Goal: Task Accomplishment & Management: Use online tool/utility

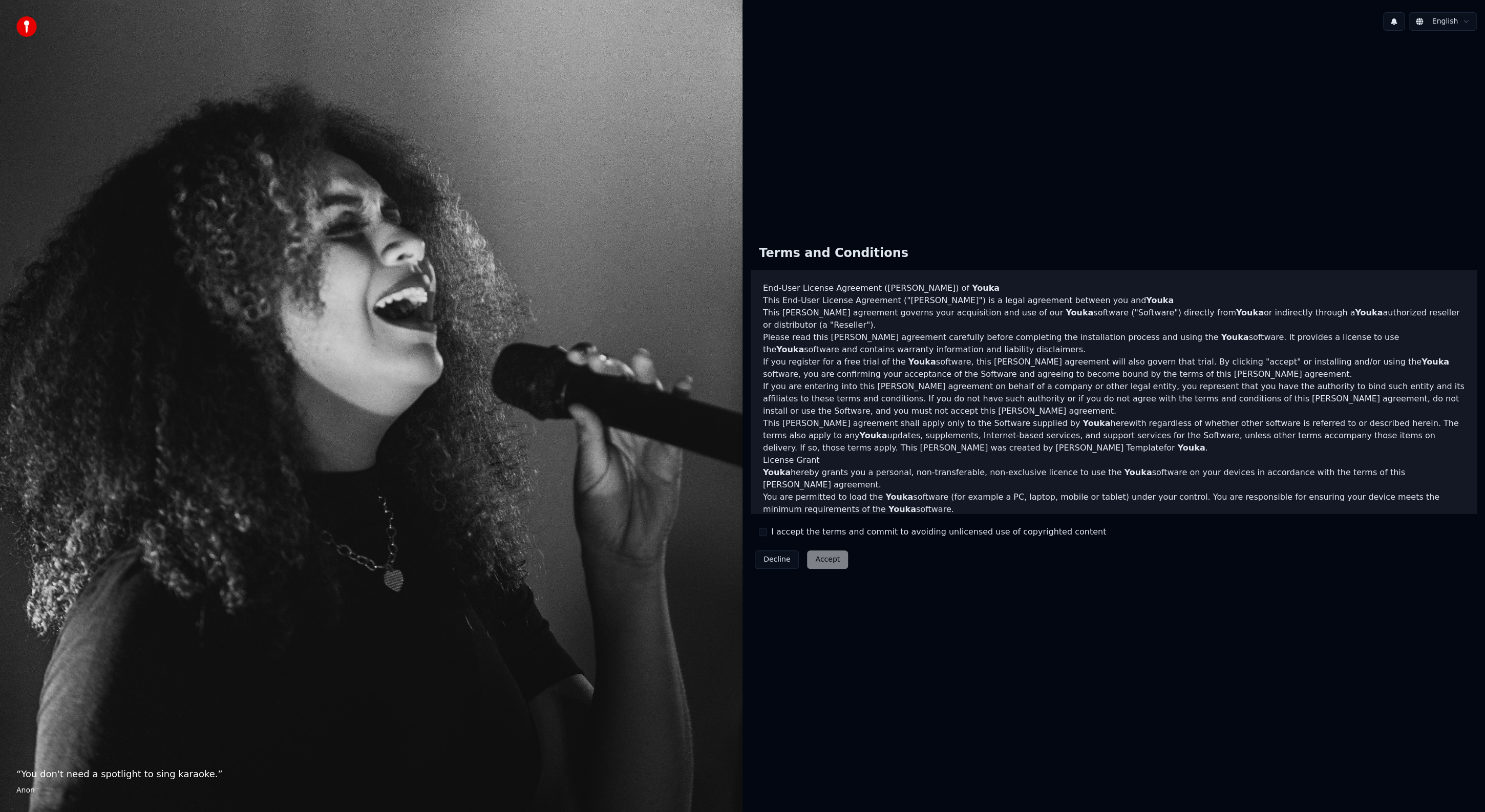
click at [789, 534] on label "I accept the terms and commit to avoiding unlicensed use of copyrighted content" at bounding box center [938, 532] width 335 height 12
click at [767, 534] on button "I accept the terms and commit to avoiding unlicensed use of copyrighted content" at bounding box center [763, 532] width 8 height 8
click at [816, 560] on button "Accept" at bounding box center [827, 560] width 41 height 18
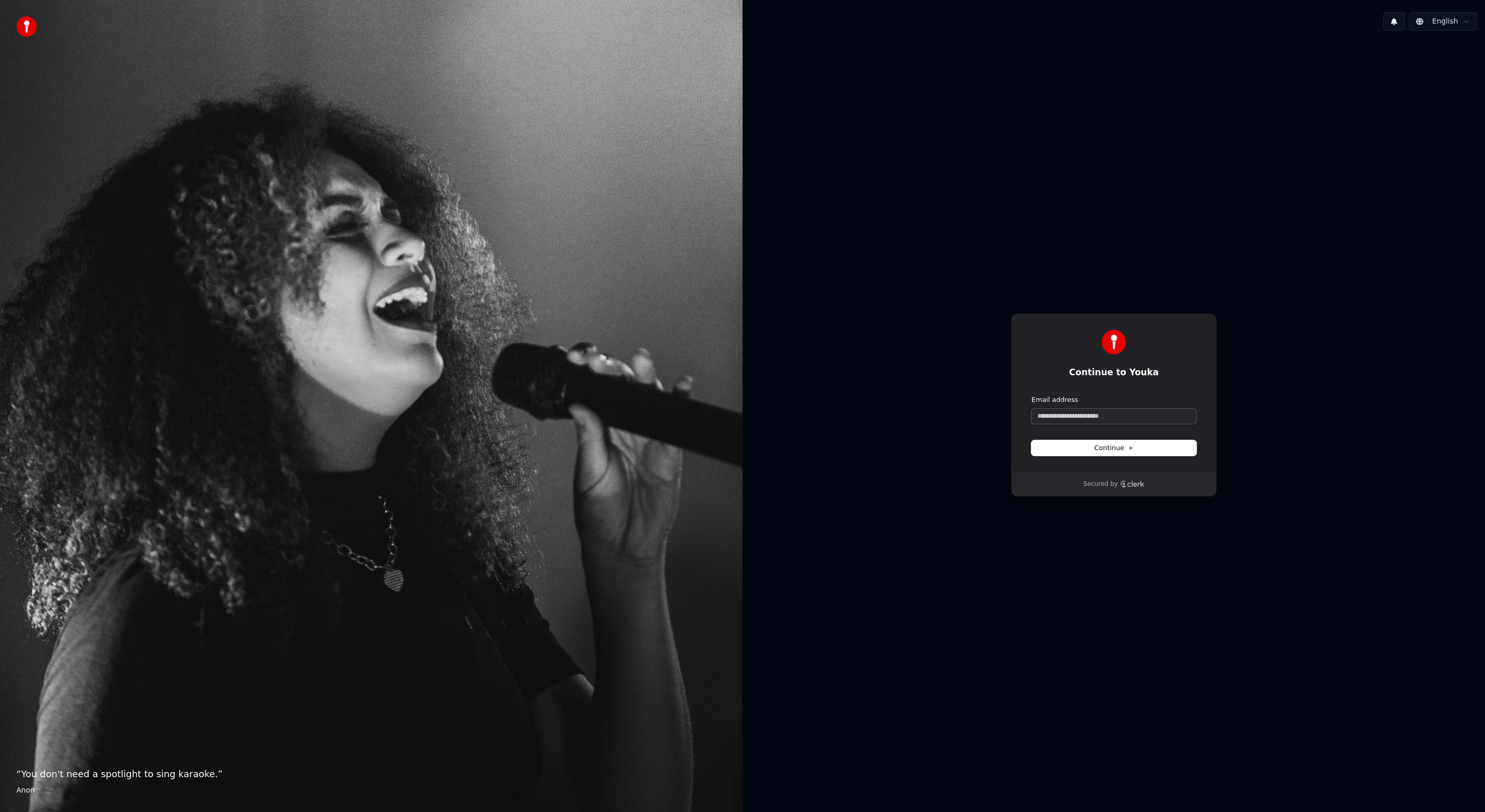
click at [1079, 411] on input "Email address" at bounding box center [1114, 416] width 165 height 16
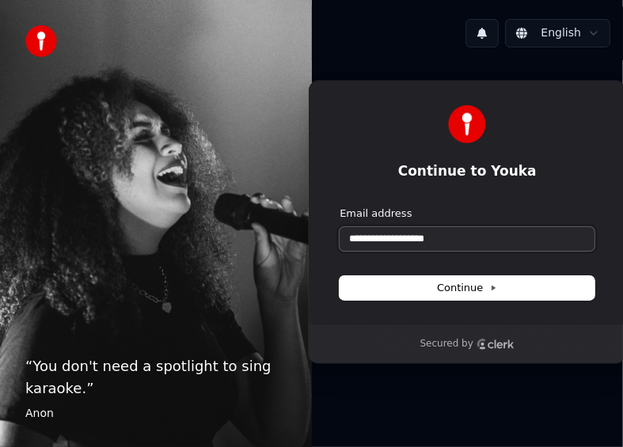
click at [339, 207] on button "submit" at bounding box center [339, 207] width 0 height 0
type input "**********"
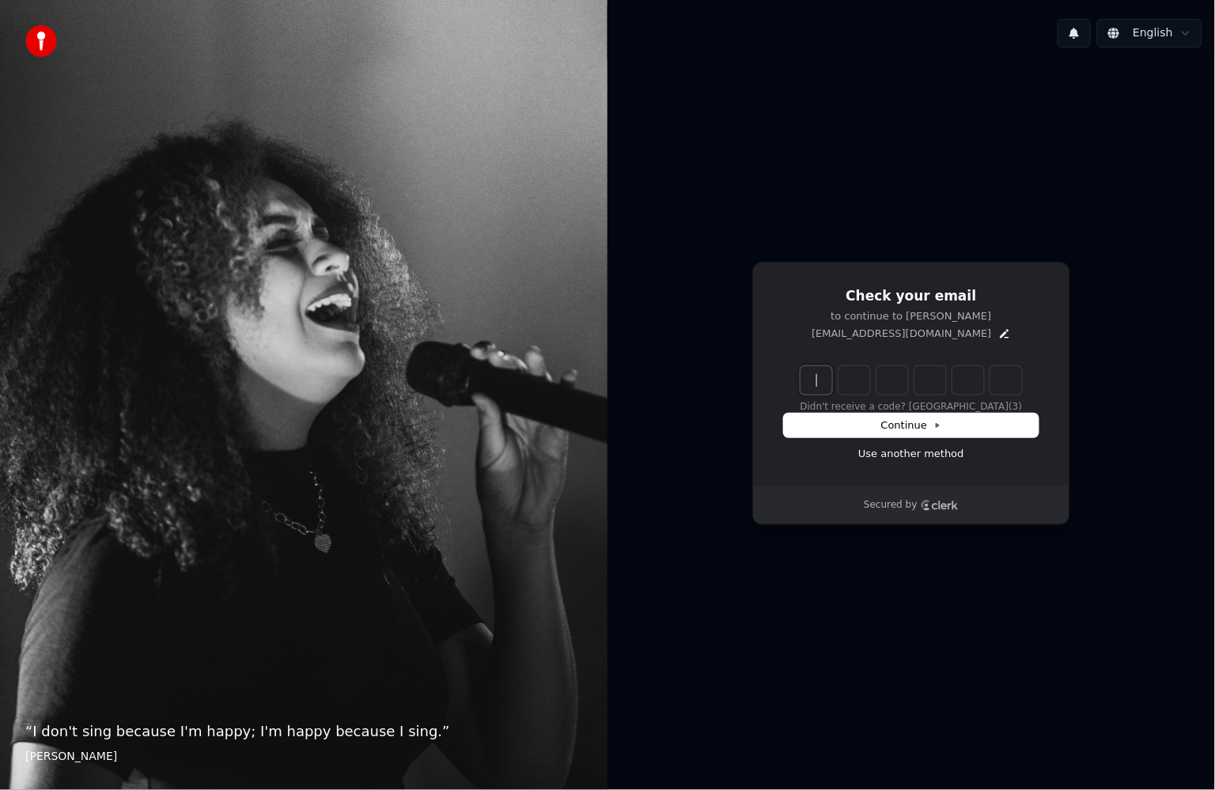
click at [808, 383] on input "Enter verification code" at bounding box center [927, 380] width 253 height 28
type input "******"
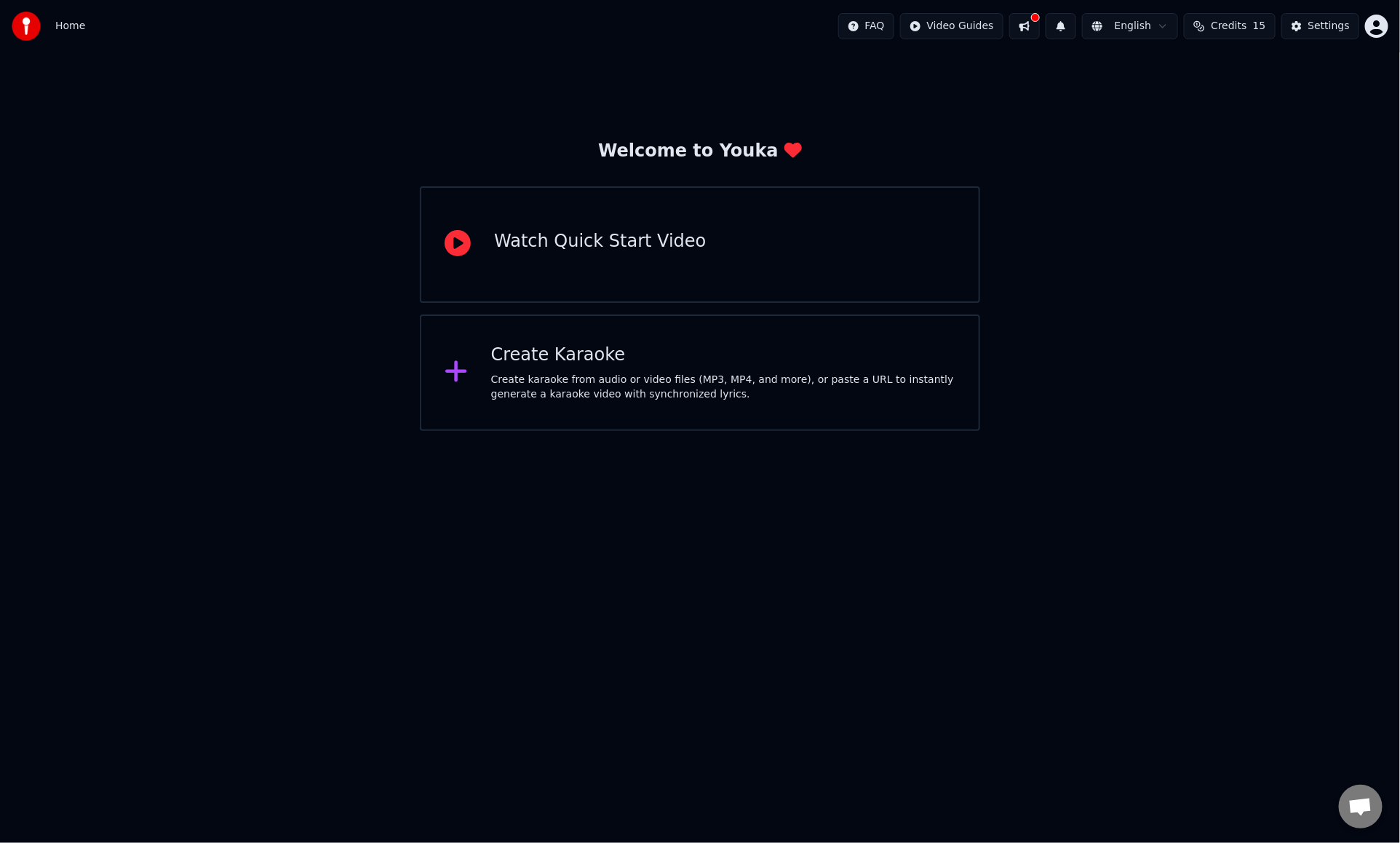
click at [617, 360] on div "Create Karaoke" at bounding box center [723, 354] width 465 height 23
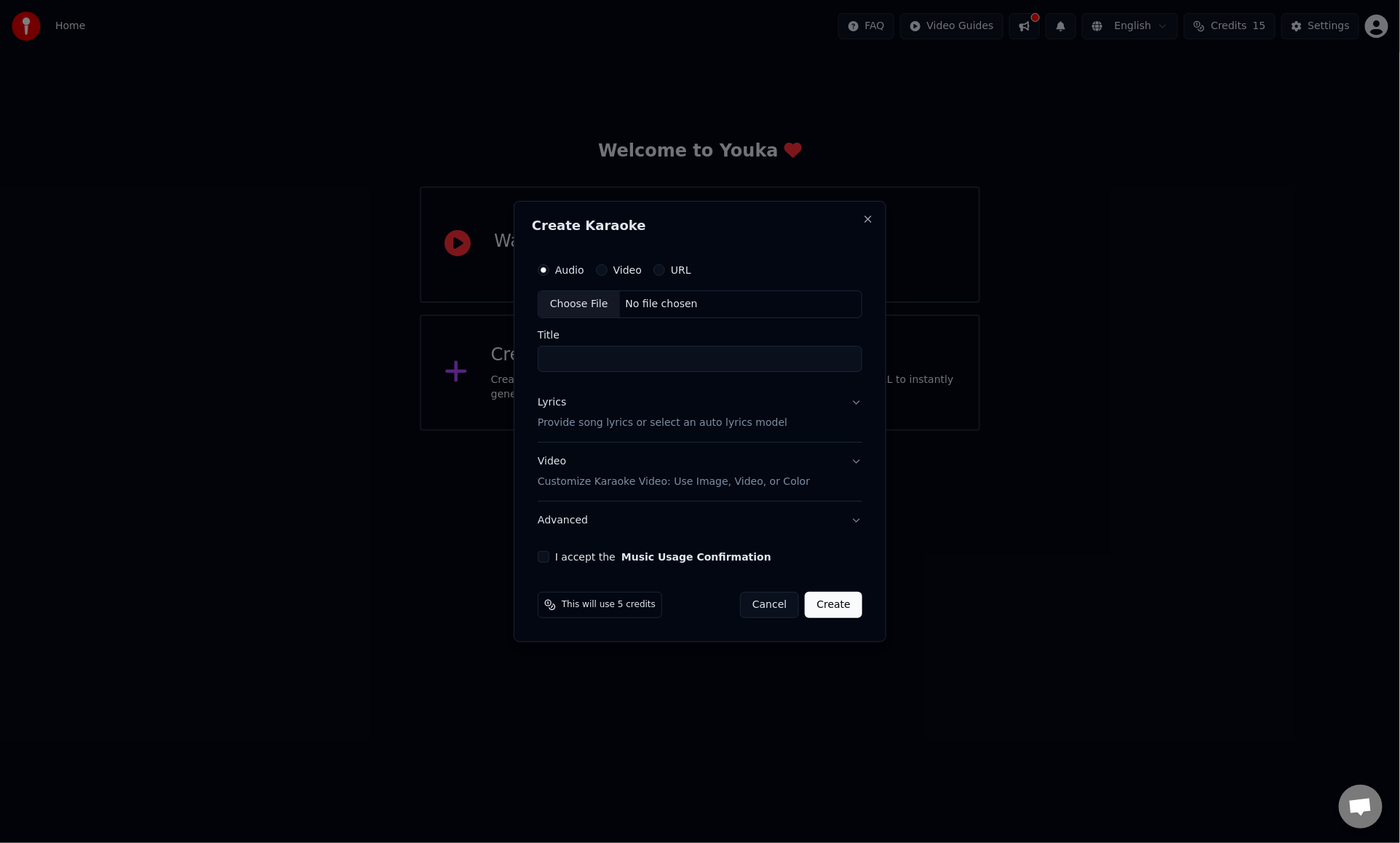
click at [577, 305] on div "Choose File" at bounding box center [580, 305] width 82 height 26
click at [606, 264] on div "Video" at bounding box center [619, 270] width 46 height 12
click at [605, 270] on button "Video" at bounding box center [602, 270] width 12 height 12
click at [590, 302] on div "Choose File" at bounding box center [580, 305] width 82 height 26
type input "**********"
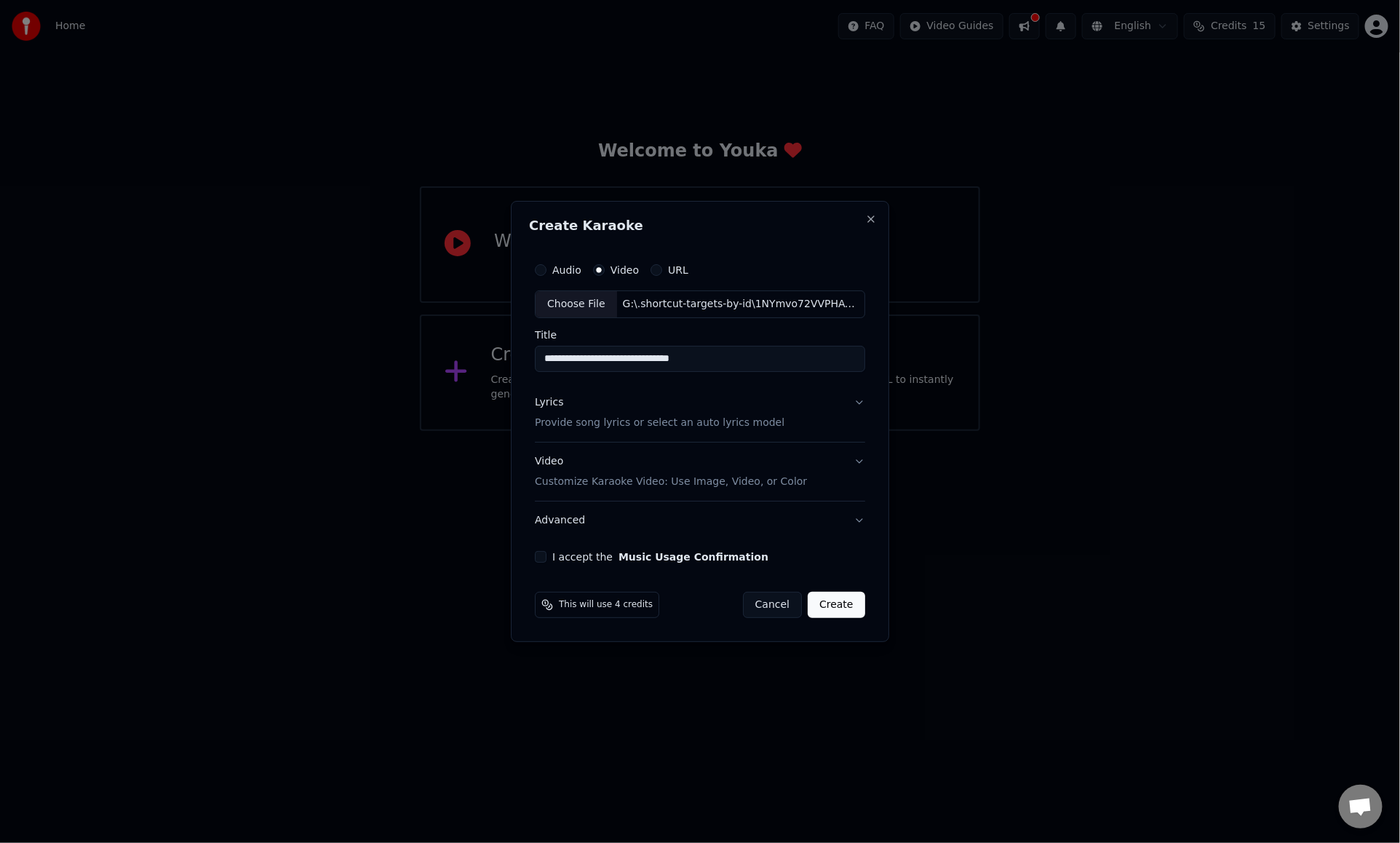
click at [856, 403] on button "Lyrics Provide song lyrics or select an auto lyrics model" at bounding box center [700, 412] width 330 height 58
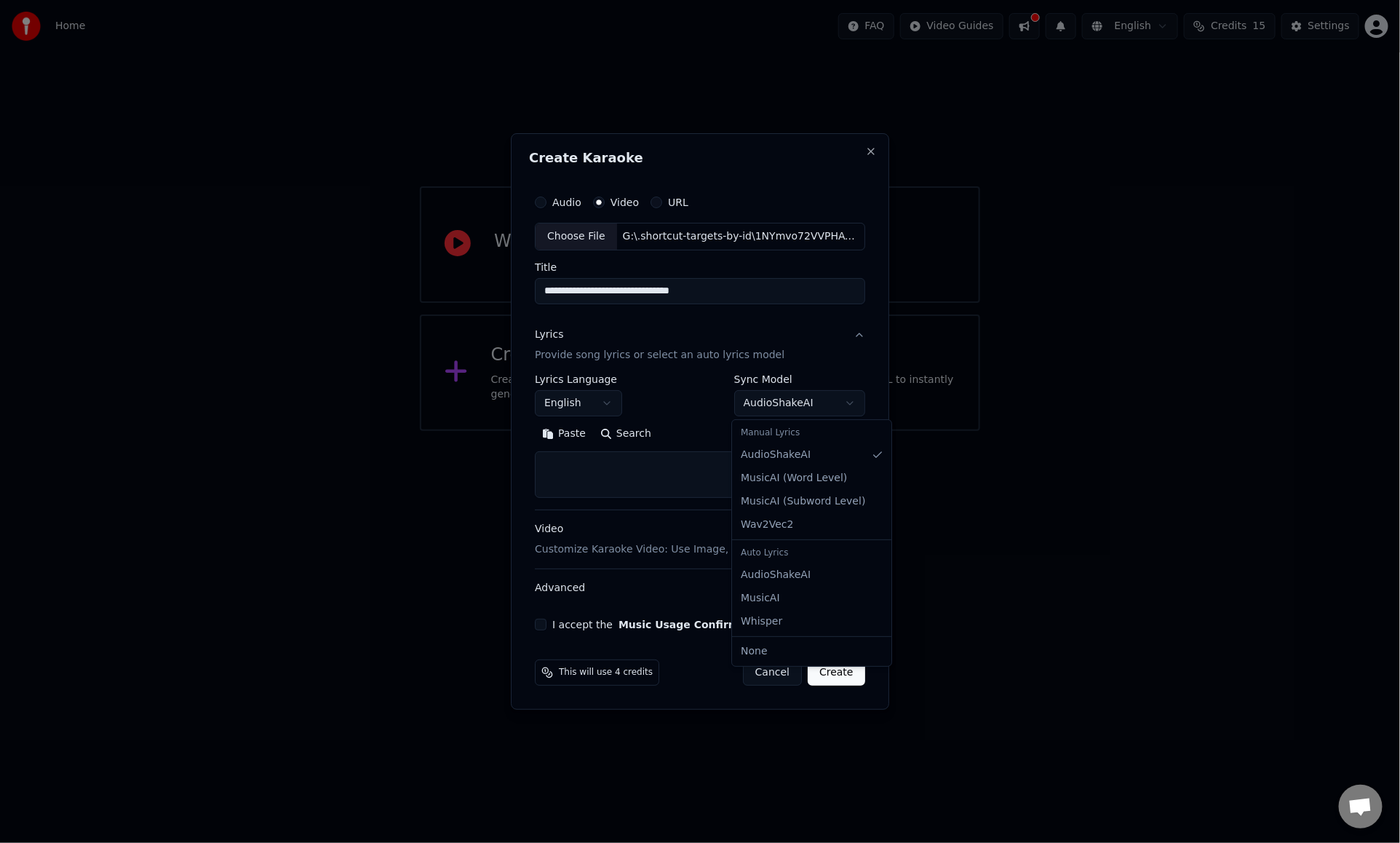
click at [786, 407] on body "**********" at bounding box center [700, 215] width 1400 height 431
click at [675, 431] on body "**********" at bounding box center [700, 215] width 1400 height 431
click at [675, 483] on textarea at bounding box center [700, 475] width 330 height 47
click at [552, 434] on button "Paste" at bounding box center [564, 433] width 58 height 23
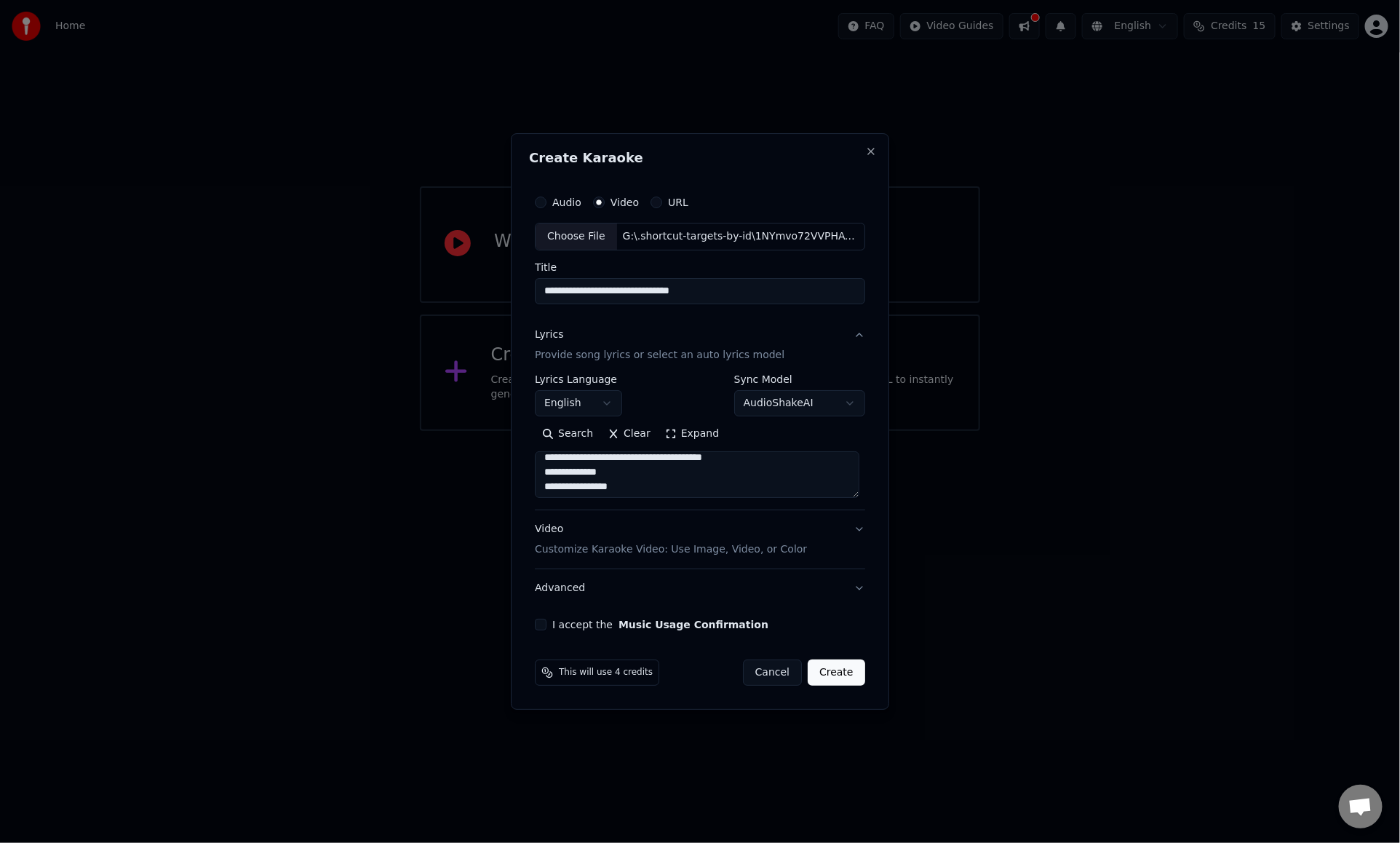
scroll to position [693, 0]
click at [761, 524] on div "Video Customize Karaoke Video: Use Image, Video, or Color" at bounding box center [671, 539] width 272 height 35
type textarea "**********"
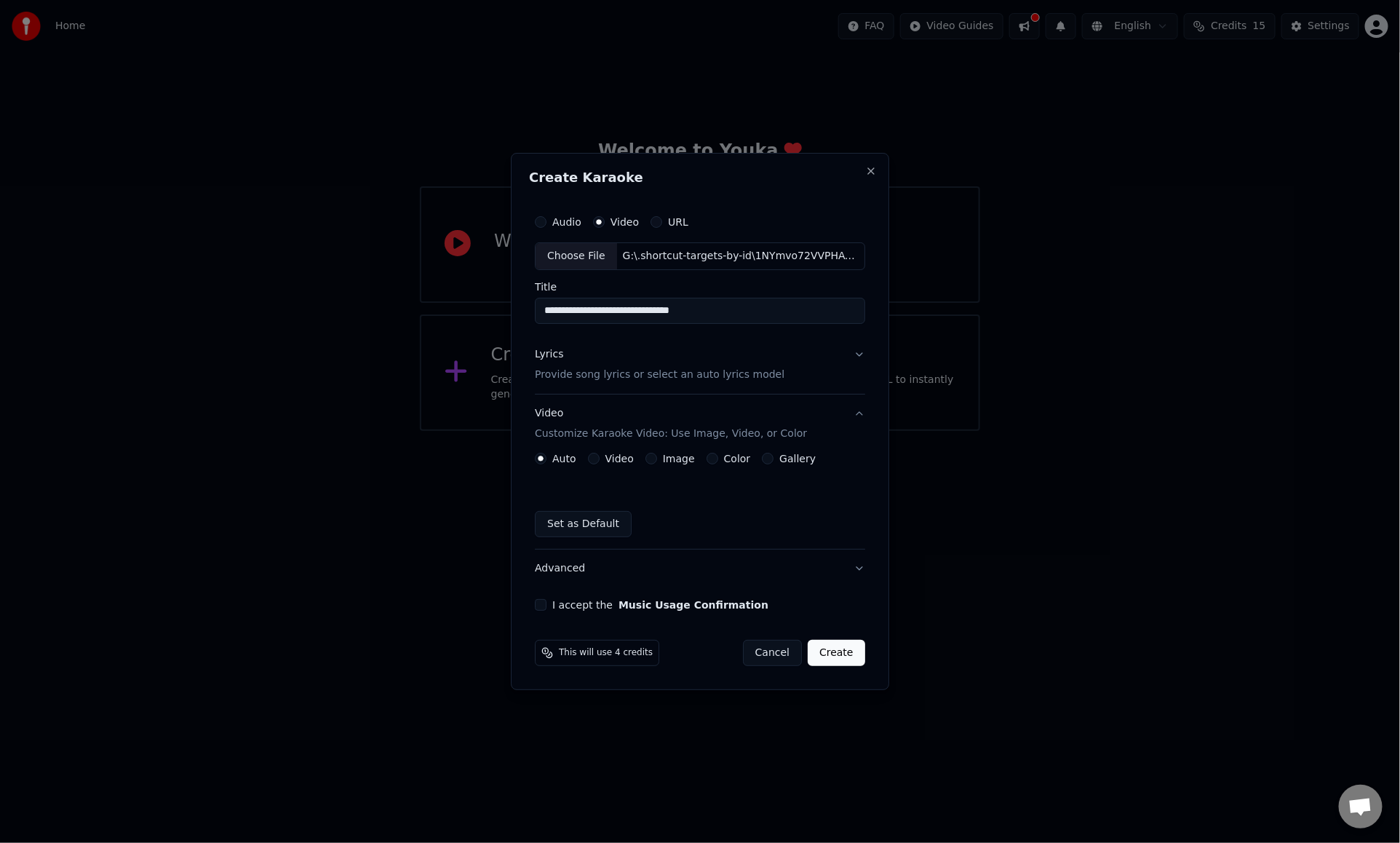
click at [598, 456] on button "Video" at bounding box center [593, 458] width 12 height 12
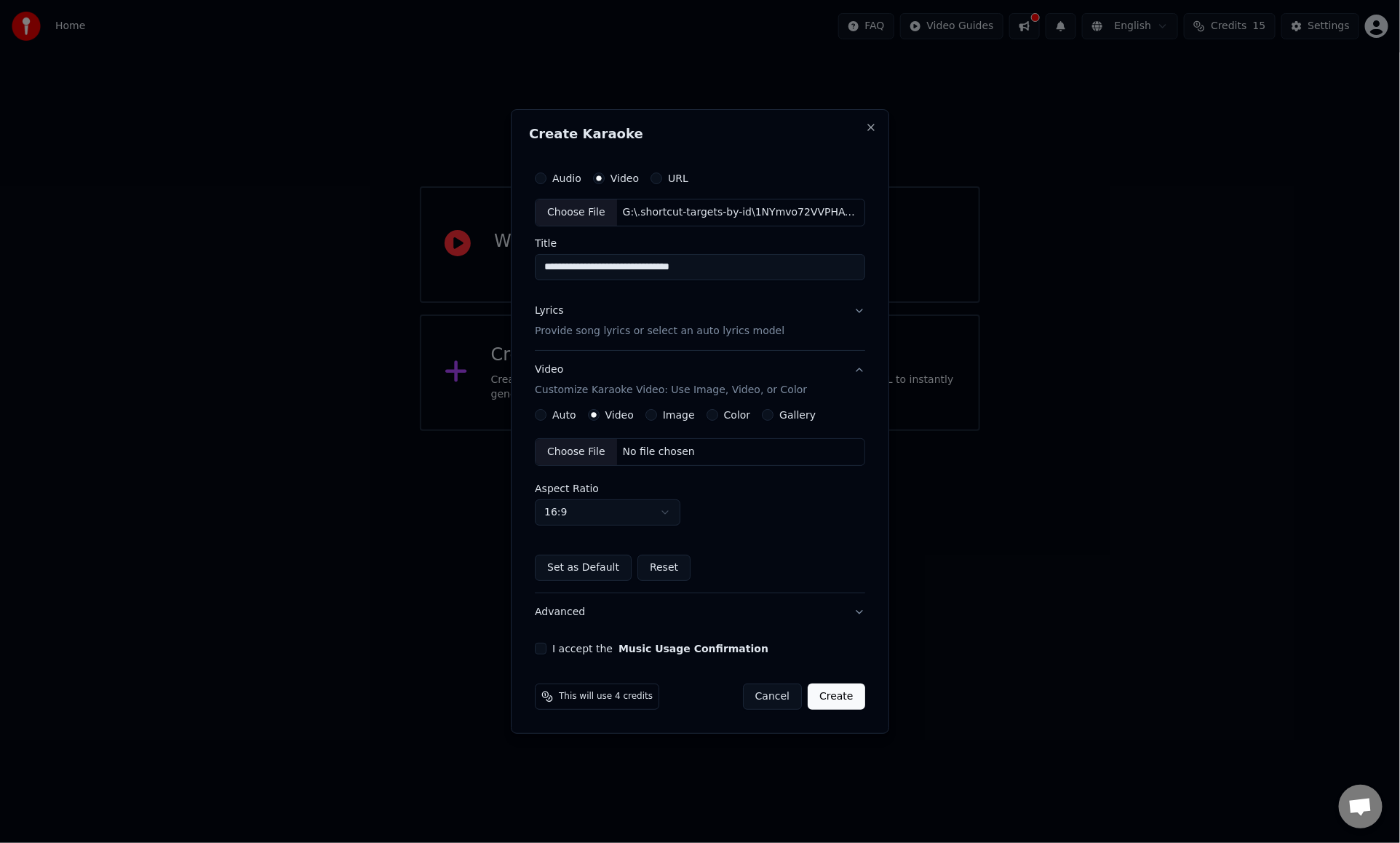
click at [654, 416] on button "Image" at bounding box center [651, 415] width 12 height 12
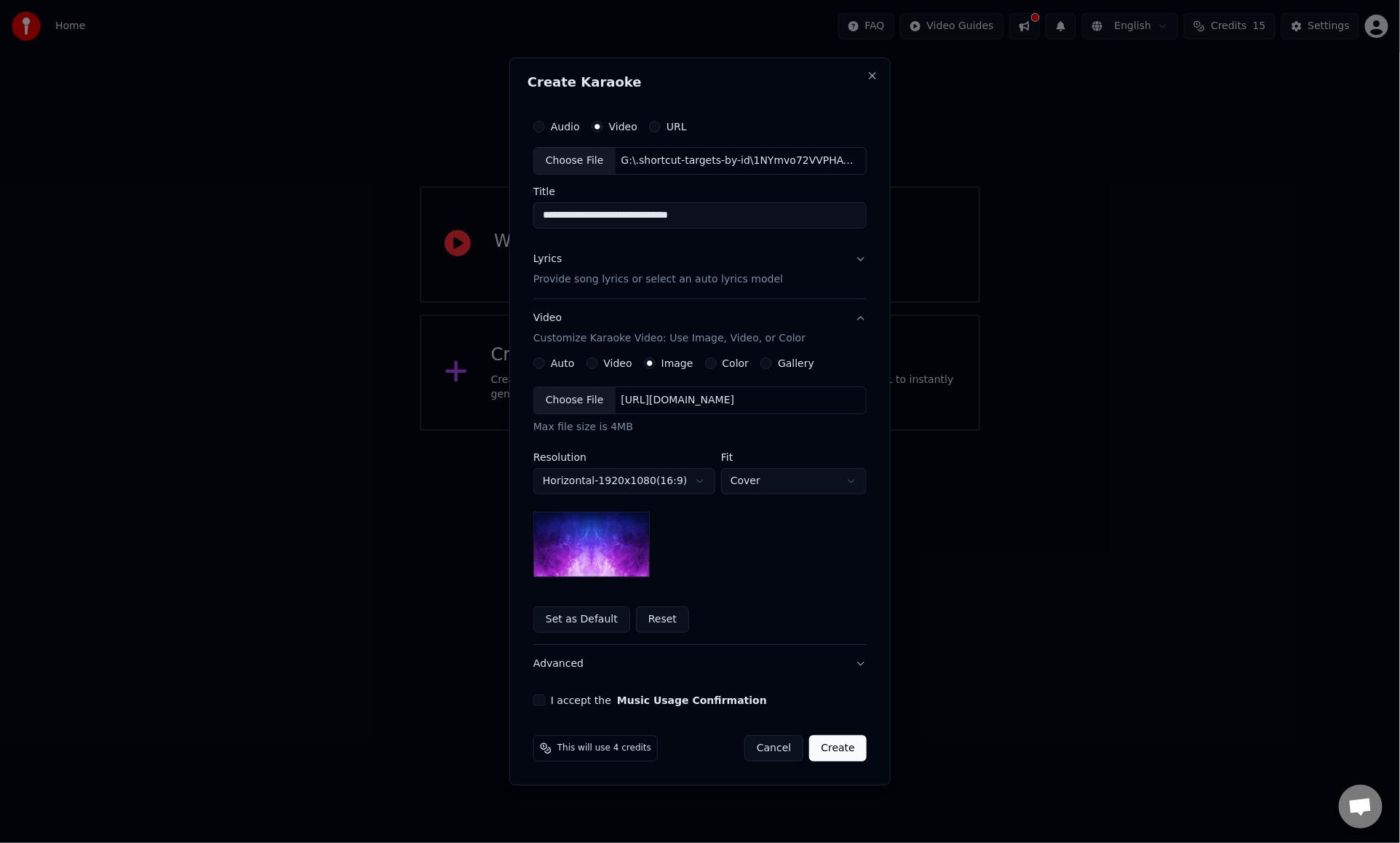
click at [542, 361] on button "Auto" at bounding box center [539, 364] width 12 height 12
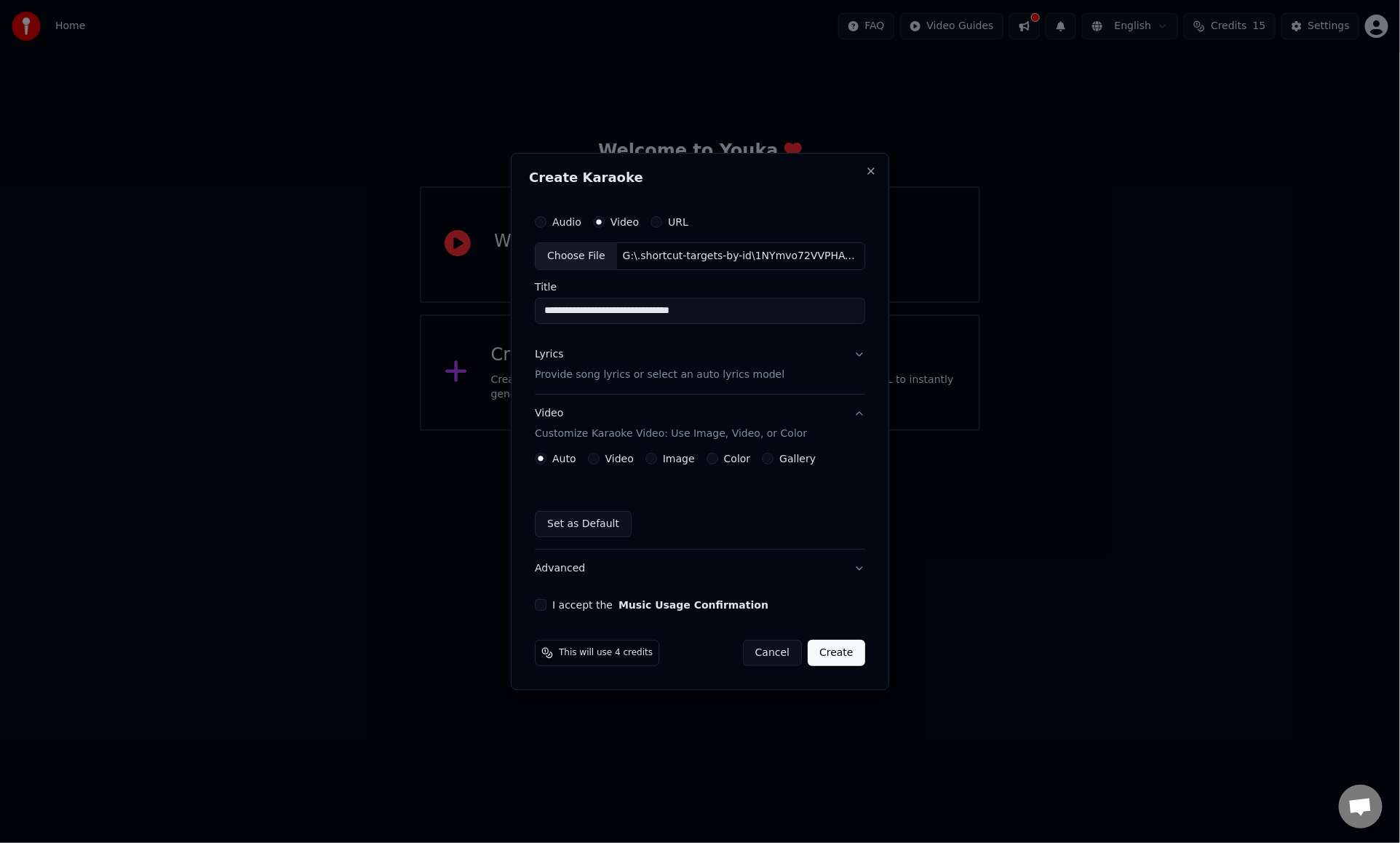
click at [545, 602] on button "I accept the Music Usage Confirmation" at bounding box center [541, 605] width 12 height 12
click at [729, 429] on p "Customize Karaoke Video: Use Image, Video, or Color" at bounding box center [671, 434] width 272 height 15
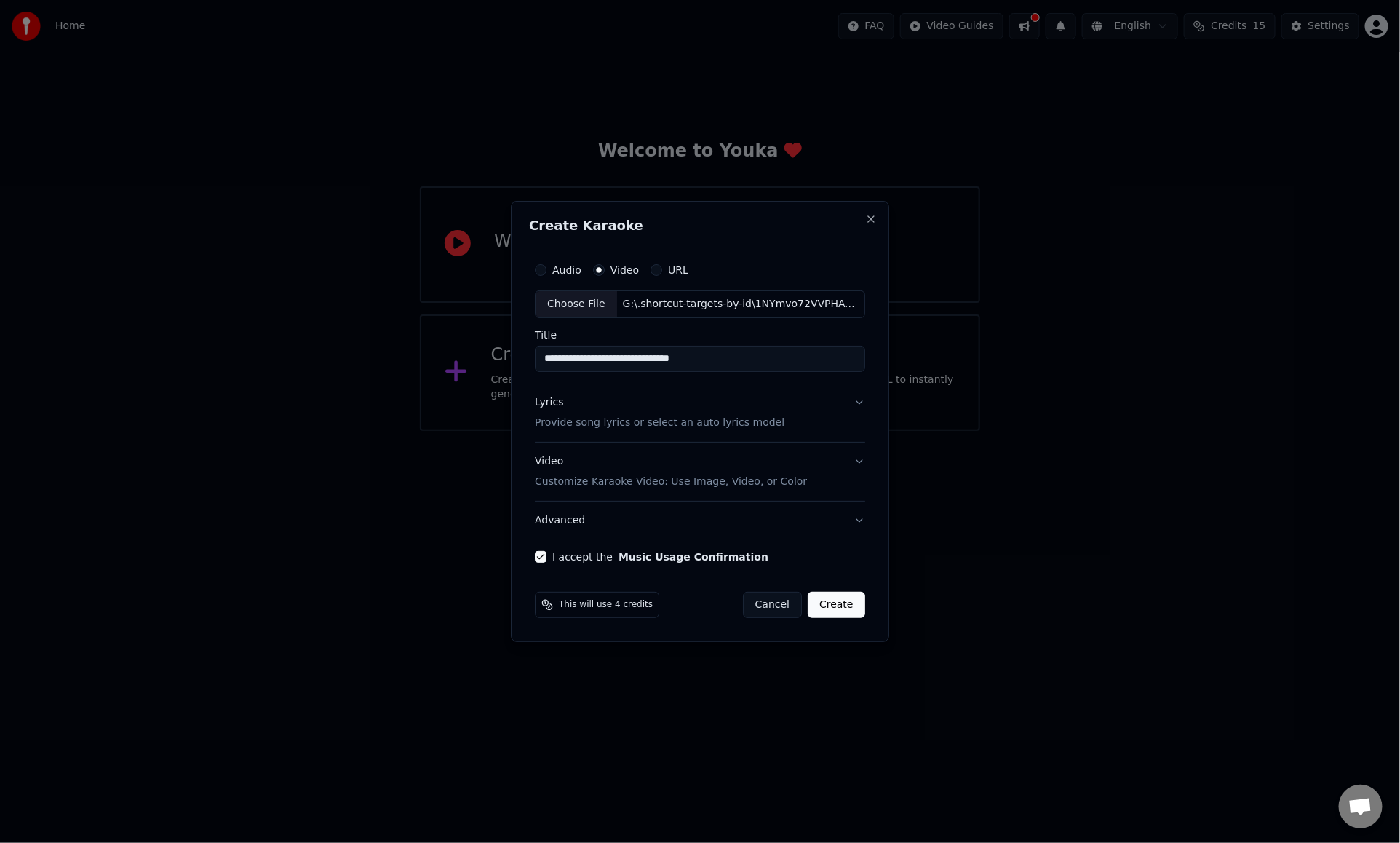
click at [581, 483] on p "Customize Karaoke Video: Use Image, Video, or Color" at bounding box center [671, 482] width 272 height 15
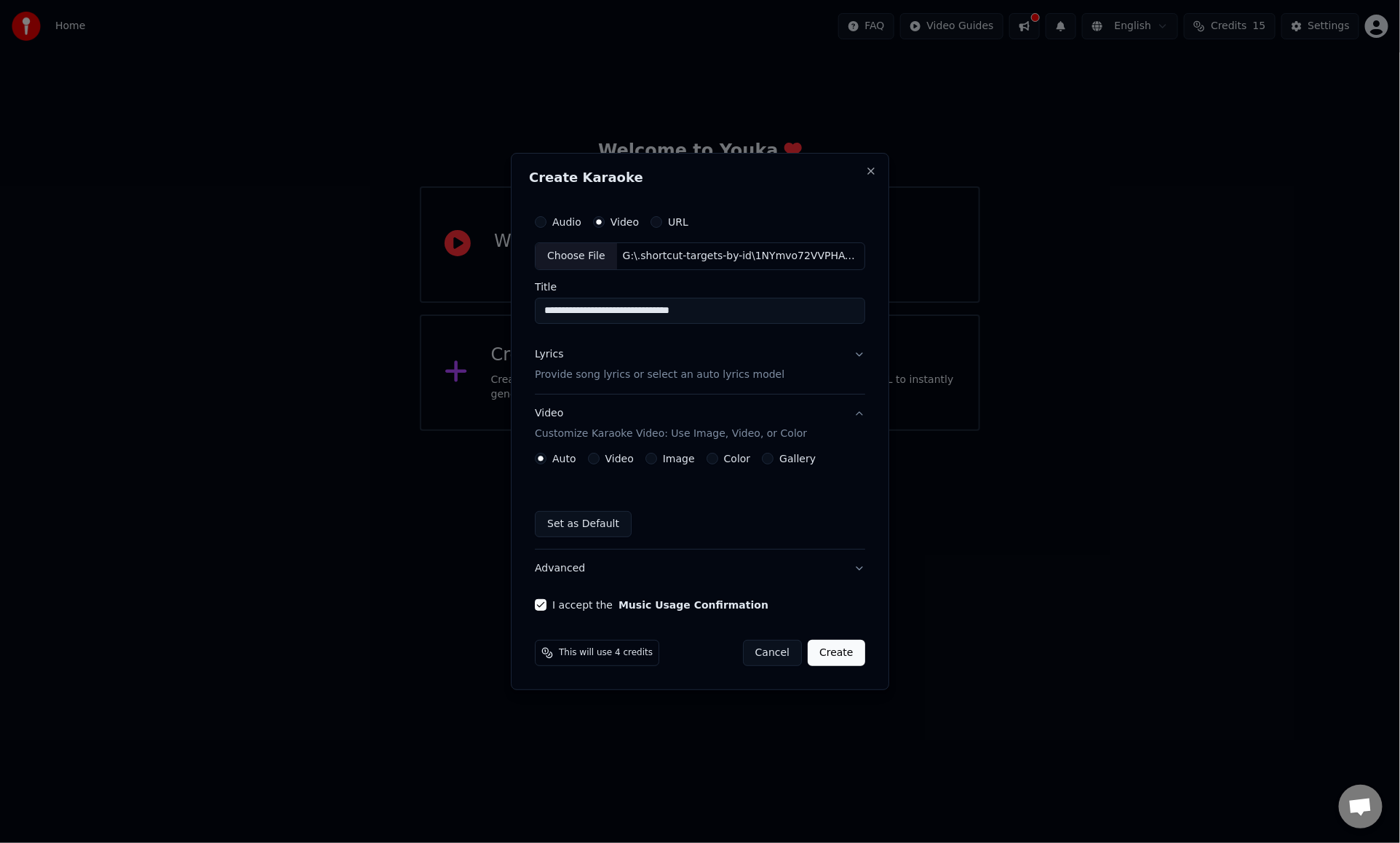
click at [597, 456] on button "Video" at bounding box center [593, 458] width 12 height 12
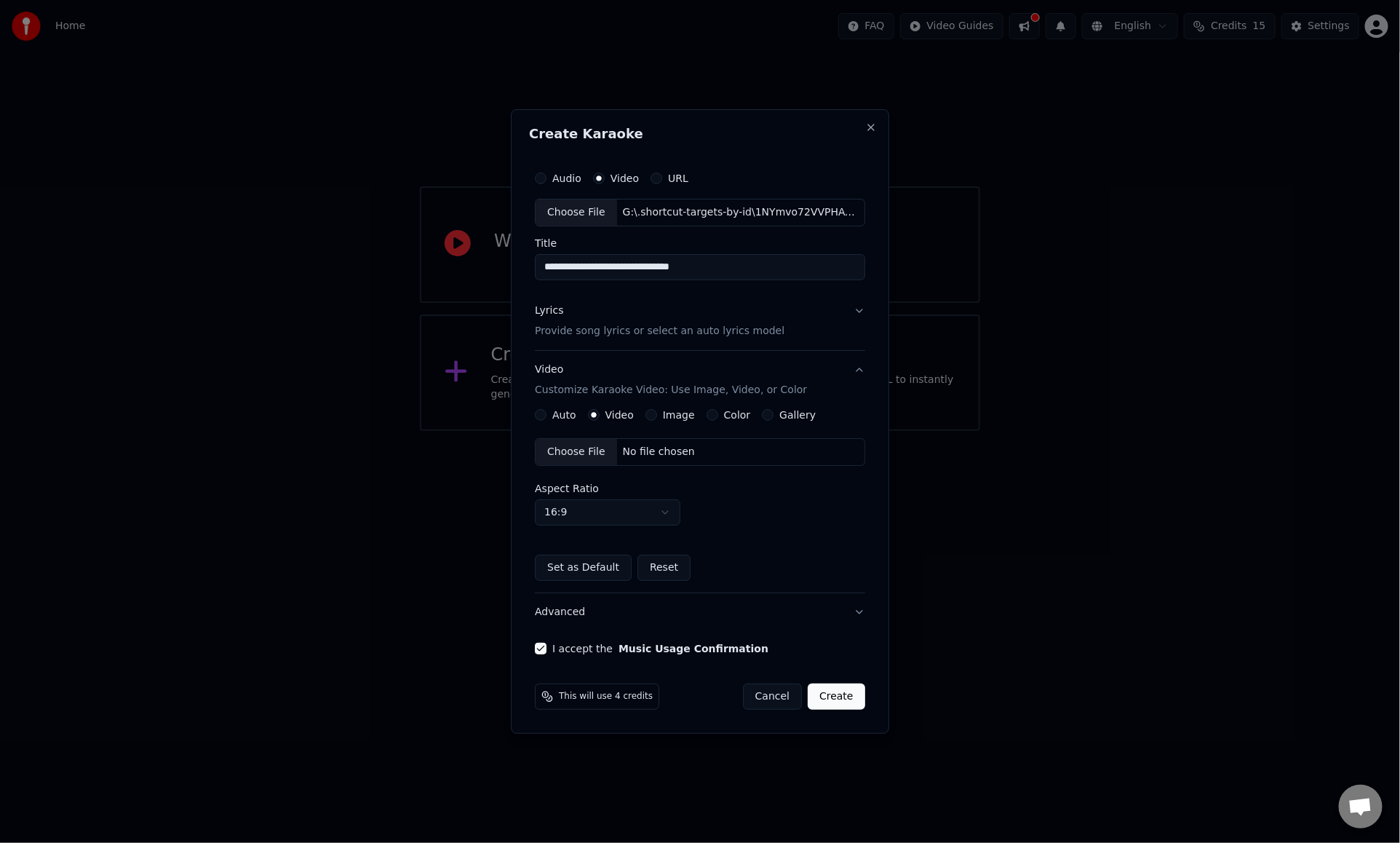
click at [545, 419] on button "Auto" at bounding box center [541, 415] width 12 height 12
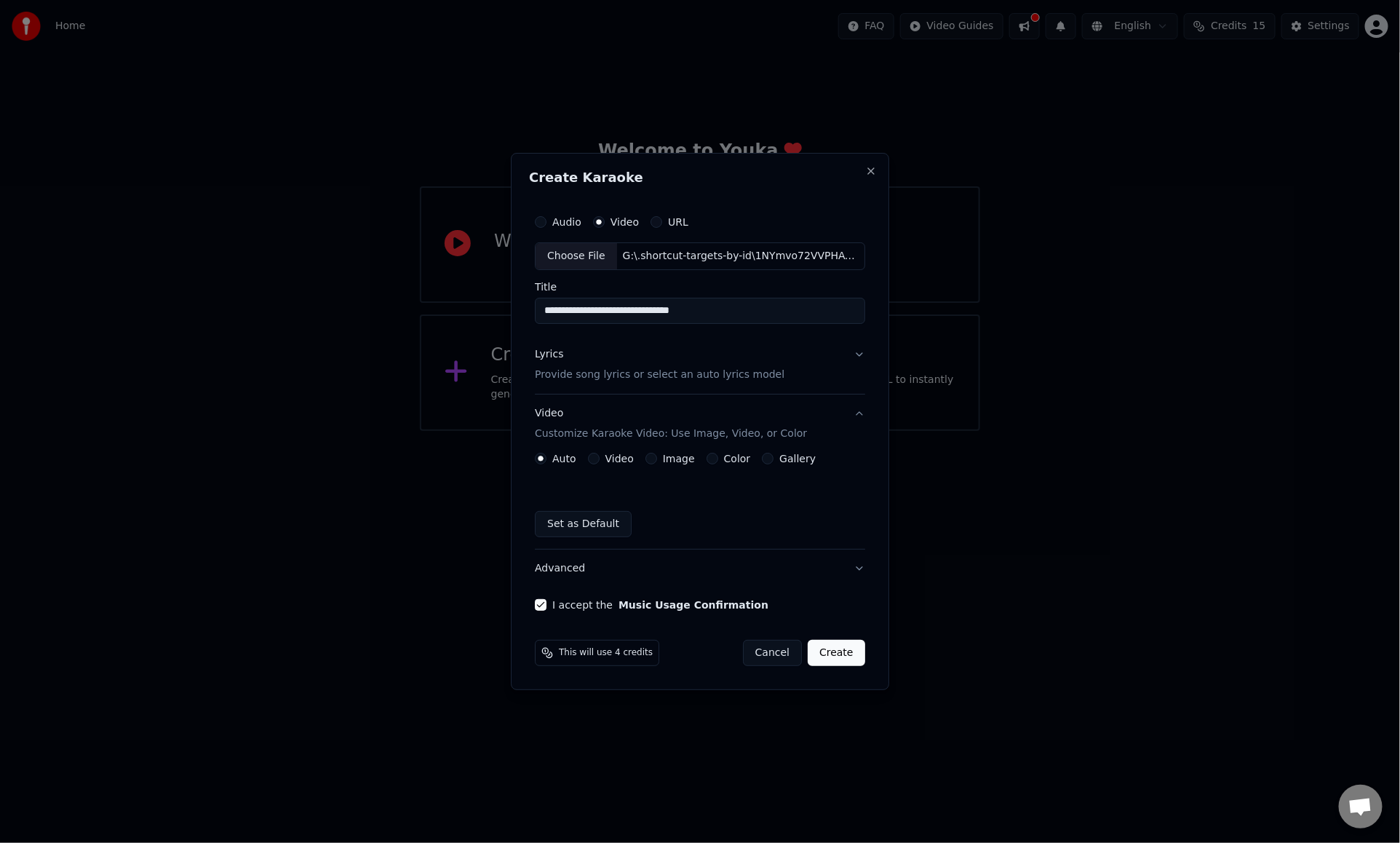
click at [840, 656] on button "Create" at bounding box center [836, 653] width 58 height 26
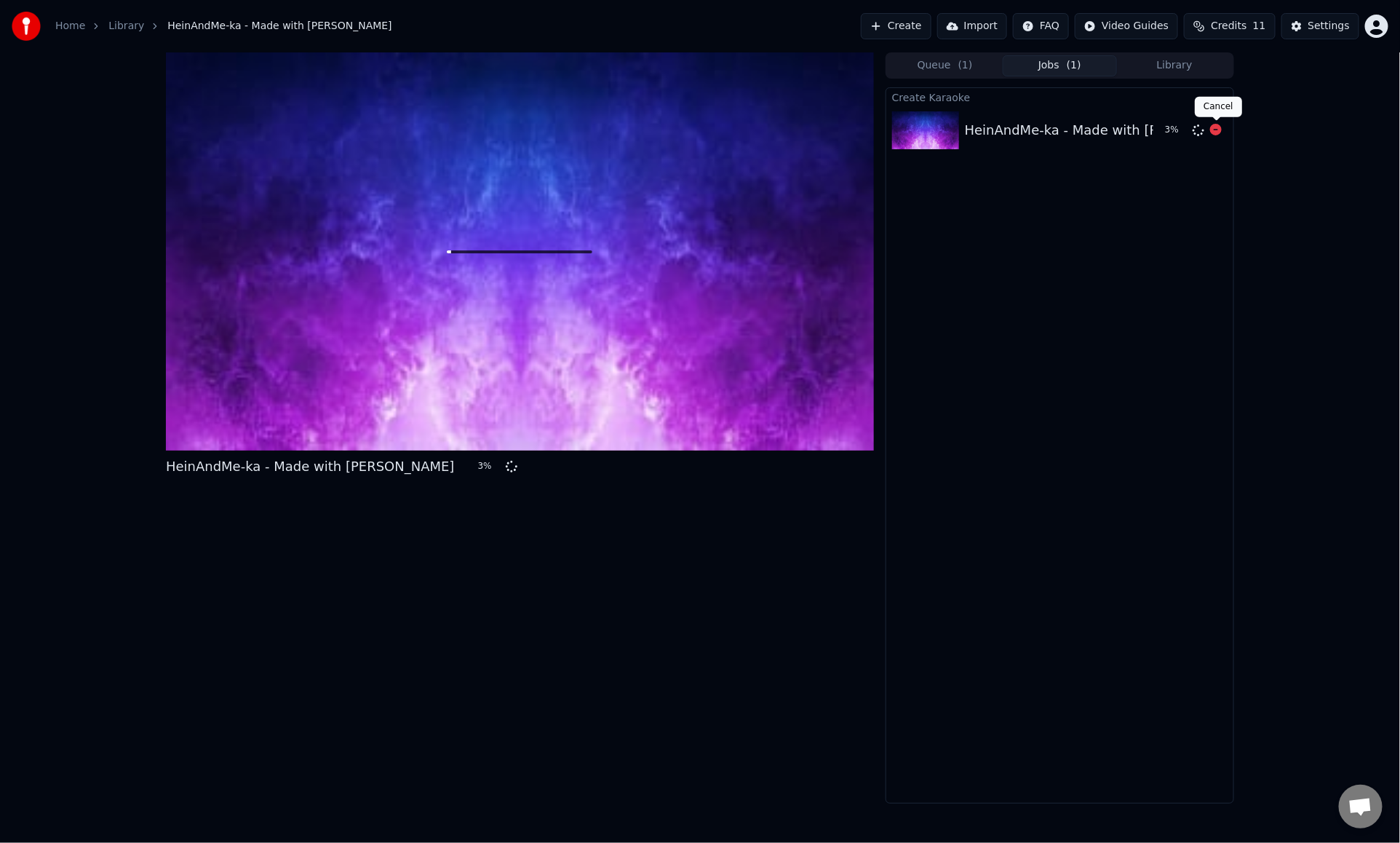
click at [1118, 133] on icon at bounding box center [1216, 130] width 12 height 12
click at [927, 16] on button "Create" at bounding box center [896, 26] width 71 height 26
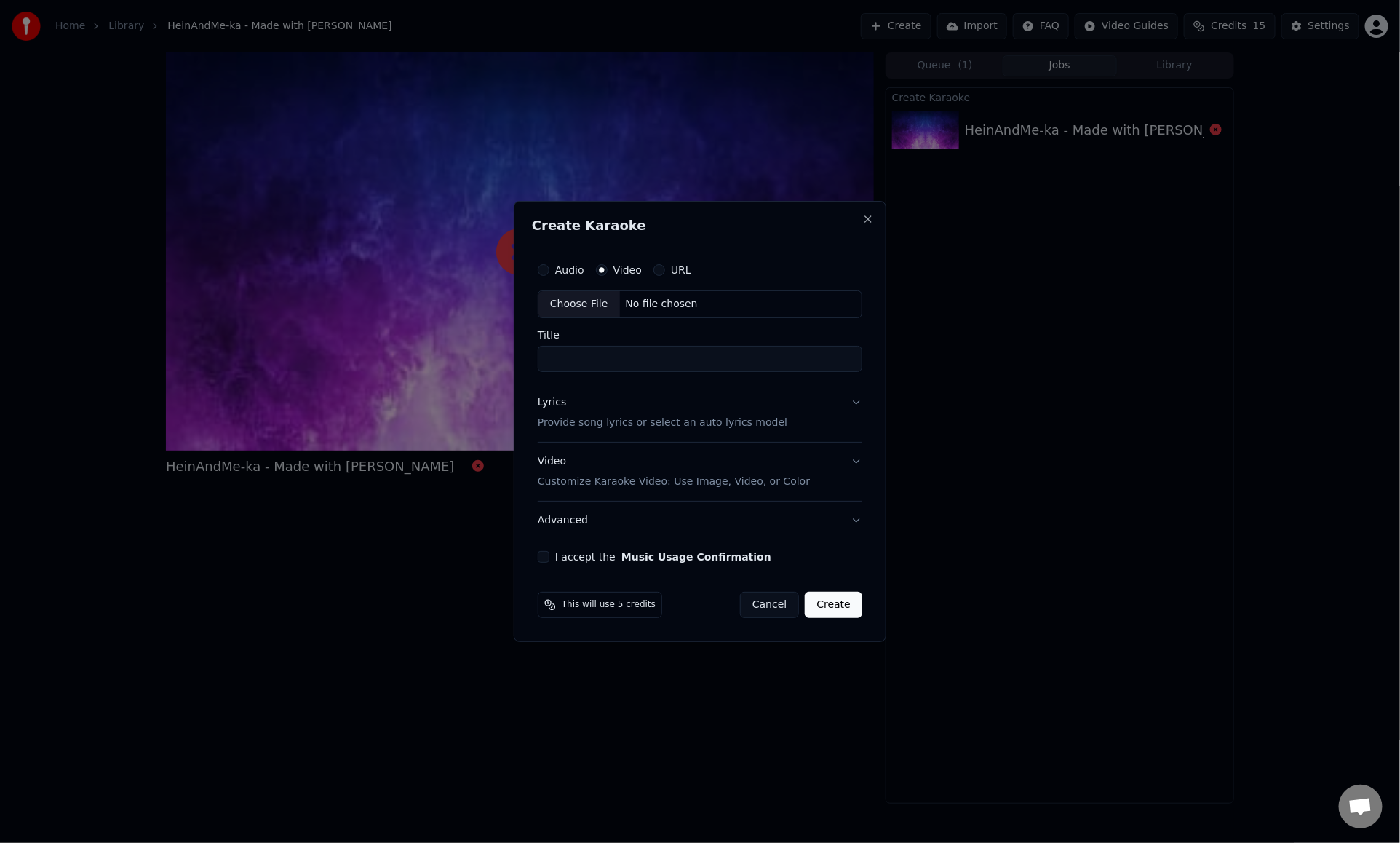
click at [580, 301] on div "Choose File" at bounding box center [580, 305] width 82 height 26
type input "**********"
click at [852, 398] on button "Lyrics Provide song lyrics or select an auto lyrics model" at bounding box center [700, 412] width 330 height 58
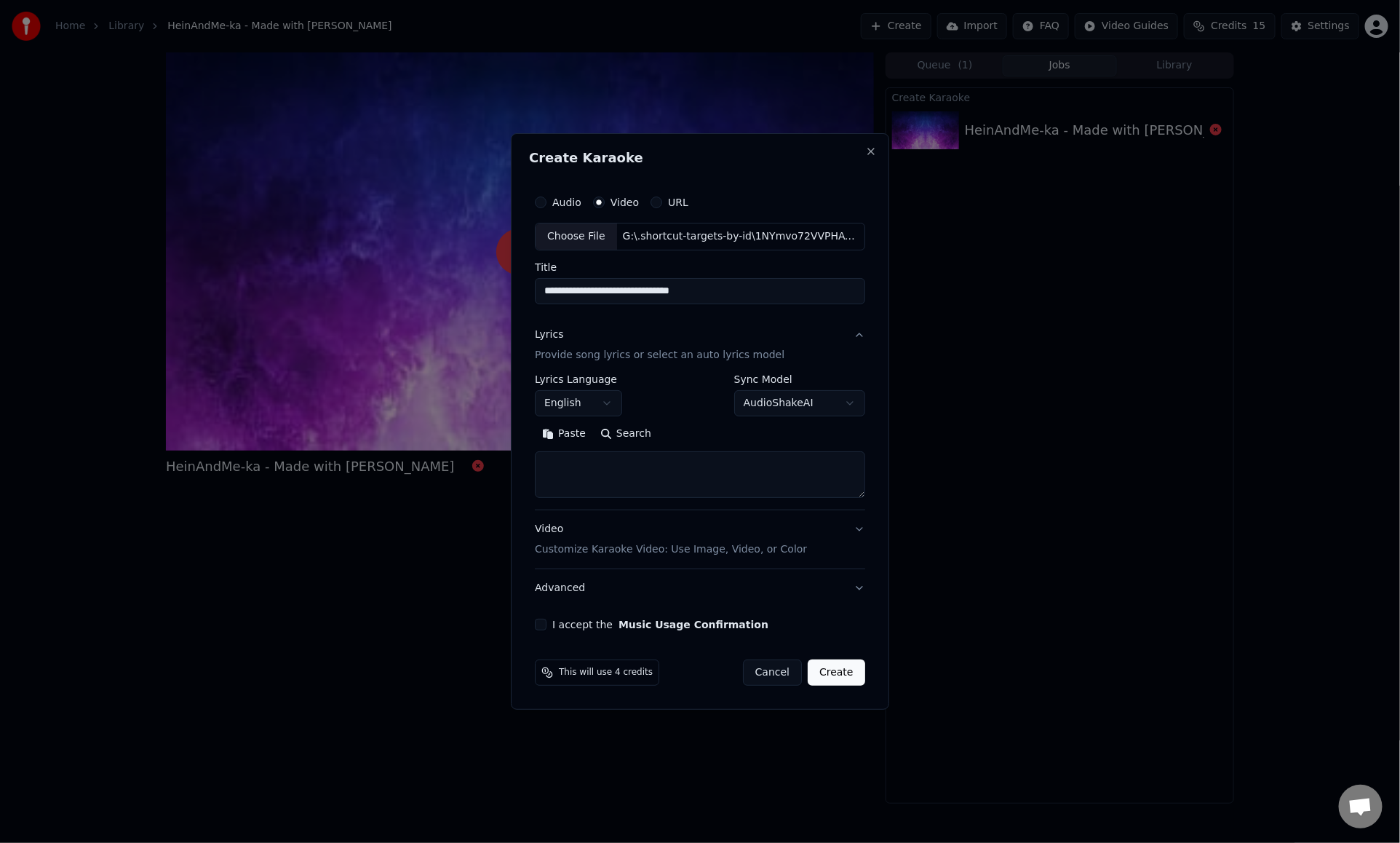
click at [572, 432] on button "Paste" at bounding box center [564, 433] width 58 height 23
click at [857, 333] on button "Lyrics Provide song lyrics or select an auto lyrics model" at bounding box center [700, 344] width 330 height 58
type textarea "**********"
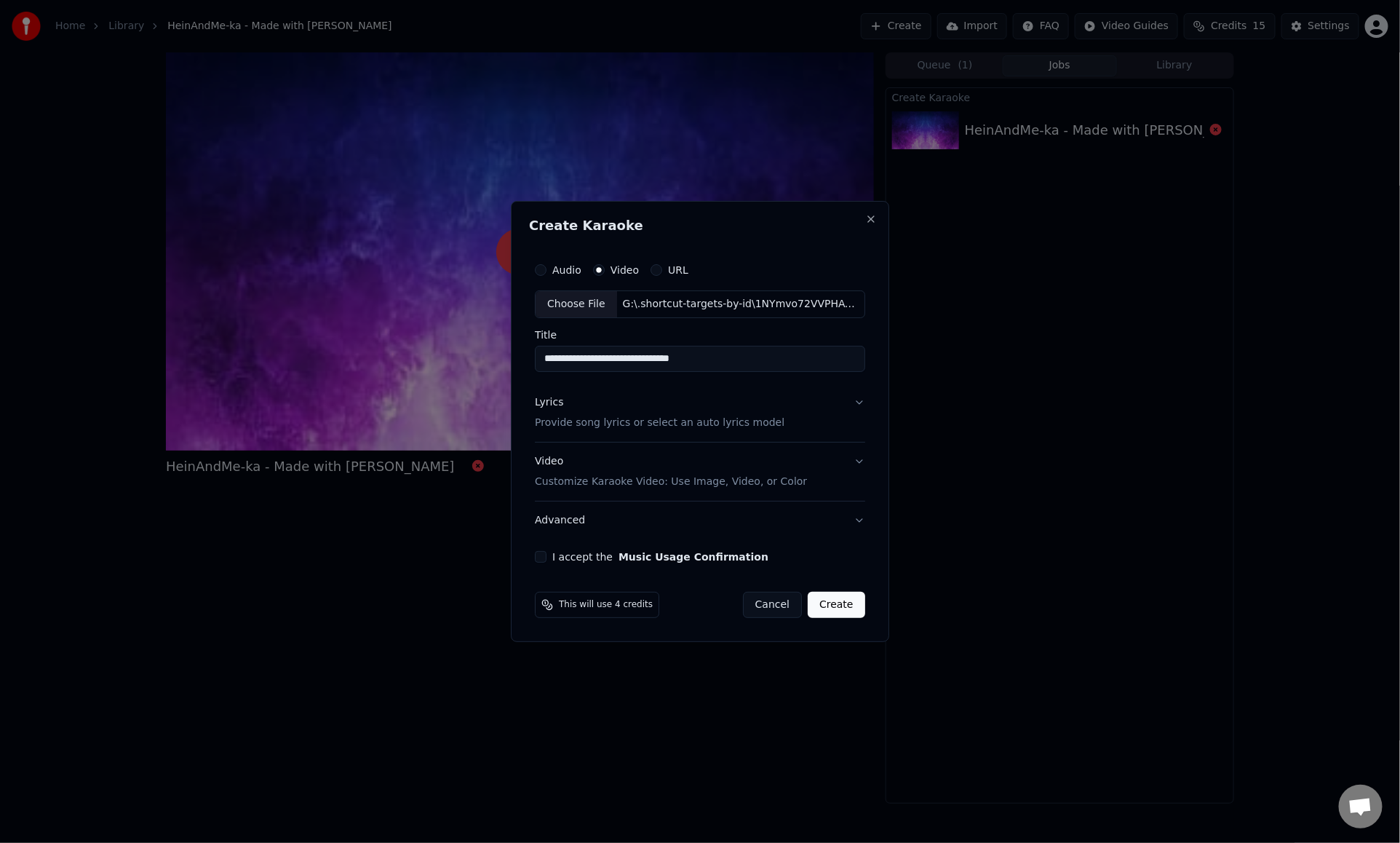
click at [545, 557] on button "I accept the Music Usage Confirmation" at bounding box center [541, 557] width 12 height 12
click at [861, 455] on button "Video Customize Karaoke Video: Use Image, Video, or Color" at bounding box center [700, 471] width 330 height 58
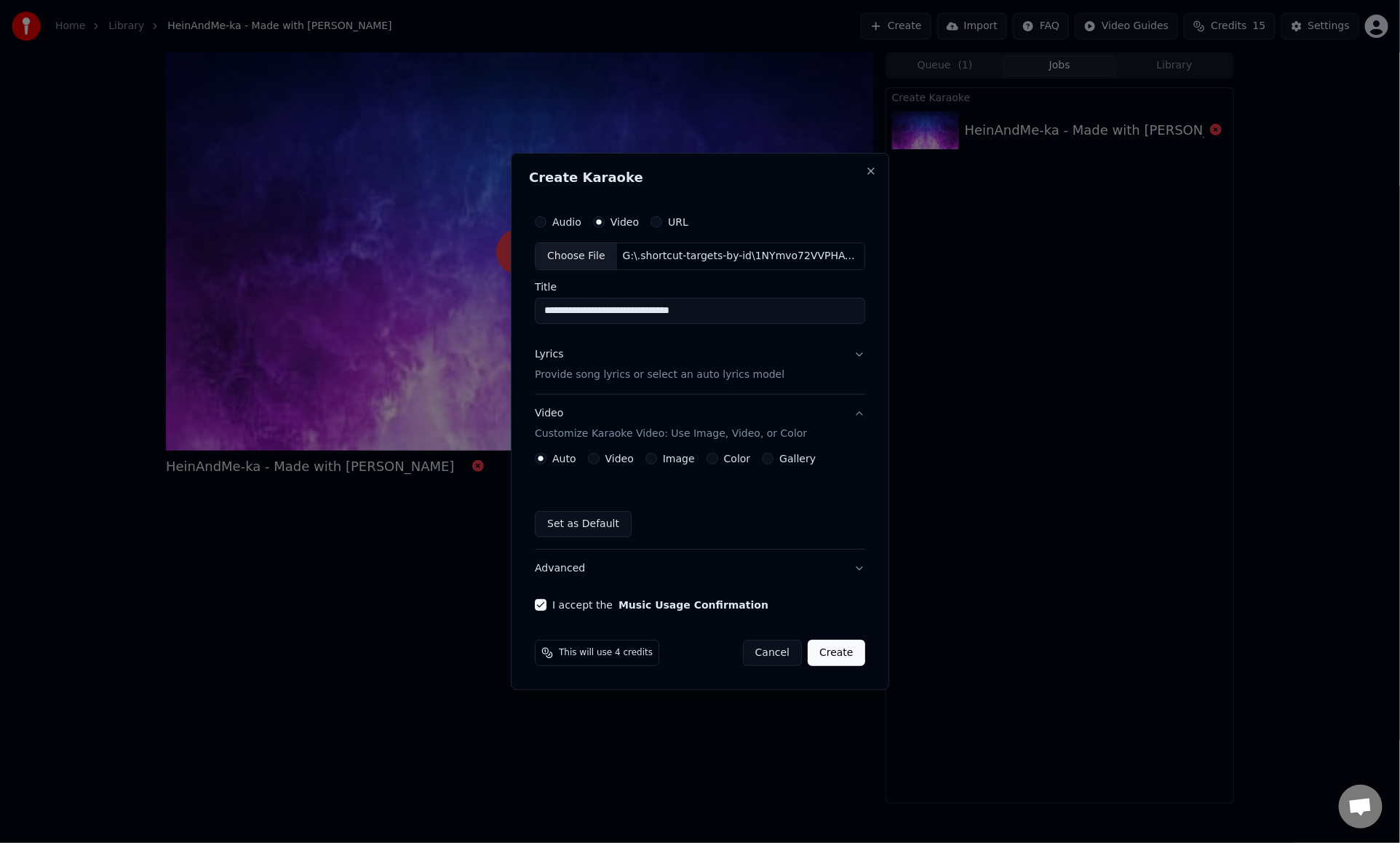
click at [598, 455] on button "Video" at bounding box center [593, 458] width 12 height 12
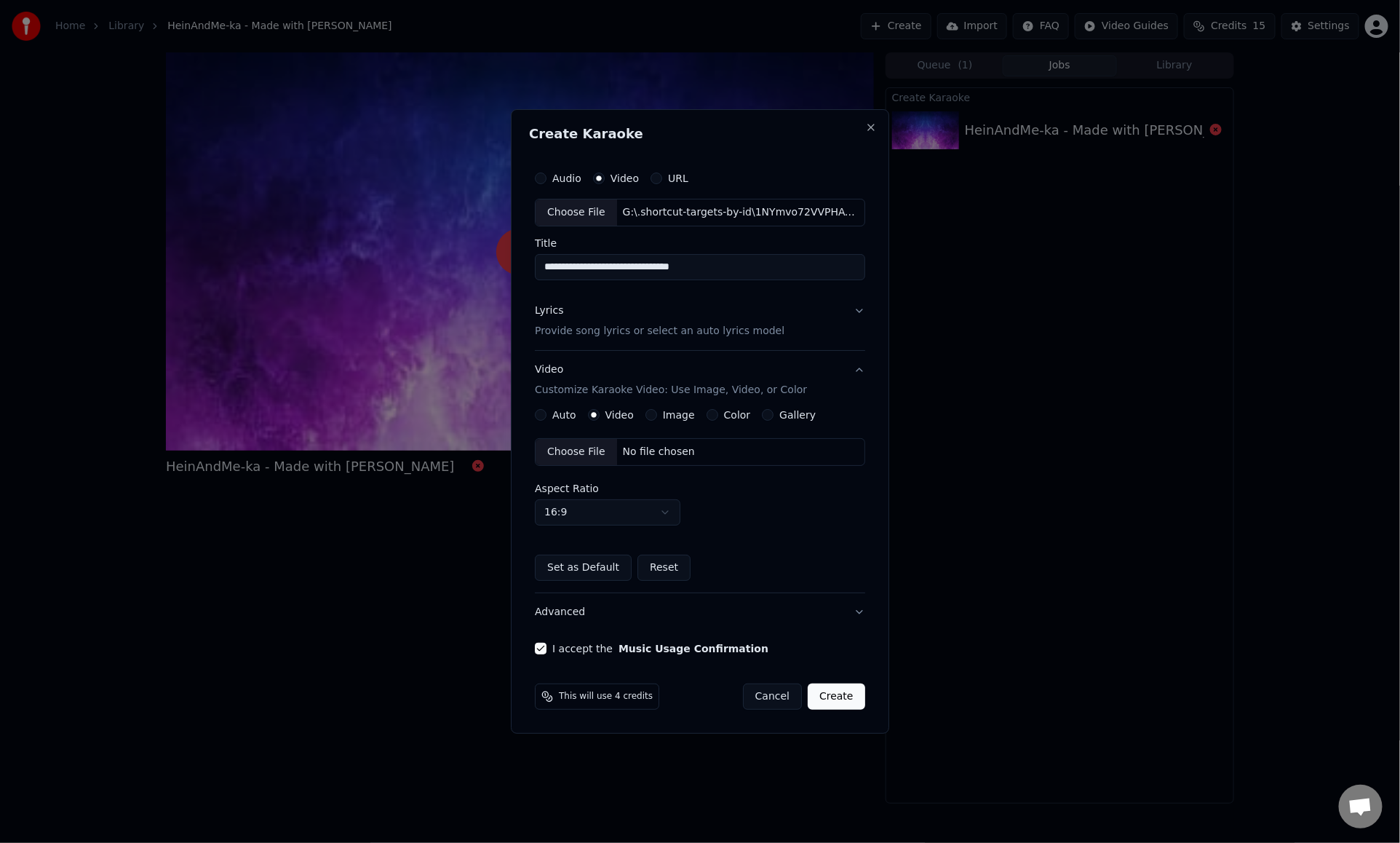
click at [593, 448] on div "Choose File" at bounding box center [576, 452] width 82 height 26
click at [835, 701] on button "Create" at bounding box center [836, 697] width 58 height 26
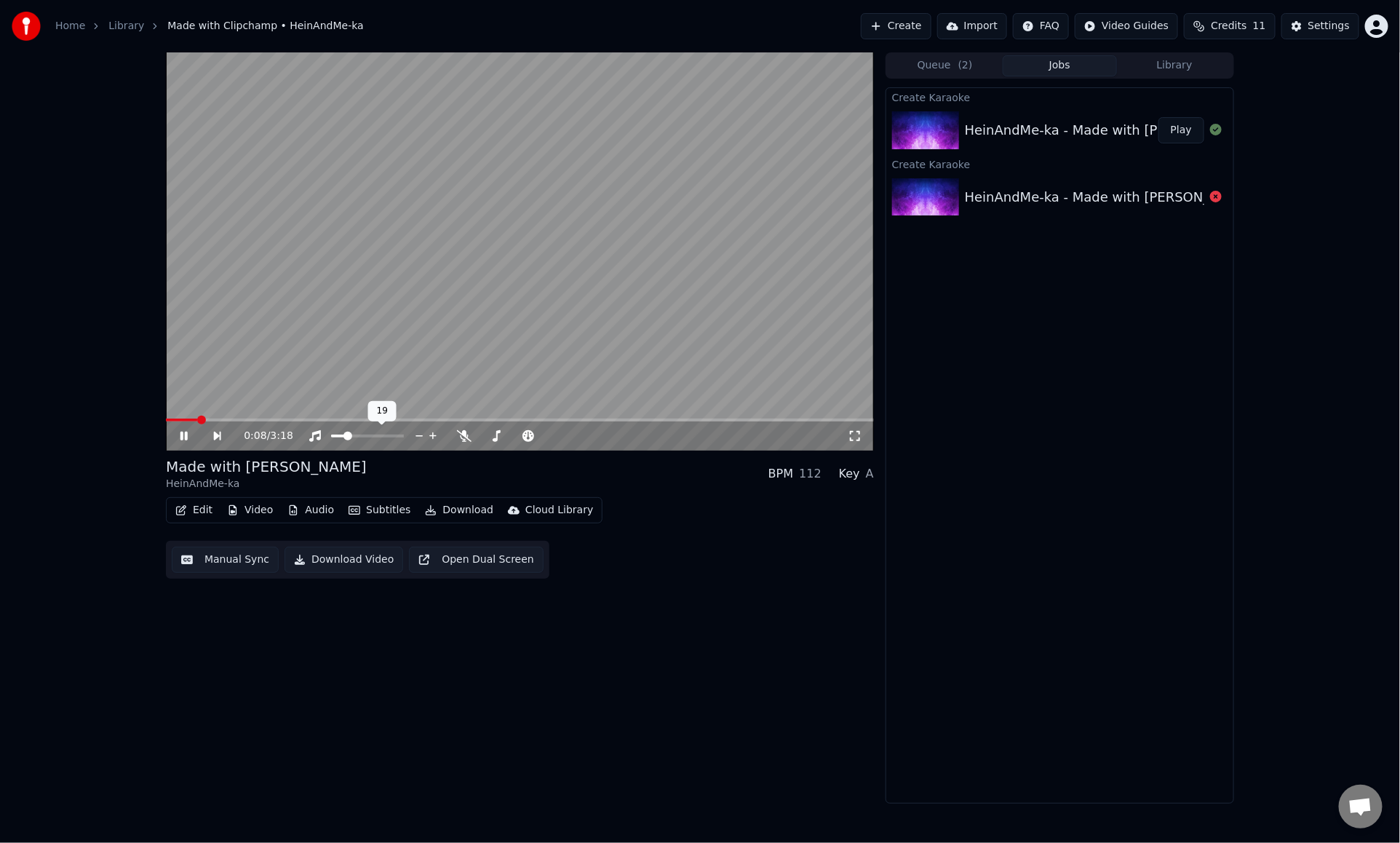
click at [345, 434] on span at bounding box center [338, 435] width 14 height 3
click at [180, 442] on icon at bounding box center [194, 436] width 33 height 12
click at [193, 514] on button "Edit" at bounding box center [193, 511] width 49 height 20
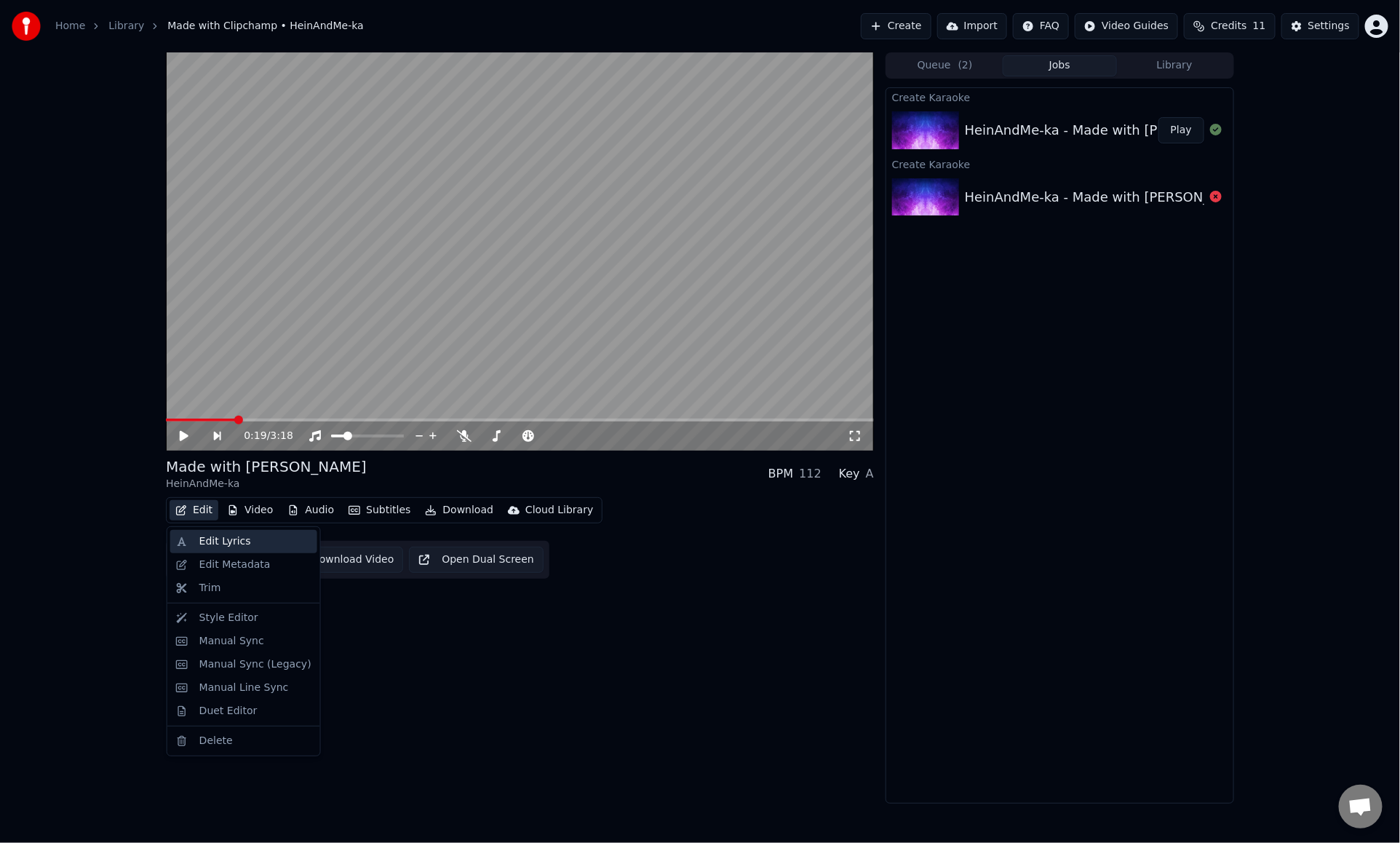
click at [200, 536] on div "Edit Lyrics" at bounding box center [225, 542] width 52 height 15
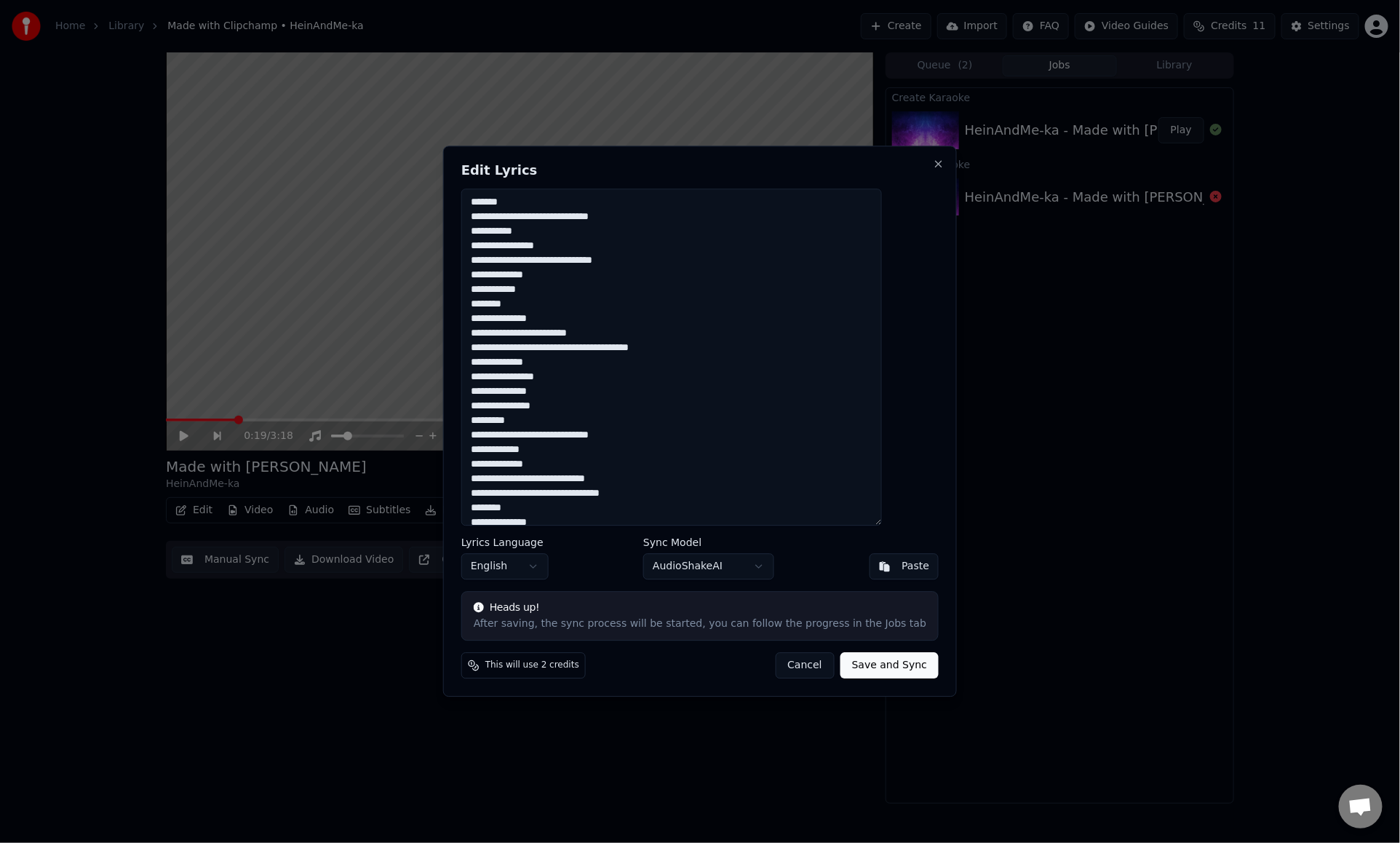
drag, startPoint x: 549, startPoint y: 205, endPoint x: 463, endPoint y: 204, distance: 86.0
click at [463, 204] on body "Home Library Made with Clipchamp • HeinAndMe-ka Create Import FAQ Video Guides …" at bounding box center [700, 422] width 1400 height 843
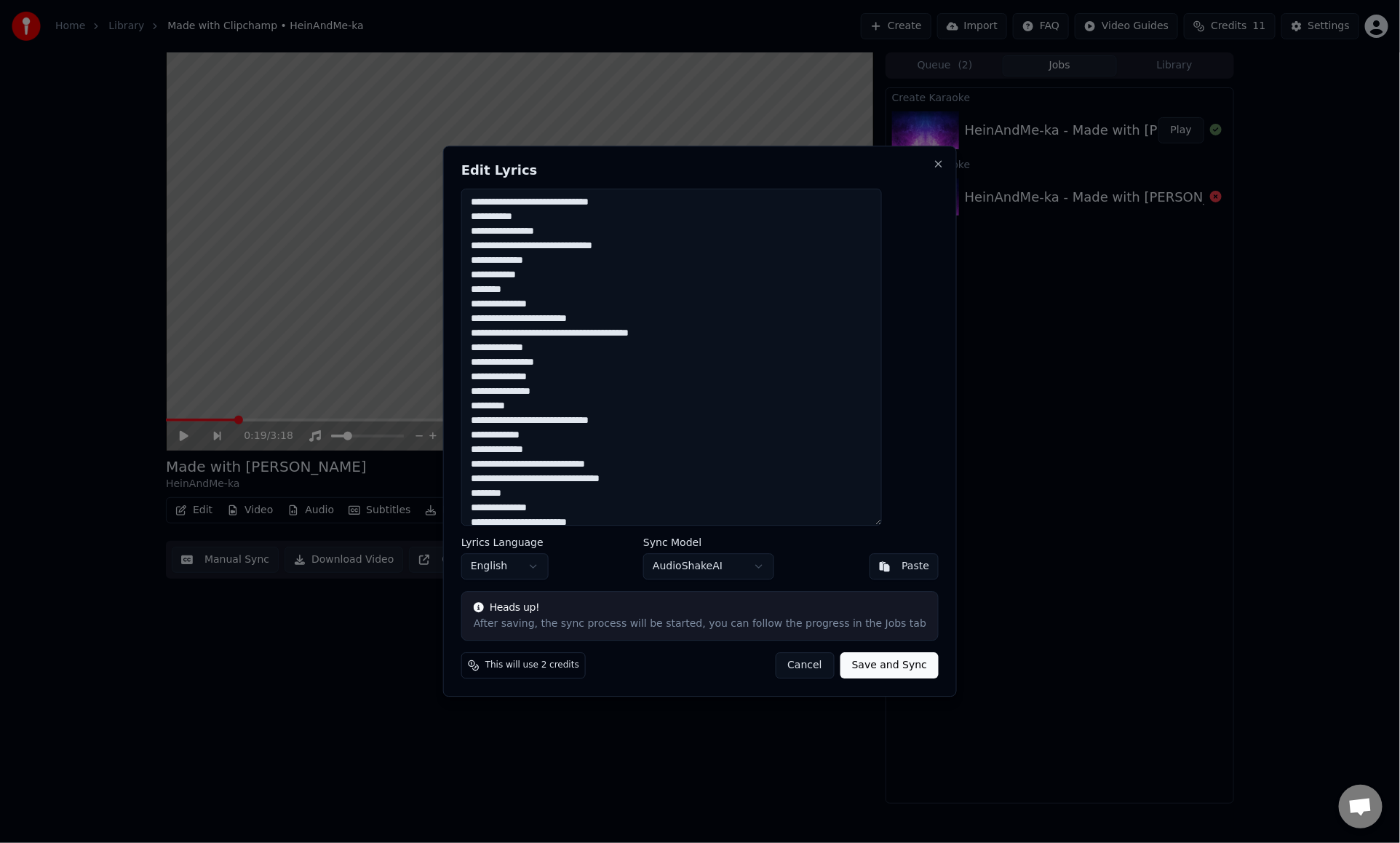
drag, startPoint x: 580, startPoint y: 289, endPoint x: 478, endPoint y: 289, distance: 102.0
click at [478, 289] on div "**********" at bounding box center [700, 421] width 514 height 551
drag, startPoint x: 553, startPoint y: 411, endPoint x: 444, endPoint y: 403, distance: 109.3
click at [444, 403] on body "Home Library Made with Clipchamp • HeinAndMe-ka Create Import FAQ Video Guides …" at bounding box center [700, 422] width 1400 height 843
click at [582, 400] on textarea "**********" at bounding box center [671, 357] width 420 height 337
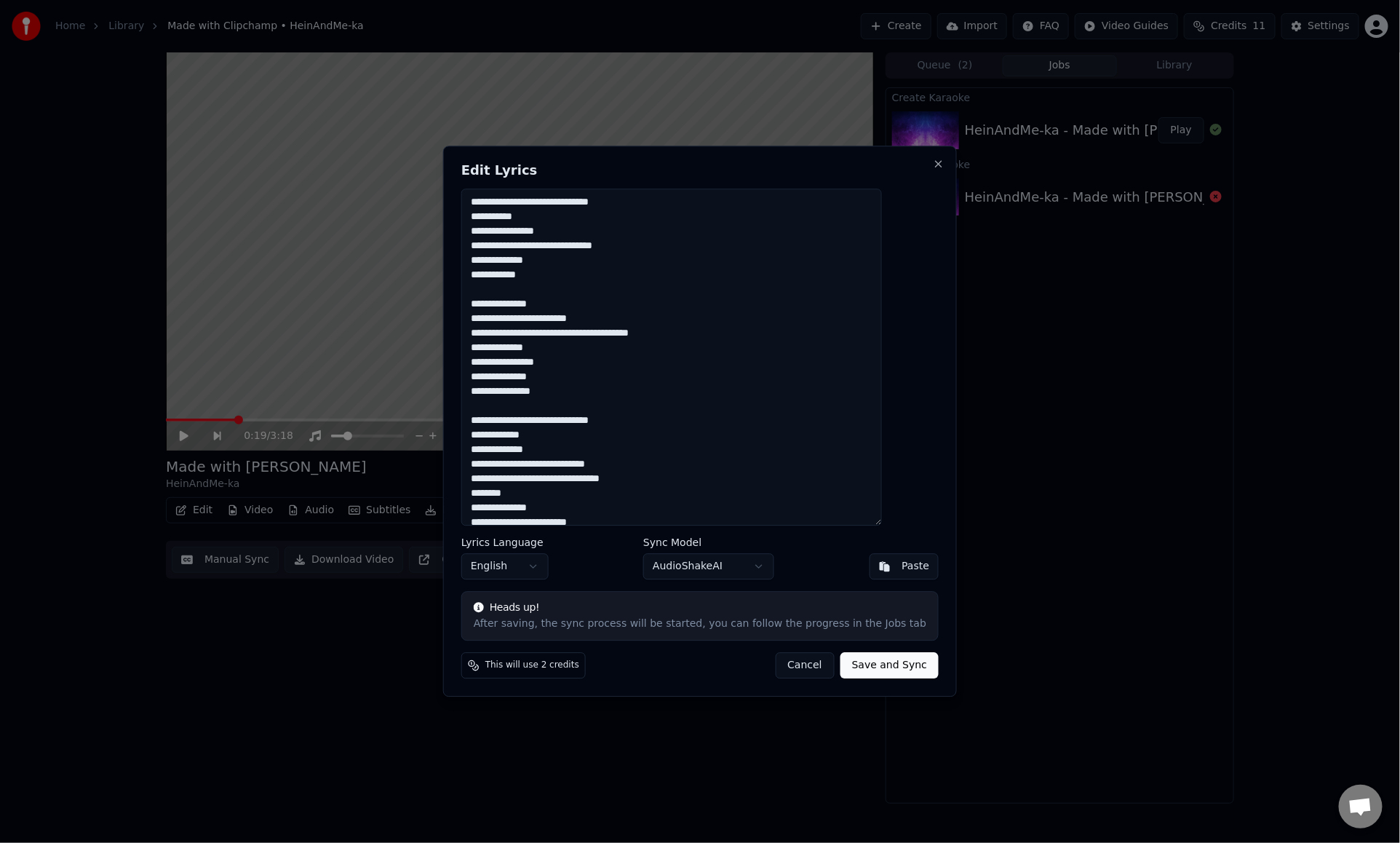
scroll to position [145, 0]
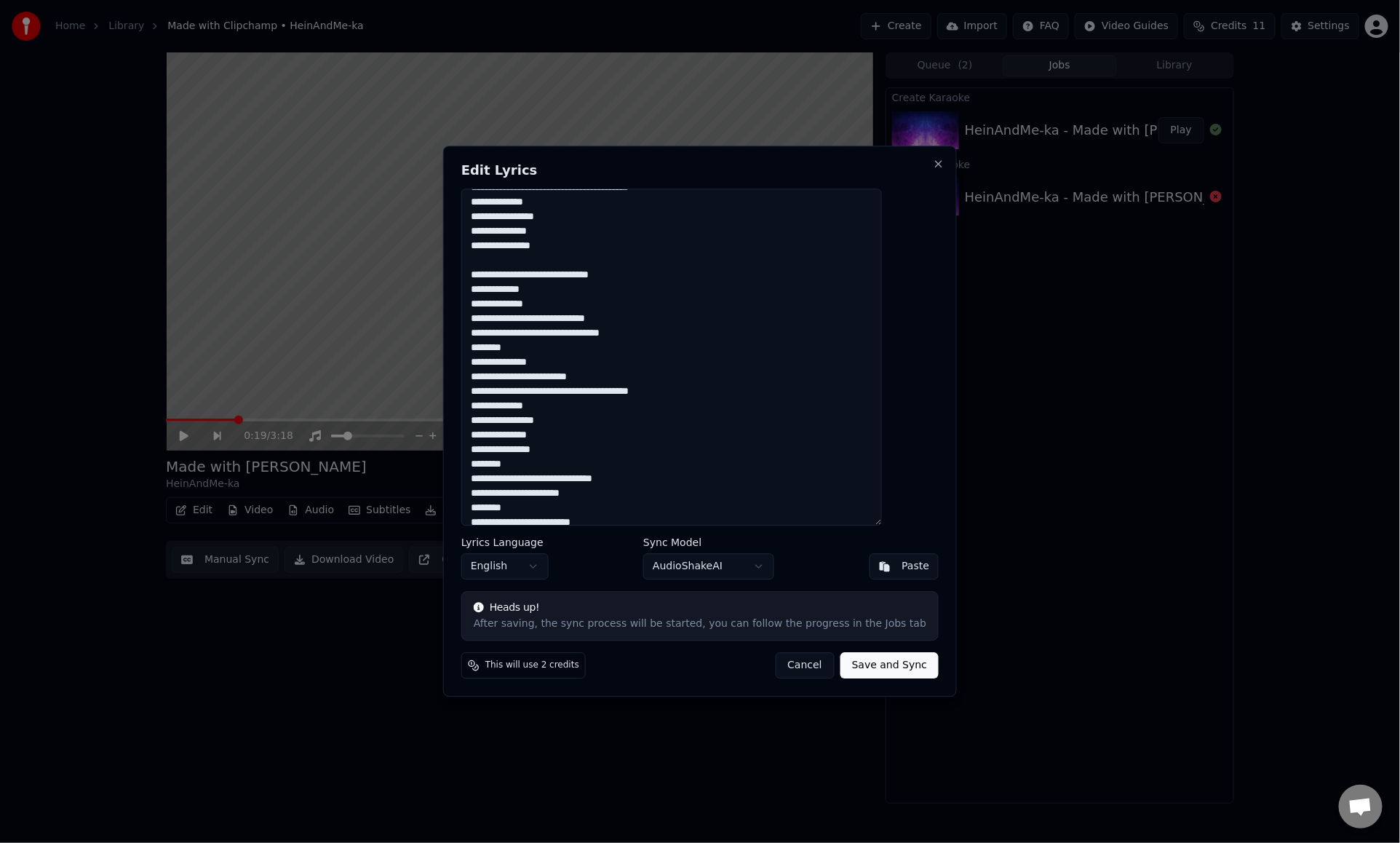
drag, startPoint x: 541, startPoint y: 344, endPoint x: 472, endPoint y: 342, distance: 69.0
click at [472, 342] on div "**********" at bounding box center [700, 421] width 514 height 551
click at [505, 351] on textarea "**********" at bounding box center [671, 357] width 420 height 337
drag, startPoint x: 552, startPoint y: 351, endPoint x: 496, endPoint y: 344, distance: 56.4
click at [496, 344] on textarea "**********" at bounding box center [671, 357] width 420 height 337
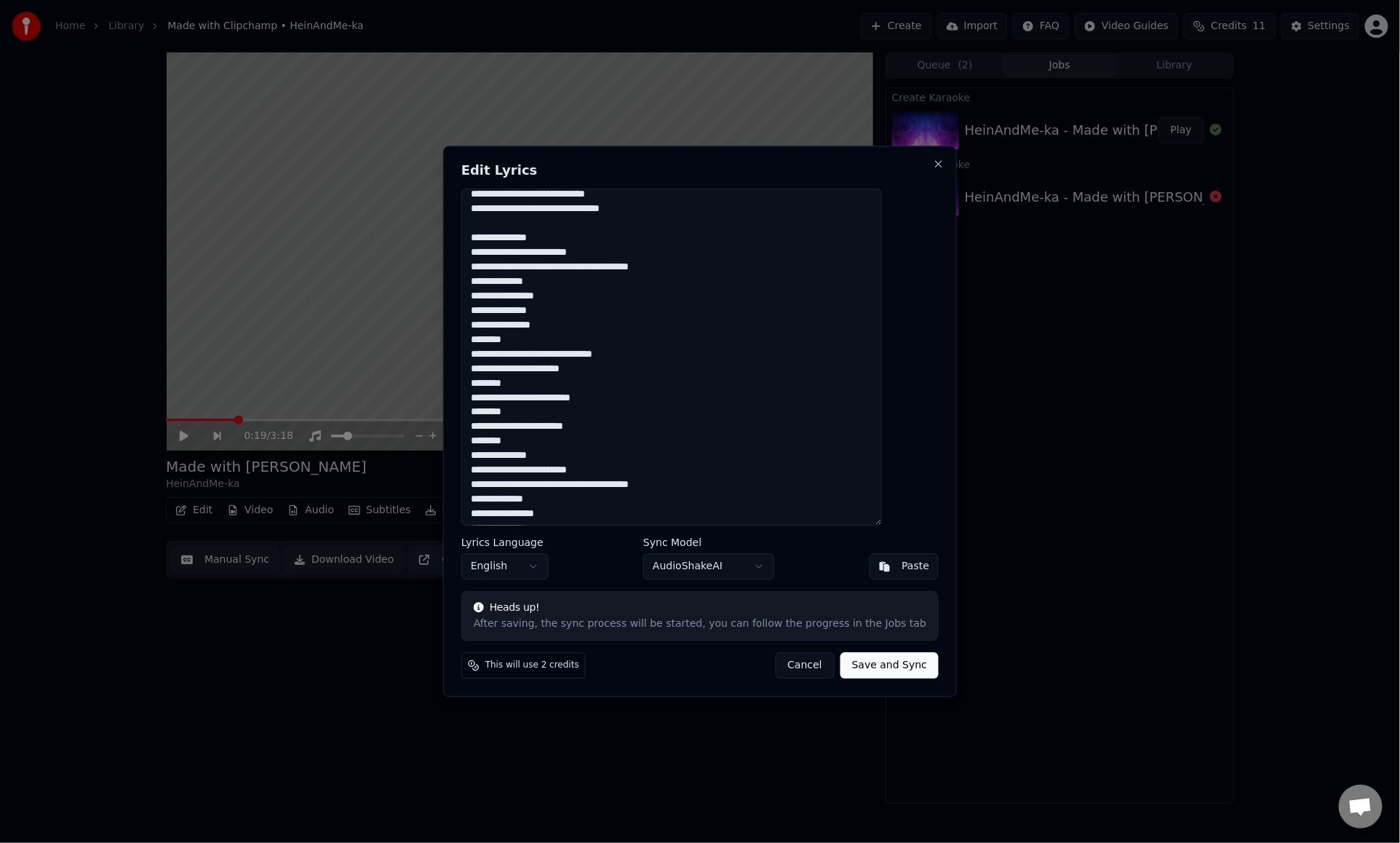
scroll to position [292, 0]
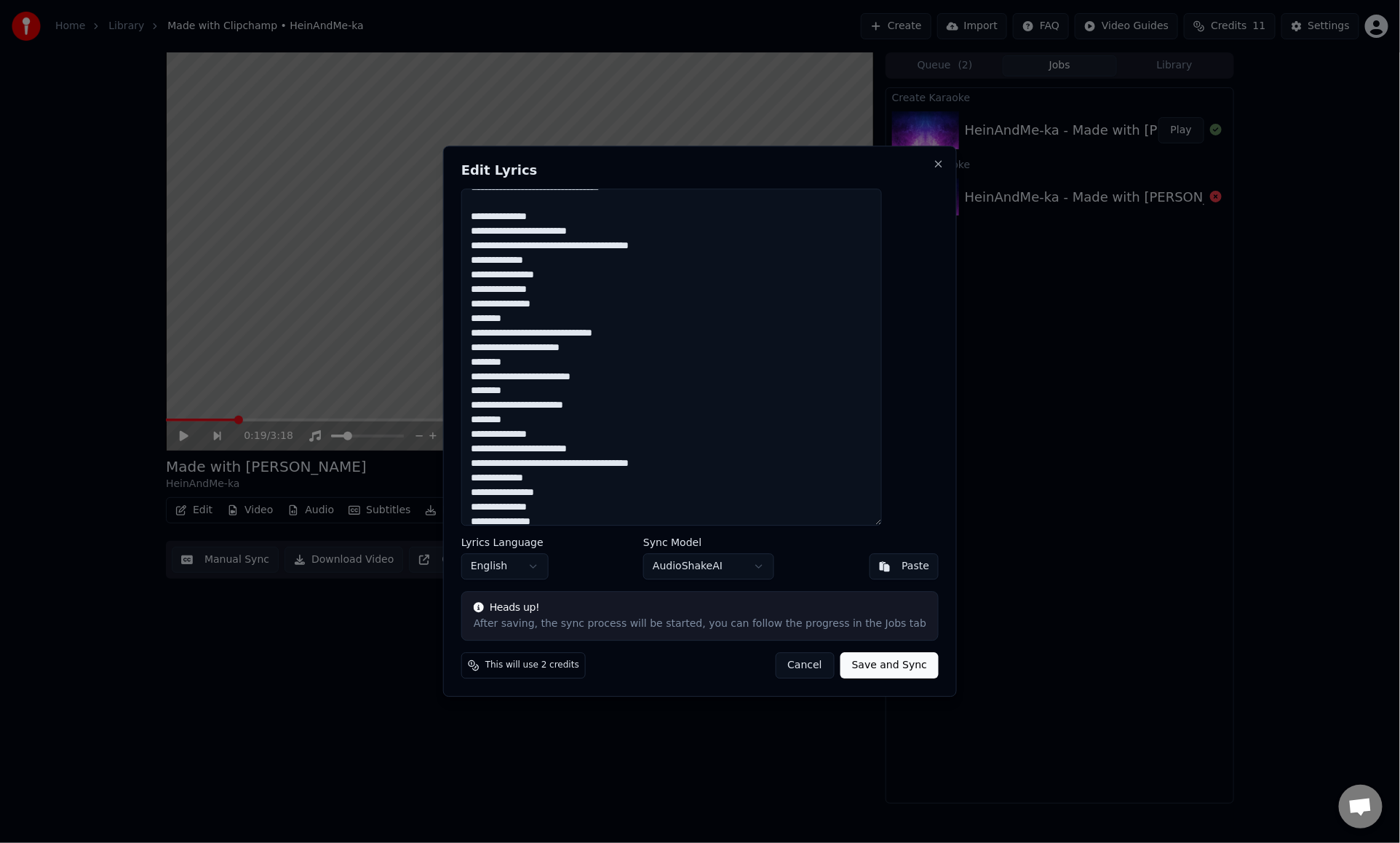
drag, startPoint x: 552, startPoint y: 318, endPoint x: 499, endPoint y: 316, distance: 53.0
click at [499, 316] on textarea "**********" at bounding box center [671, 357] width 420 height 337
click at [545, 419] on textarea "**********" at bounding box center [671, 357] width 420 height 337
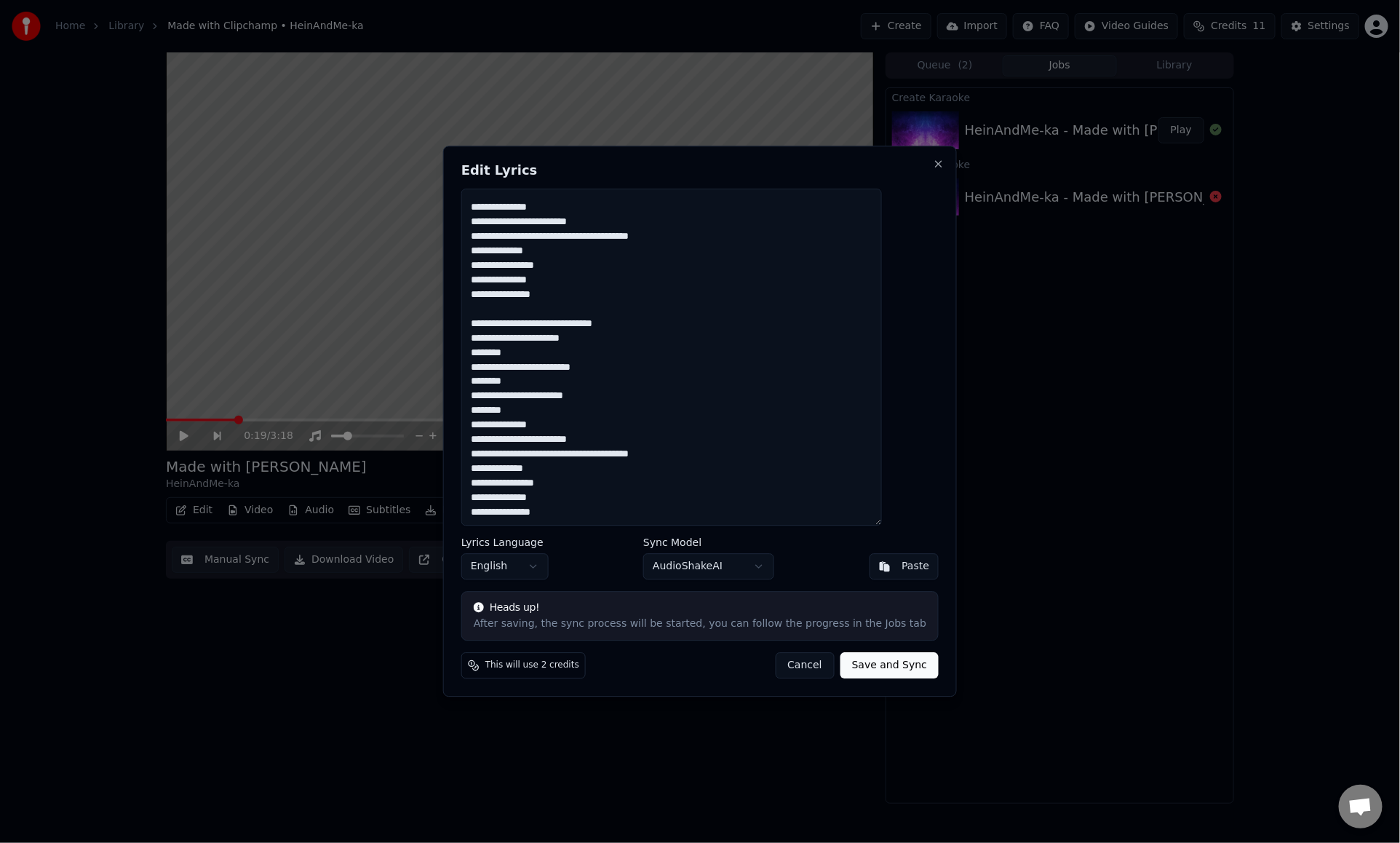
type textarea "**********"
click at [743, 567] on body "Home Library Made with Clipchamp • HeinAndMe-ka Create Import FAQ Video Guides …" at bounding box center [700, 422] width 1400 height 843
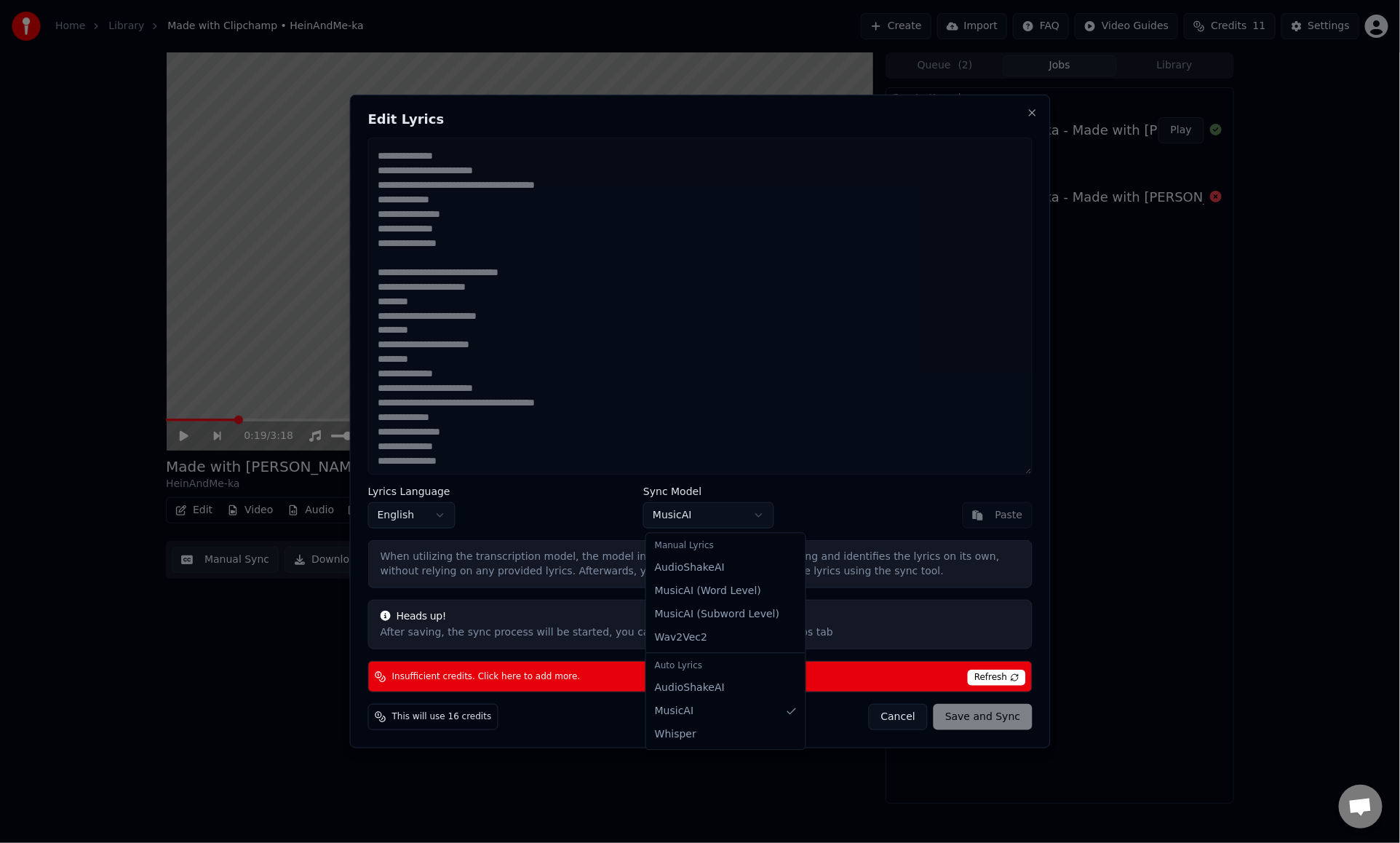
click at [685, 517] on body "Home Library Made with Clipchamp • HeinAndMe-ka Create Import FAQ Video Guides …" at bounding box center [700, 422] width 1400 height 843
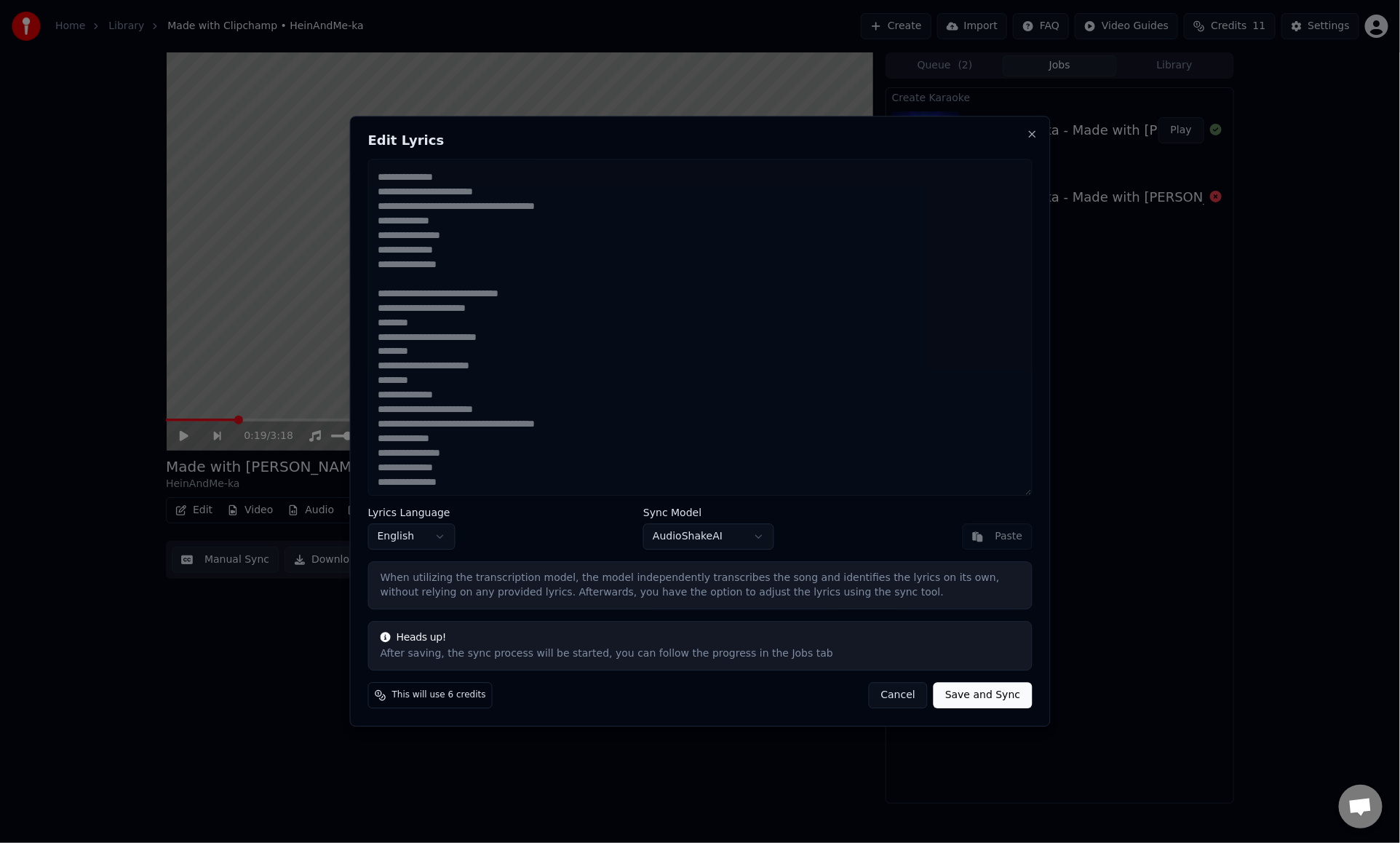
click at [976, 687] on button "Save and Sync" at bounding box center [982, 696] width 98 height 26
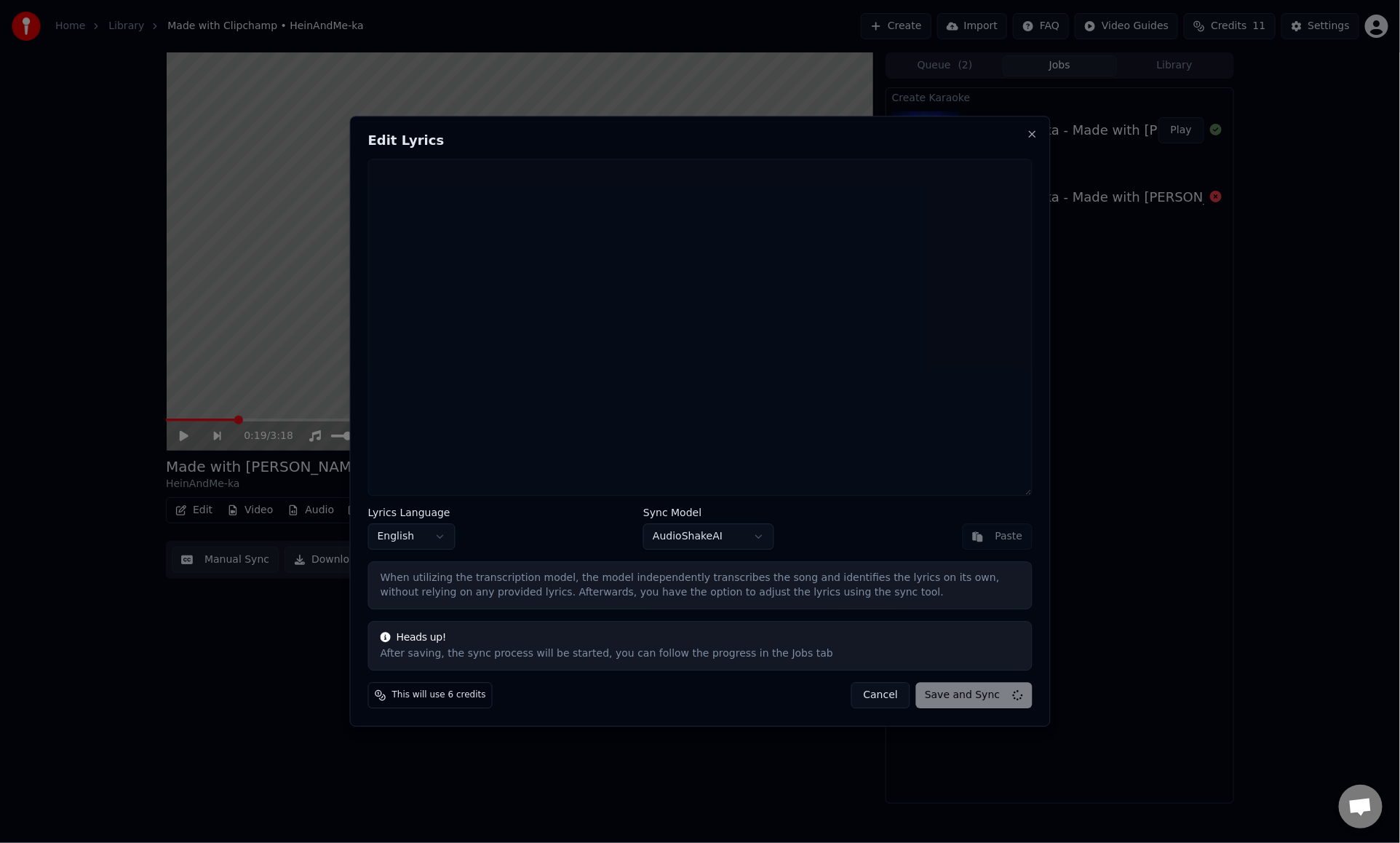
scroll to position [0, 0]
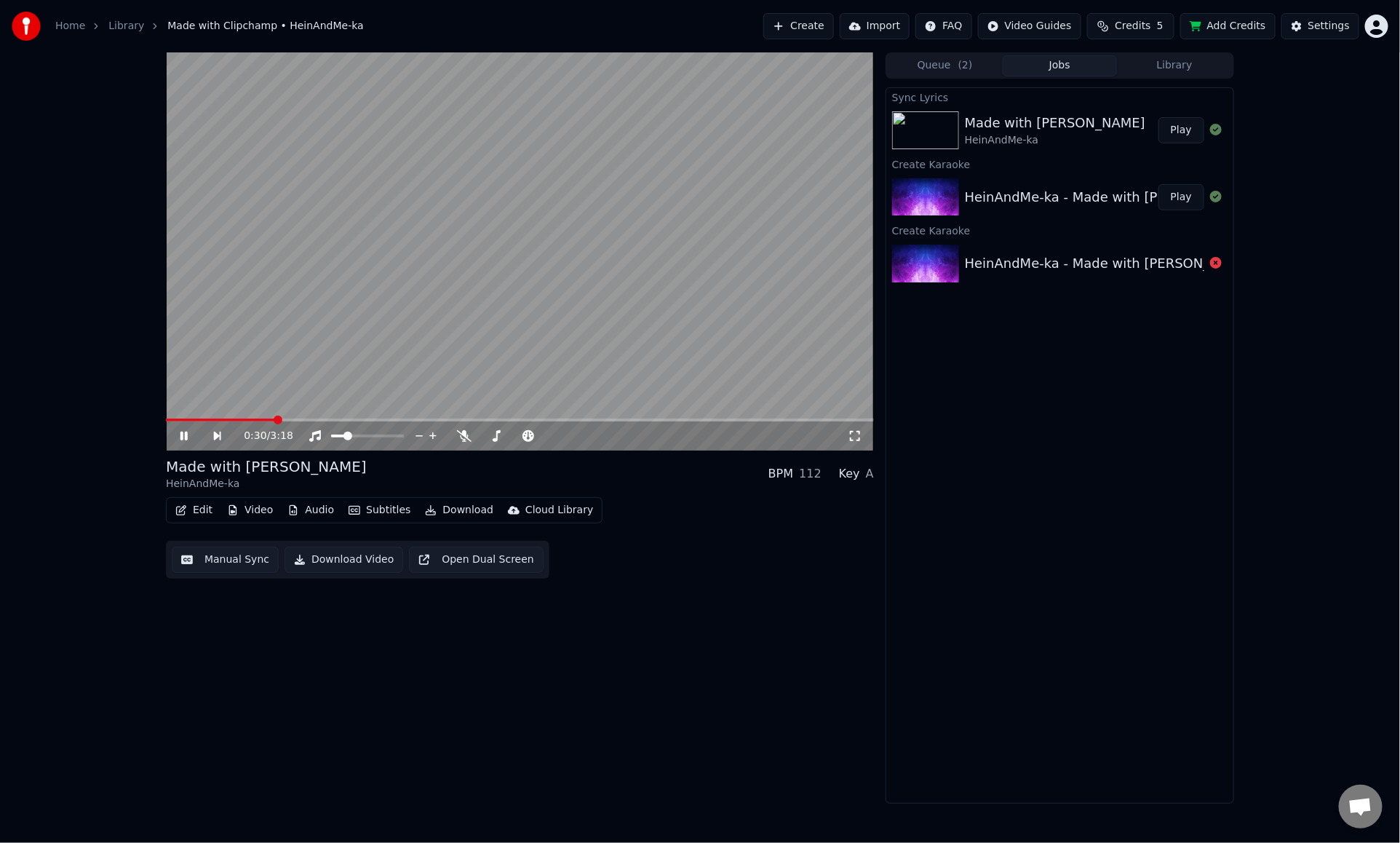
click at [1118, 126] on button "Play" at bounding box center [1182, 130] width 46 height 26
click at [594, 274] on video at bounding box center [520, 251] width 708 height 398
click at [232, 557] on button "Manual Sync" at bounding box center [225, 560] width 107 height 26
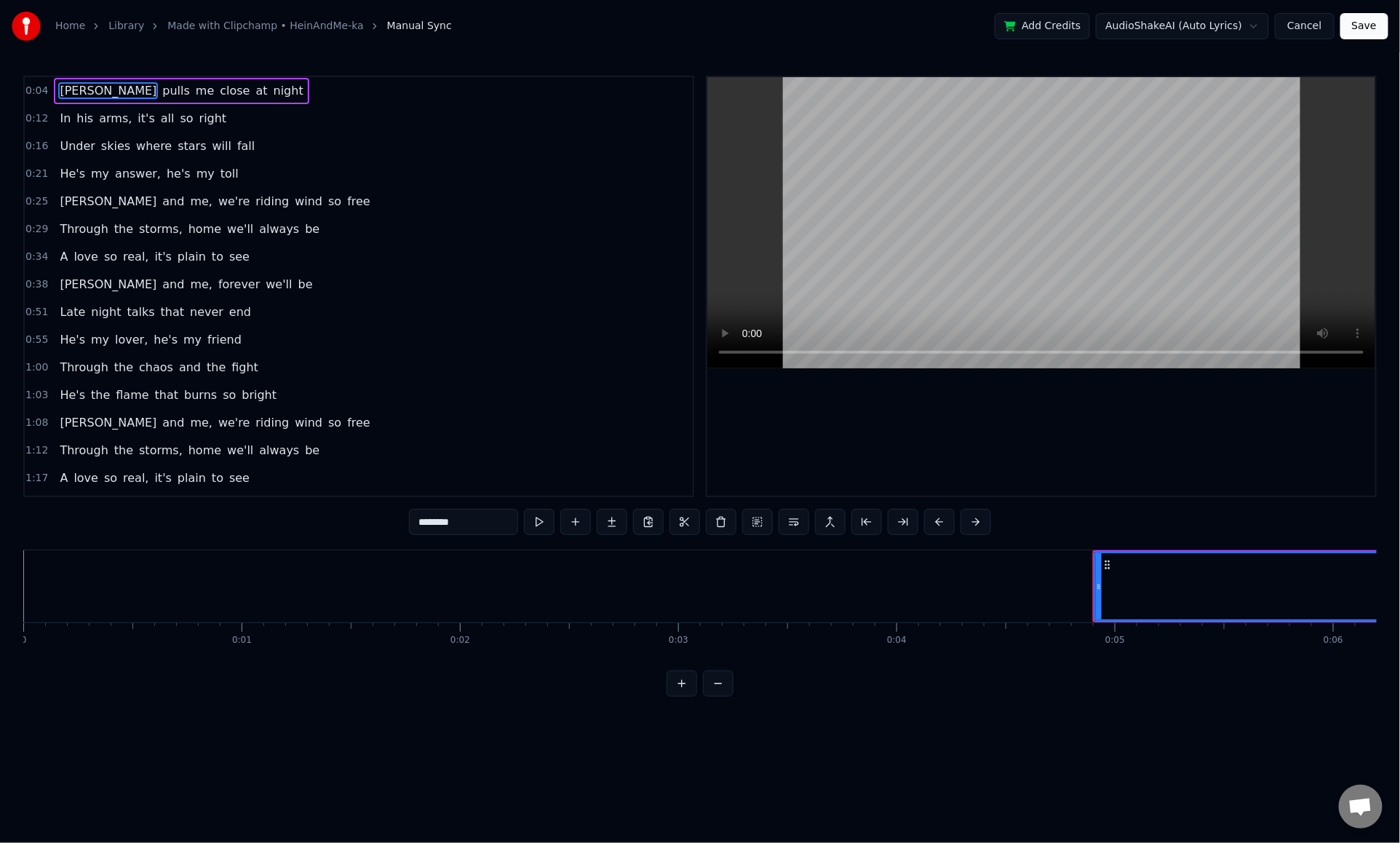
click at [1118, 31] on button "Cancel" at bounding box center [1304, 26] width 59 height 26
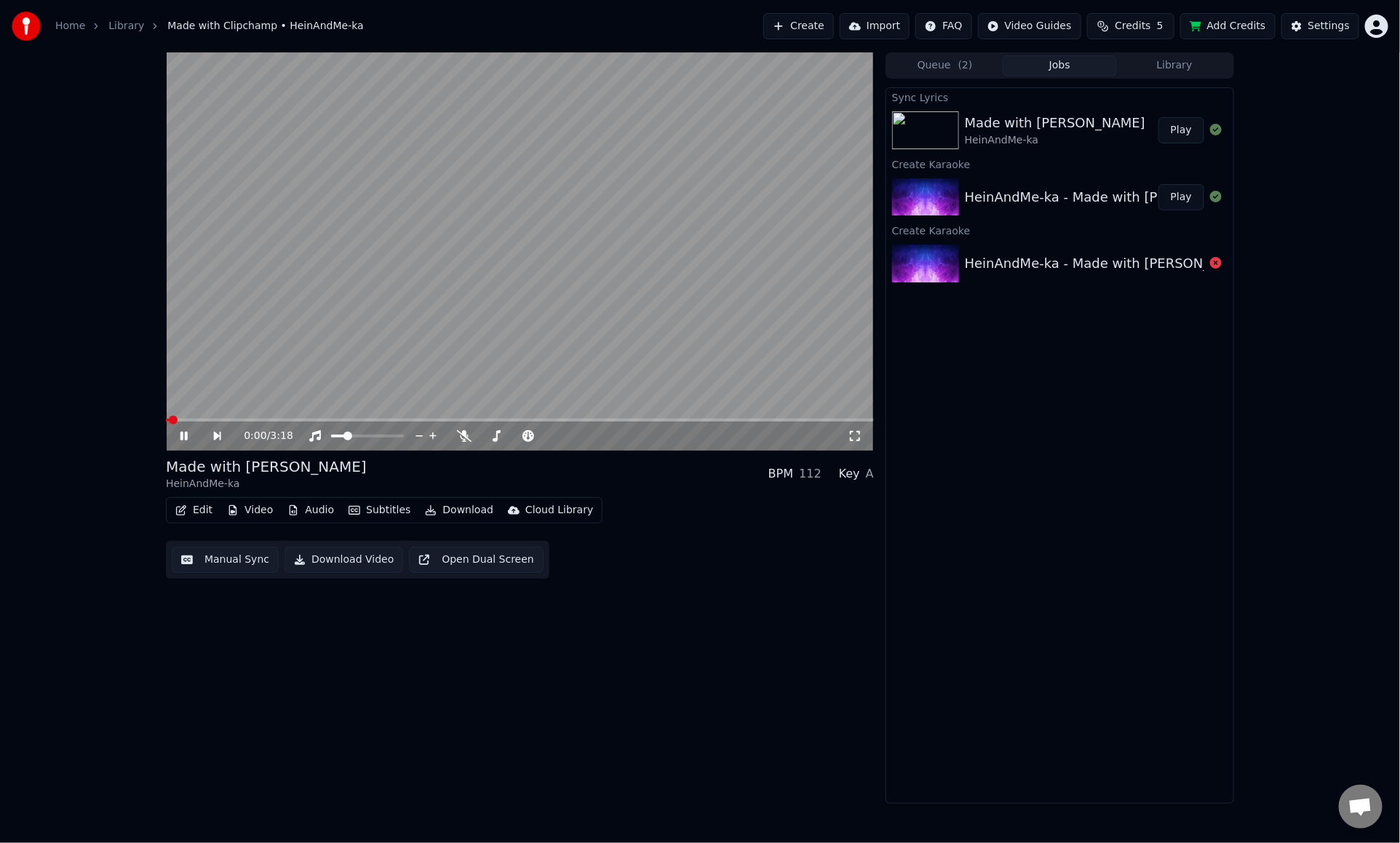
click at [194, 511] on button "Edit" at bounding box center [193, 511] width 49 height 20
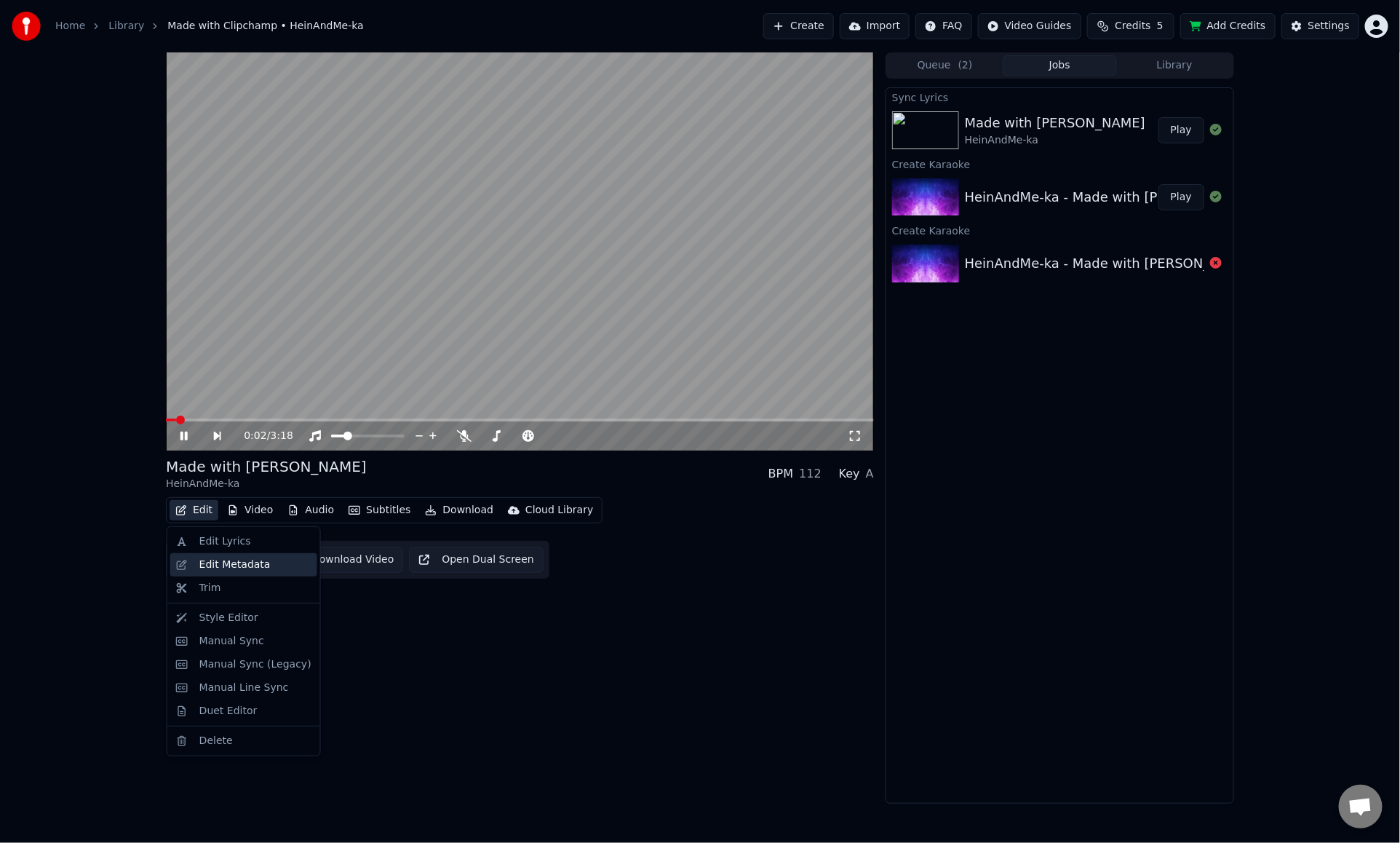
click at [251, 567] on div "Edit Metadata" at bounding box center [235, 565] width 72 height 15
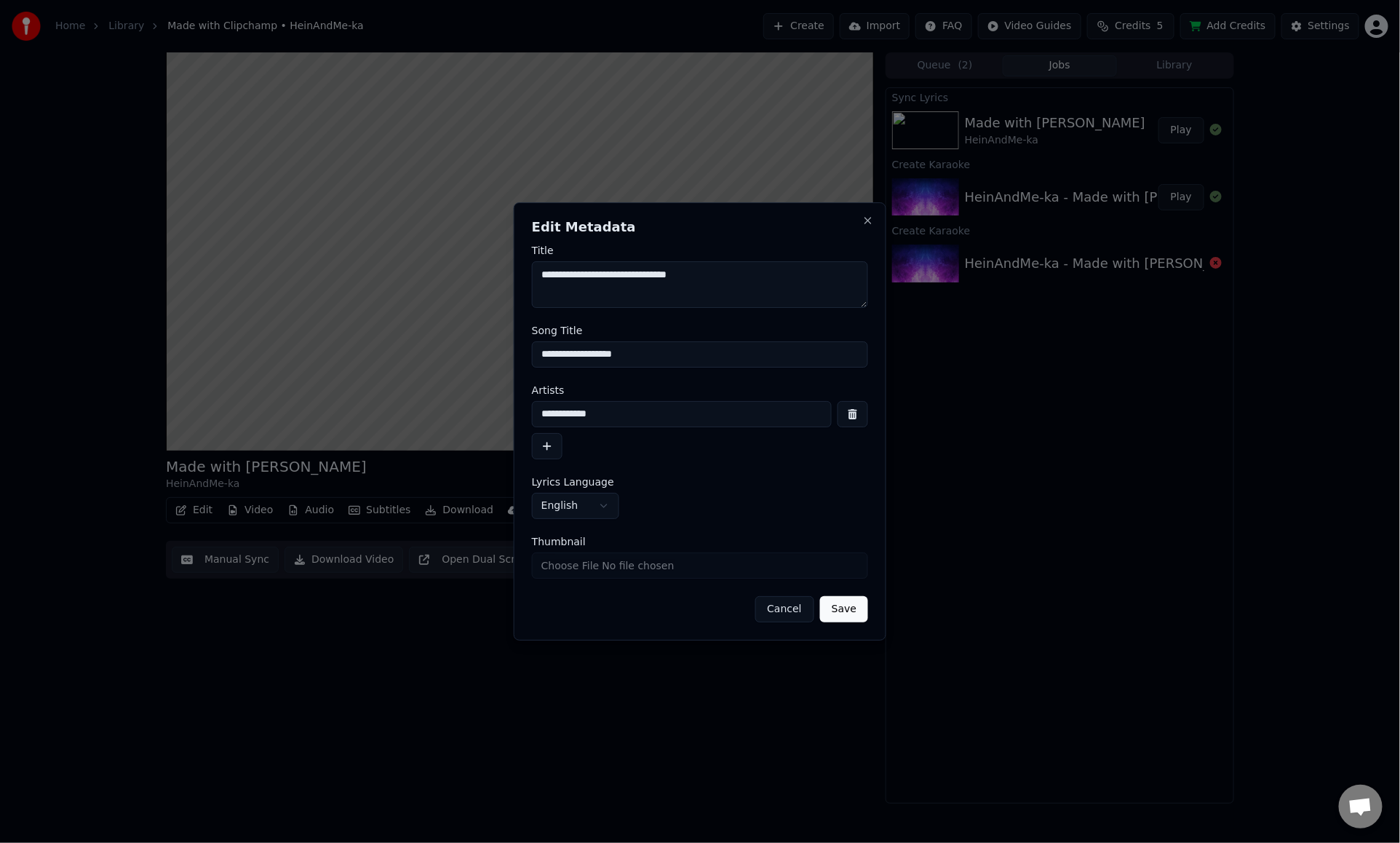
drag, startPoint x: 730, startPoint y: 275, endPoint x: 465, endPoint y: 281, distance: 265.1
click at [465, 281] on body "**********" at bounding box center [700, 422] width 1400 height 843
drag, startPoint x: 700, startPoint y: 364, endPoint x: 486, endPoint y: 358, distance: 214.1
click at [486, 358] on body "**********" at bounding box center [700, 422] width 1400 height 843
click at [845, 614] on button "Save" at bounding box center [844, 609] width 48 height 26
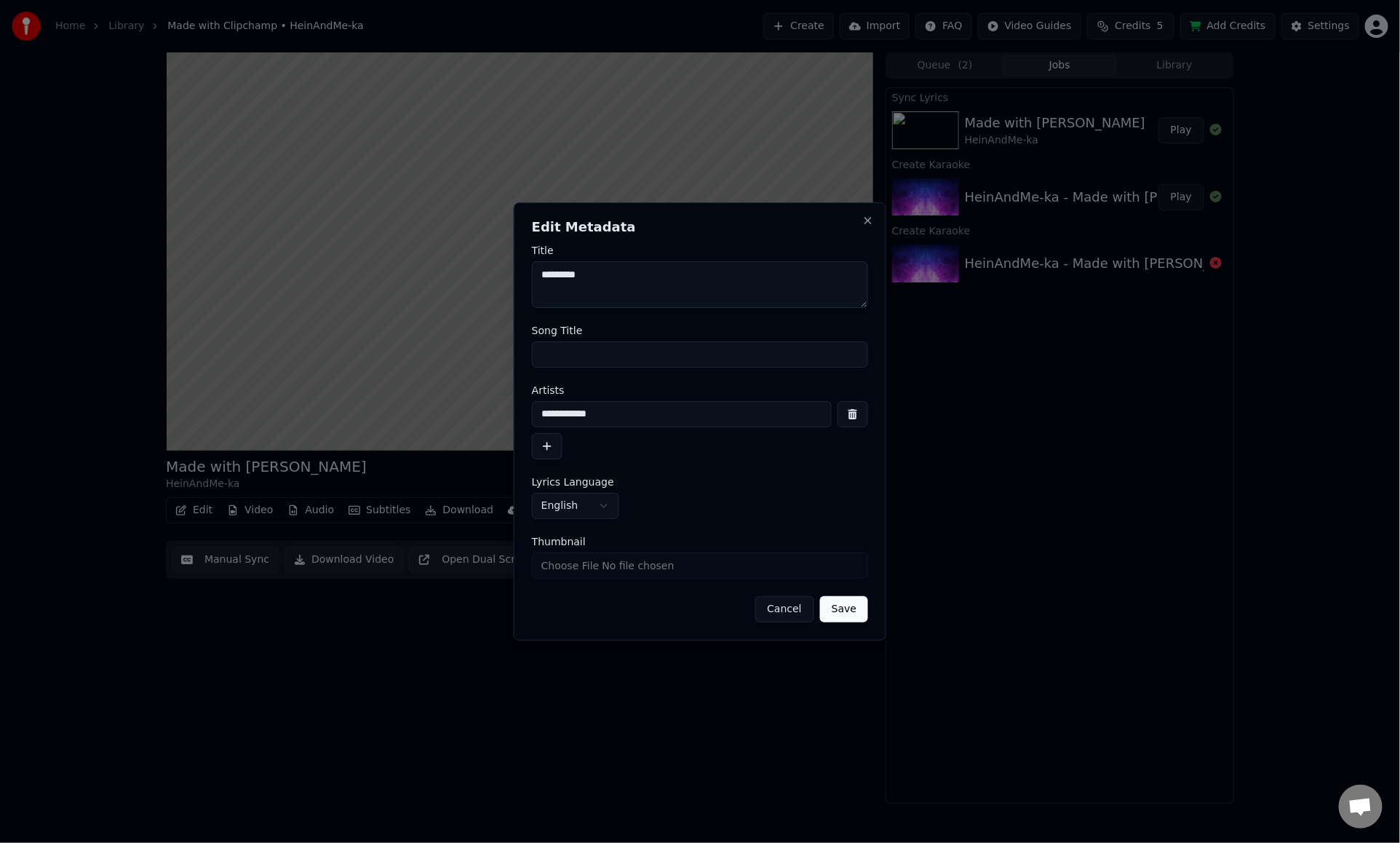
type textarea "*********"
click at [849, 612] on button "Save" at bounding box center [844, 609] width 48 height 26
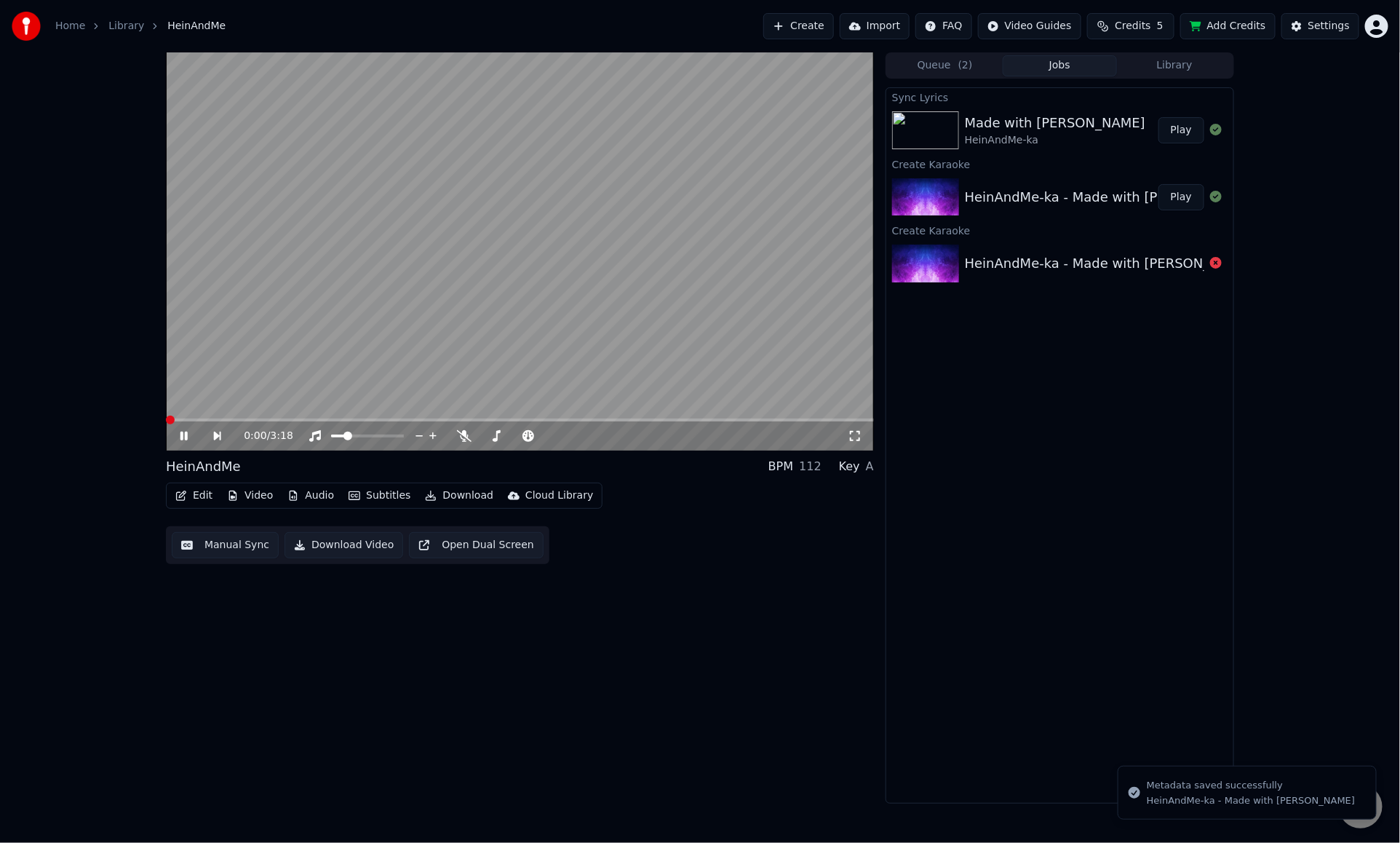
click at [166, 422] on span at bounding box center [166, 420] width 0 height 3
click at [184, 434] on icon at bounding box center [194, 436] width 33 height 12
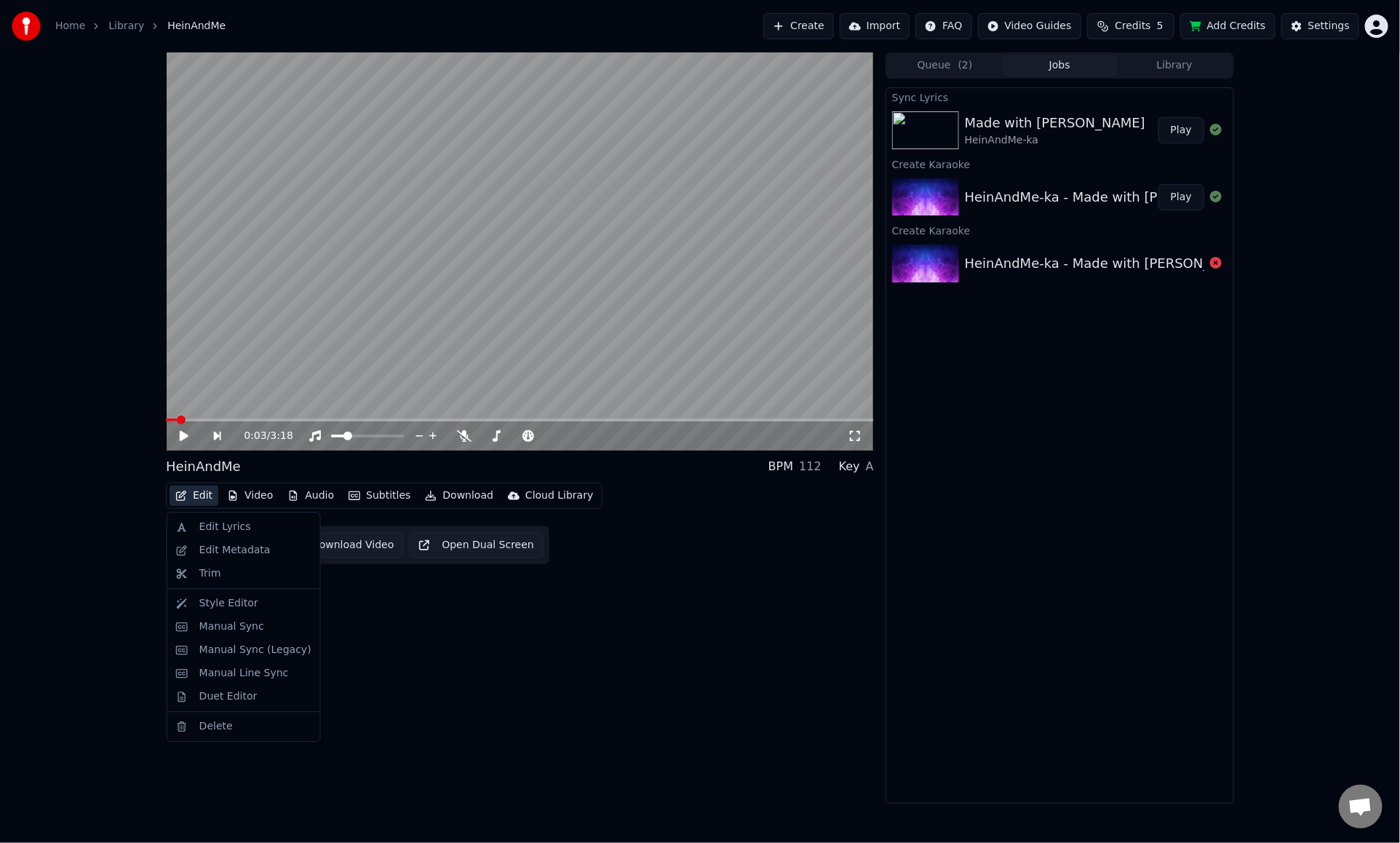
click at [196, 497] on button "Edit" at bounding box center [193, 496] width 49 height 20
click at [260, 598] on div "Style Editor" at bounding box center [256, 604] width 112 height 15
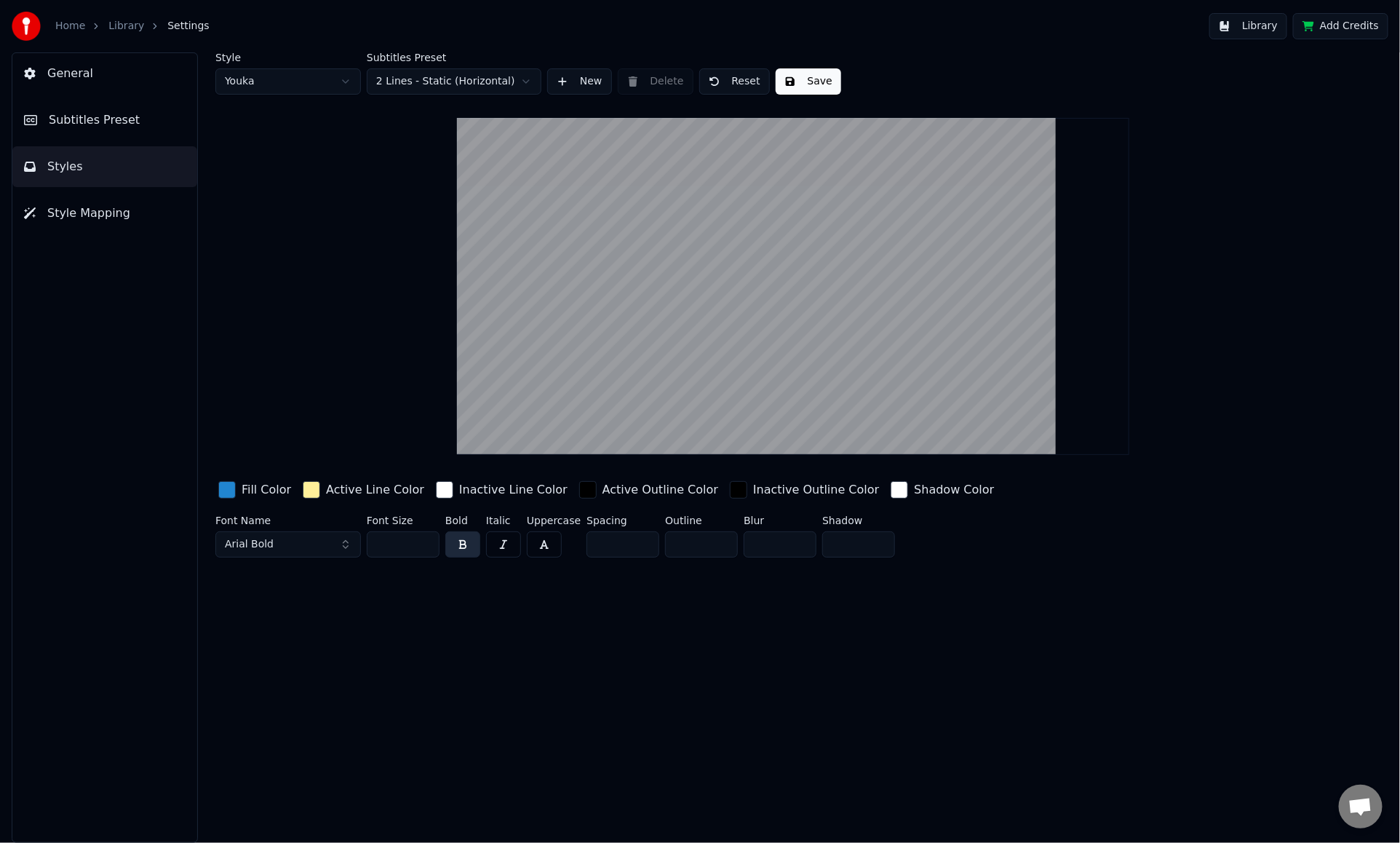
click at [274, 78] on html "Home Library Settings Library Add Credits General Subtitles Preset Styles Style…" at bounding box center [700, 422] width 1400 height 843
click at [289, 78] on html "Home Library Settings Library Add Credits General Subtitles Preset Styles Style…" at bounding box center [700, 422] width 1400 height 843
click at [281, 82] on html "Home Library Settings Library Add Credits General Subtitles Preset Styles Style…" at bounding box center [700, 422] width 1400 height 843
click at [142, 78] on button "General" at bounding box center [104, 74] width 185 height 40
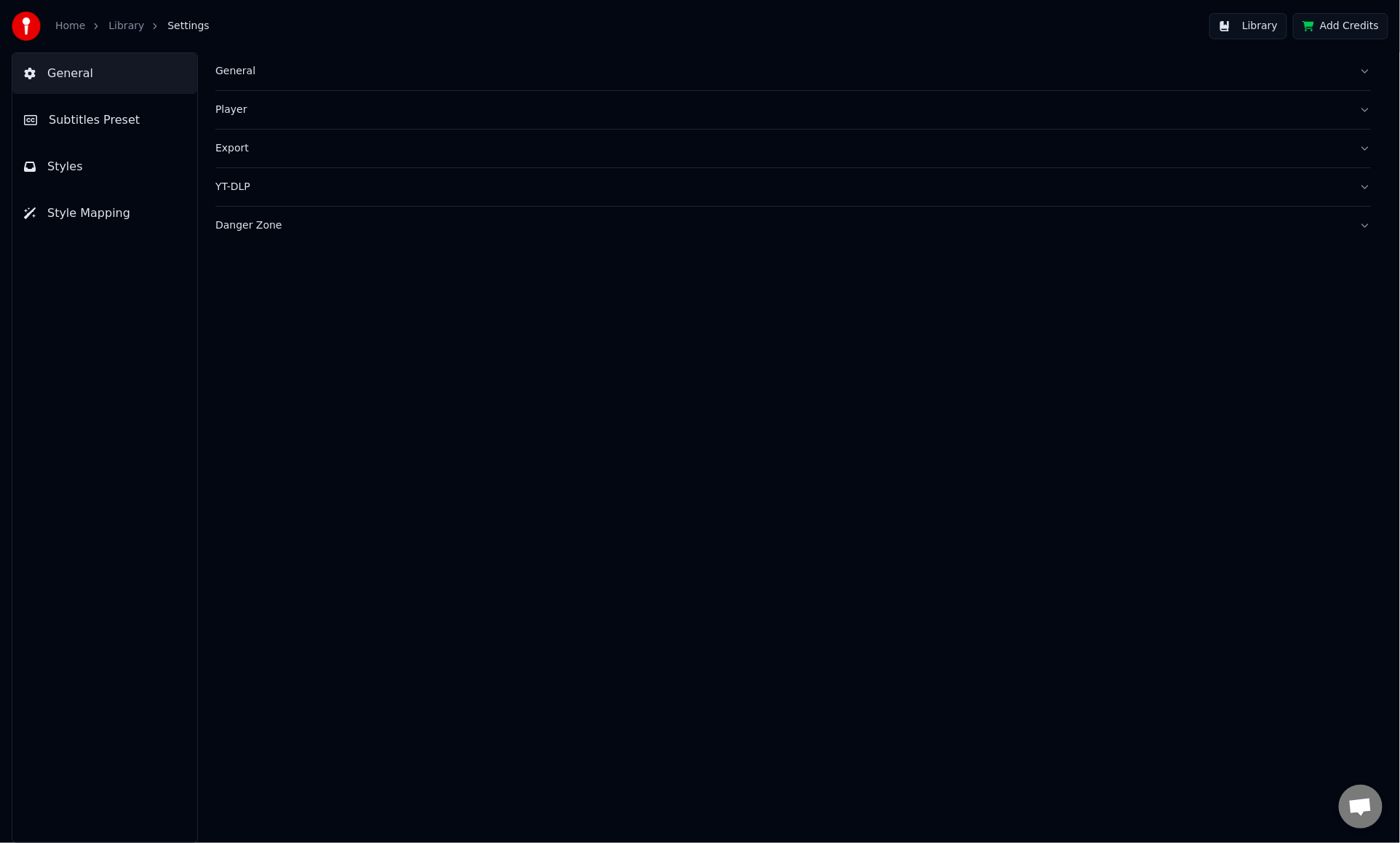
click at [171, 110] on button "Subtitles Preset" at bounding box center [104, 120] width 185 height 40
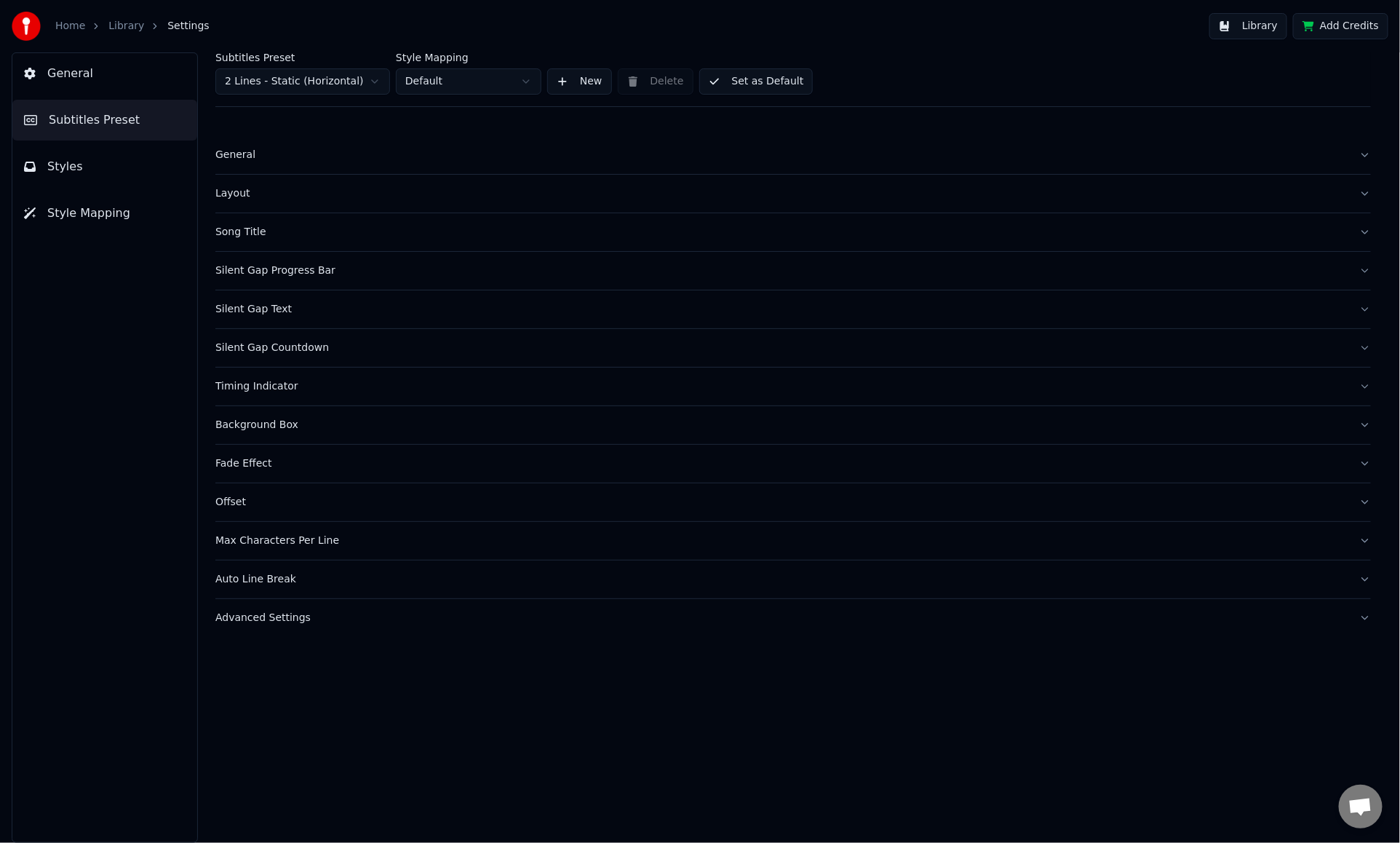
click at [287, 463] on div "Fade Effect" at bounding box center [781, 464] width 1132 height 15
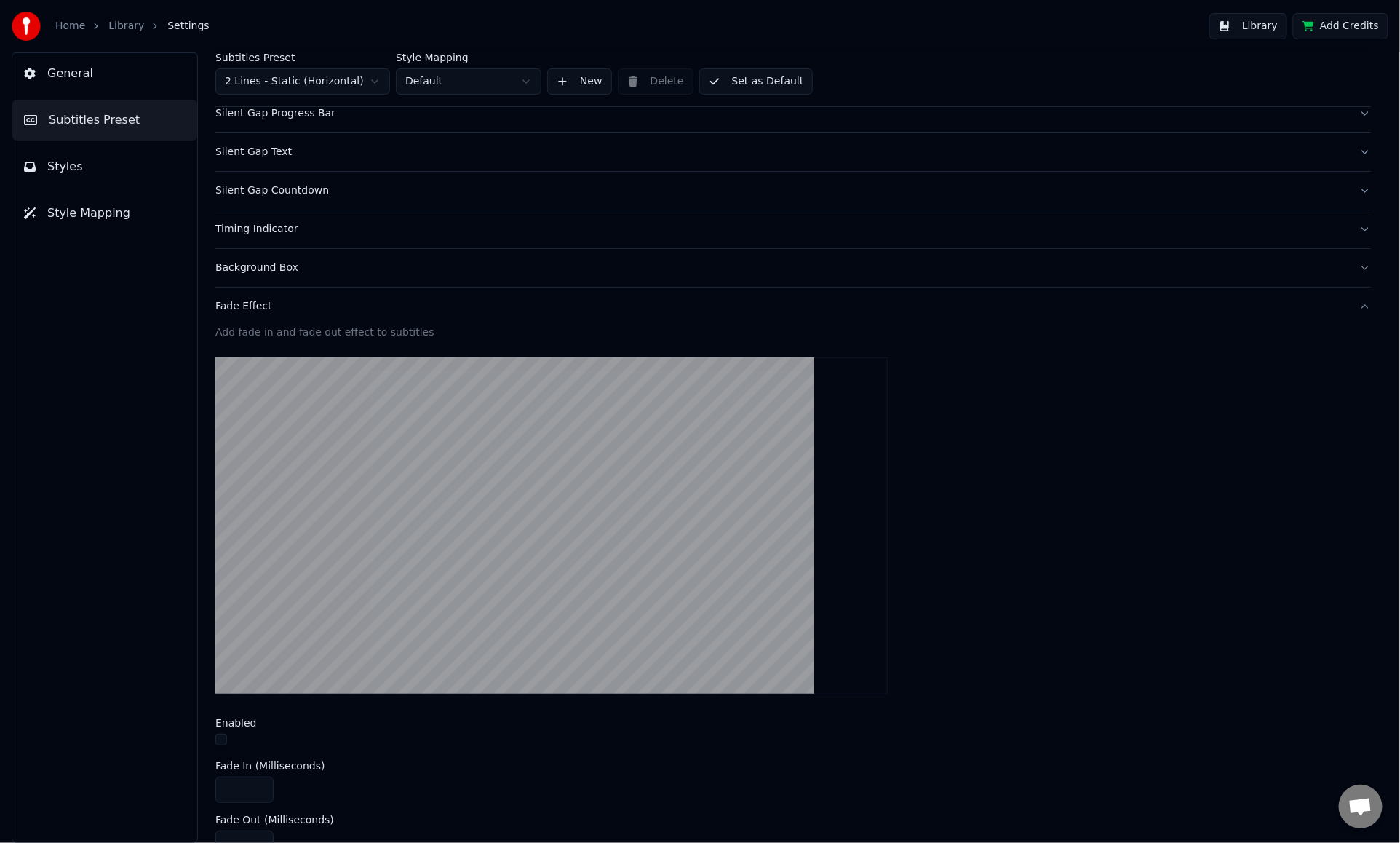
scroll to position [292, 0]
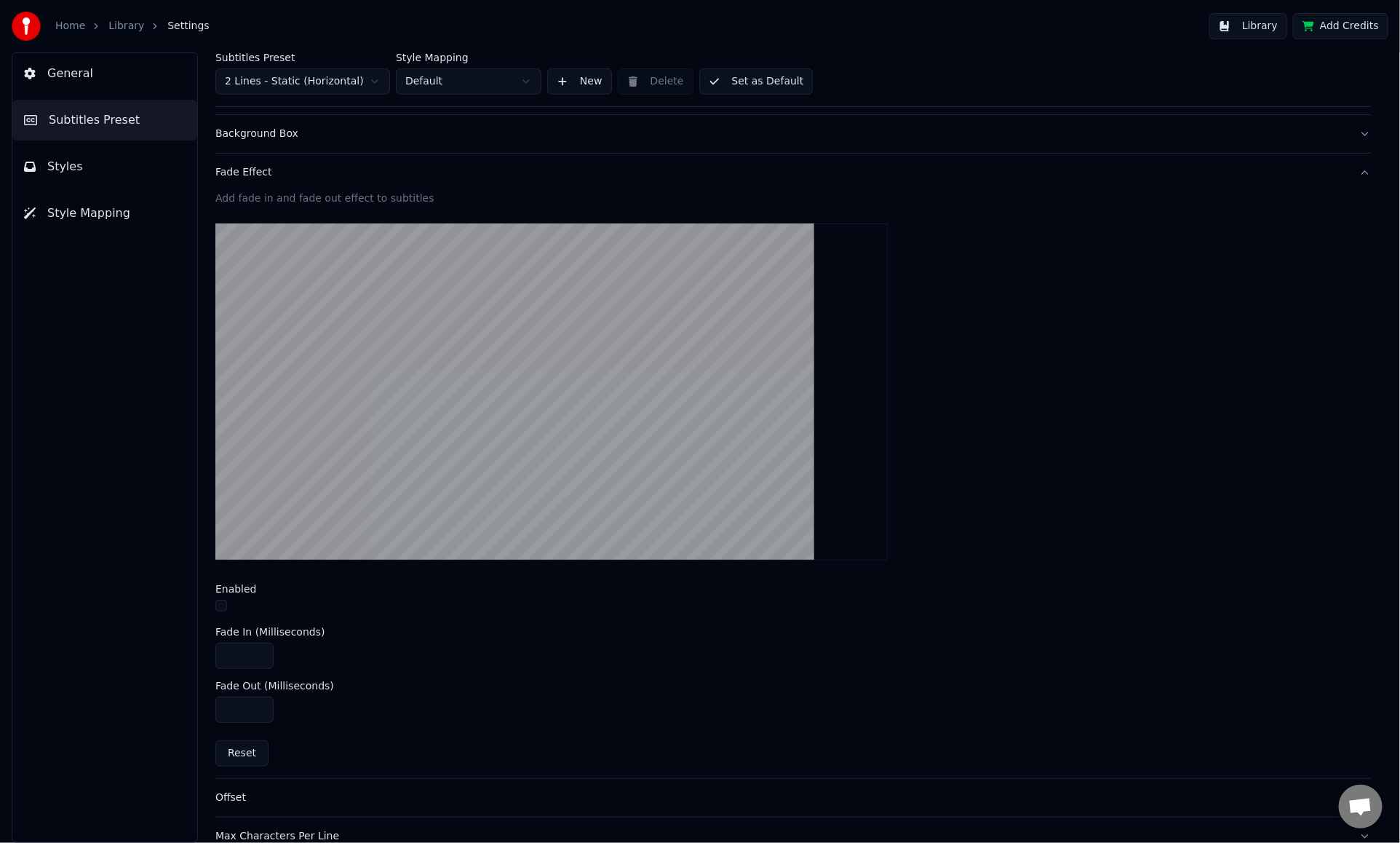
click at [218, 606] on button "button" at bounding box center [221, 606] width 12 height 12
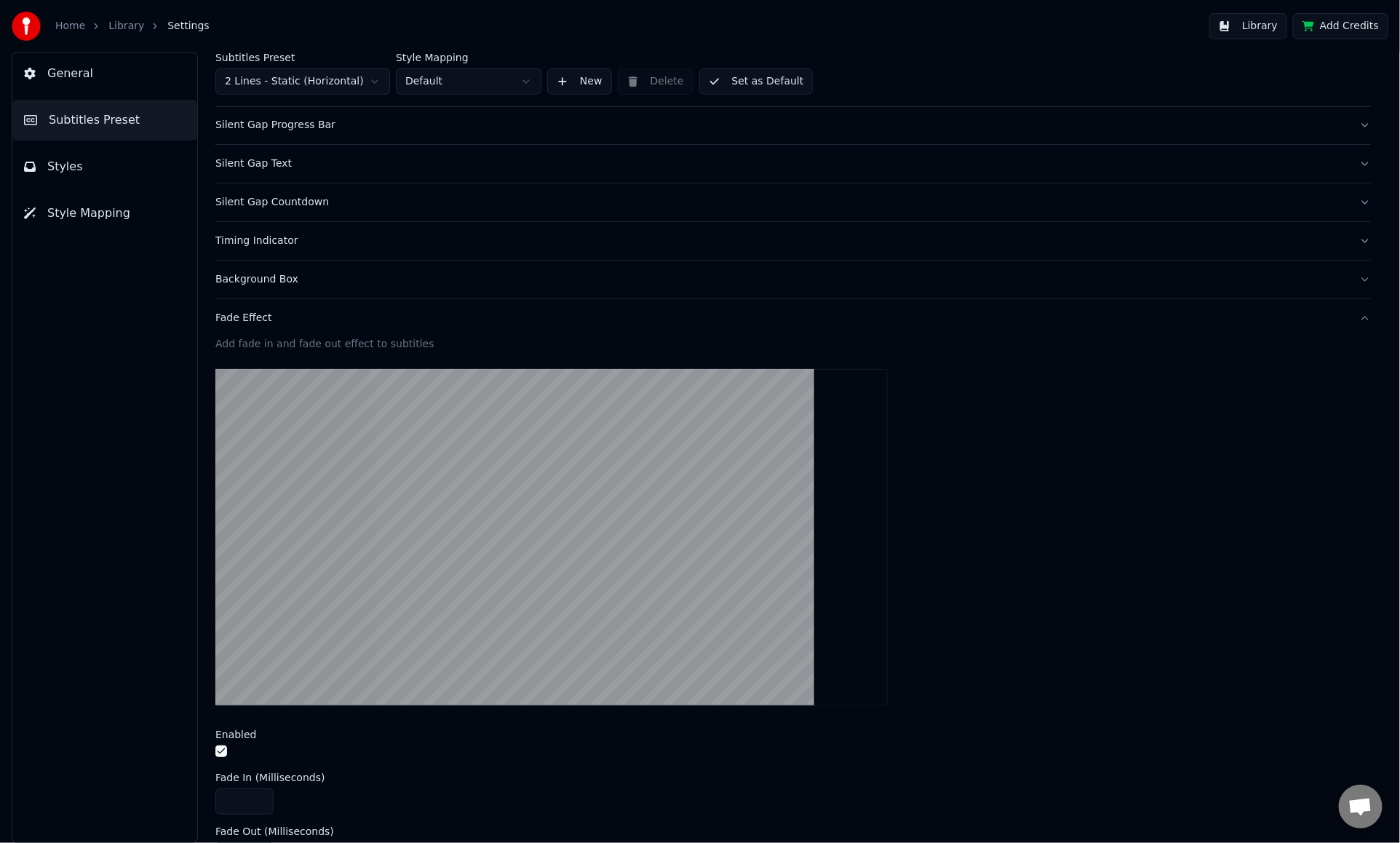
click at [340, 311] on div "Fade Effect" at bounding box center [781, 318] width 1132 height 15
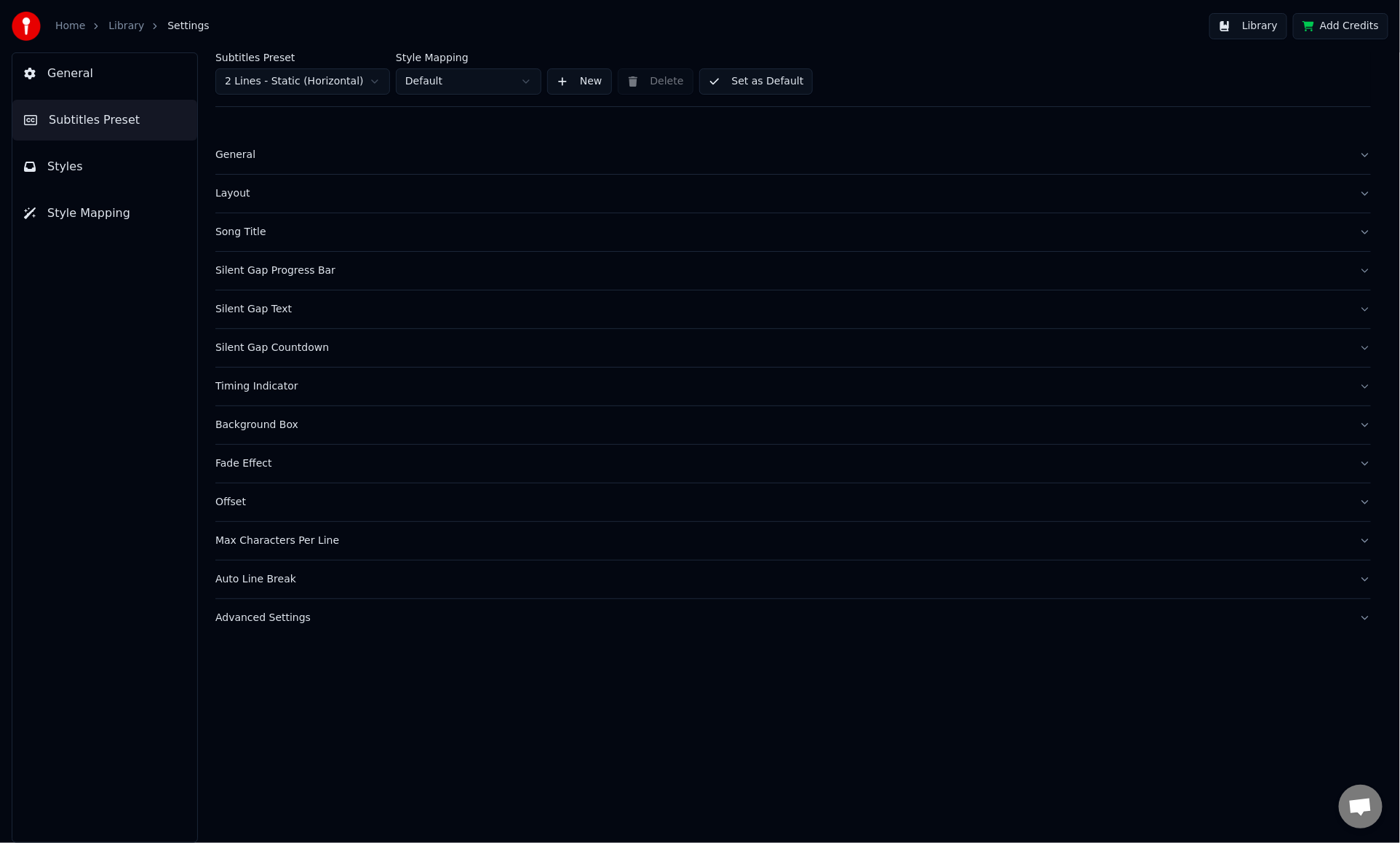
click at [295, 216] on button "Song Title" at bounding box center [793, 232] width 1156 height 38
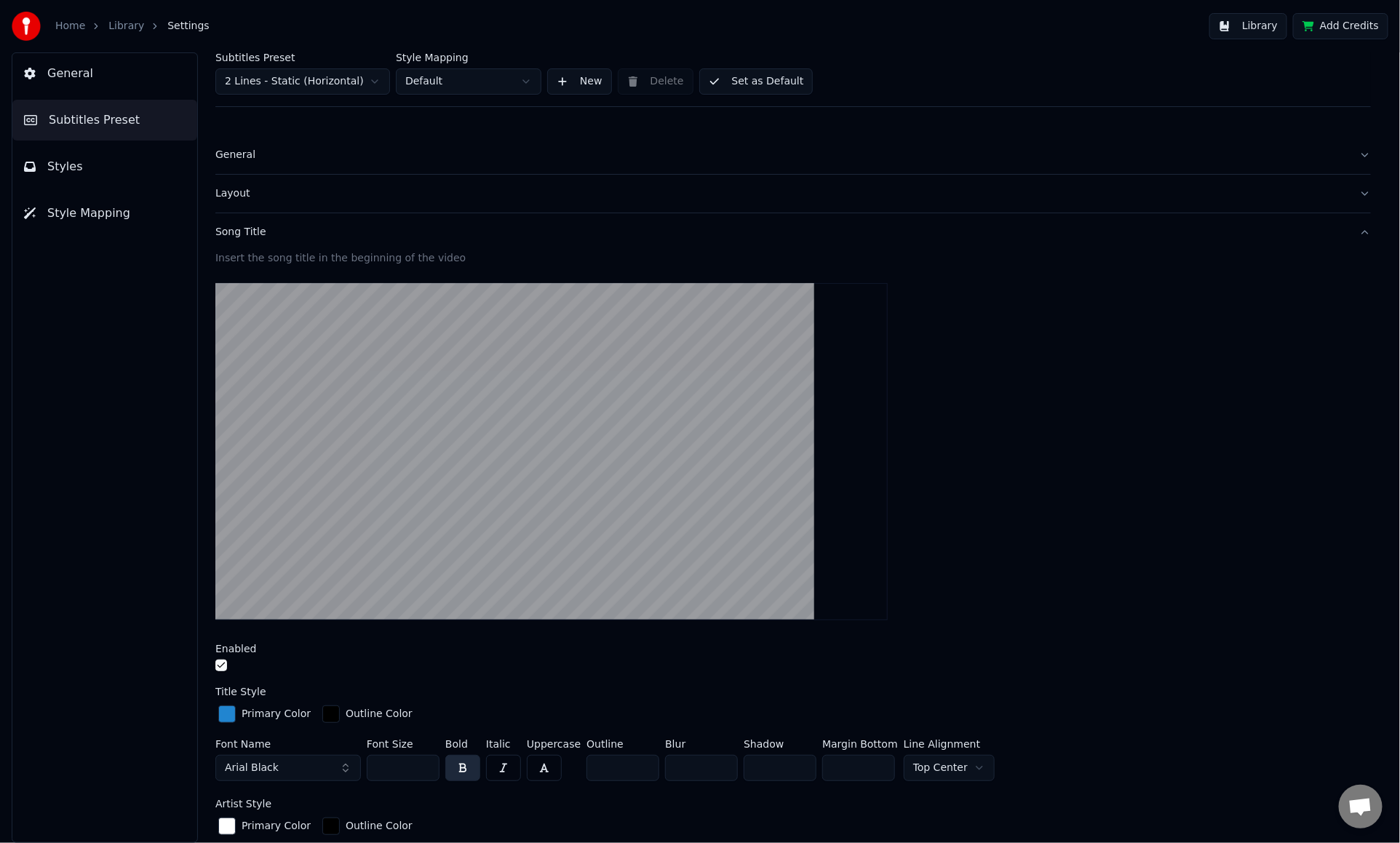
click at [223, 661] on button "button" at bounding box center [221, 665] width 12 height 12
click at [347, 232] on div "Song Title" at bounding box center [781, 233] width 1132 height 15
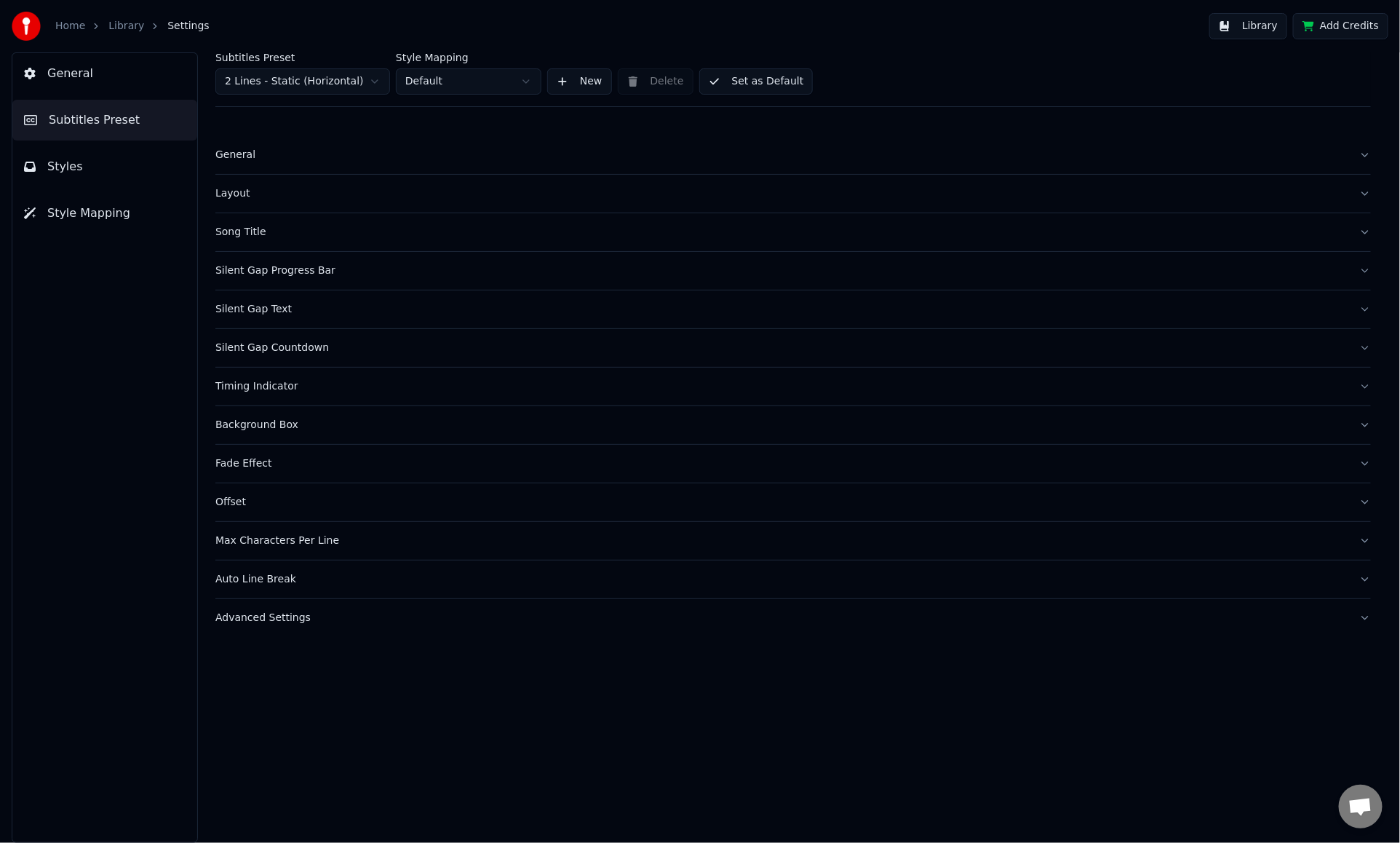
click at [329, 191] on div "Layout" at bounding box center [781, 194] width 1132 height 15
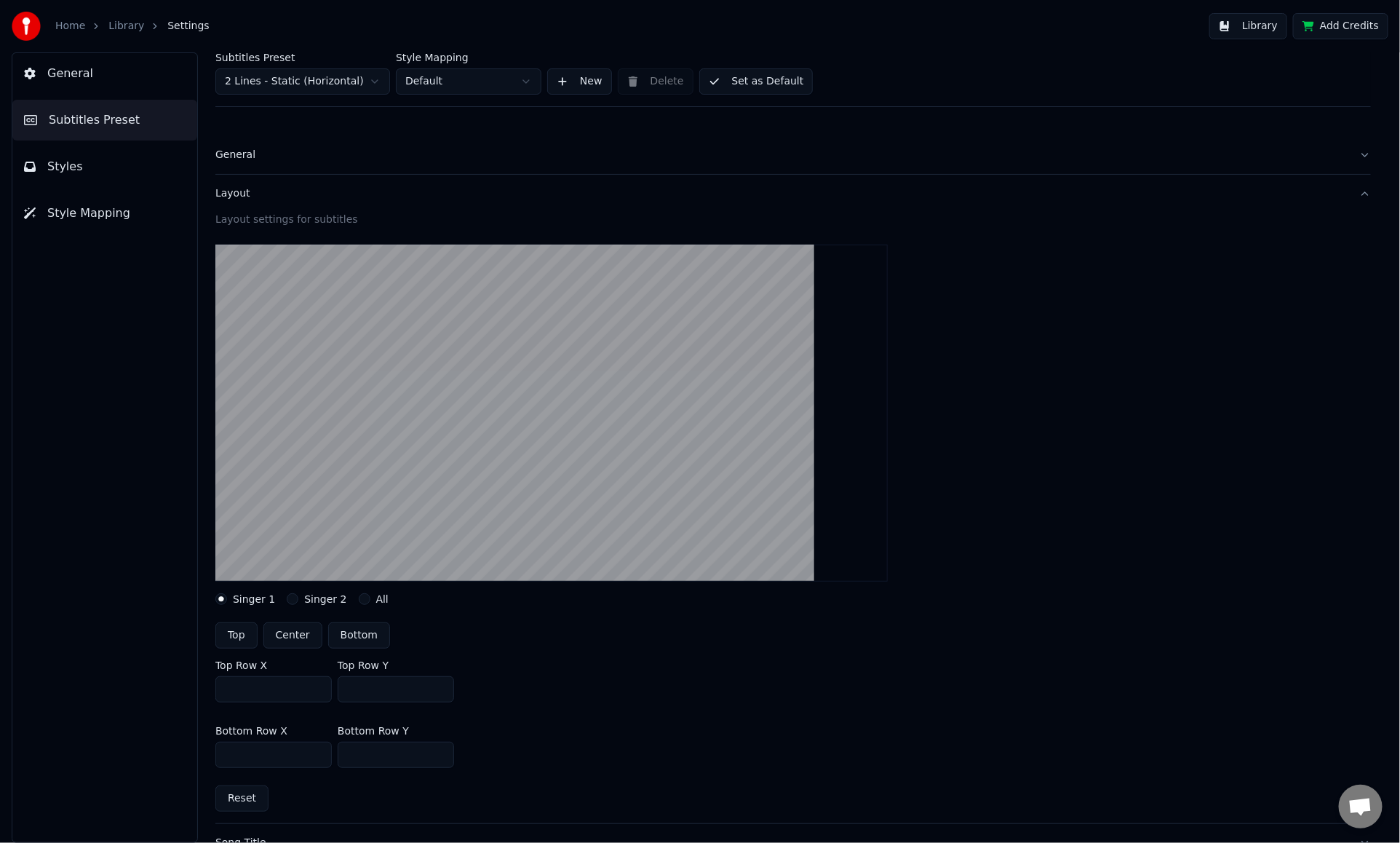
scroll to position [145, 0]
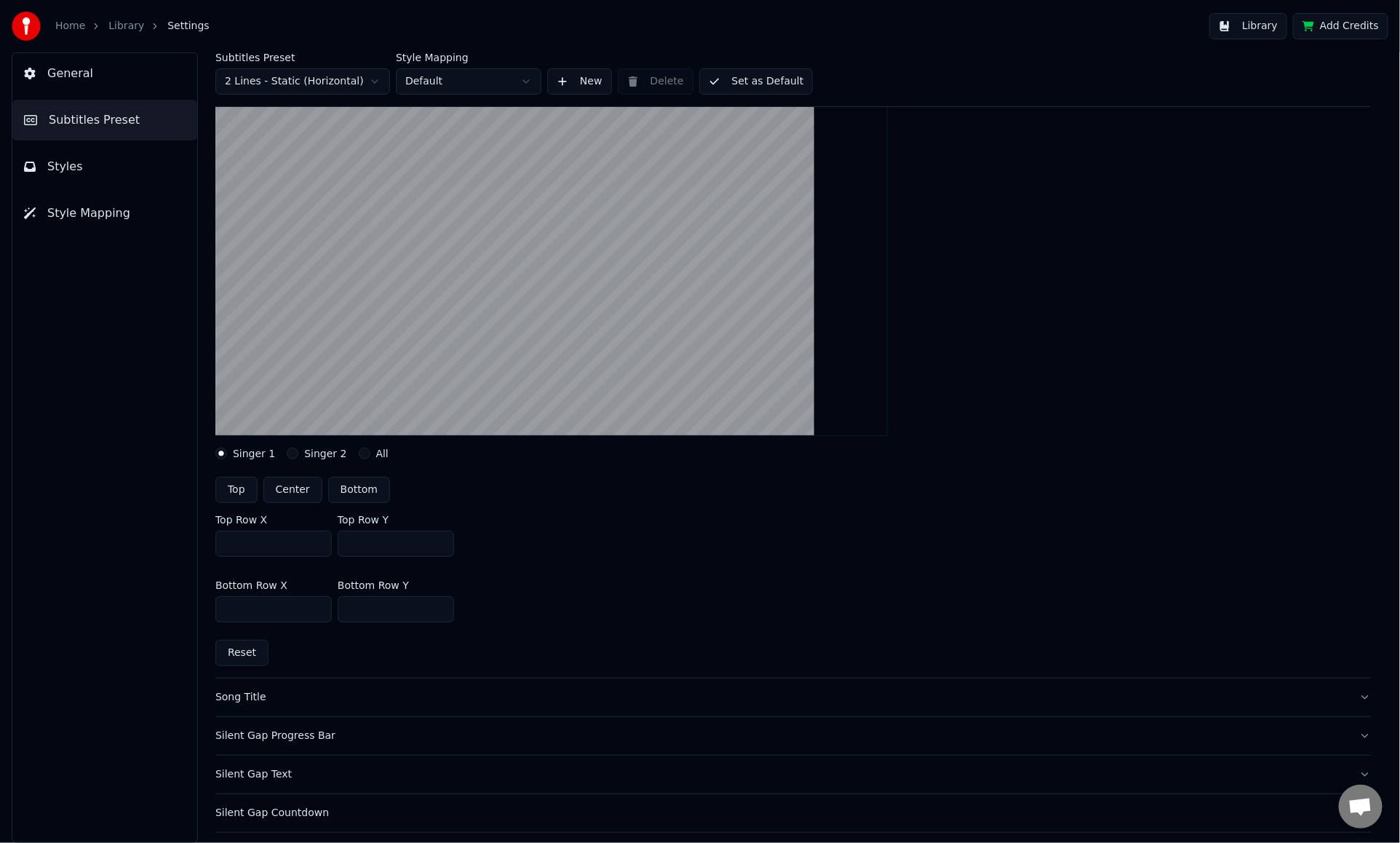
click at [359, 456] on button "All" at bounding box center [364, 454] width 12 height 12
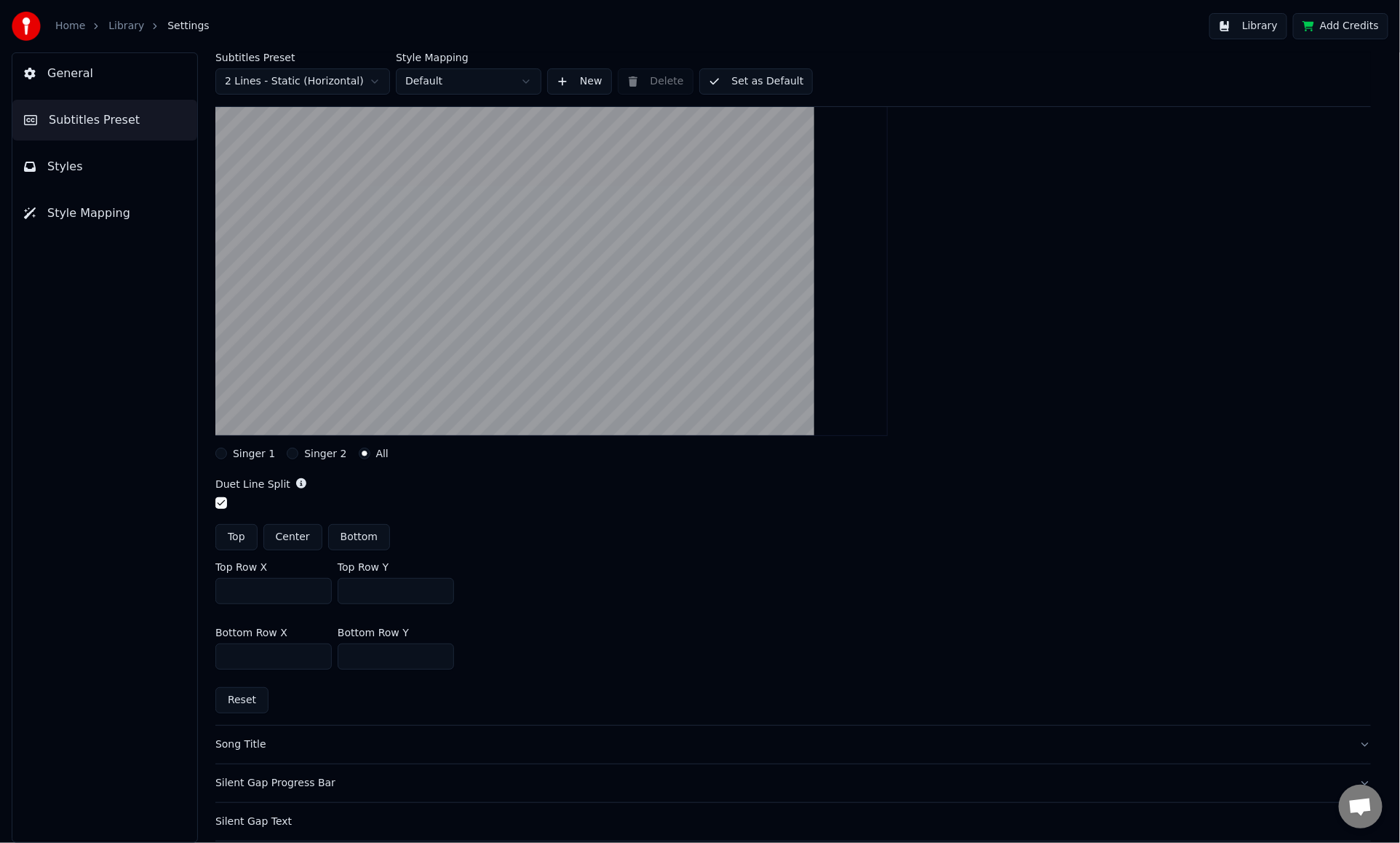
click at [287, 448] on button "Singer 2" at bounding box center [293, 454] width 12 height 12
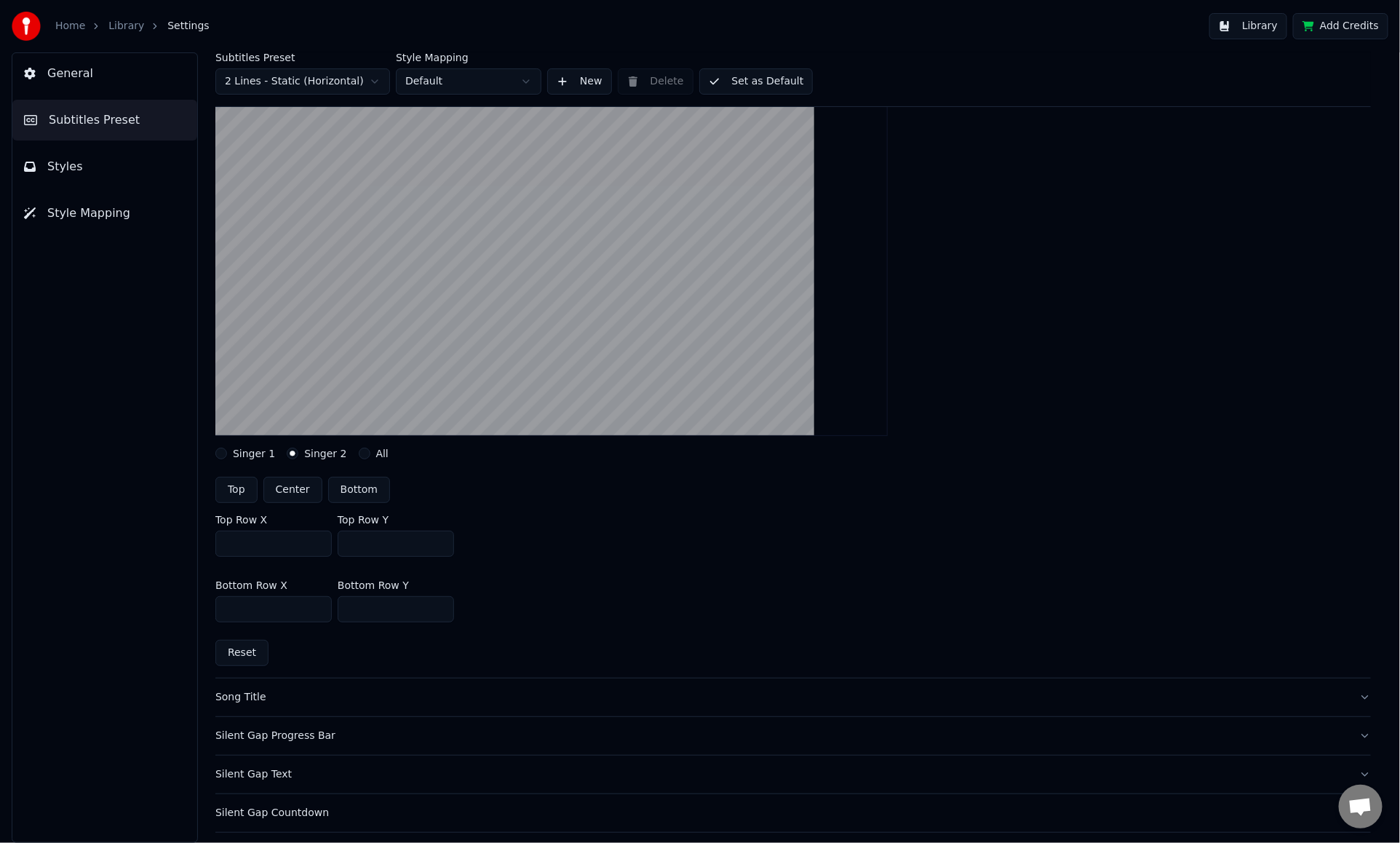
click at [224, 450] on button "Singer 1" at bounding box center [221, 454] width 12 height 12
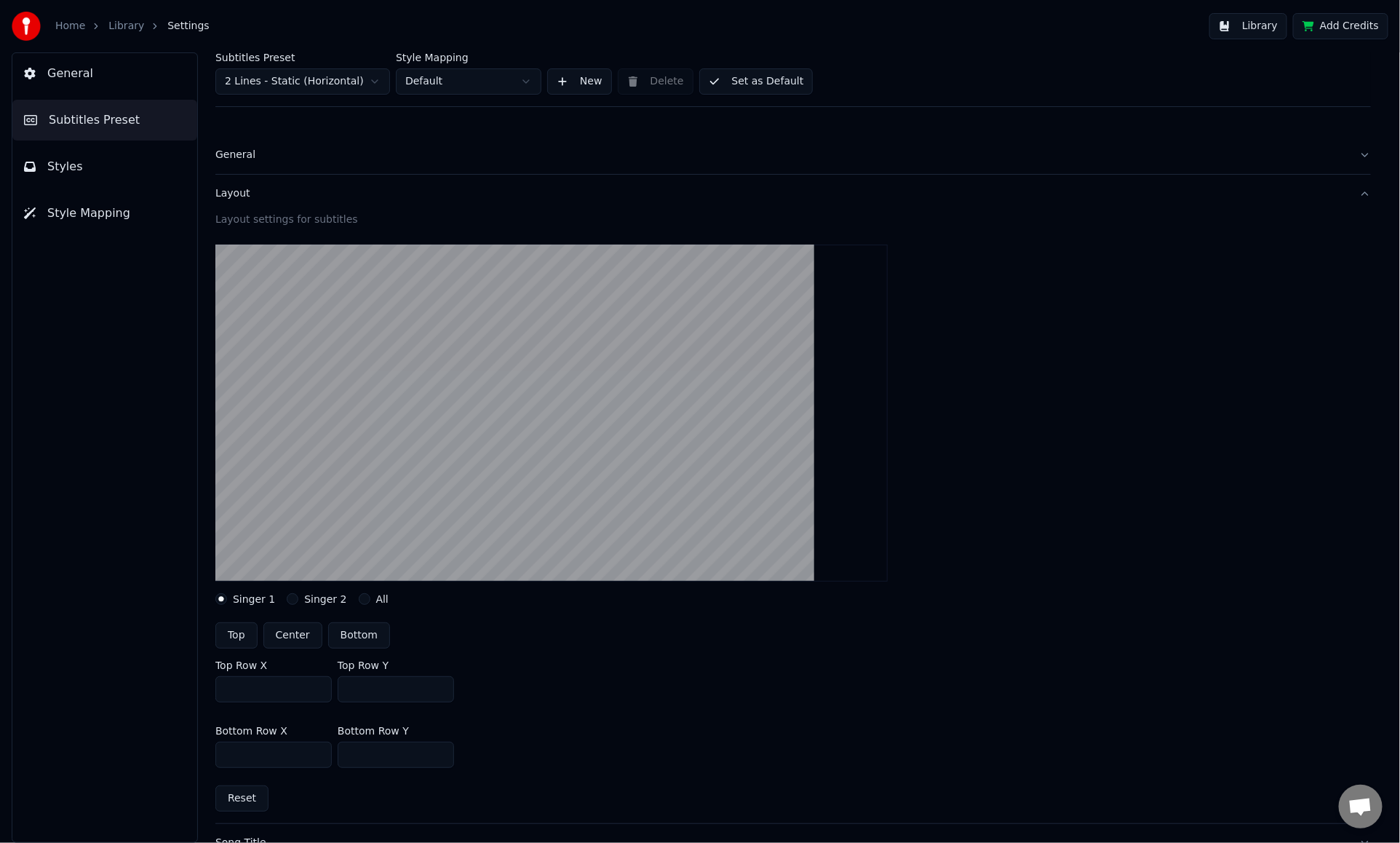
click at [277, 188] on div "Layout" at bounding box center [781, 194] width 1132 height 15
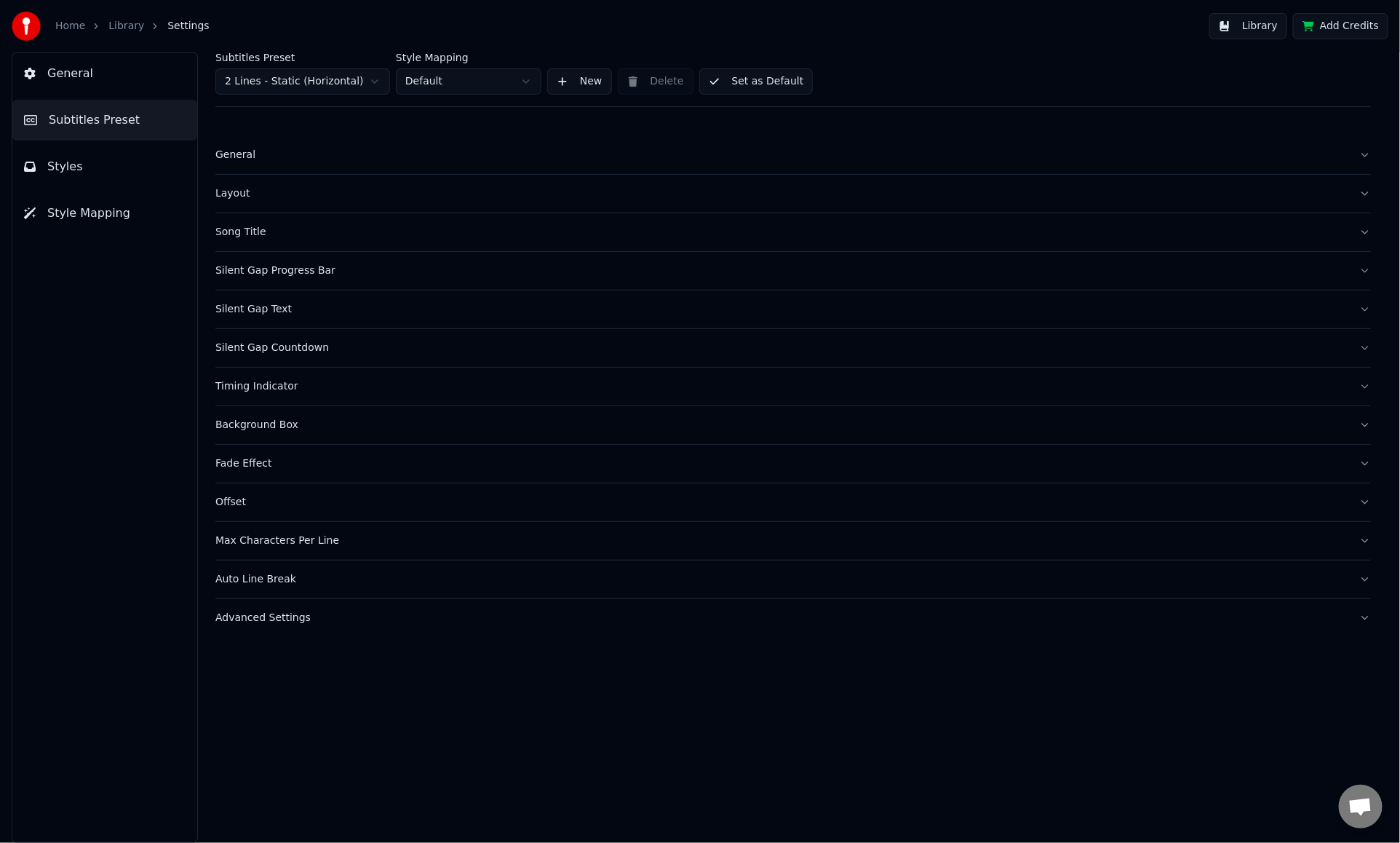
click at [265, 167] on button "General" at bounding box center [793, 155] width 1156 height 38
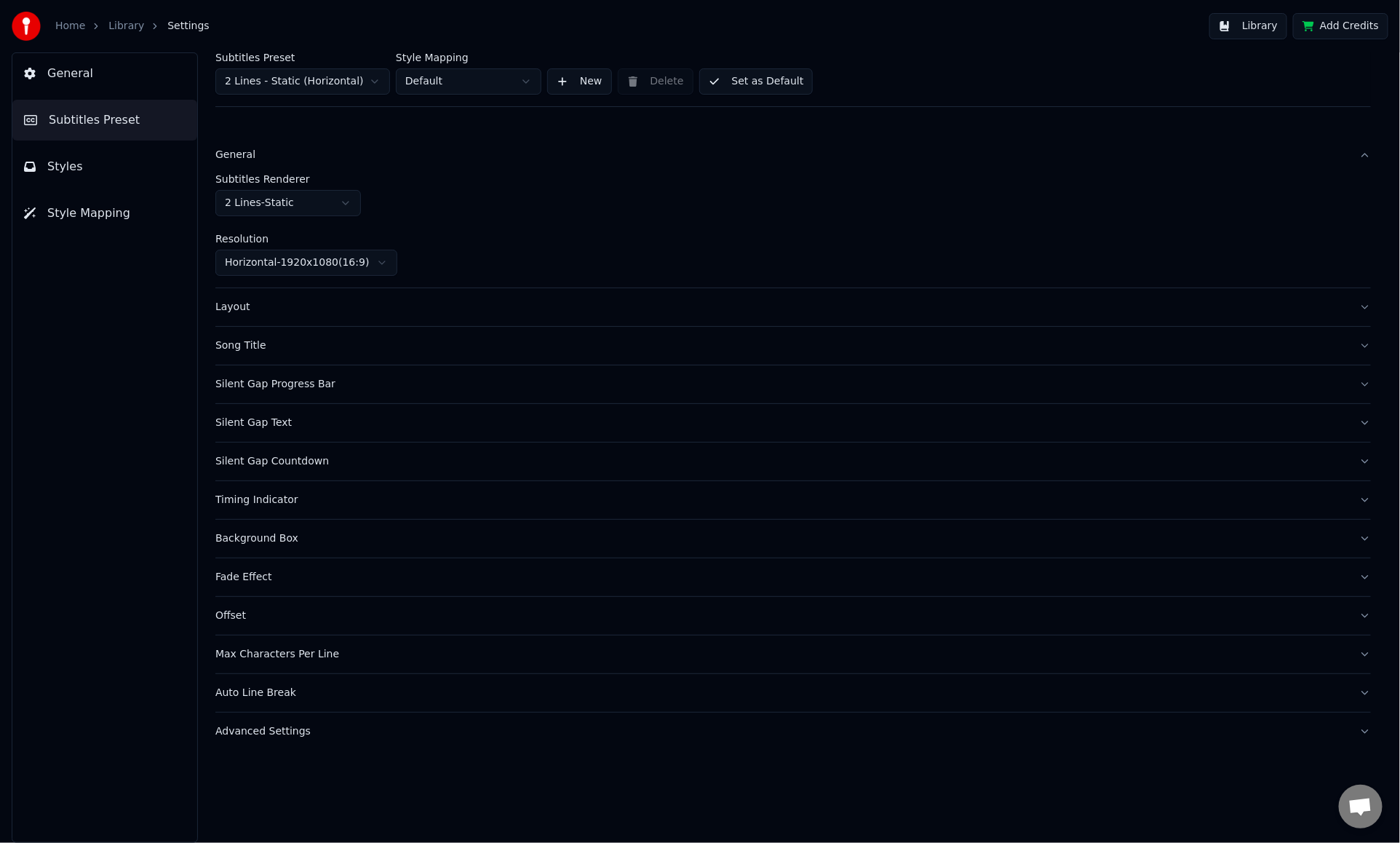
click at [292, 197] on html "Home Library Settings Library Add Credits General Subtitles Preset Styles Style…" at bounding box center [700, 422] width 1400 height 843
click at [360, 300] on div "Layout" at bounding box center [781, 307] width 1132 height 15
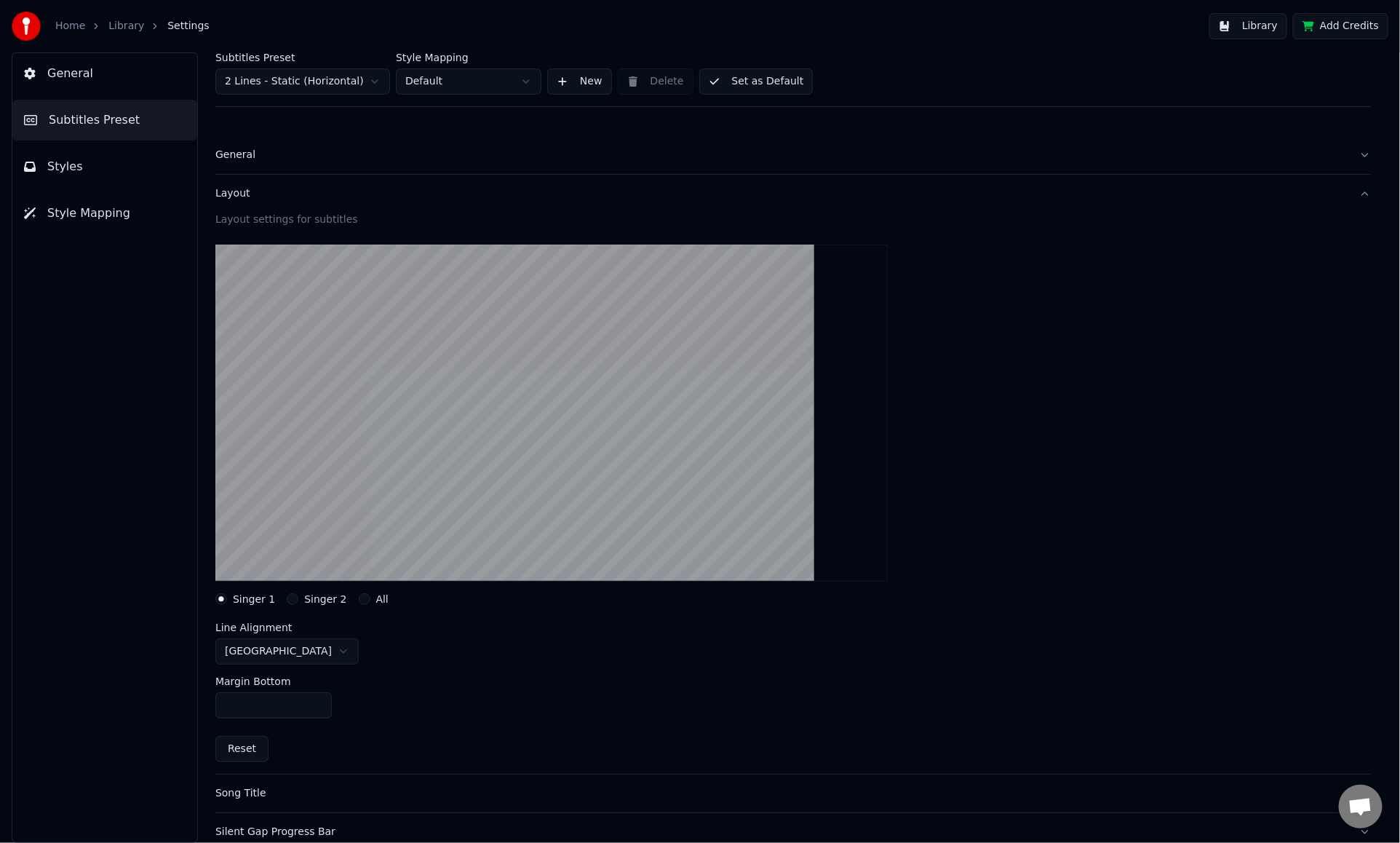
click at [361, 187] on div "Layout" at bounding box center [781, 194] width 1132 height 15
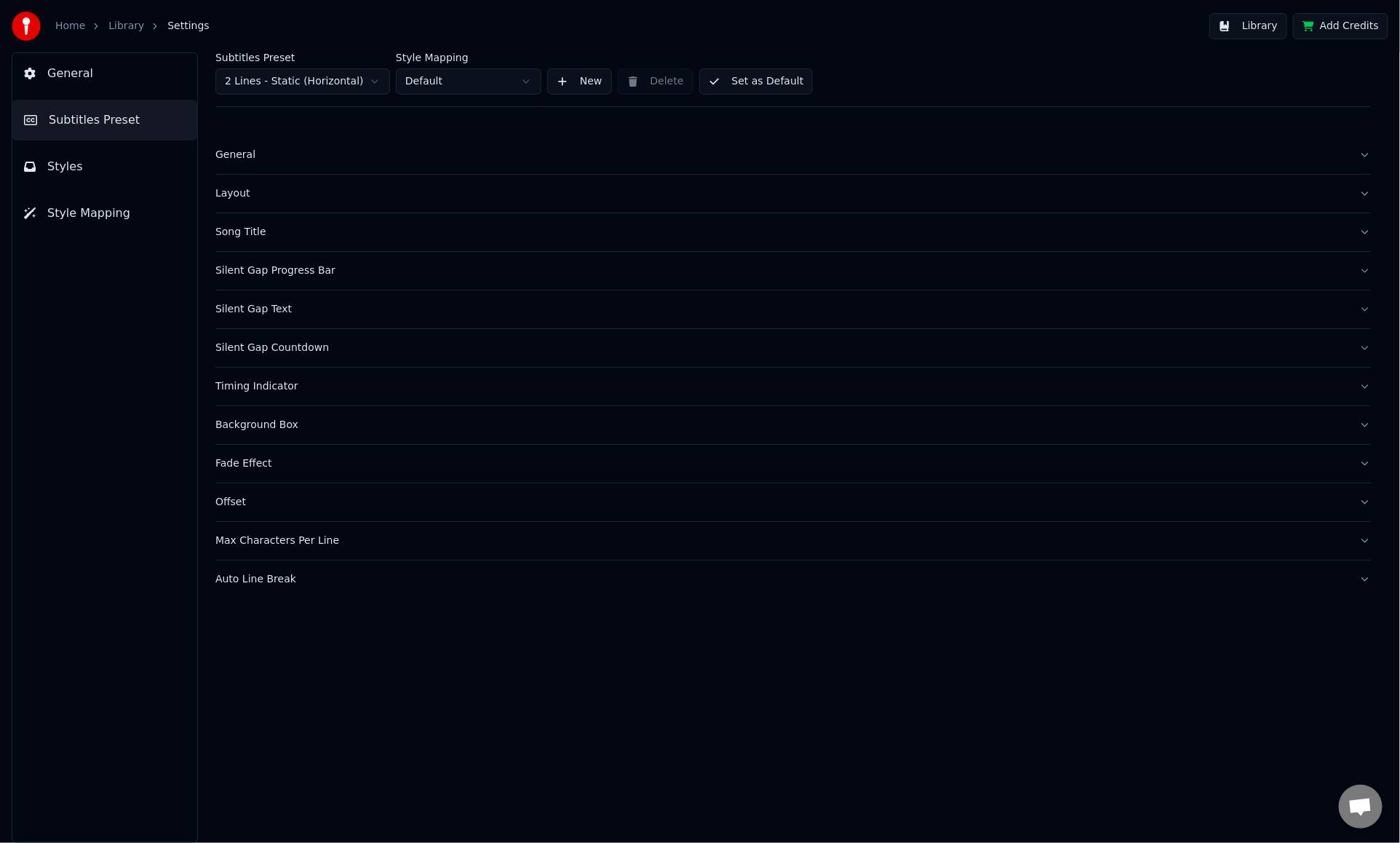
click at [343, 164] on button "General" at bounding box center [793, 155] width 1156 height 38
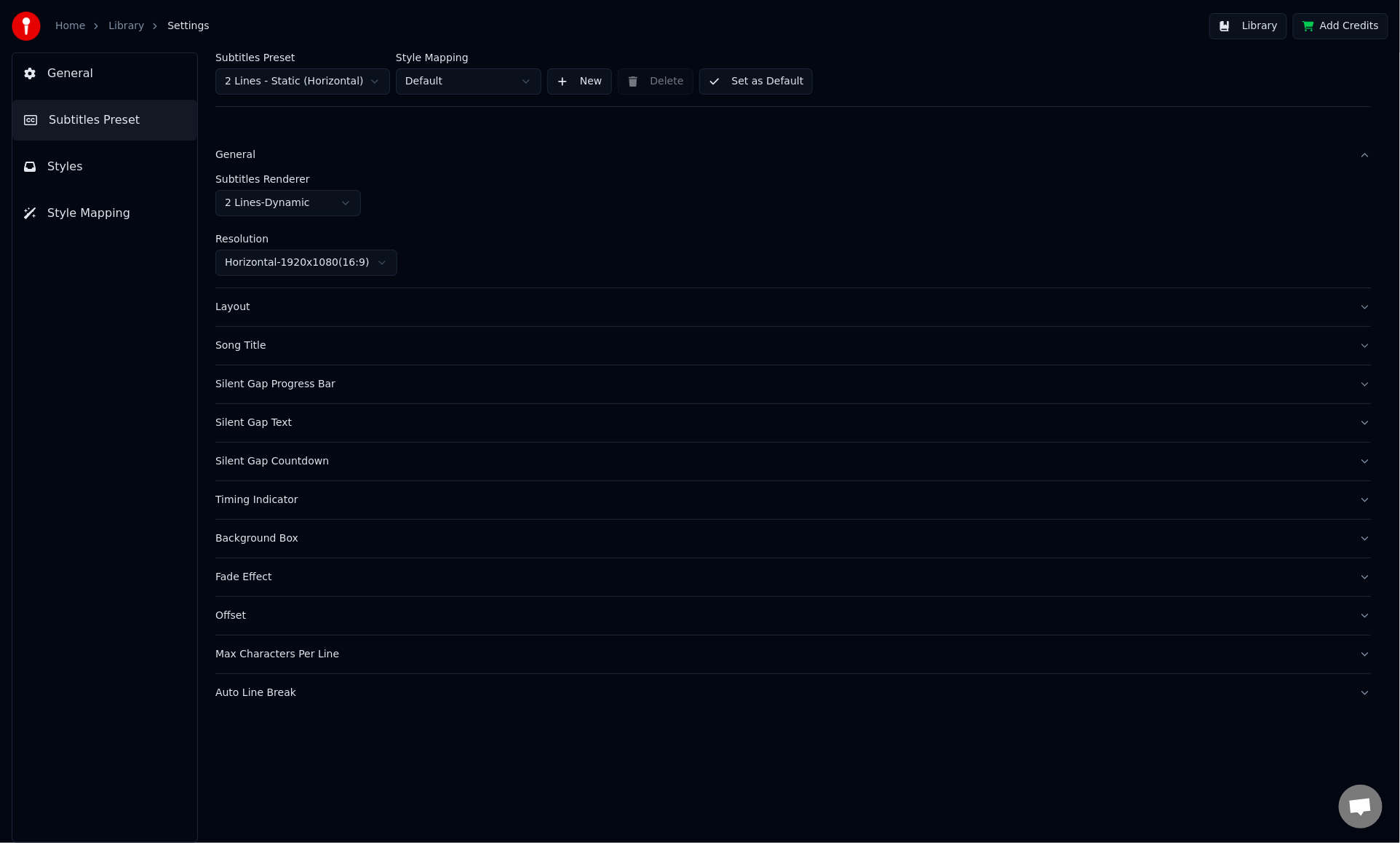
click at [396, 378] on div "Silent Gap Progress Bar" at bounding box center [781, 385] width 1132 height 15
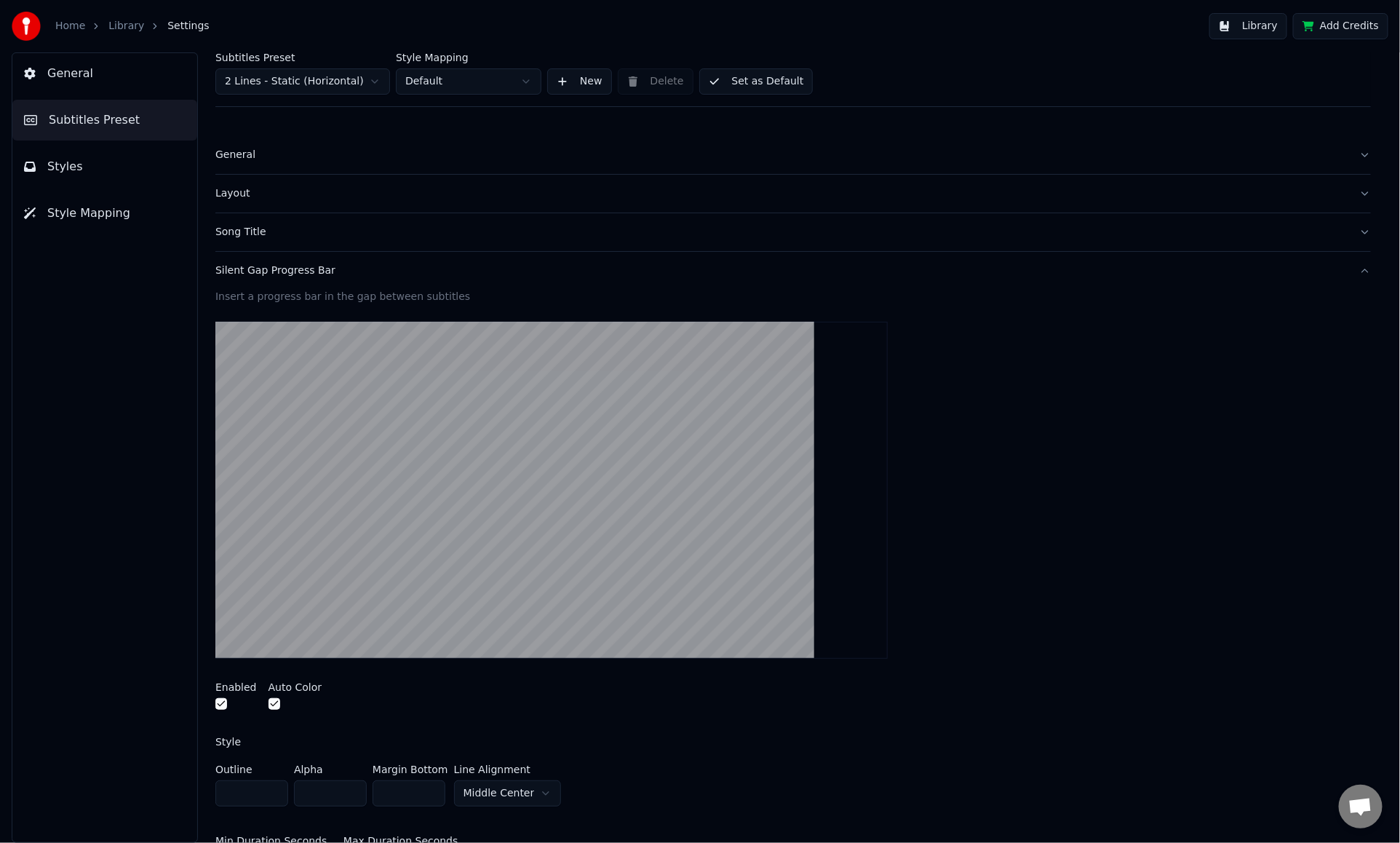
click at [315, 267] on div "Silent Gap Progress Bar" at bounding box center [781, 271] width 1132 height 15
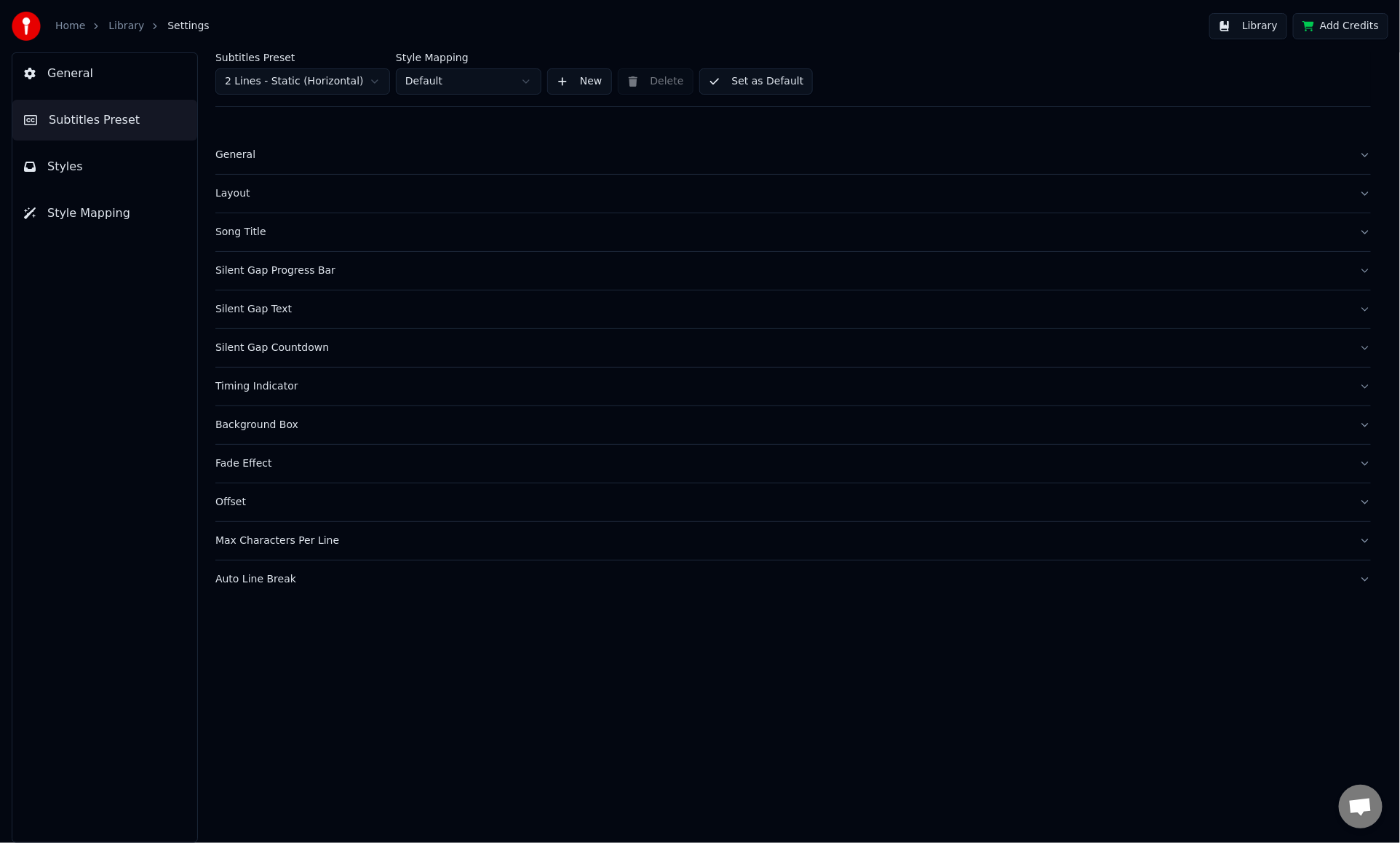
click at [381, 421] on div "Background Box" at bounding box center [781, 425] width 1132 height 15
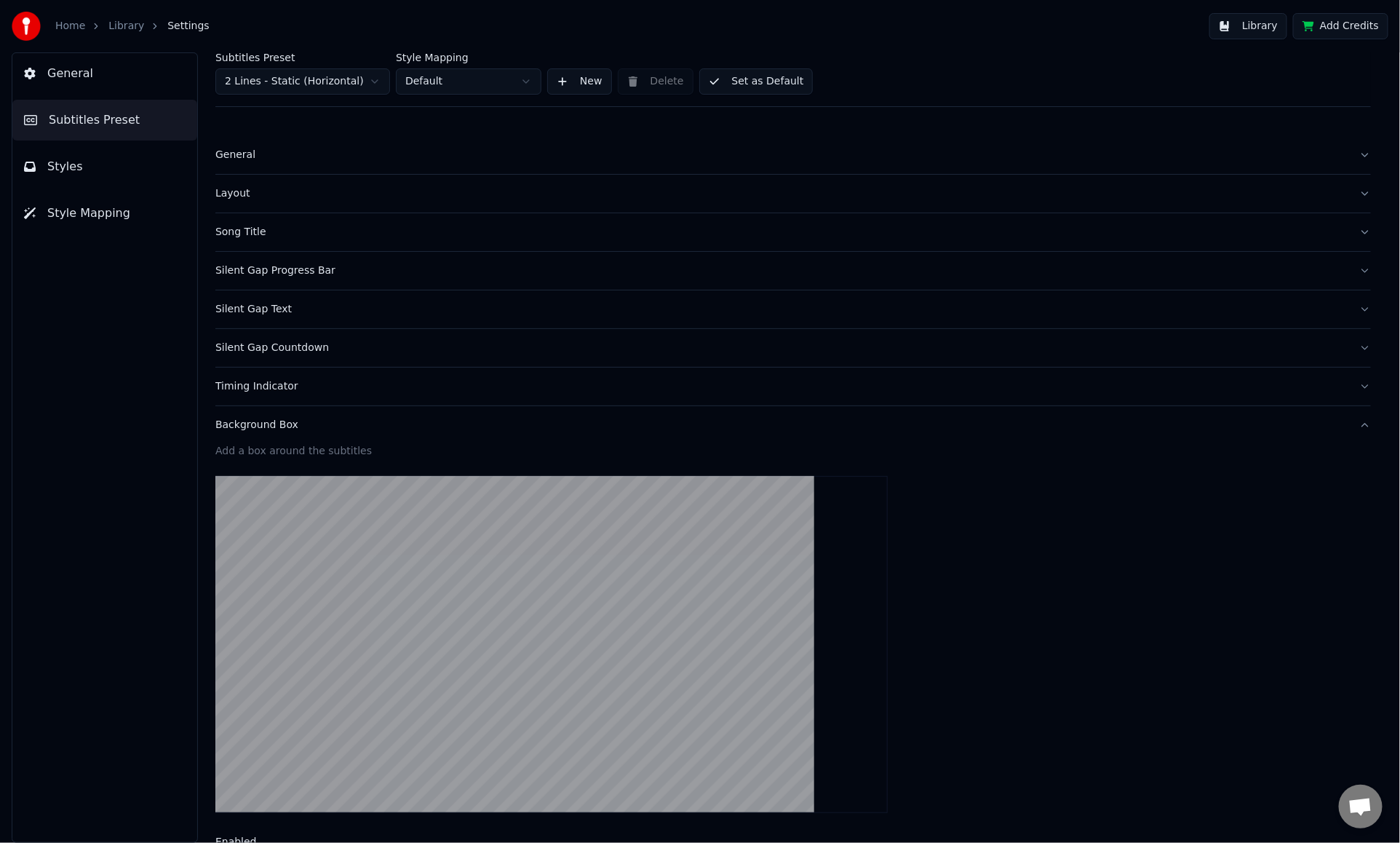
click at [367, 372] on button "Timing Indicator" at bounding box center [793, 387] width 1156 height 38
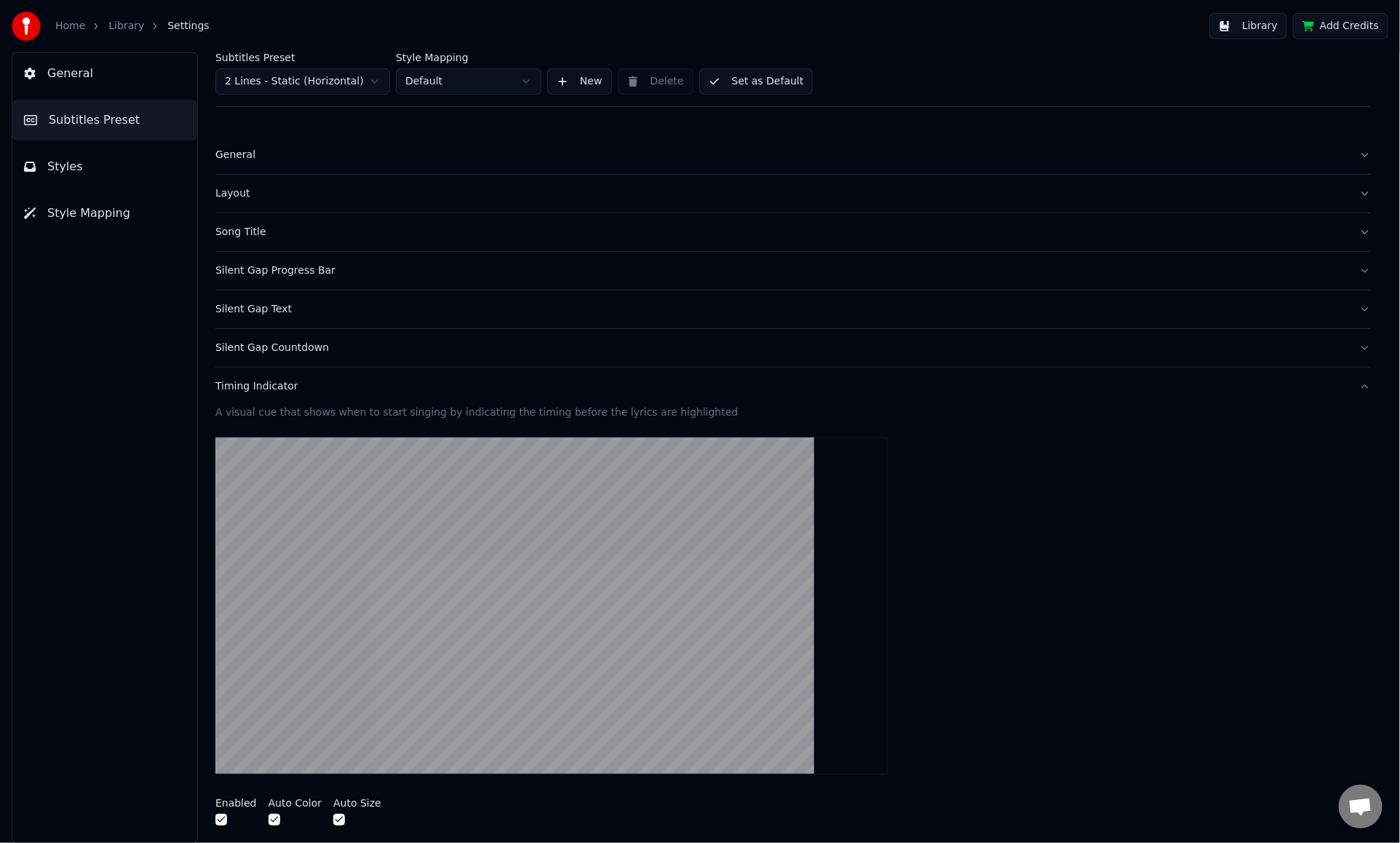
click at [123, 165] on button "Styles" at bounding box center [104, 167] width 185 height 40
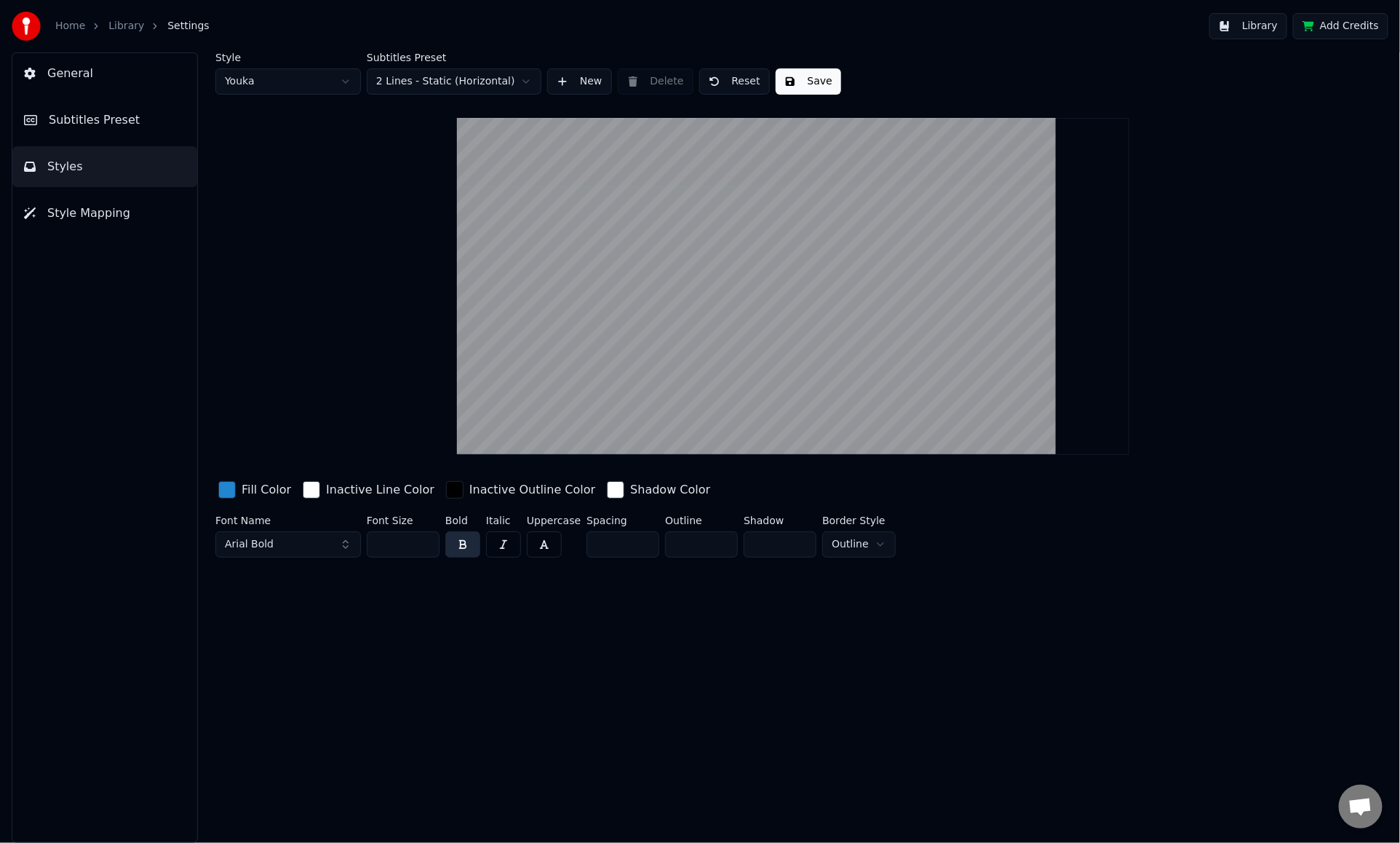
click at [319, 545] on button "Arial Bold" at bounding box center [288, 545] width 145 height 26
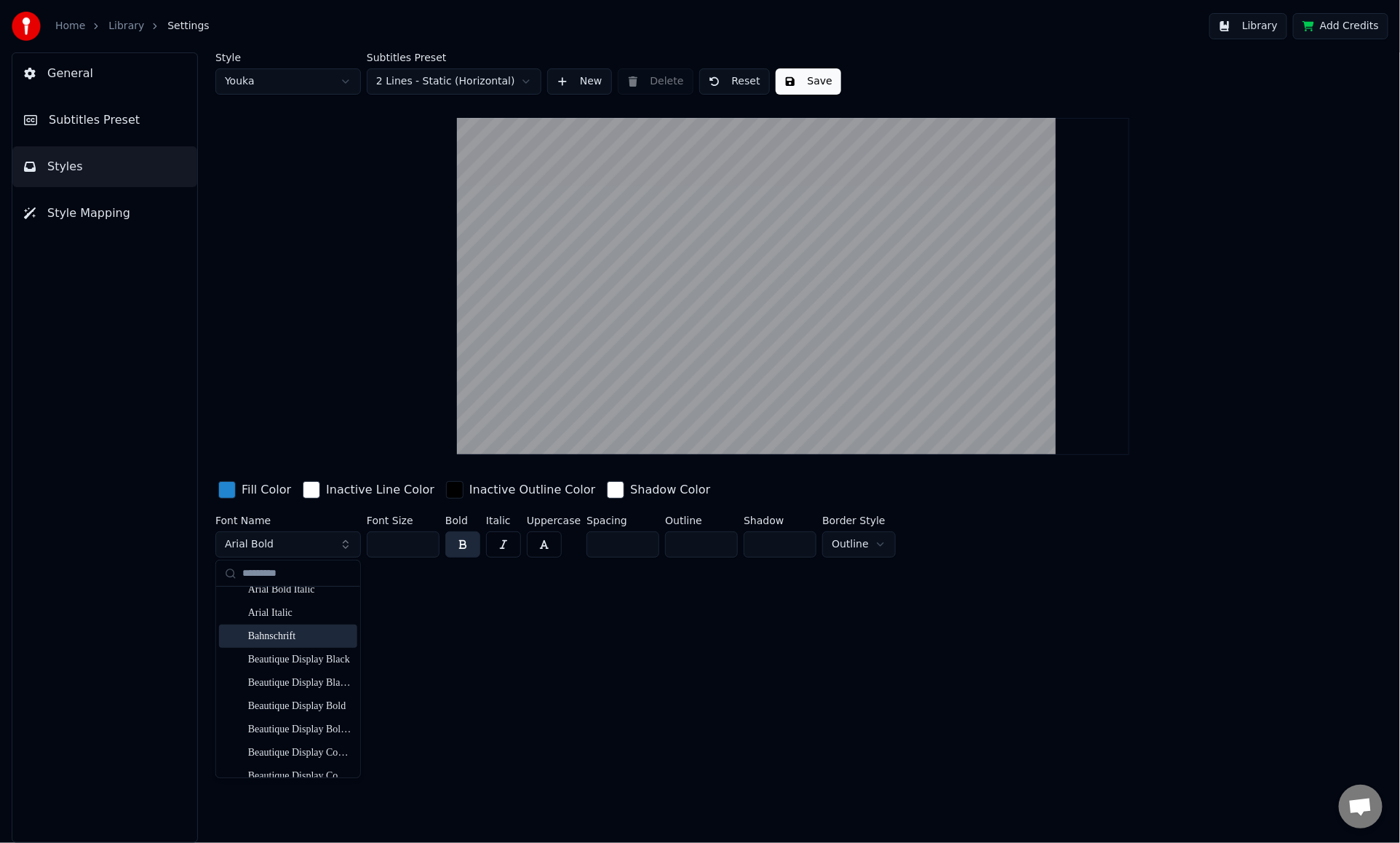
click at [304, 645] on div "Bahnschrift" at bounding box center [288, 636] width 138 height 23
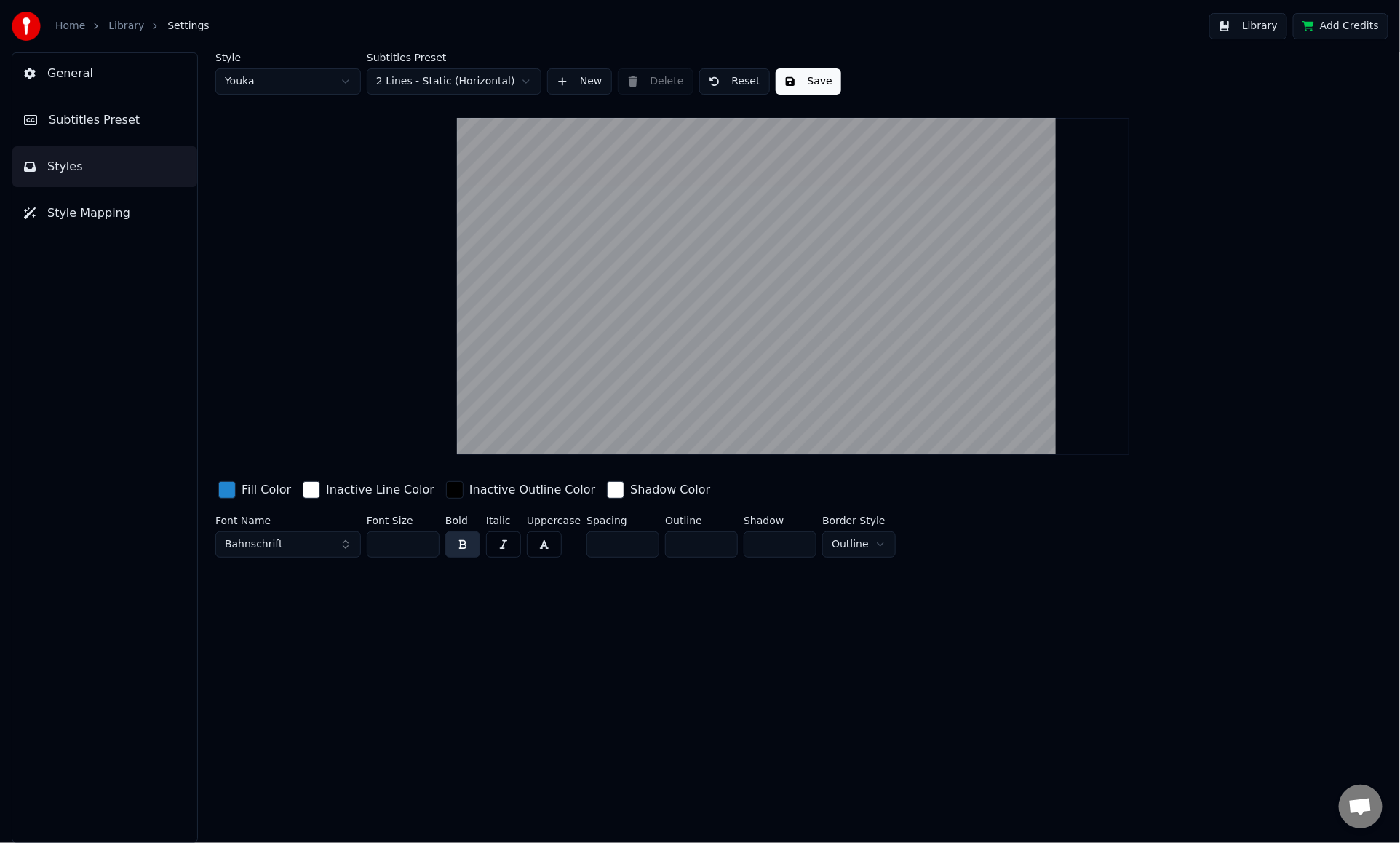
click at [301, 546] on button "Bahnschrift" at bounding box center [288, 545] width 145 height 26
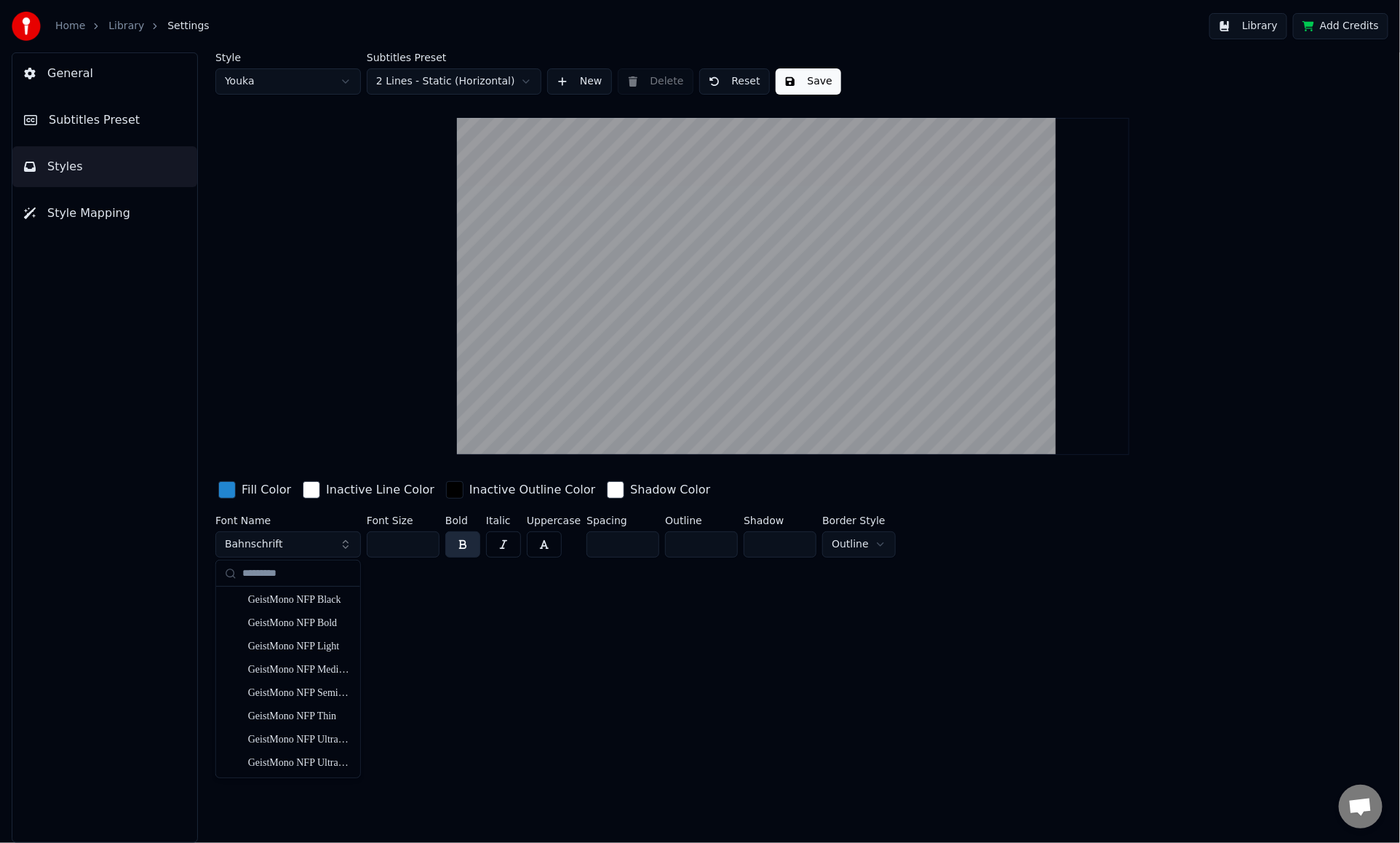
scroll to position [3205, 0]
click at [317, 684] on div "Iosevka NF" at bounding box center [300, 682] width 103 height 15
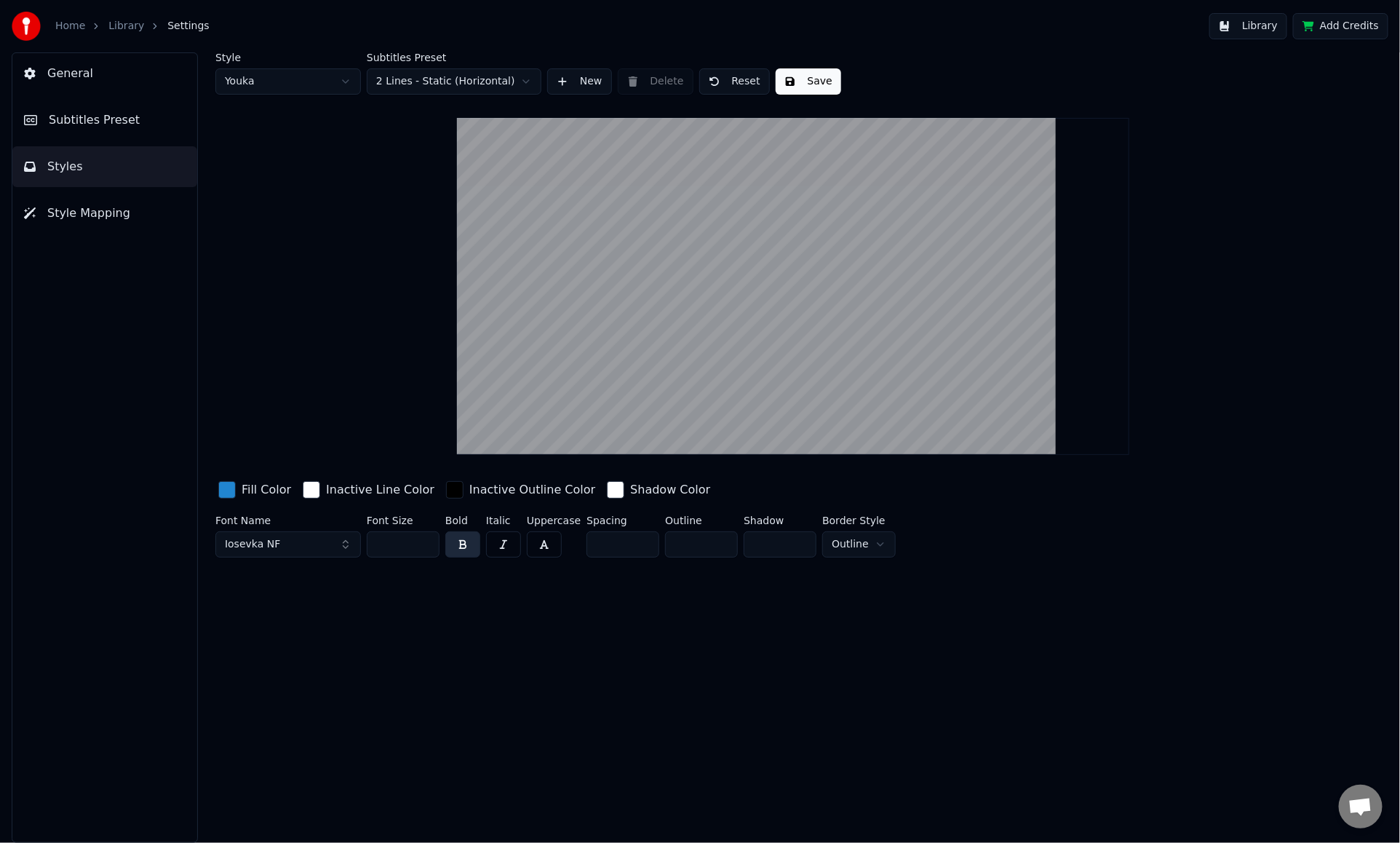
click at [271, 553] on button "Iosevka NF" at bounding box center [288, 545] width 145 height 26
click at [316, 669] on div "Livvic Black" at bounding box center [300, 668] width 103 height 15
click at [339, 540] on button "Livvic Black" at bounding box center [288, 545] width 145 height 26
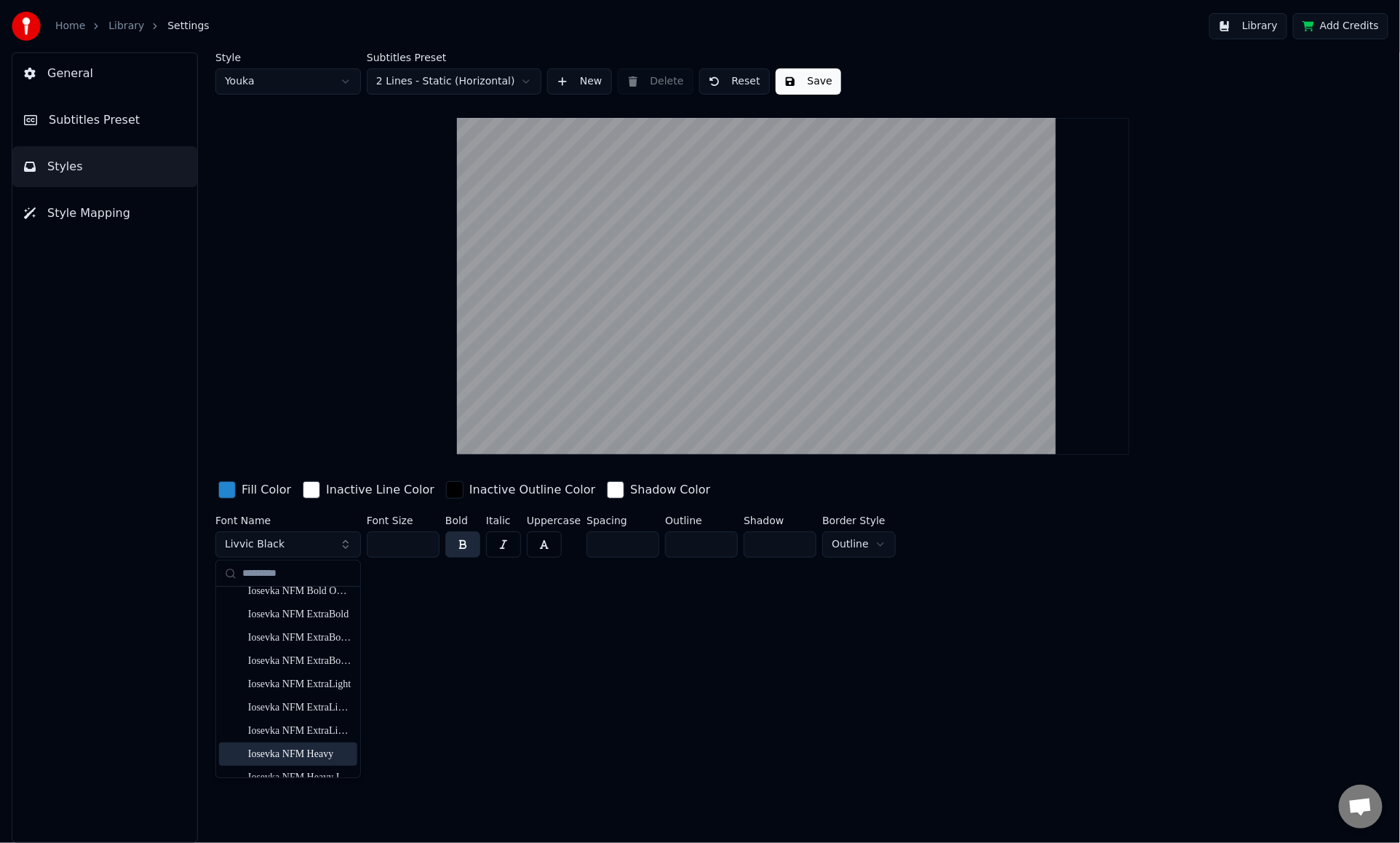
click at [304, 727] on div "Iosevka NFM Heavy" at bounding box center [300, 755] width 103 height 15
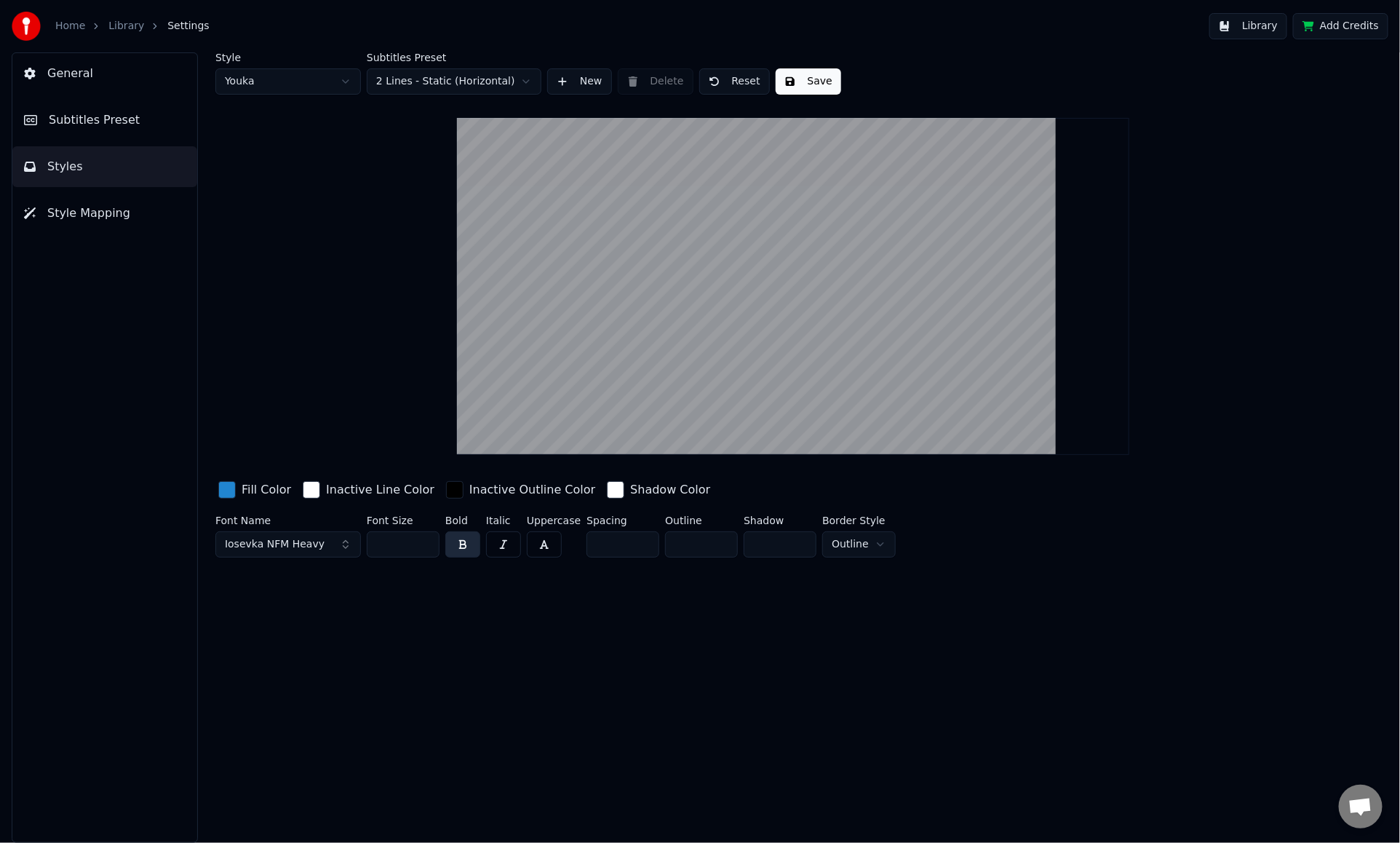
click at [329, 550] on button "Iosevka NFM Heavy" at bounding box center [288, 545] width 145 height 26
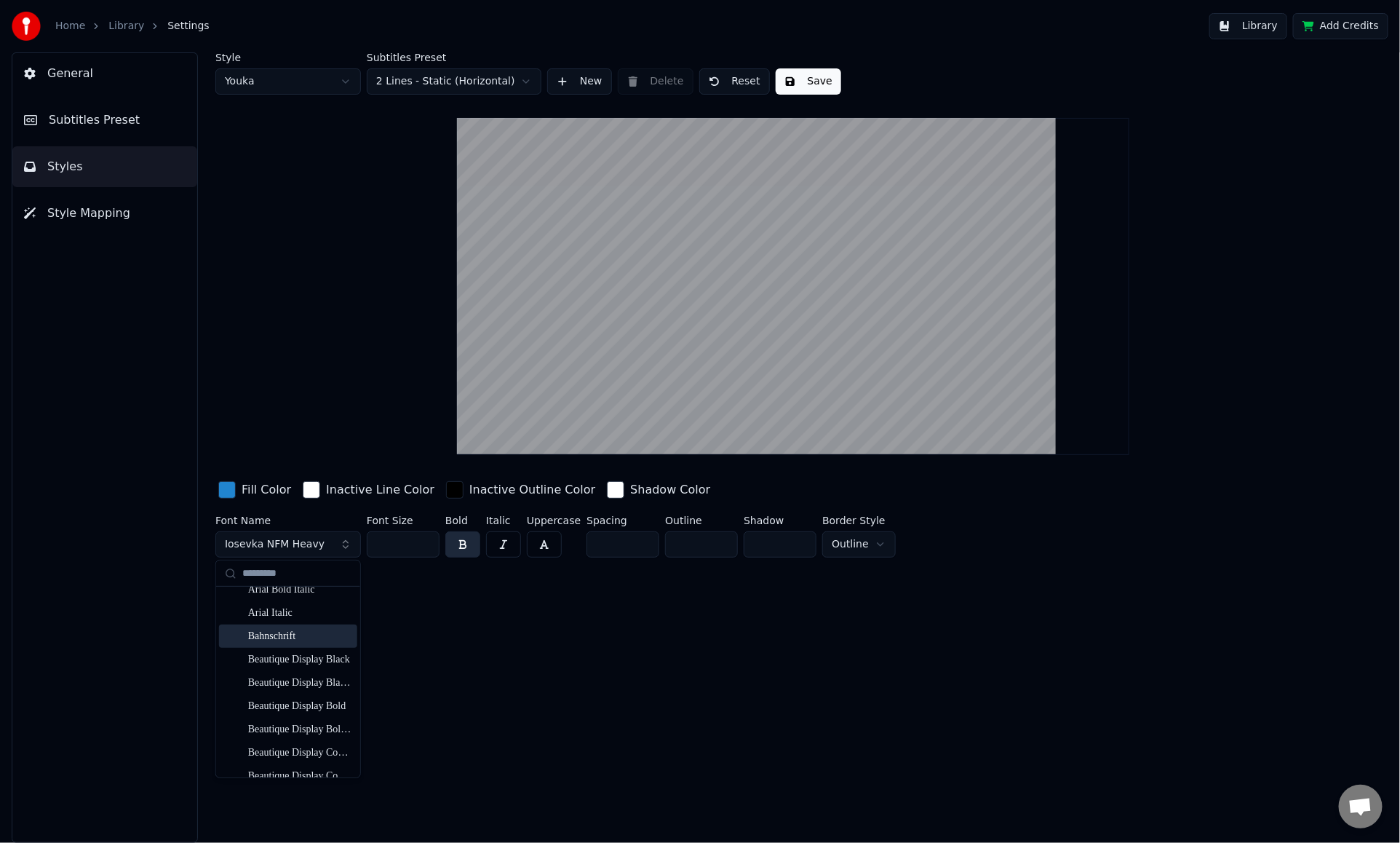
click at [325, 627] on div "Bahnschrift" at bounding box center [288, 636] width 138 height 23
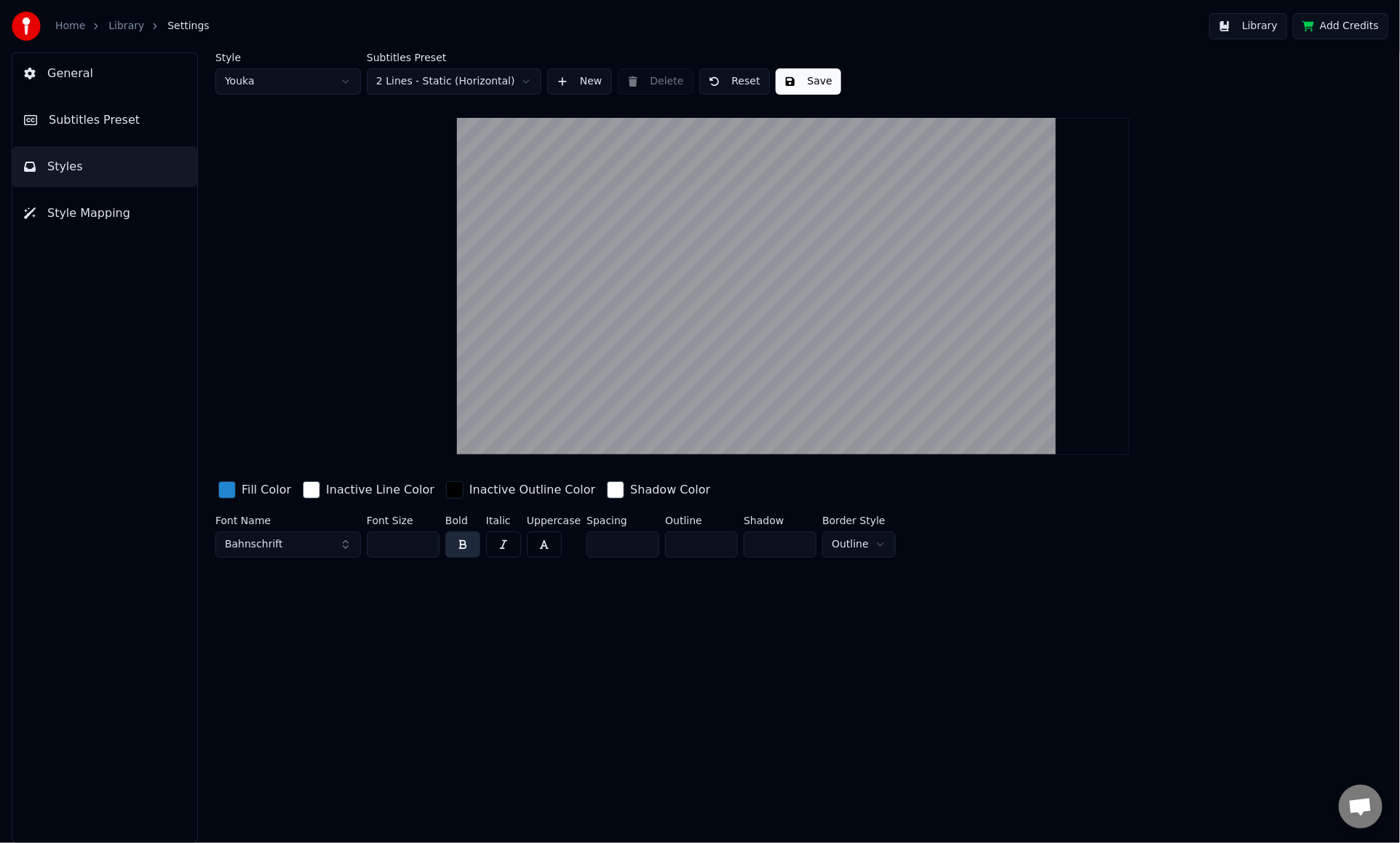
click at [225, 488] on div "button" at bounding box center [226, 490] width 17 height 17
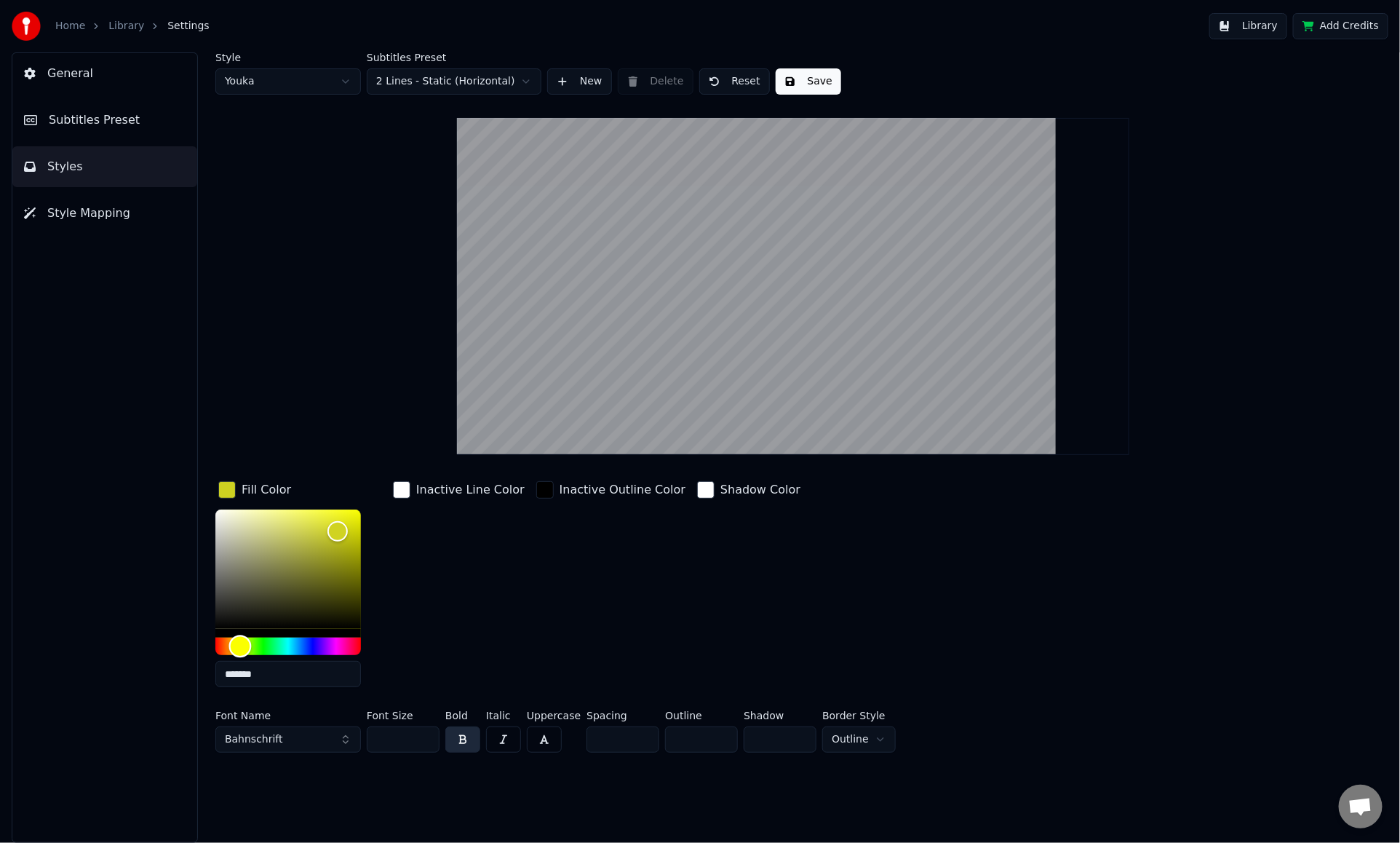
drag, startPoint x: 292, startPoint y: 646, endPoint x: 240, endPoint y: 646, distance: 52.0
click at [240, 646] on div "Hue" at bounding box center [240, 647] width 23 height 23
drag, startPoint x: 239, startPoint y: 637, endPoint x: 227, endPoint y: 641, distance: 12.6
click at [227, 641] on div "Hue" at bounding box center [227, 647] width 23 height 23
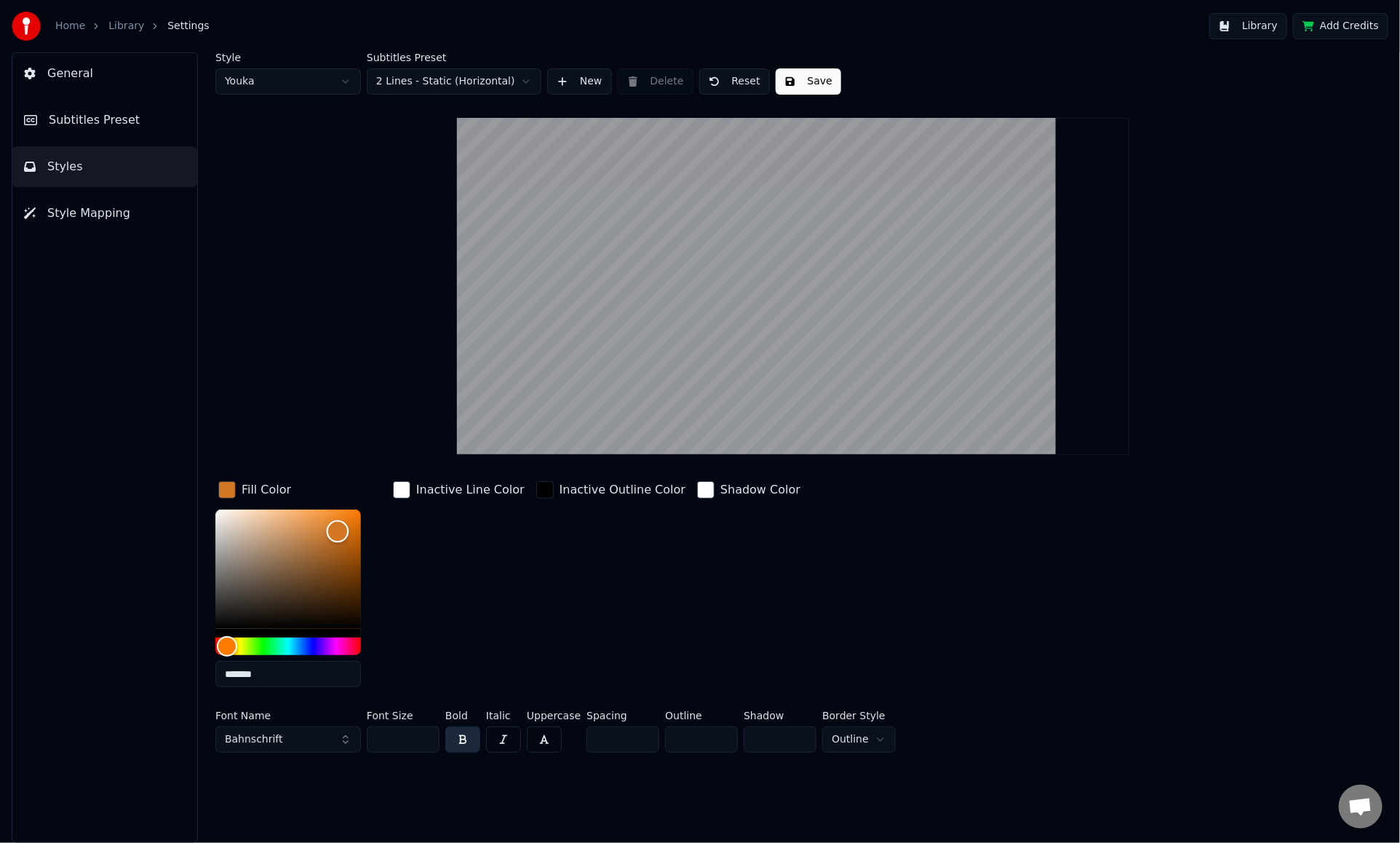
click at [330, 561] on div "Color" at bounding box center [288, 570] width 145 height 120
type input "*******"
drag, startPoint x: 350, startPoint y: 549, endPoint x: 368, endPoint y: 546, distance: 18.2
click at [361, 546] on div "Color" at bounding box center [288, 570] width 145 height 120
click at [843, 727] on html "Home Library Settings Library Add Credits General Subtitles Preset Styles Style…" at bounding box center [700, 422] width 1400 height 843
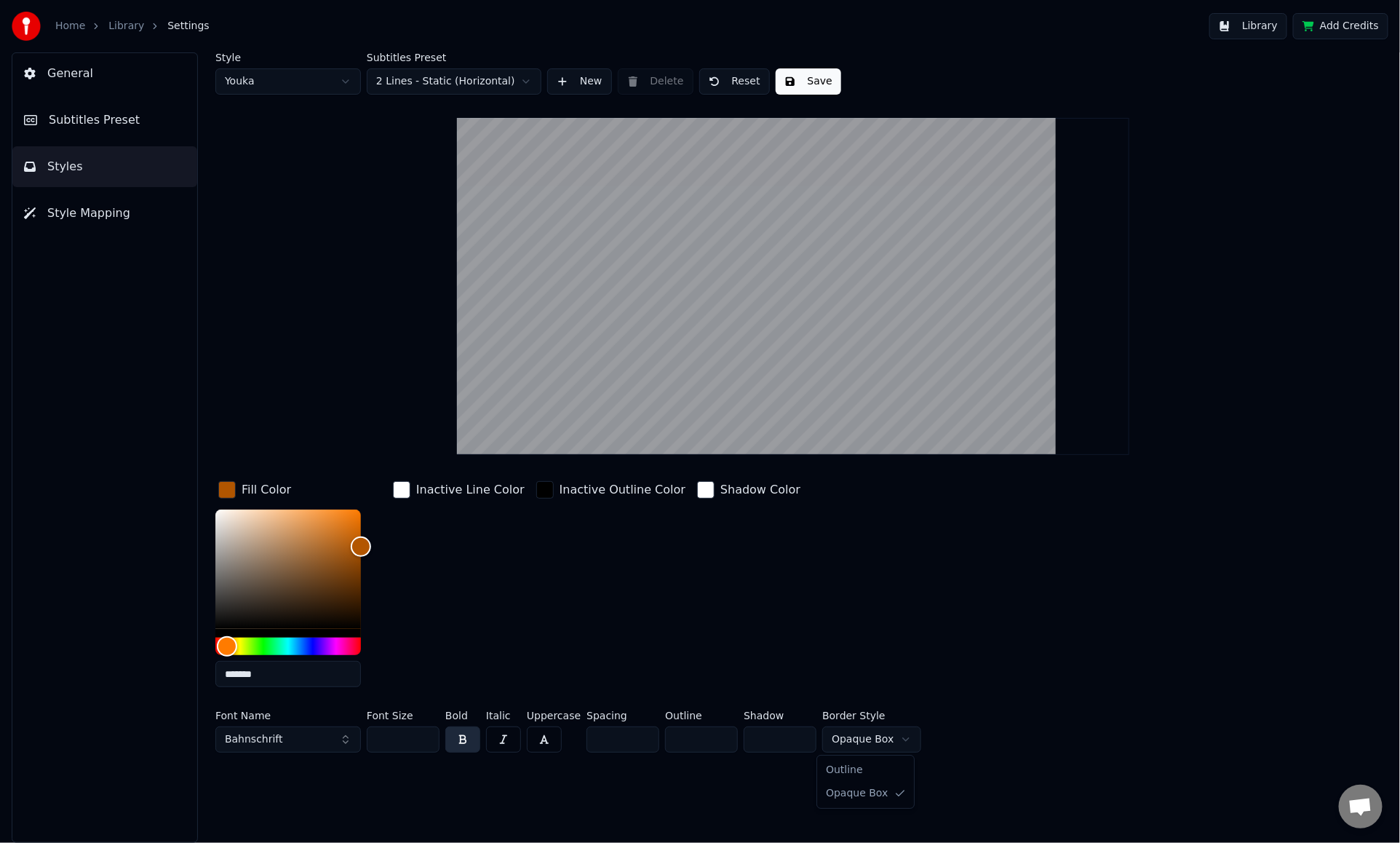
click at [874, 727] on html "Home Library Settings Library Add Credits General Subtitles Preset Styles Style…" at bounding box center [700, 422] width 1400 height 843
click at [501, 86] on html "Home Library Settings Library Add Credits General Subtitles Preset Styles Style…" at bounding box center [700, 422] width 1400 height 843
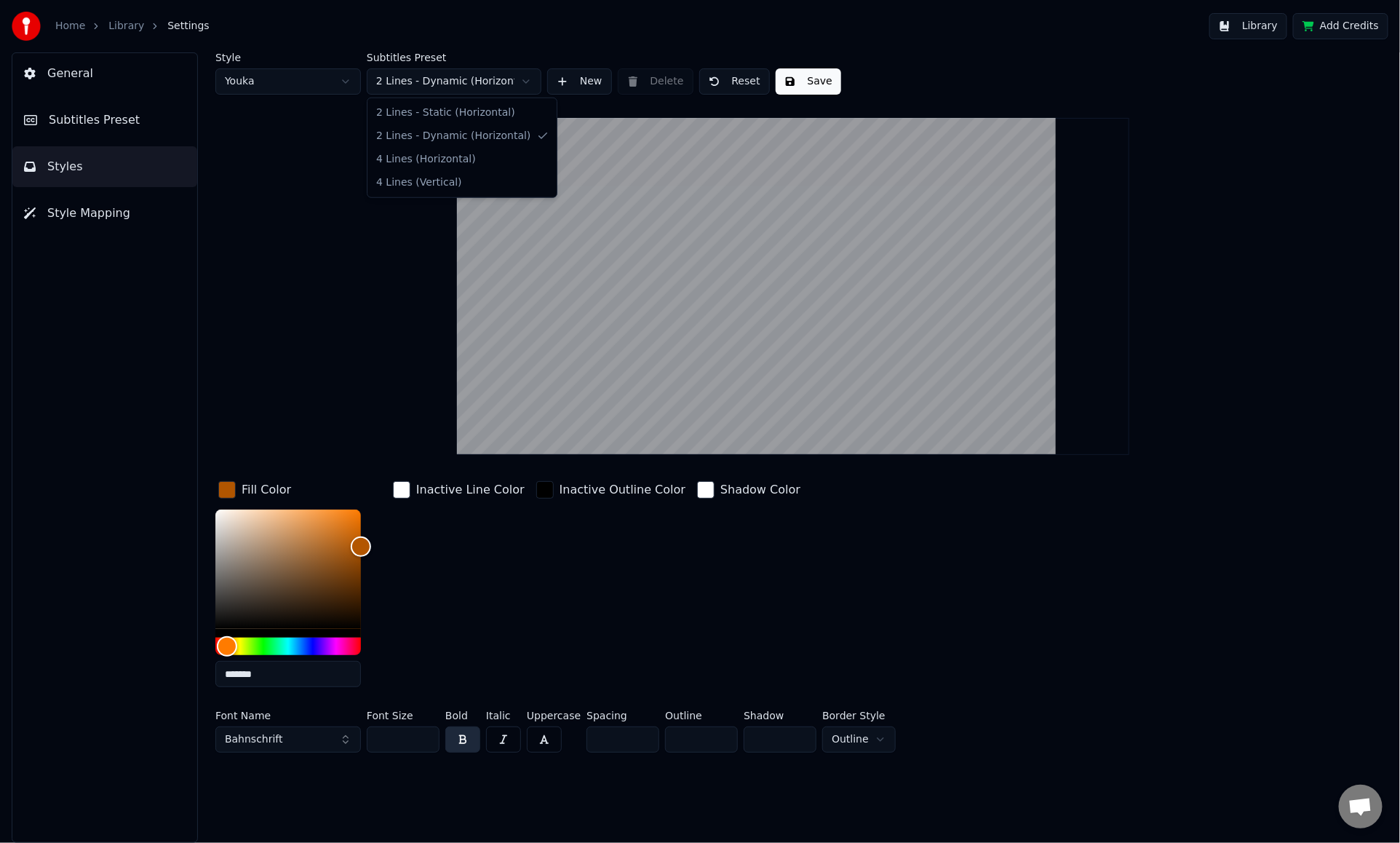
click at [478, 82] on html "Home Library Settings Library Add Credits General Subtitles Preset Styles Style…" at bounding box center [700, 422] width 1400 height 843
click at [462, 237] on html "Home Library Settings Library Add Credits General Subtitles Preset Styles Style…" at bounding box center [700, 422] width 1400 height 843
click at [793, 82] on button "Save" at bounding box center [808, 81] width 65 height 26
click at [147, 110] on button "Subtitles Preset" at bounding box center [104, 120] width 185 height 40
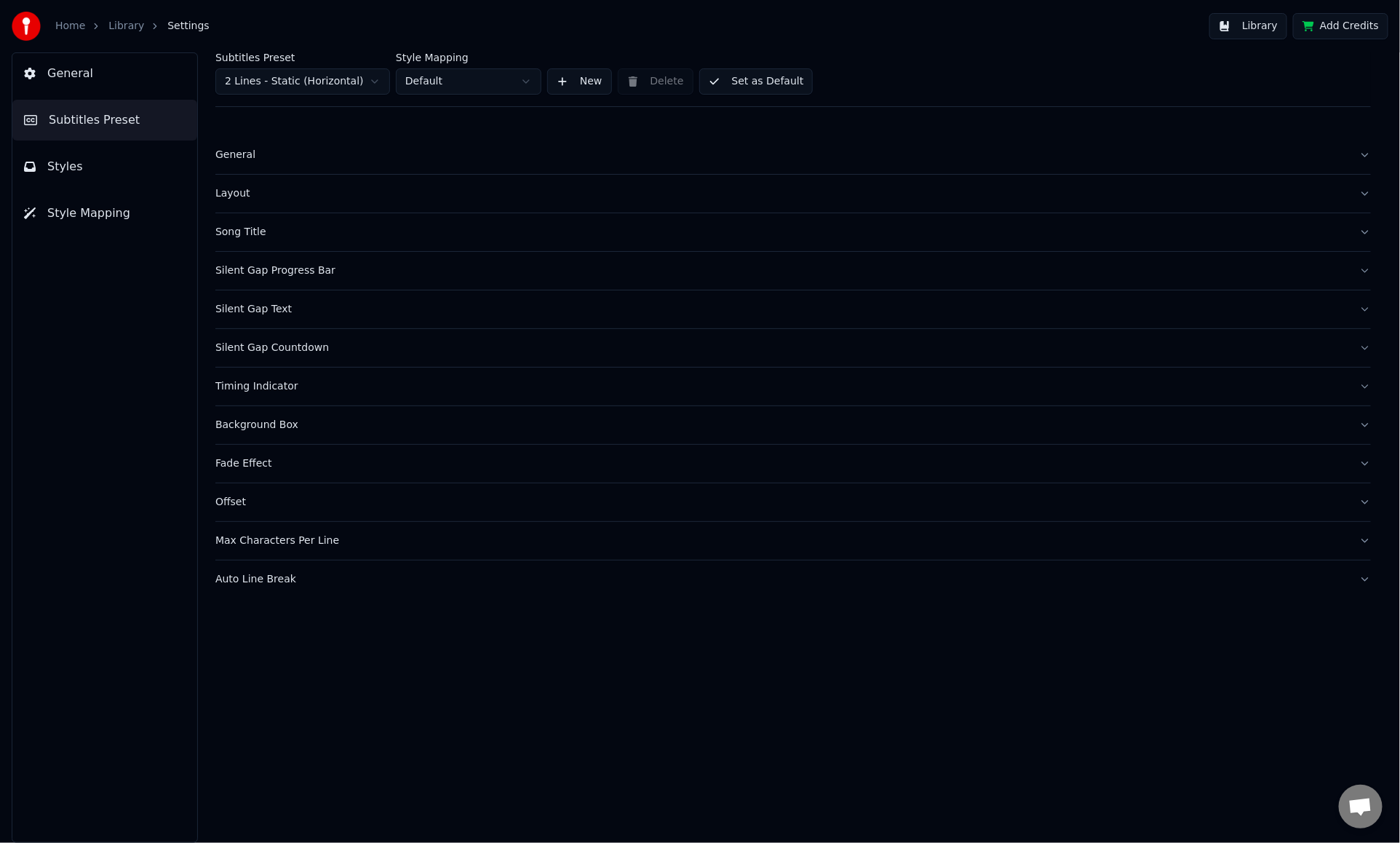
click at [139, 211] on button "Style Mapping" at bounding box center [104, 214] width 185 height 40
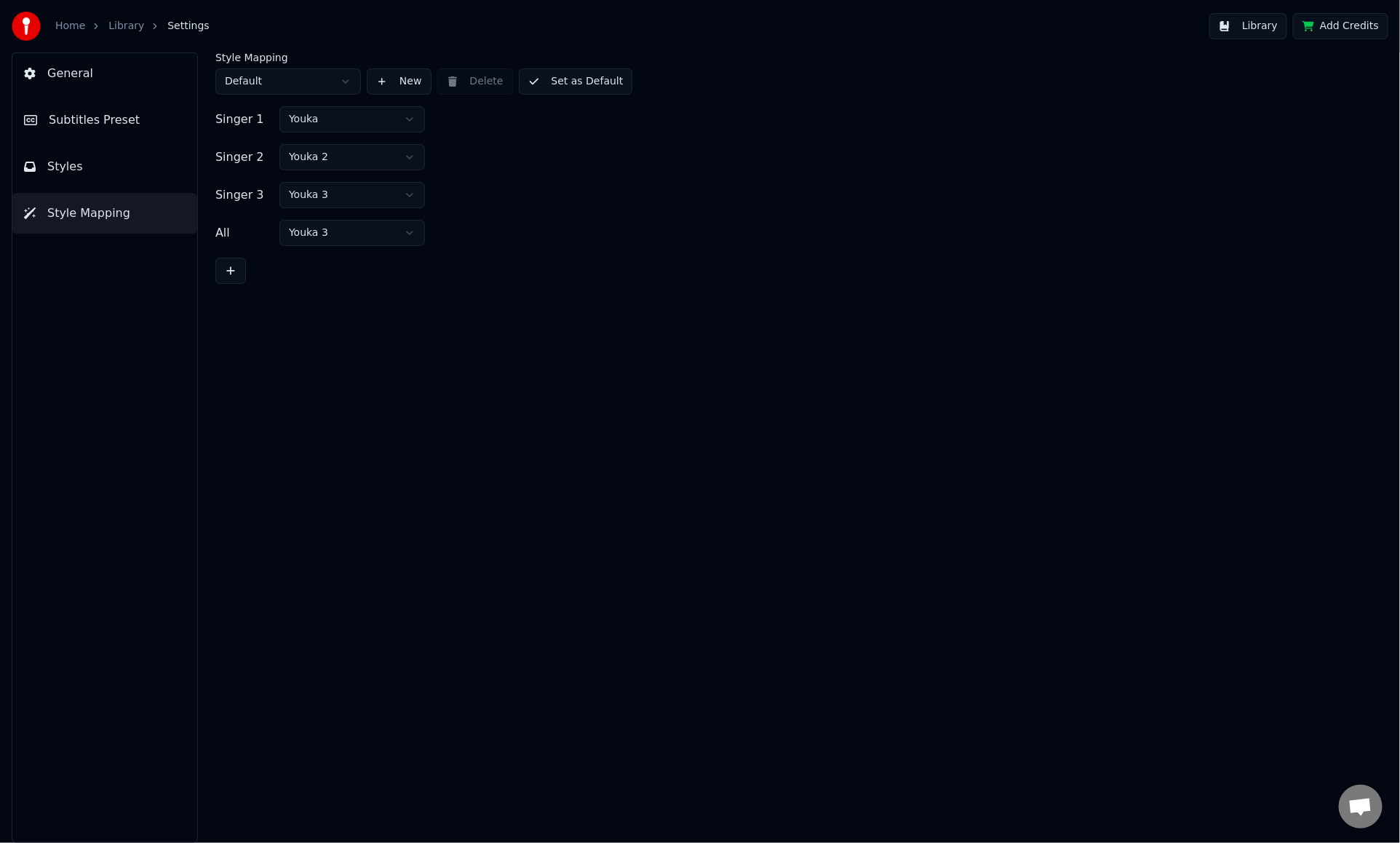
click at [155, 75] on button "General" at bounding box center [104, 74] width 185 height 40
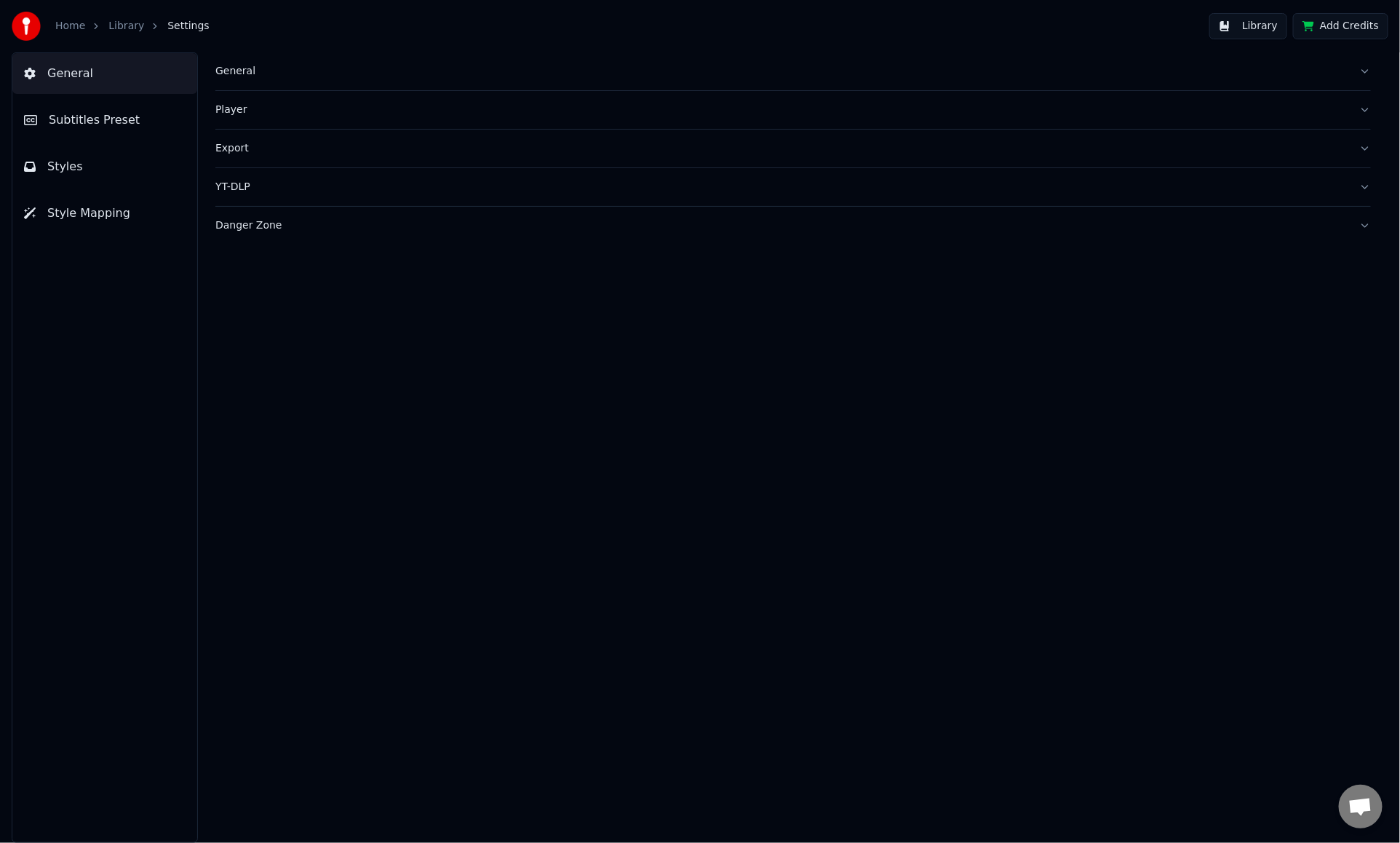
click at [75, 24] on link "Home" at bounding box center [70, 27] width 29 height 15
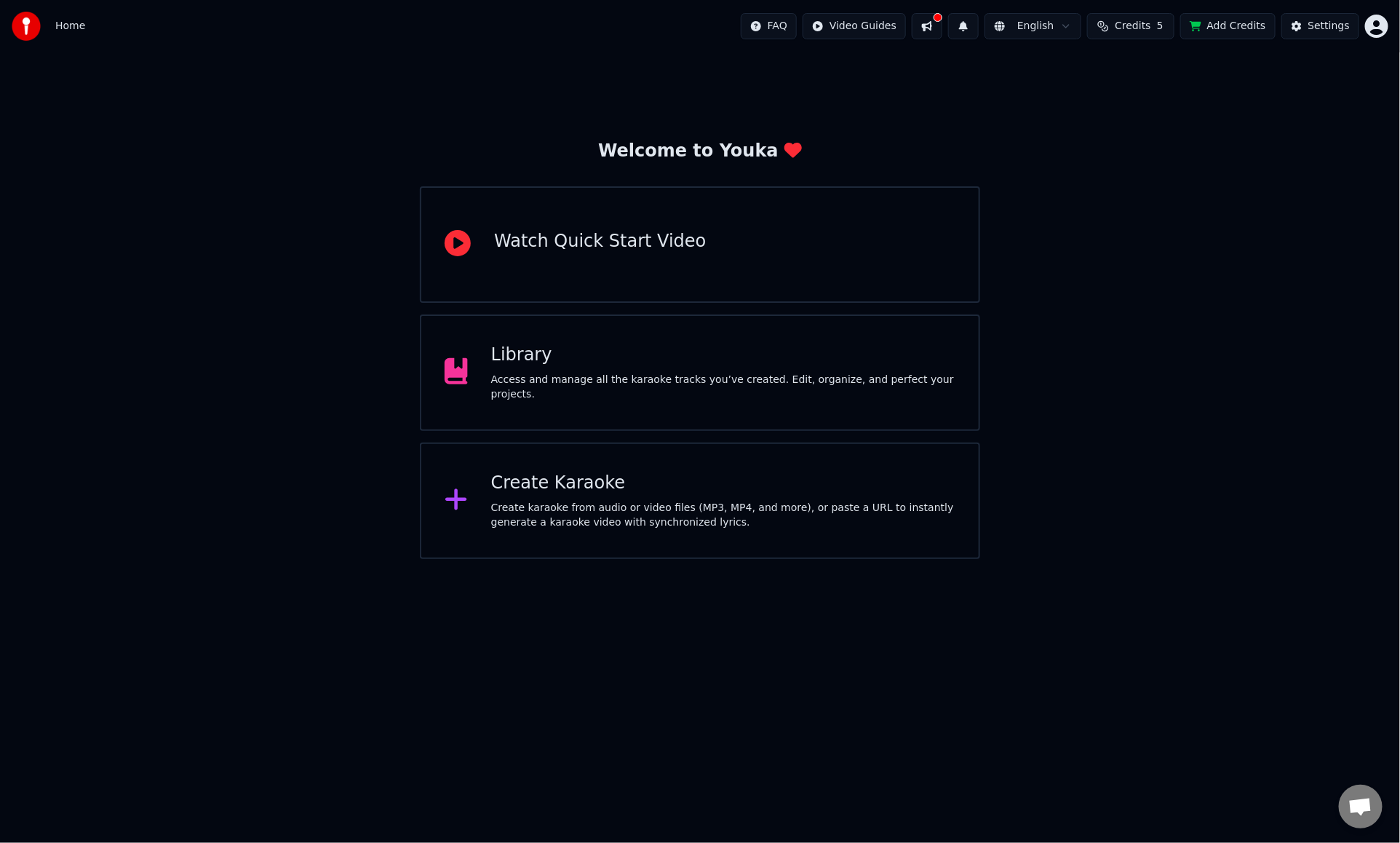
click at [532, 398] on div "Library Access and manage all the karaoke tracks you’ve created. Edit, organize…" at bounding box center [700, 373] width 560 height 117
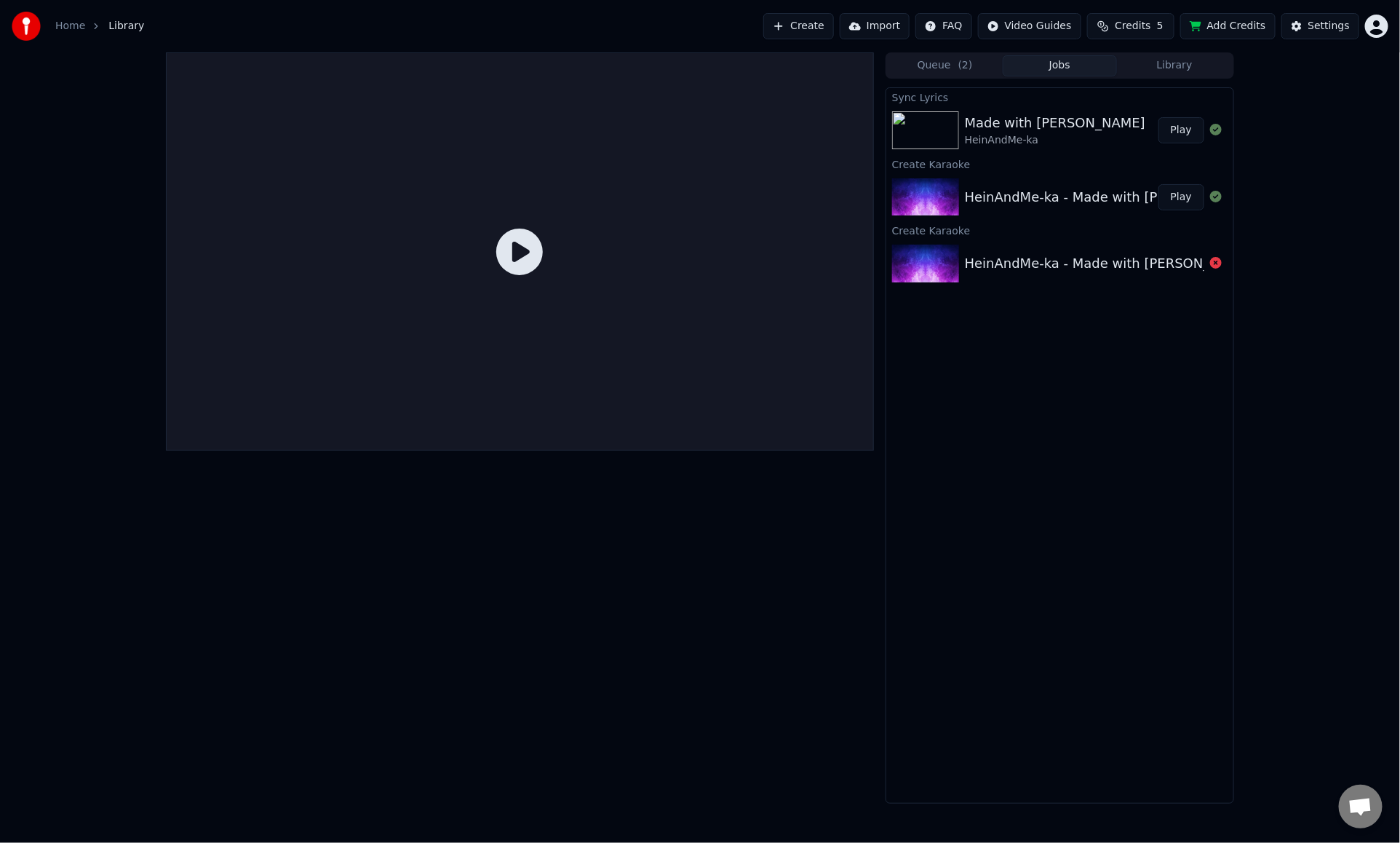
click at [1078, 110] on div "Made with [PERSON_NAME]-ka Play" at bounding box center [1060, 131] width 347 height 50
click at [1036, 123] on div "Made with [PERSON_NAME]" at bounding box center [1055, 123] width 180 height 20
click at [1118, 130] on button "Play" at bounding box center [1182, 130] width 46 height 26
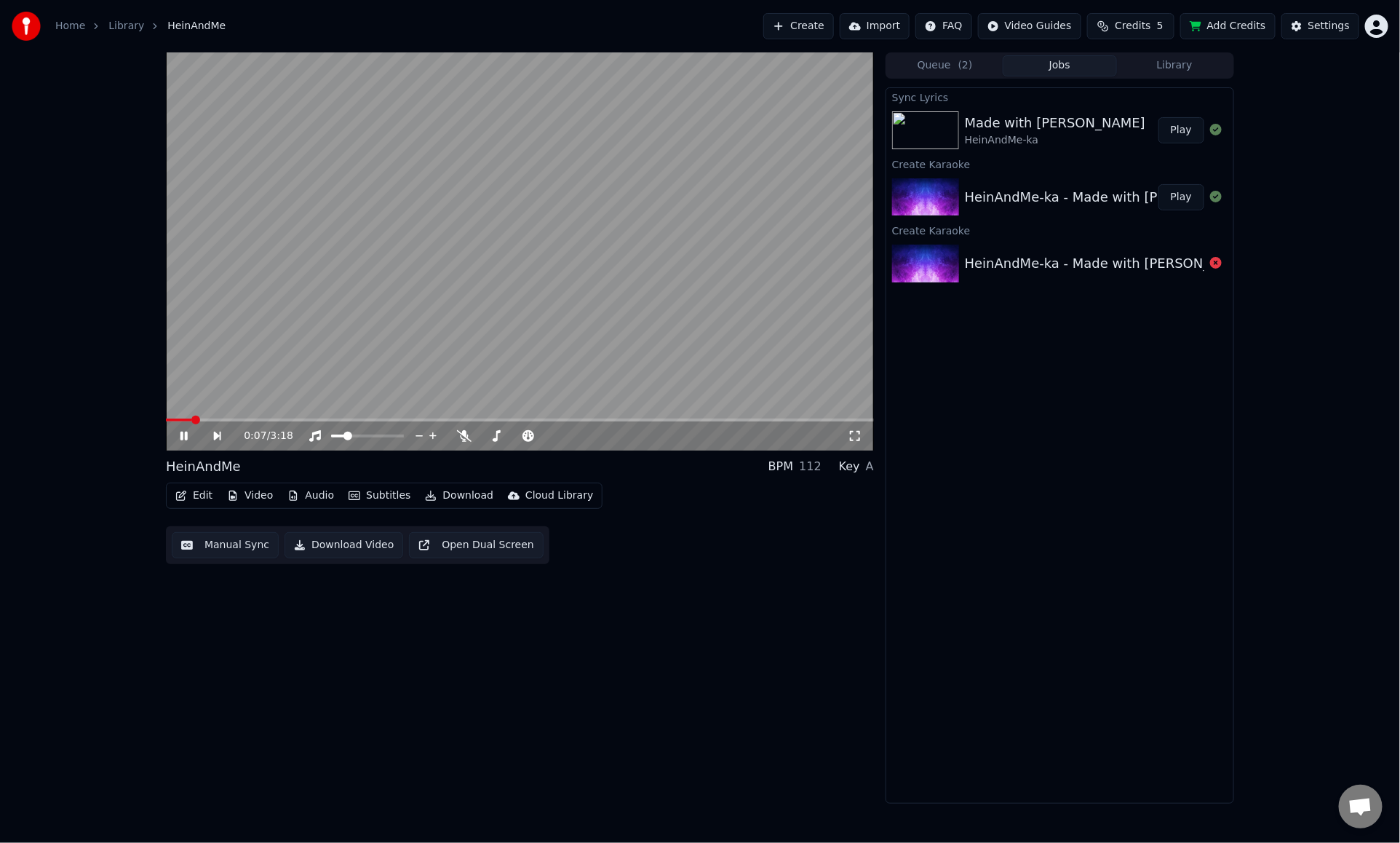
click at [174, 441] on div "0:07 / 3:18" at bounding box center [520, 436] width 696 height 15
click at [181, 435] on icon at bounding box center [184, 435] width 7 height 8
click at [349, 499] on icon "button" at bounding box center [354, 495] width 12 height 10
click at [625, 602] on div "0:08 / 3:18 HeinAndMe BPM 112 Key A Edit Video Audio Subtitles Download Cloud L…" at bounding box center [520, 428] width 708 height 752
click at [185, 497] on icon "button" at bounding box center [181, 495] width 12 height 10
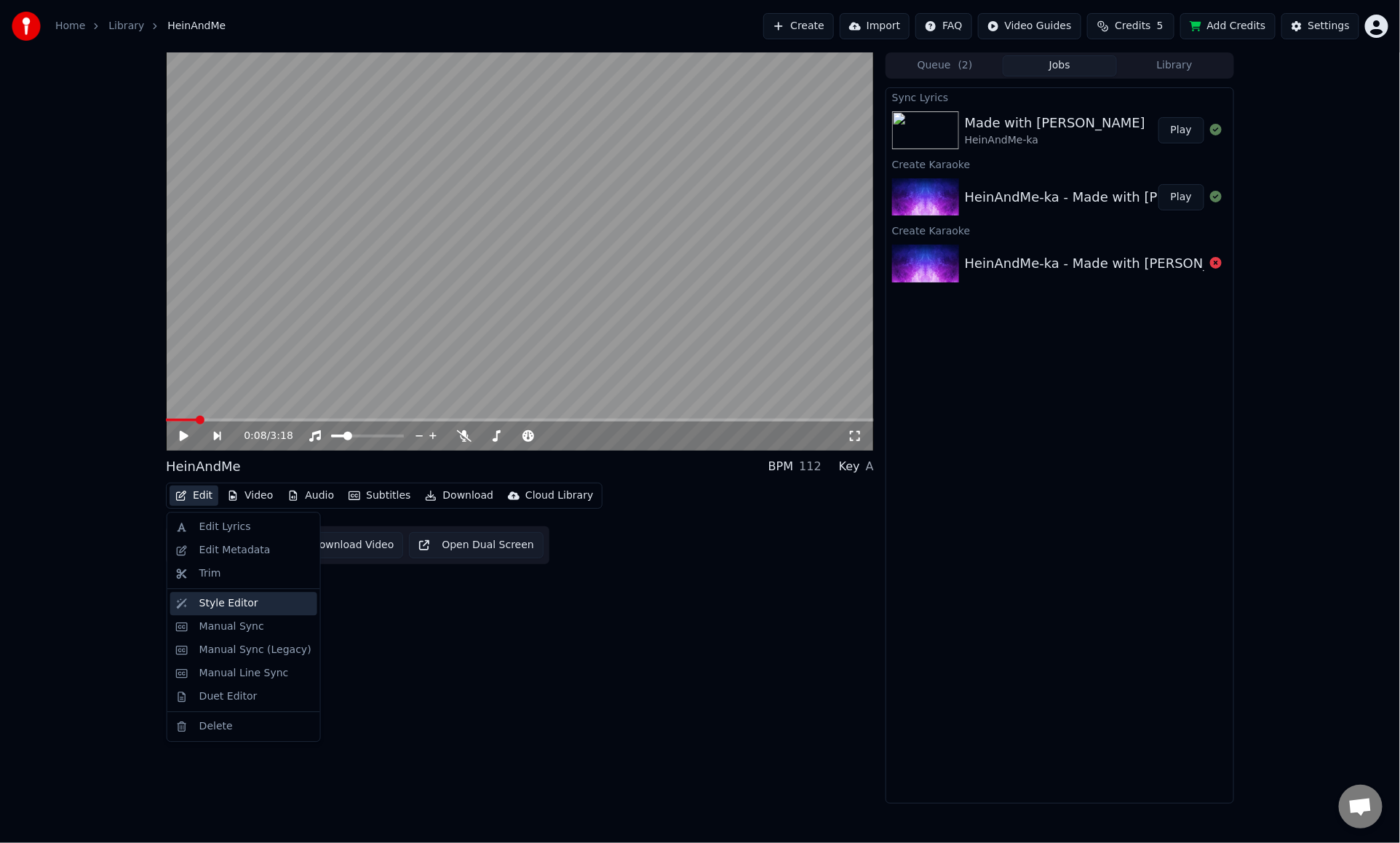
click at [226, 598] on div "Style Editor" at bounding box center [229, 604] width 59 height 15
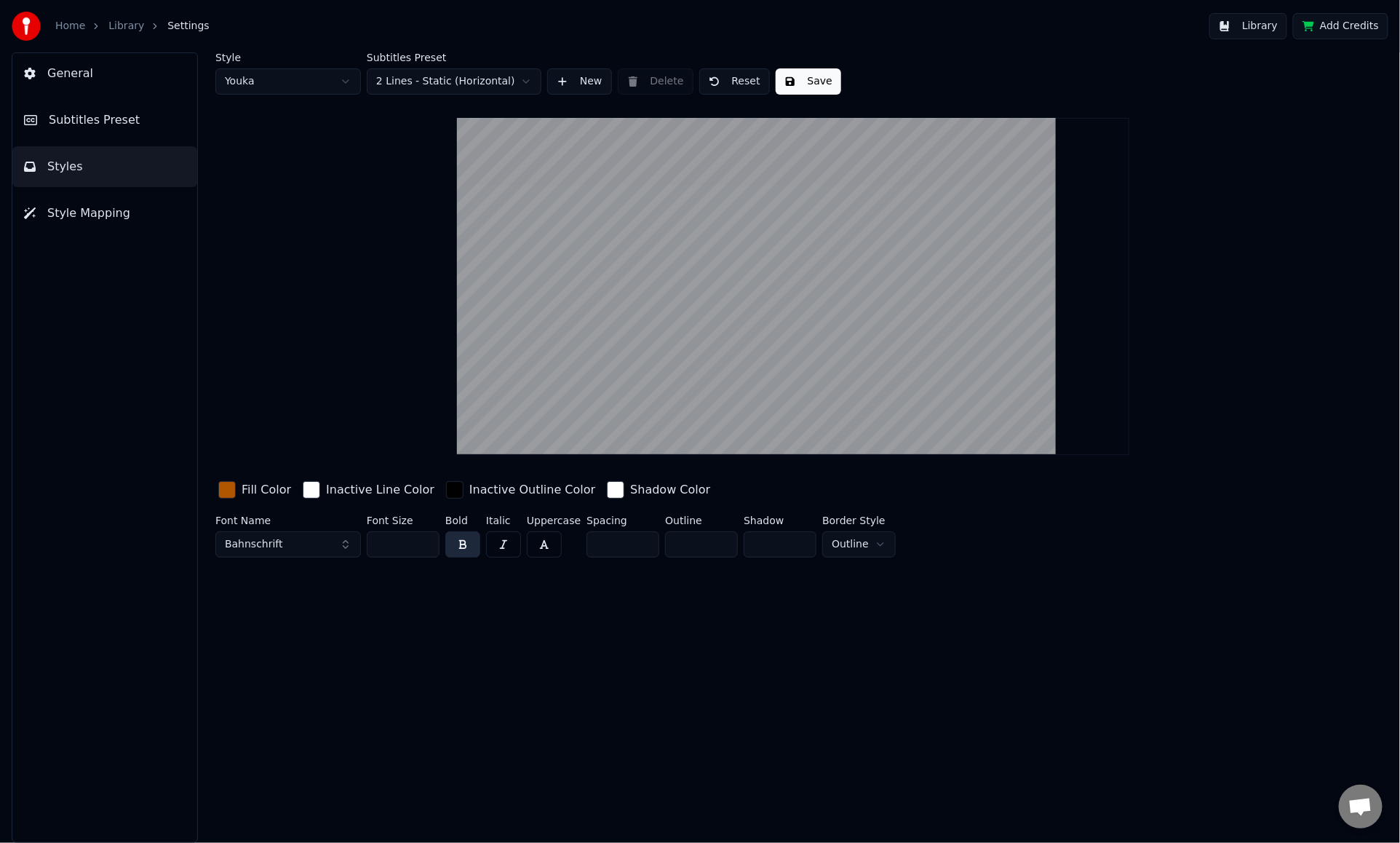
click at [720, 546] on input "*" at bounding box center [701, 545] width 73 height 26
type input "*"
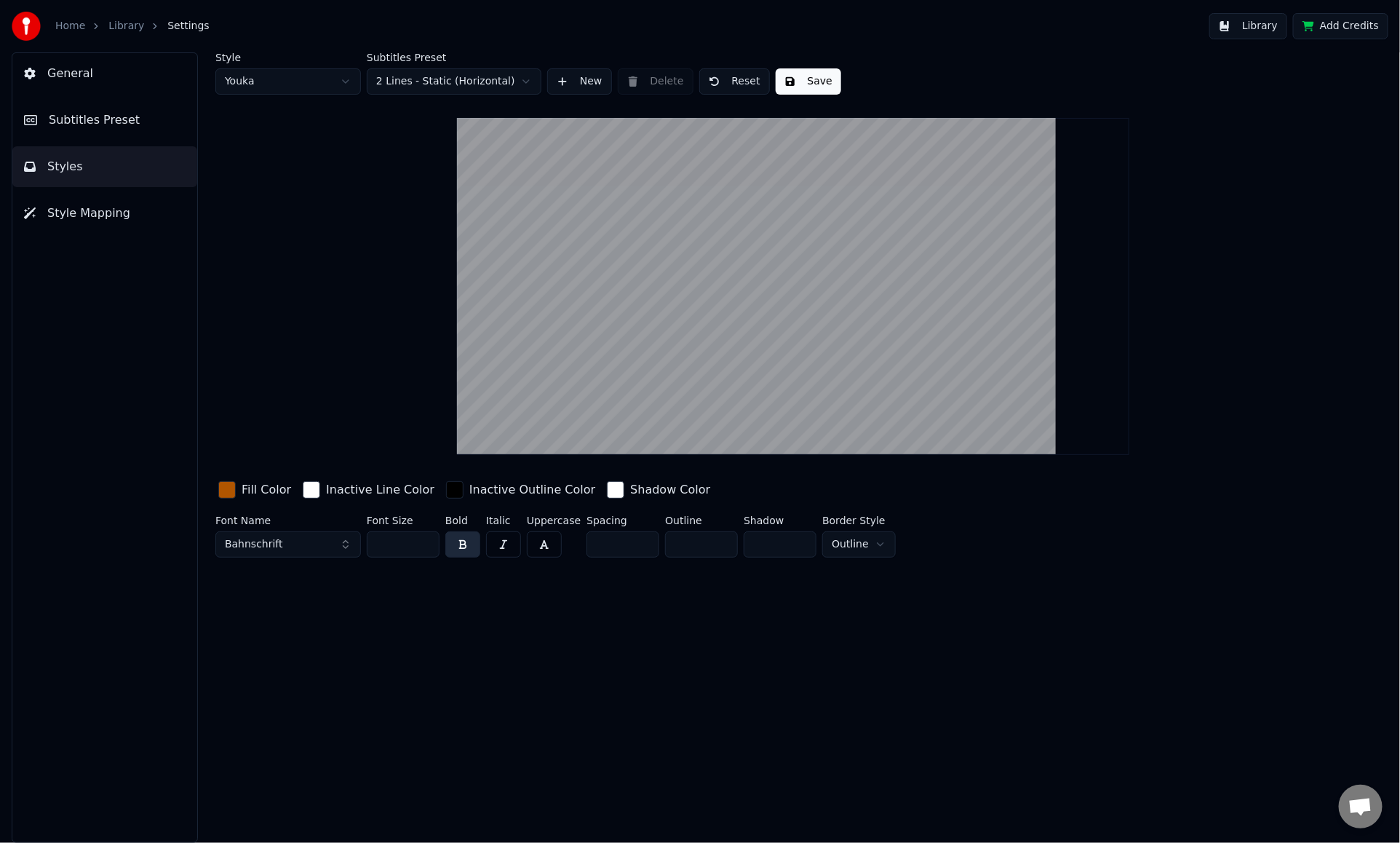
click at [720, 546] on input "*" at bounding box center [701, 545] width 73 height 26
click at [795, 538] on input "*" at bounding box center [780, 545] width 73 height 26
type input "*"
click at [793, 548] on input "*" at bounding box center [780, 545] width 73 height 26
type input "*"
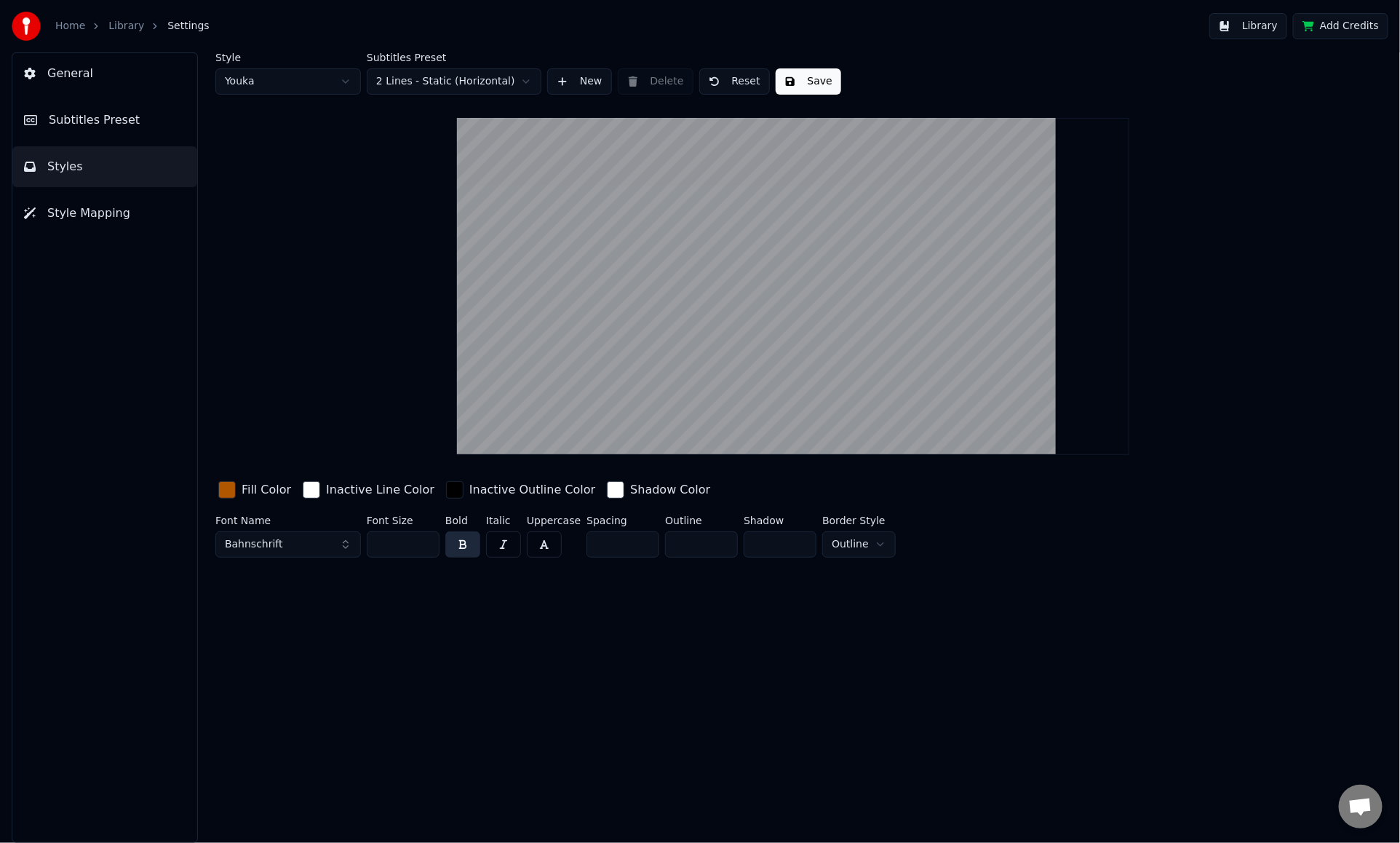
click at [720, 541] on input "*" at bounding box center [701, 545] width 73 height 26
click at [409, 89] on html "Home Library Settings Library Add Credits General Subtitles Preset Styles Style…" at bounding box center [700, 422] width 1400 height 843
click at [782, 86] on html "Home Library Settings Library Add Credits General Subtitles Preset Styles Style…" at bounding box center [700, 422] width 1400 height 843
click at [781, 84] on button "Save" at bounding box center [808, 81] width 65 height 26
click at [116, 106] on button "Subtitles Preset" at bounding box center [104, 120] width 185 height 40
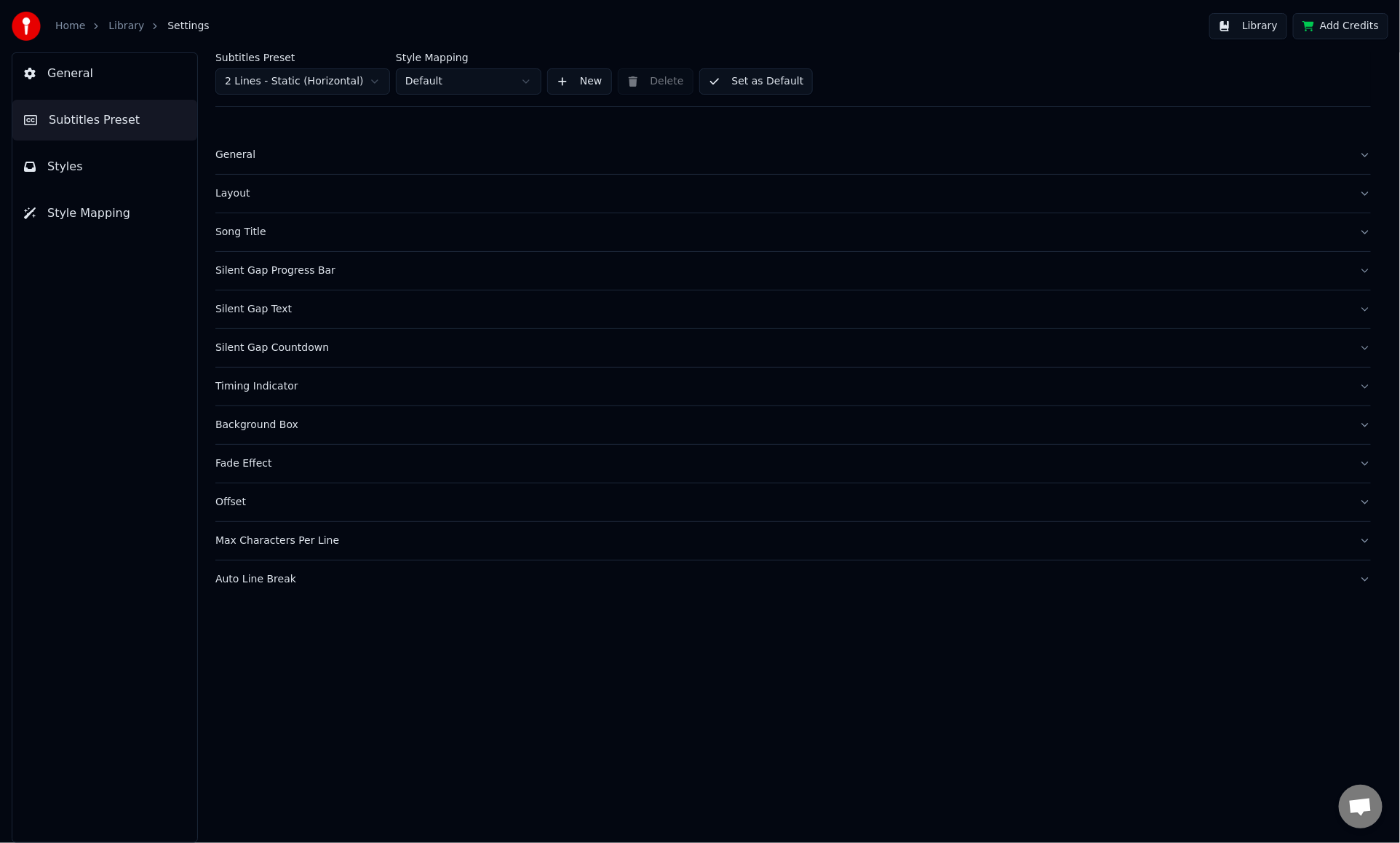
click at [368, 156] on div "General" at bounding box center [781, 156] width 1132 height 15
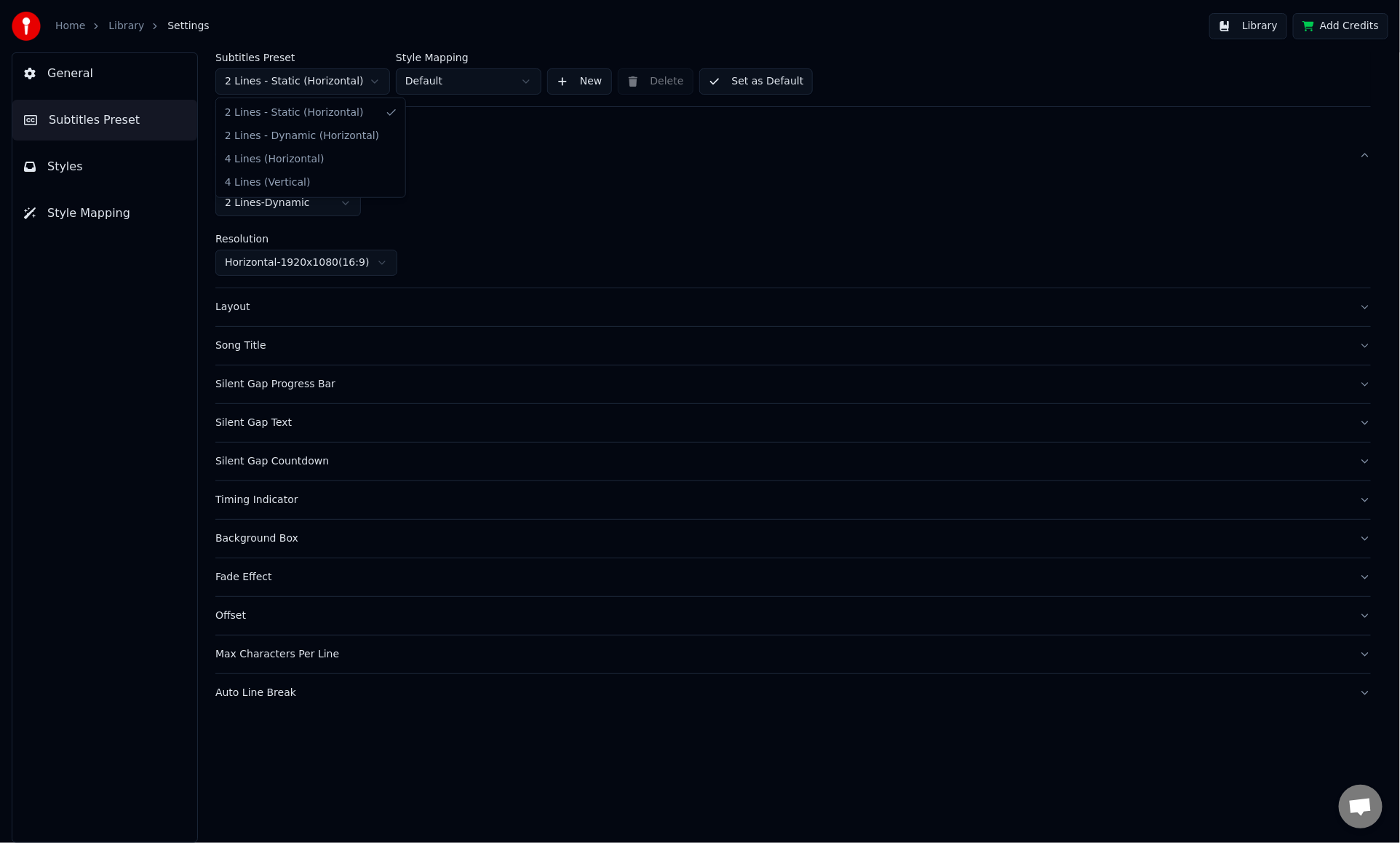
click at [327, 75] on html "Home Library Settings Library Add Credits General Subtitles Preset Styles Style…" at bounding box center [700, 422] width 1400 height 843
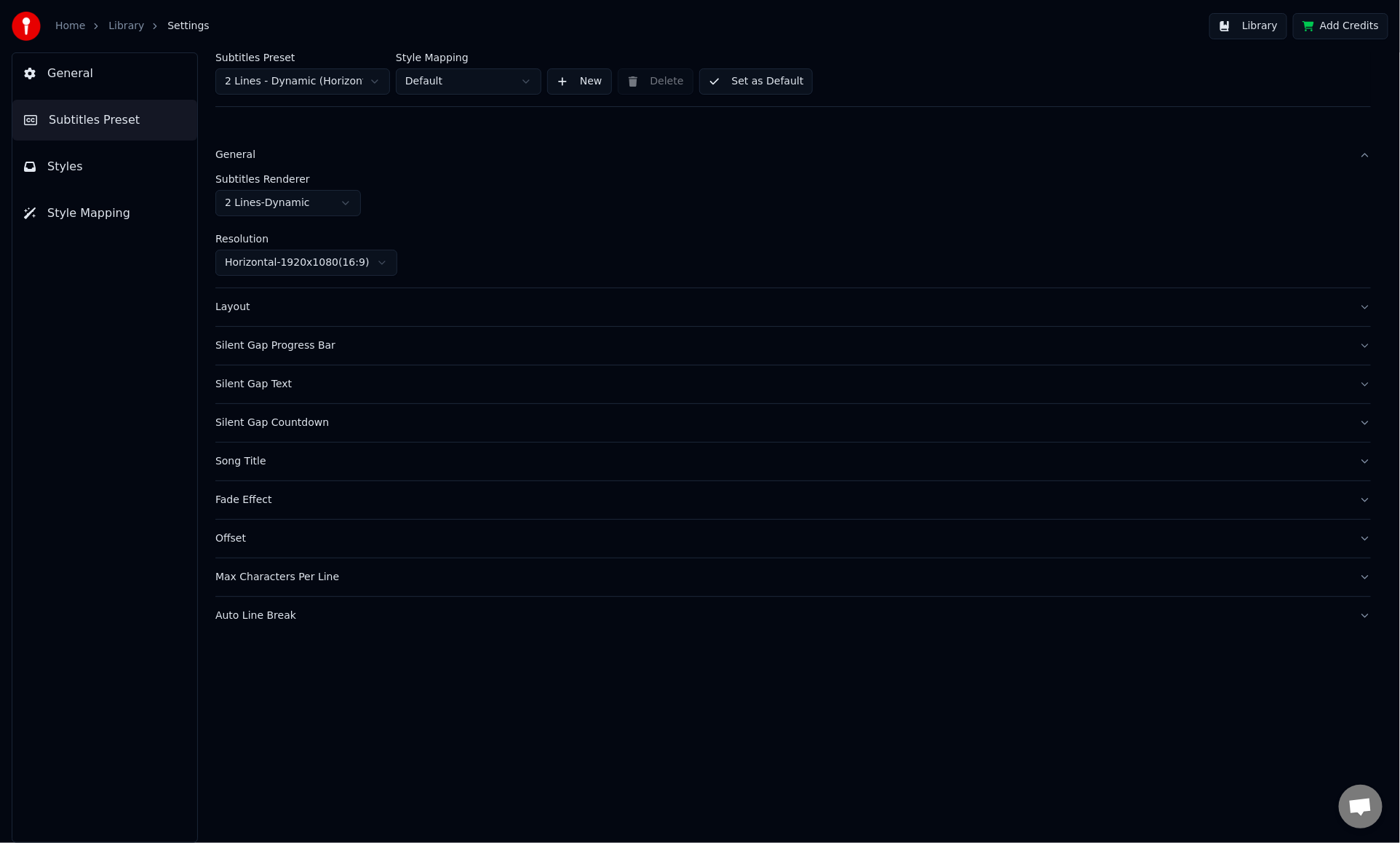
click at [381, 156] on div "General" at bounding box center [781, 156] width 1132 height 15
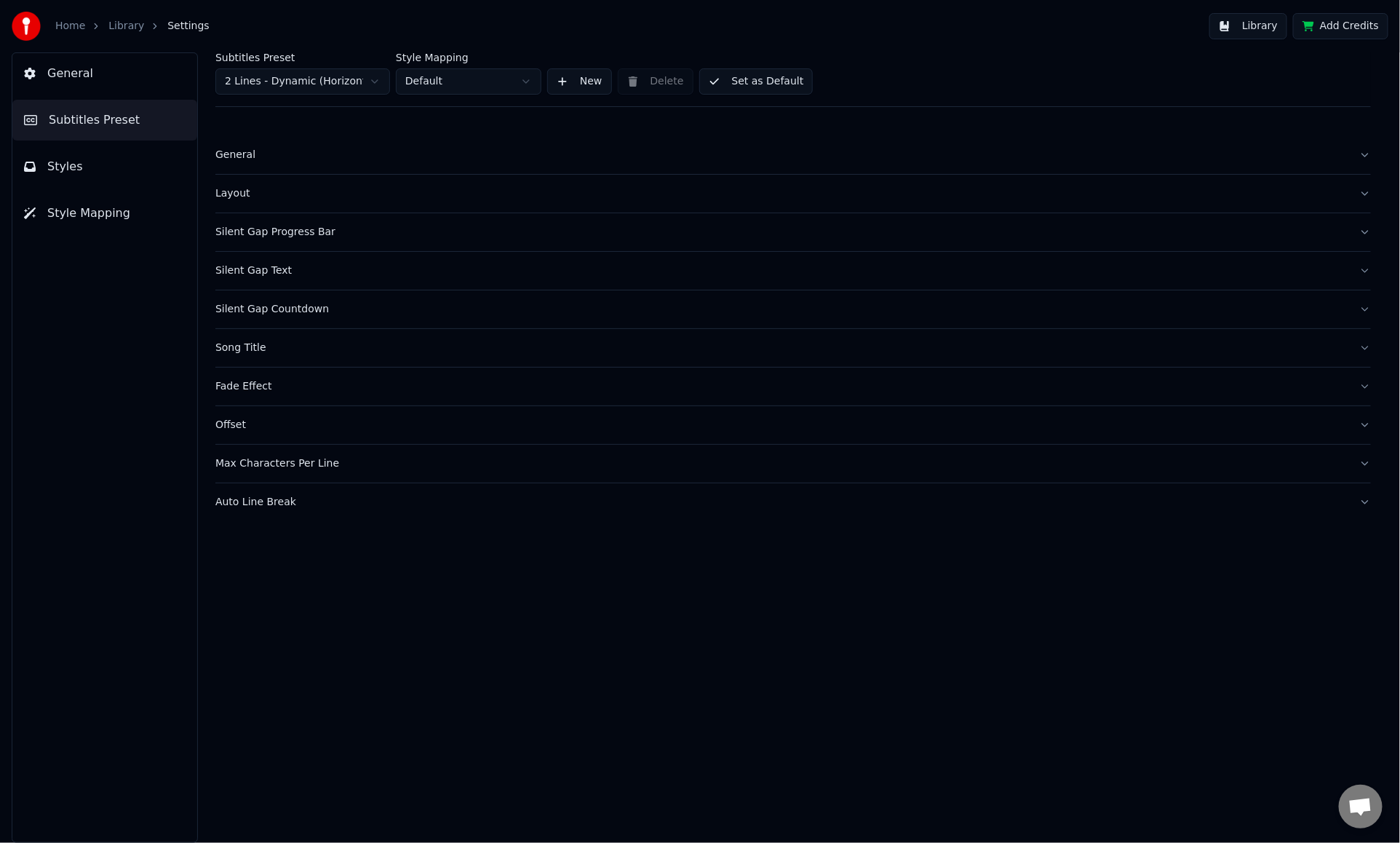
click at [375, 189] on div "Layout" at bounding box center [781, 194] width 1132 height 15
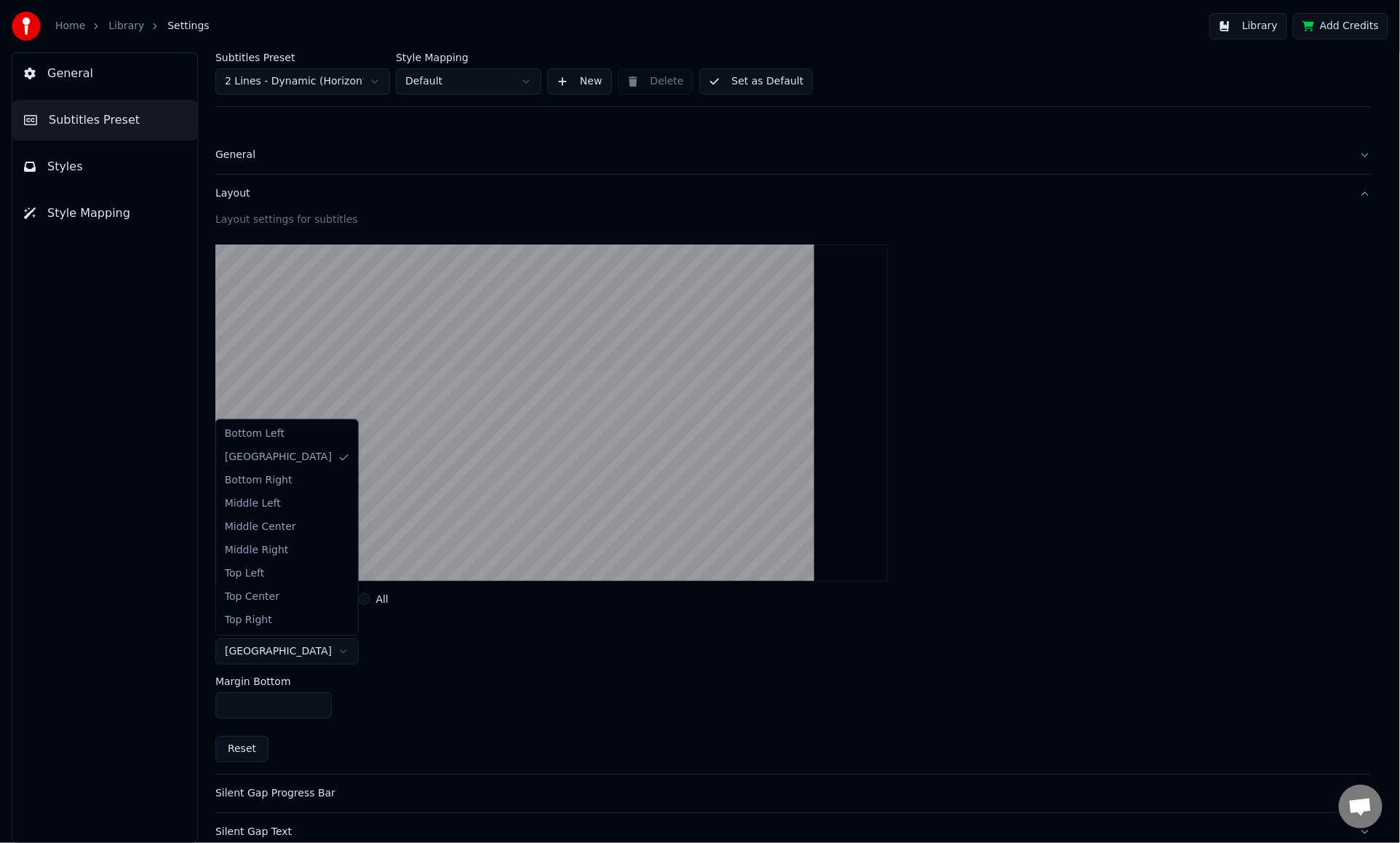
click at [292, 649] on html "Home Library Settings Library Add Credits General Subtitles Preset Styles Style…" at bounding box center [700, 422] width 1400 height 843
click at [465, 641] on html "Home Library Settings Library Add Credits General Subtitles Preset Styles Style…" at bounding box center [700, 422] width 1400 height 843
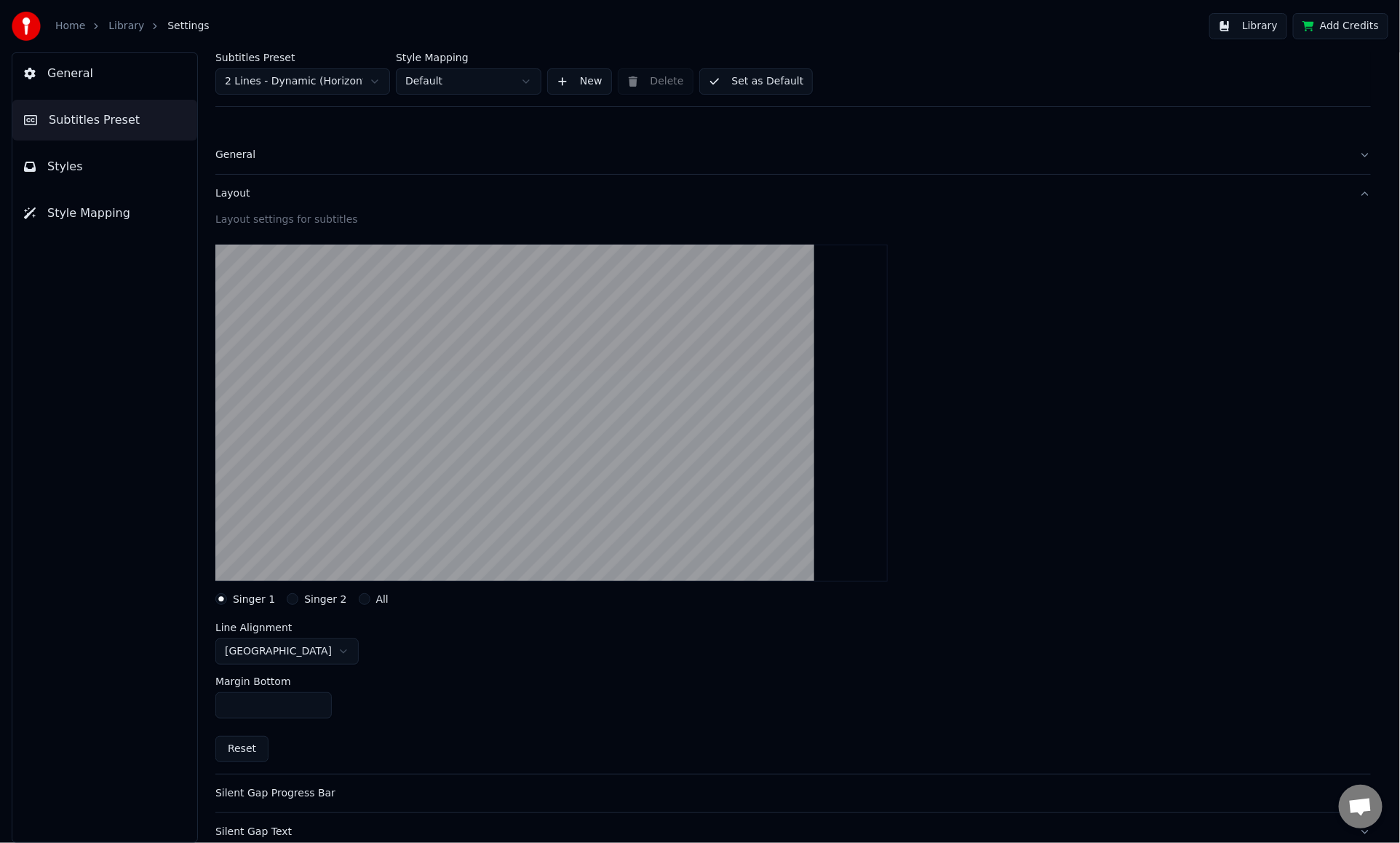
click at [293, 646] on html "Home Library Settings Library Add Credits General Subtitles Preset Styles Style…" at bounding box center [700, 422] width 1400 height 843
click at [382, 181] on button "Layout" at bounding box center [793, 193] width 1156 height 38
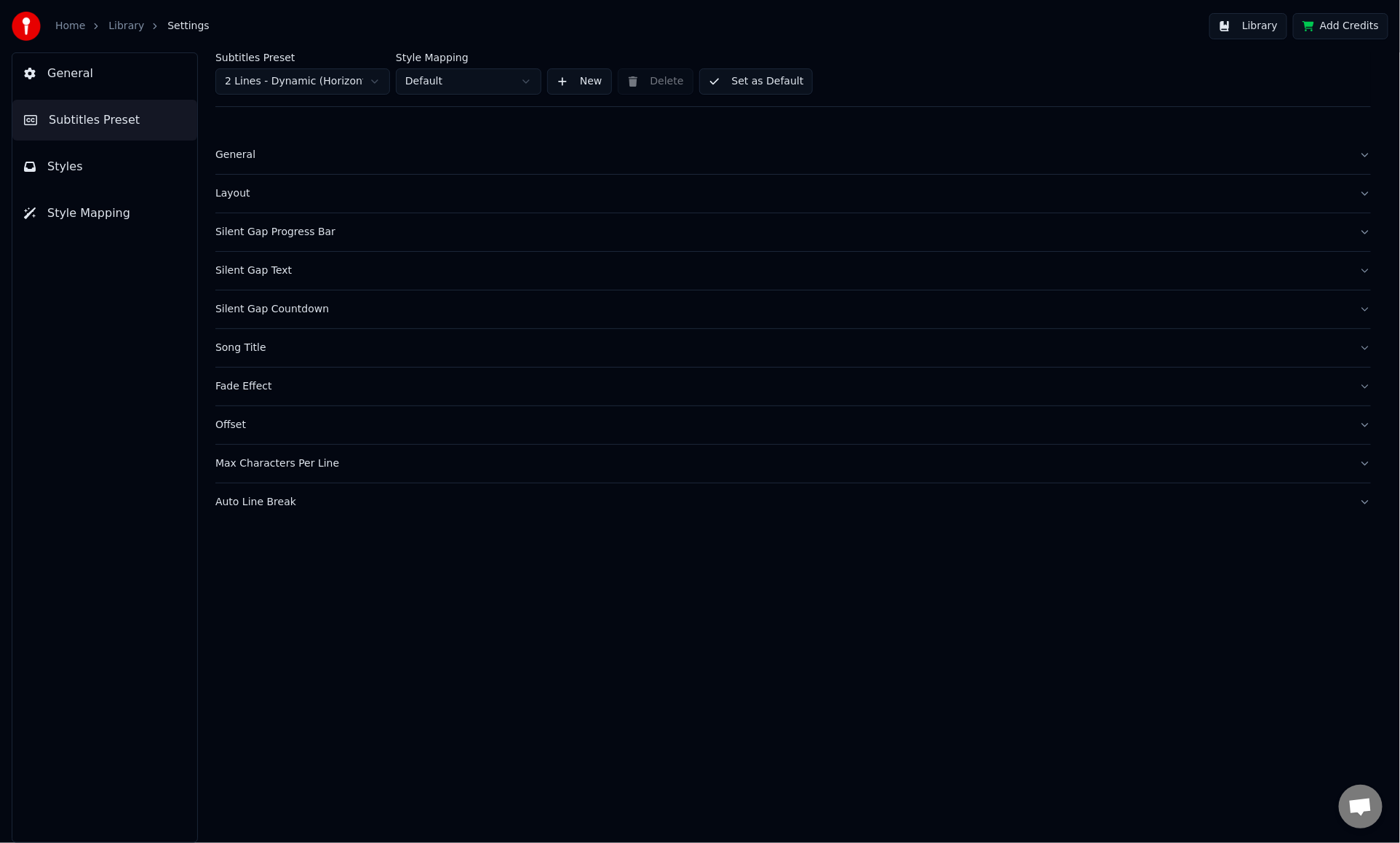
click at [381, 232] on div "Silent Gap Progress Bar" at bounding box center [781, 233] width 1132 height 15
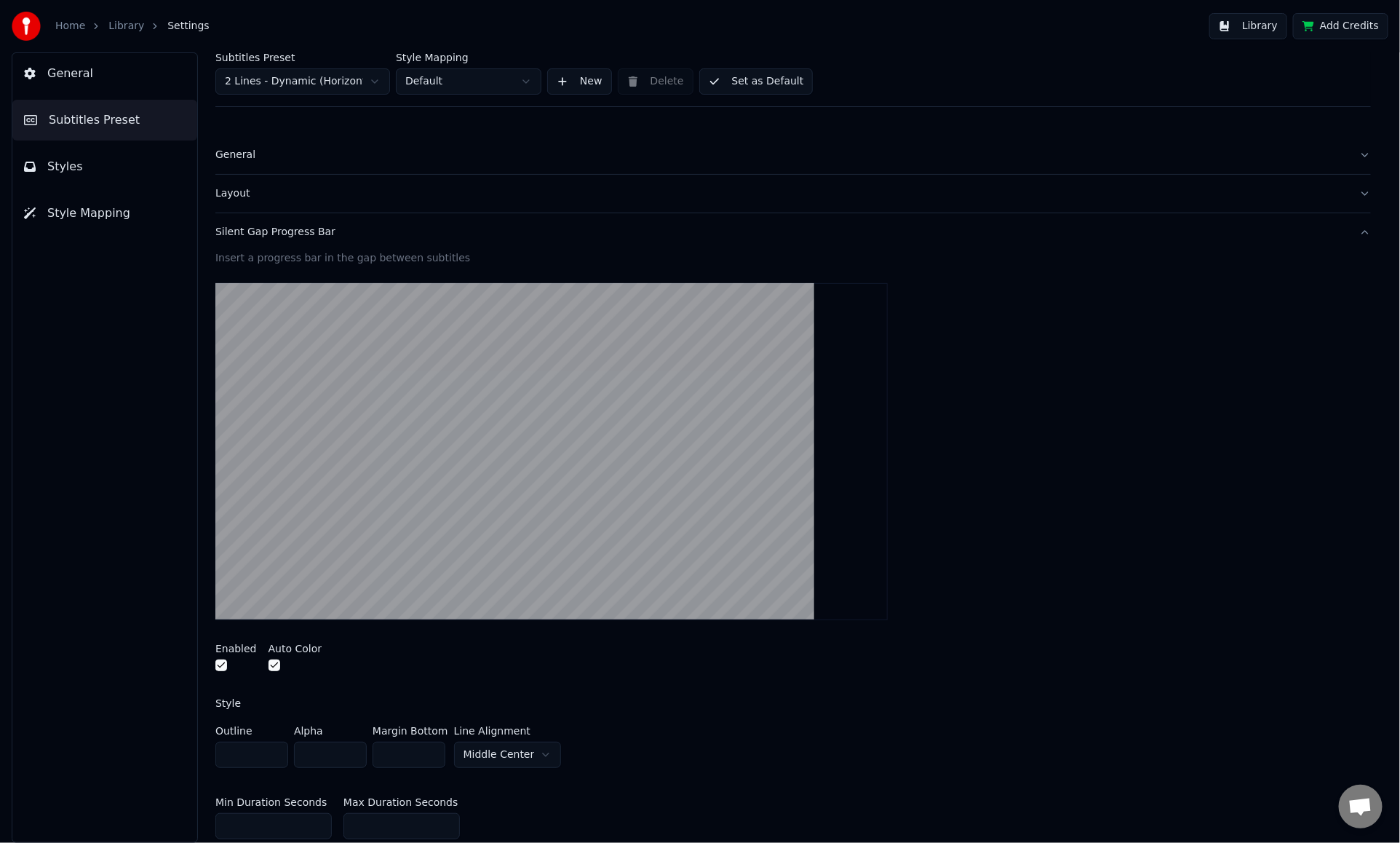
click at [392, 230] on div "Silent Gap Progress Bar" at bounding box center [781, 233] width 1132 height 15
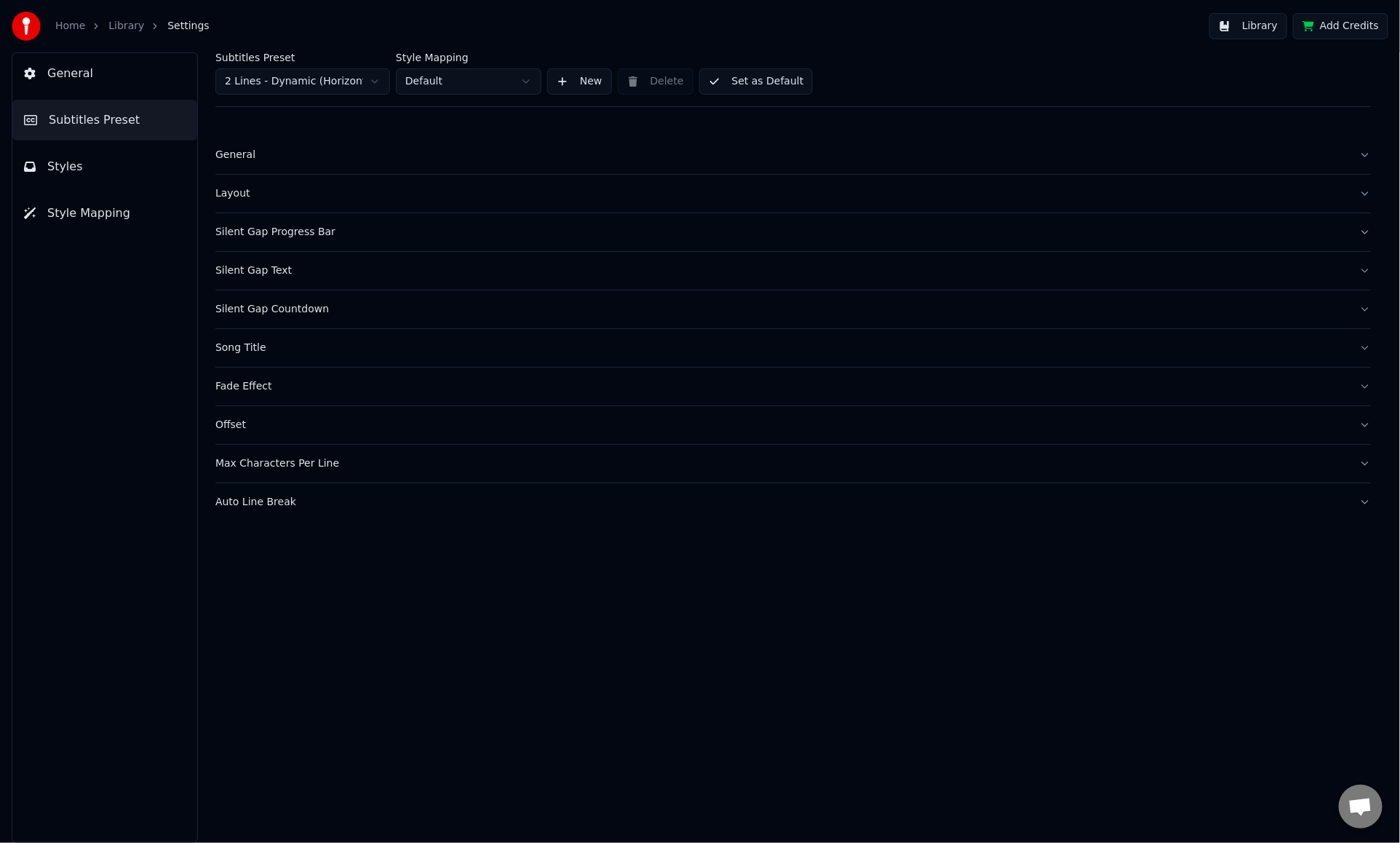
click at [375, 265] on div "Silent Gap Text" at bounding box center [781, 271] width 1132 height 15
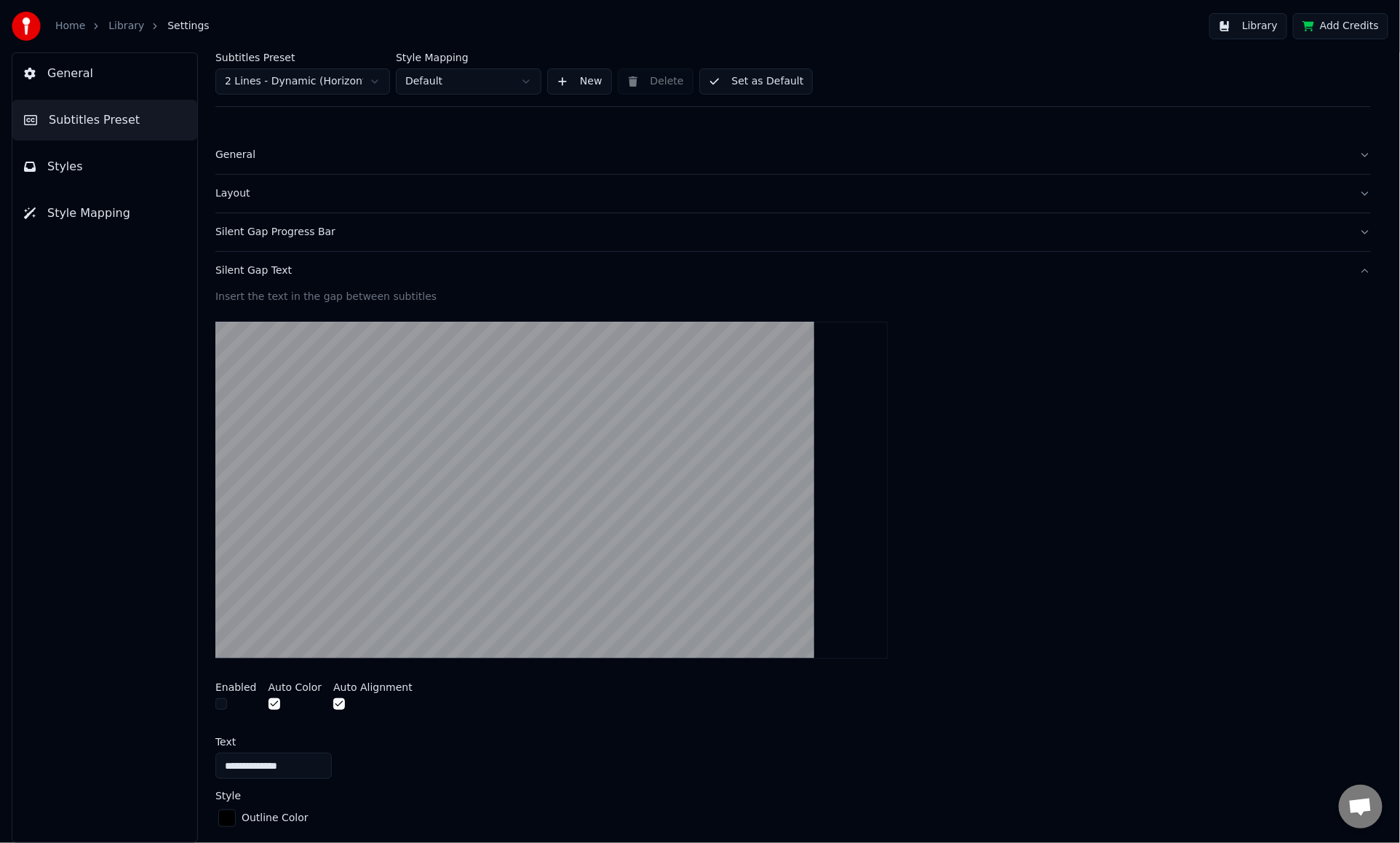
click at [346, 268] on div "Silent Gap Text" at bounding box center [781, 271] width 1132 height 15
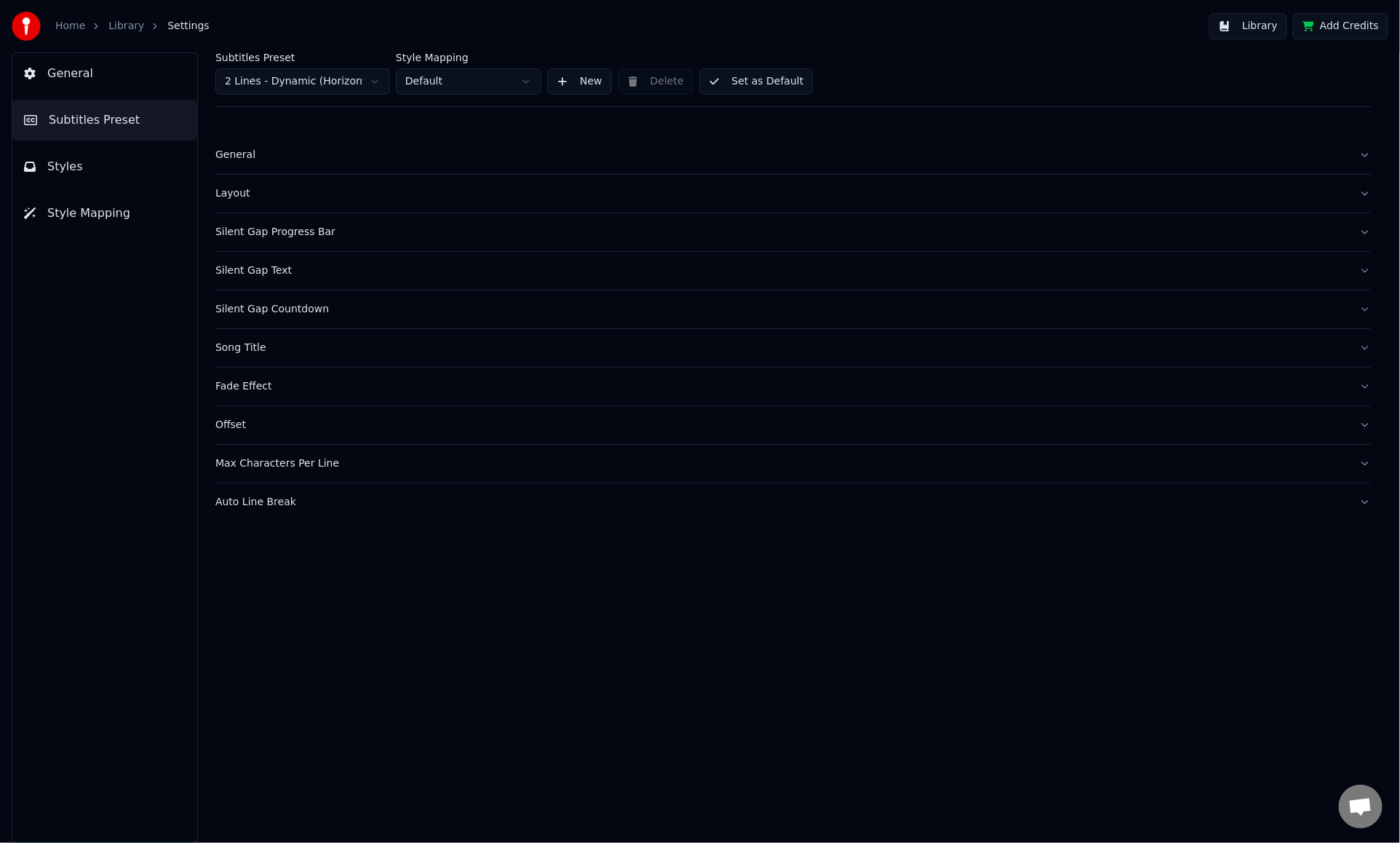
click at [340, 312] on div "Silent Gap Countdown" at bounding box center [781, 309] width 1132 height 15
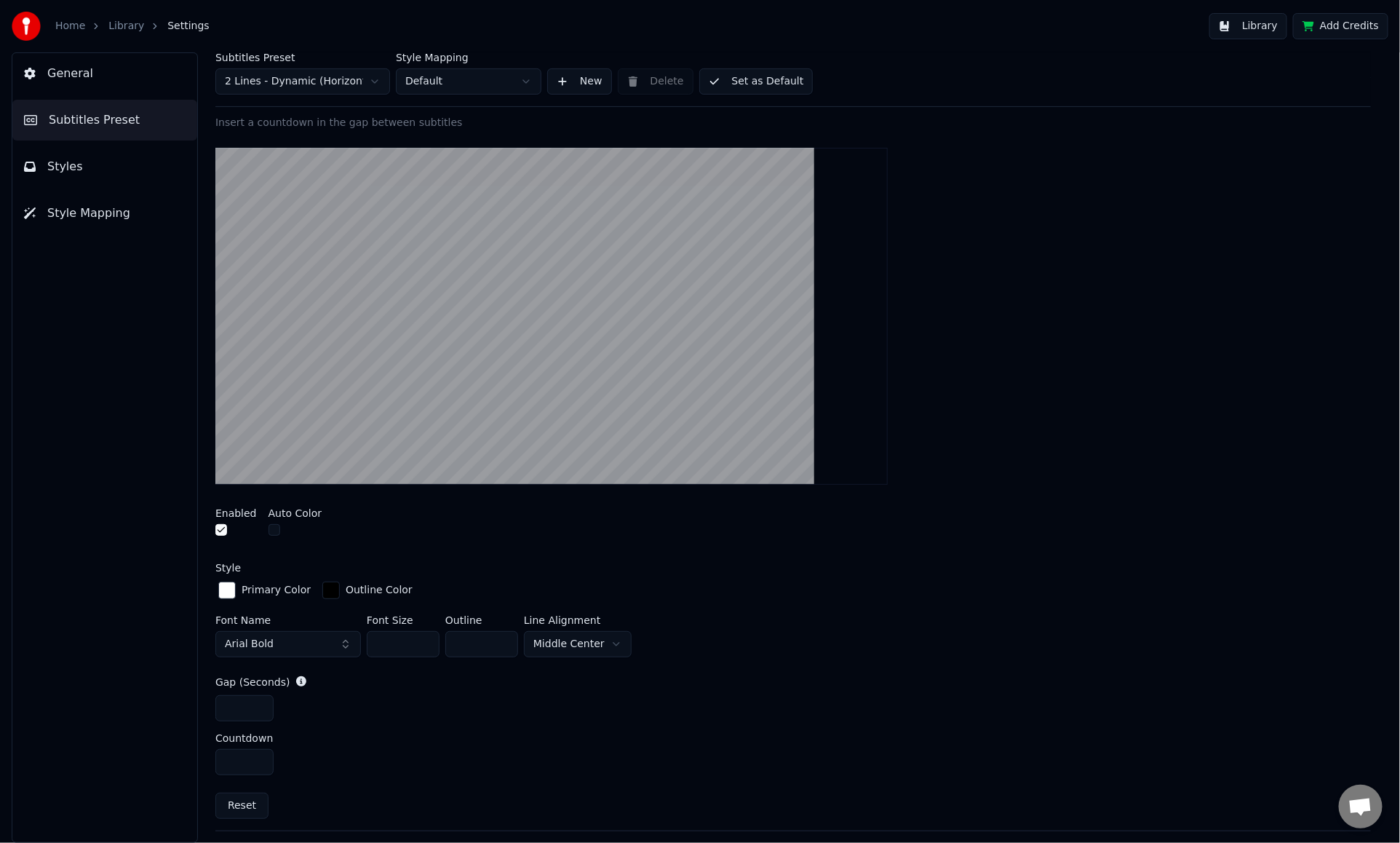
scroll to position [292, 0]
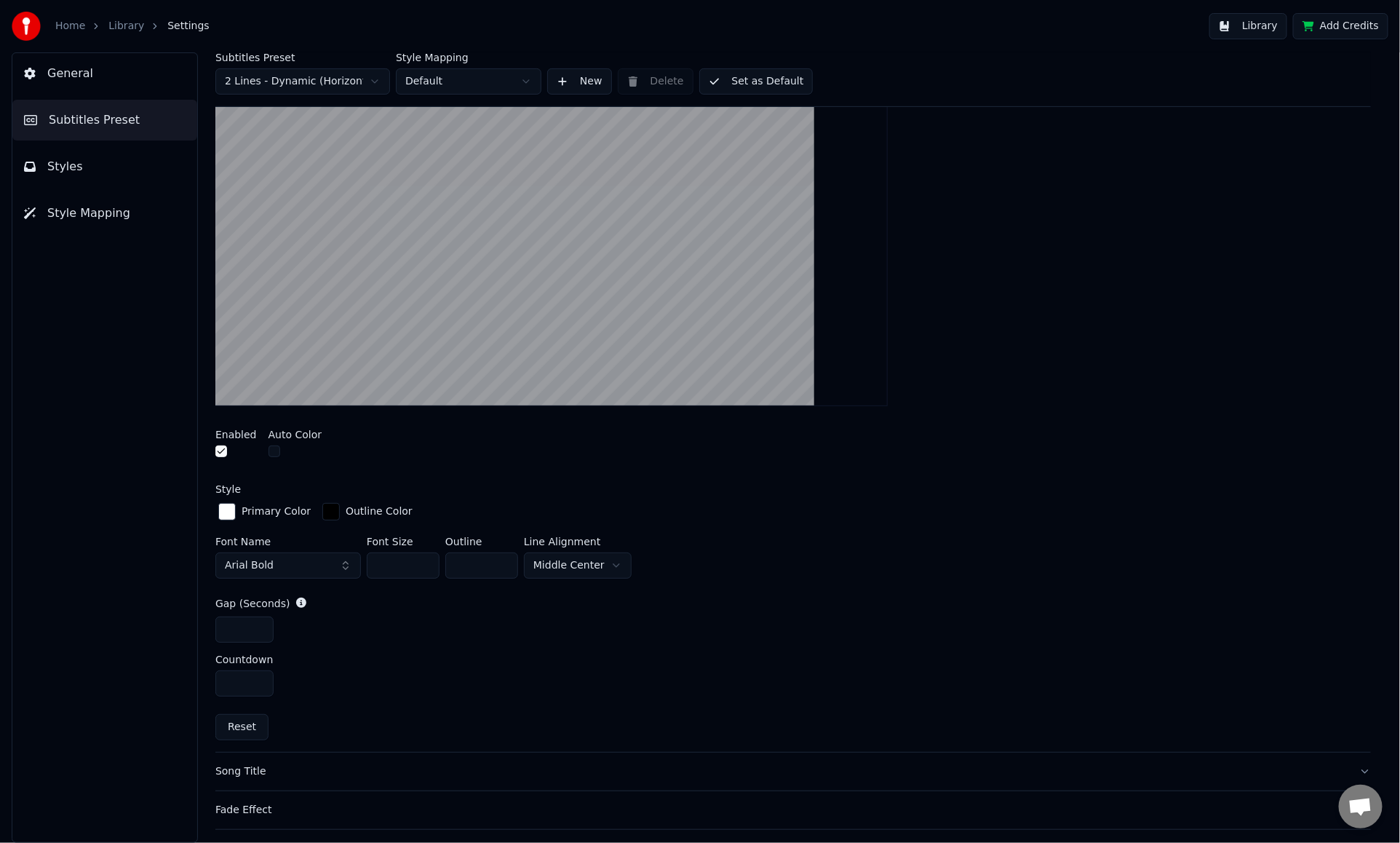
click at [308, 560] on button "Arial Bold" at bounding box center [288, 566] width 145 height 26
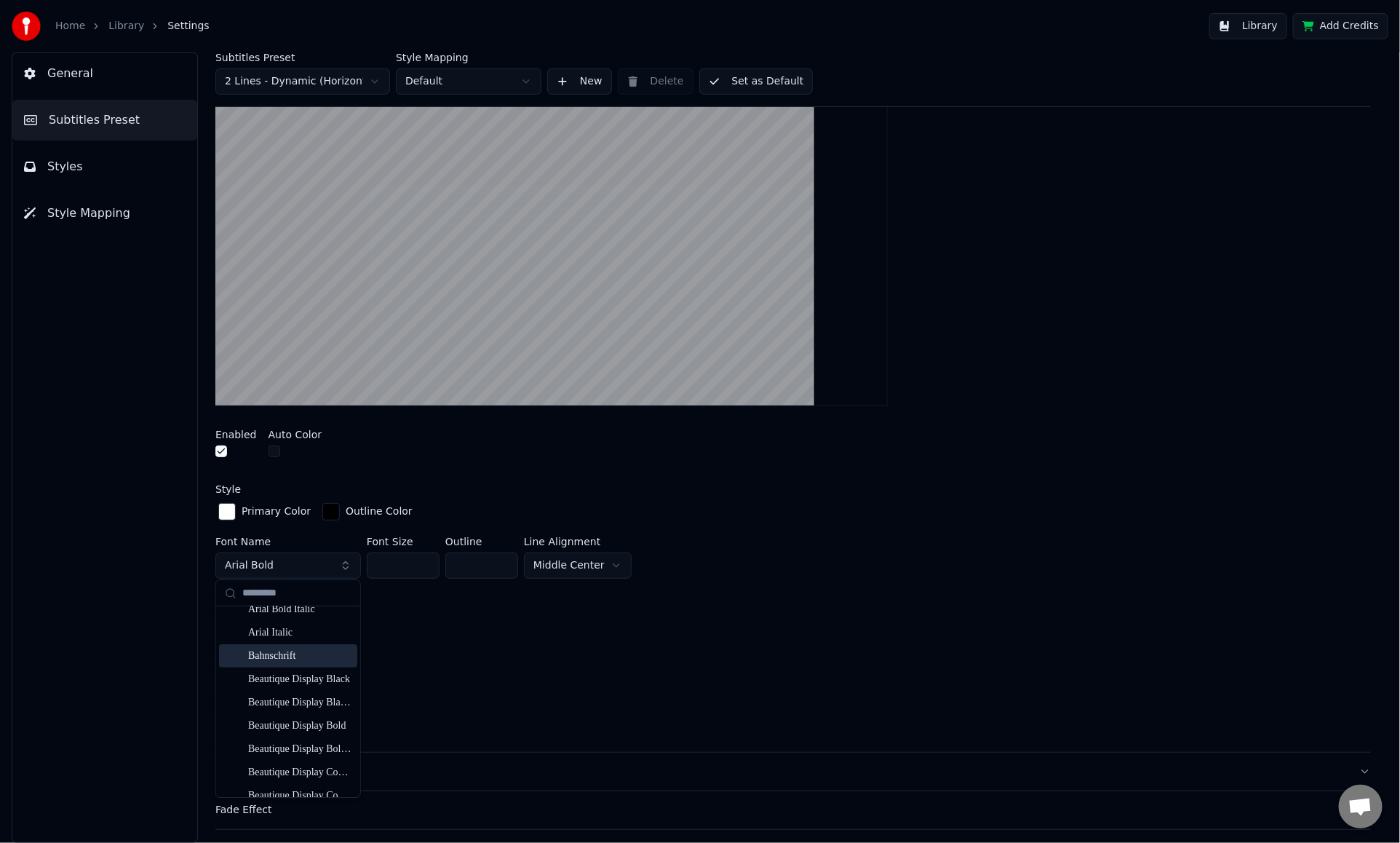
click at [293, 650] on div "Bahnschrift" at bounding box center [300, 656] width 103 height 15
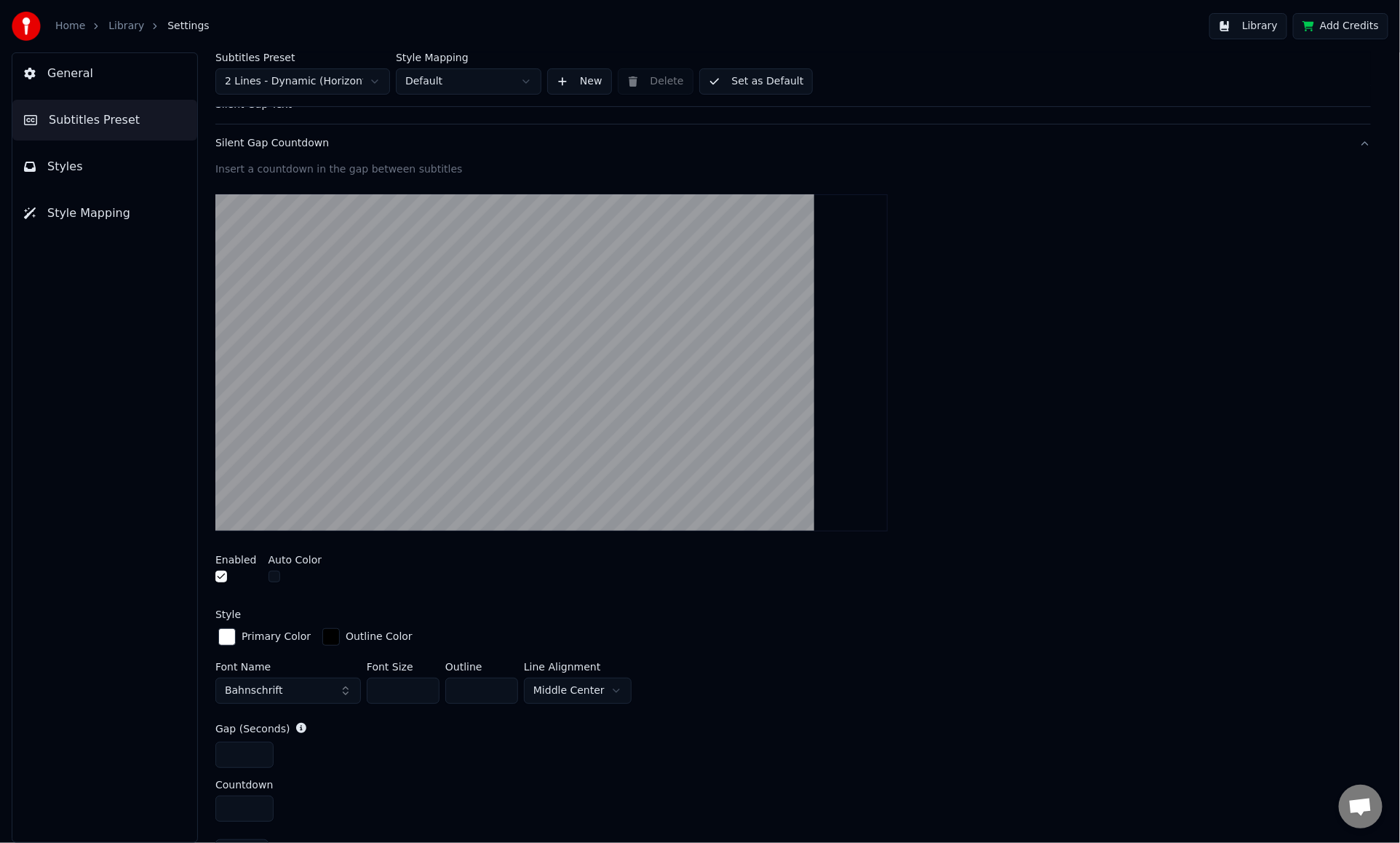
scroll to position [145, 0]
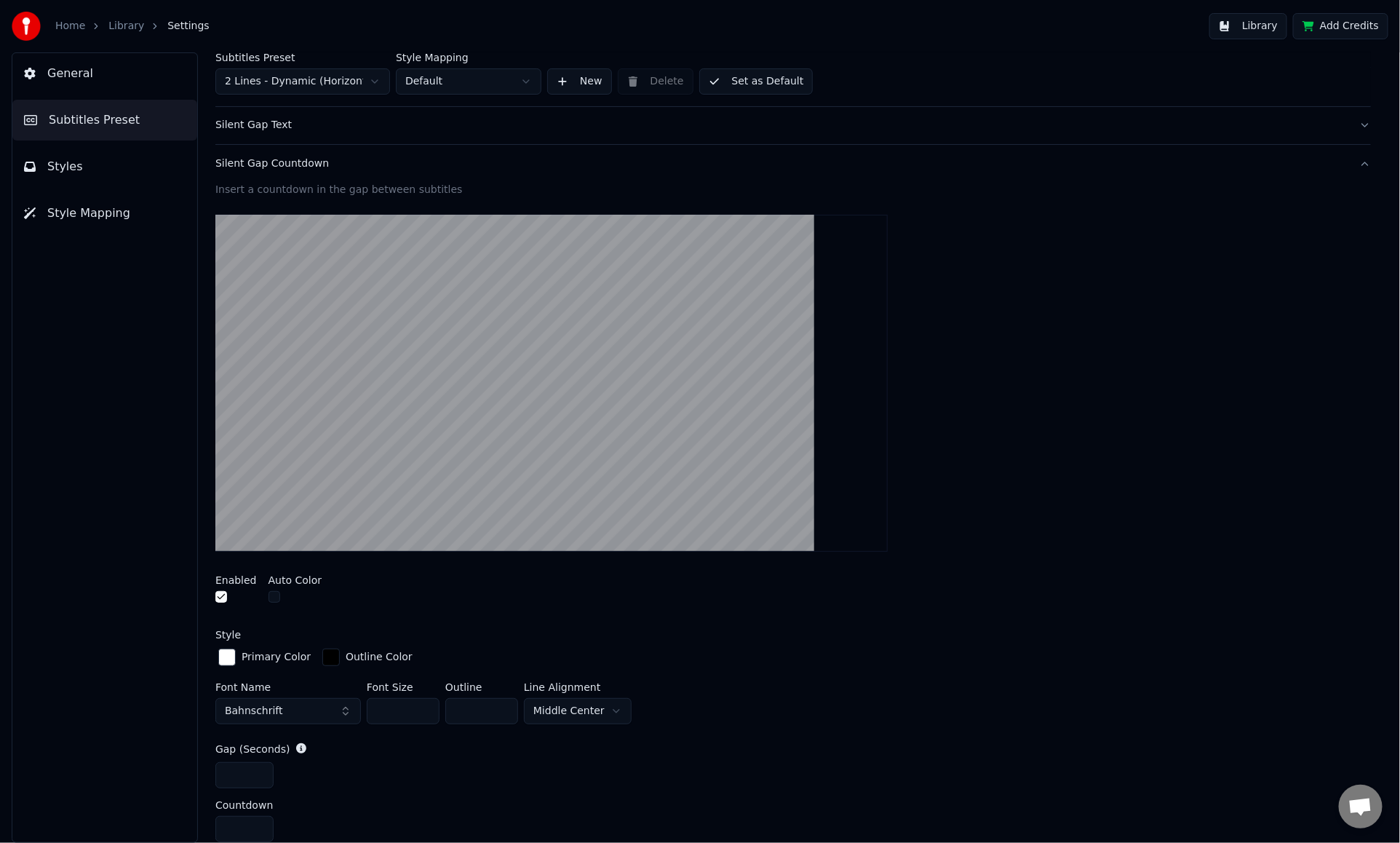
click at [341, 158] on div "Silent Gap Countdown" at bounding box center [781, 164] width 1132 height 15
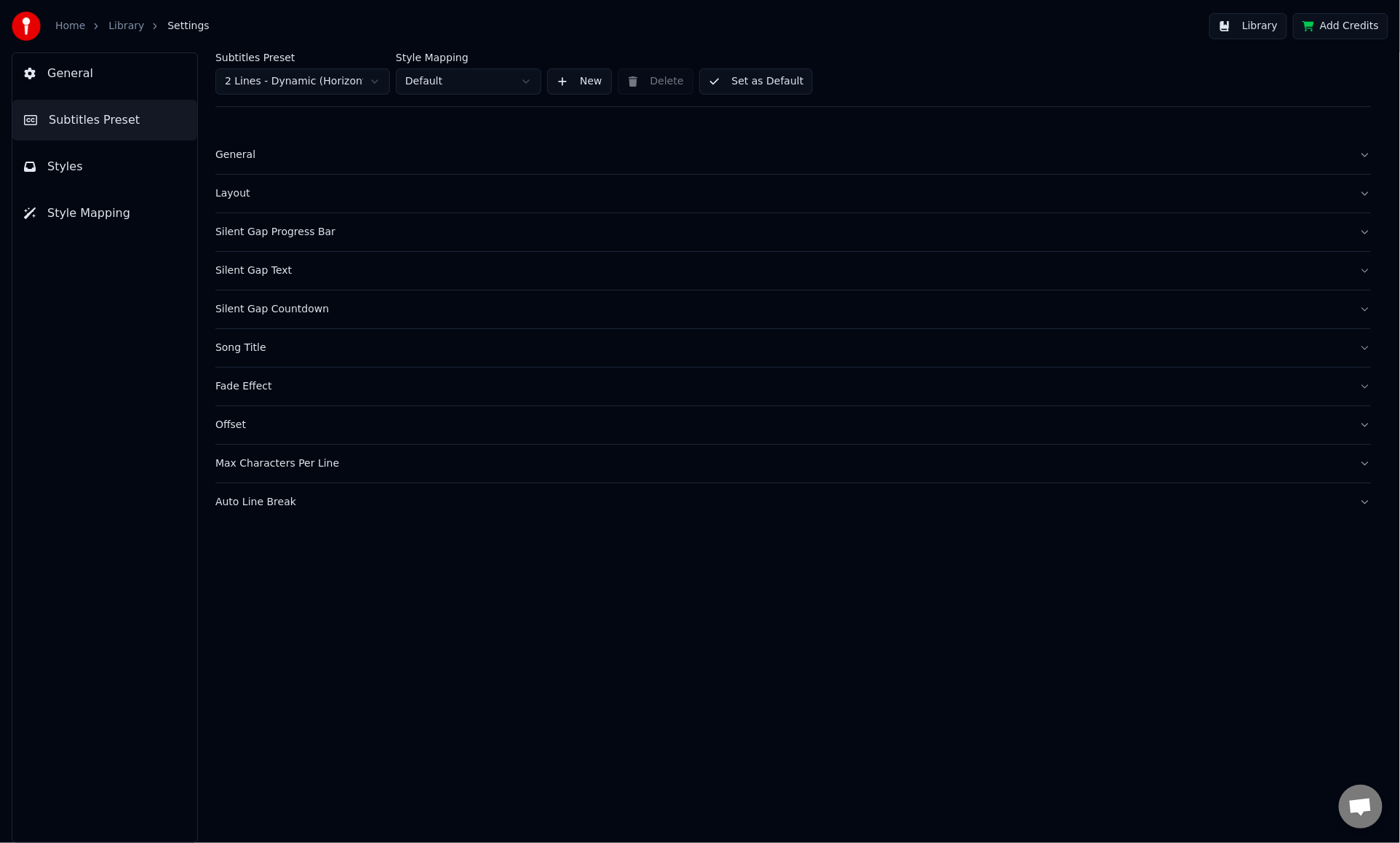
click at [348, 338] on button "Song Title" at bounding box center [793, 348] width 1156 height 38
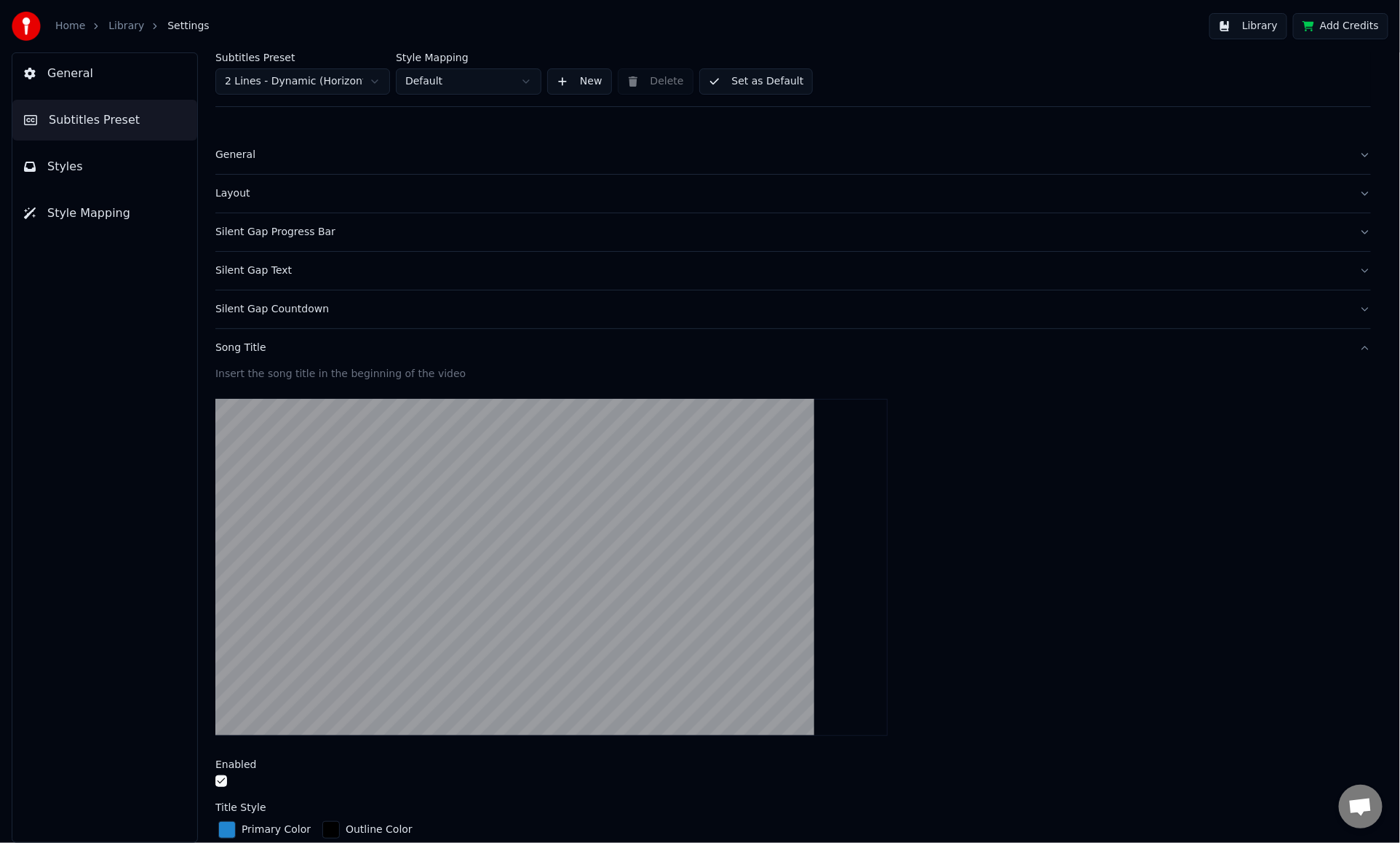
click at [223, 727] on button "button" at bounding box center [221, 781] width 12 height 12
click at [424, 353] on div "Song Title" at bounding box center [781, 348] width 1132 height 15
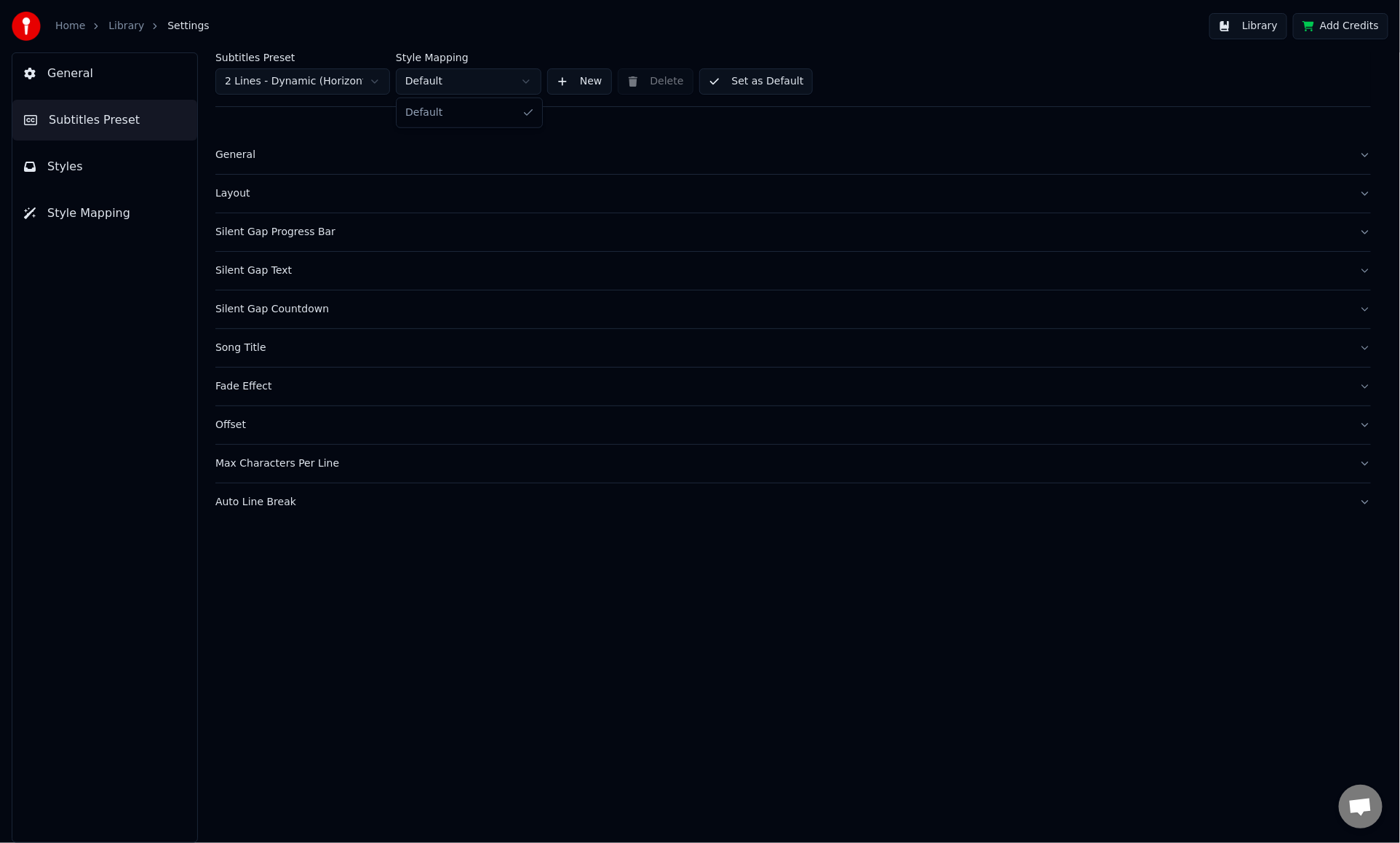
click at [462, 85] on html "Home Library Settings Library Add Credits General Subtitles Preset Styles Style…" at bounding box center [700, 422] width 1400 height 843
click at [467, 81] on html "Home Library Settings Library Add Credits General Subtitles Preset Styles Style…" at bounding box center [700, 422] width 1400 height 843
click at [318, 305] on div "Silent Gap Countdown" at bounding box center [781, 309] width 1132 height 15
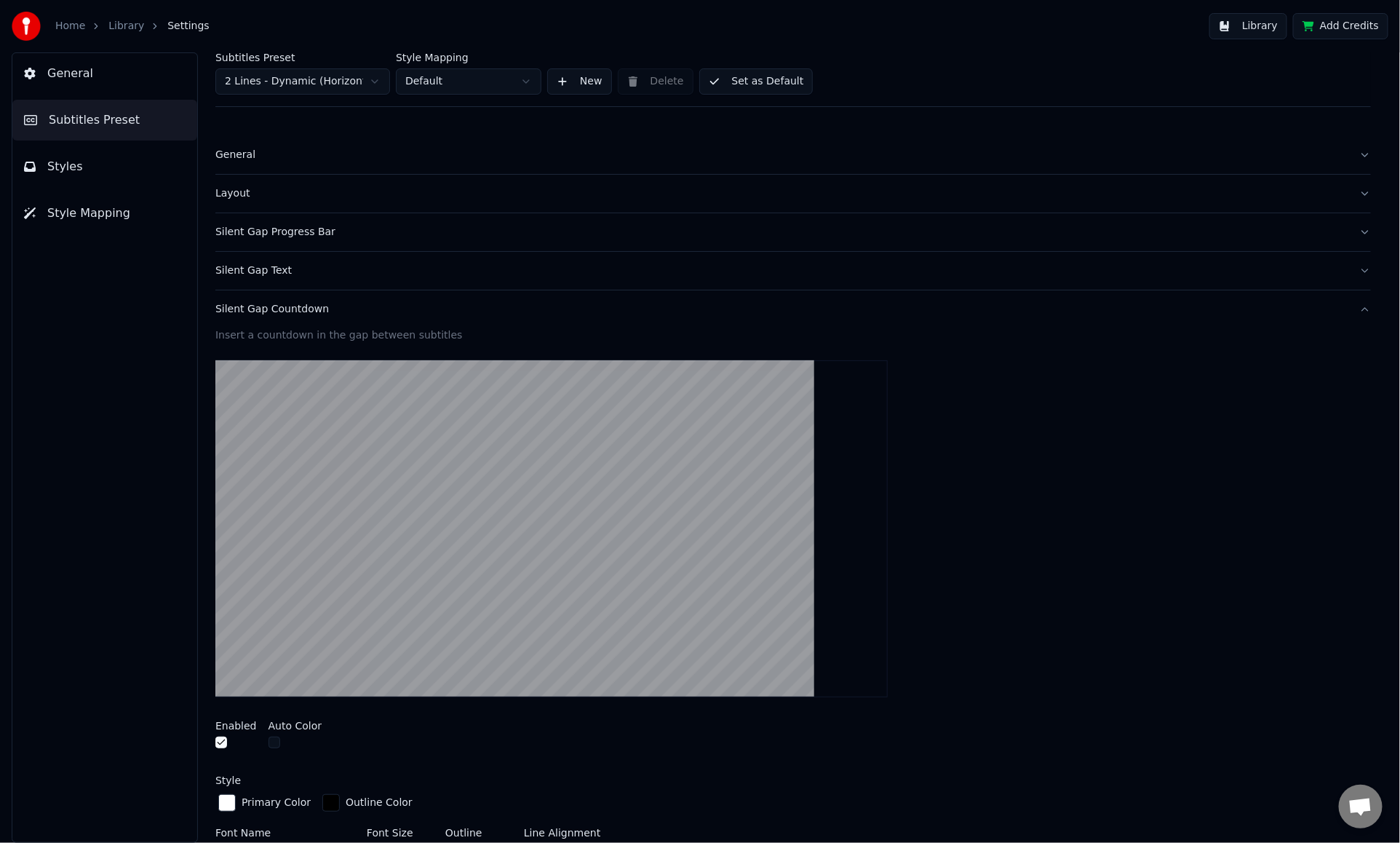
click at [318, 305] on div "Silent Gap Countdown" at bounding box center [781, 309] width 1132 height 15
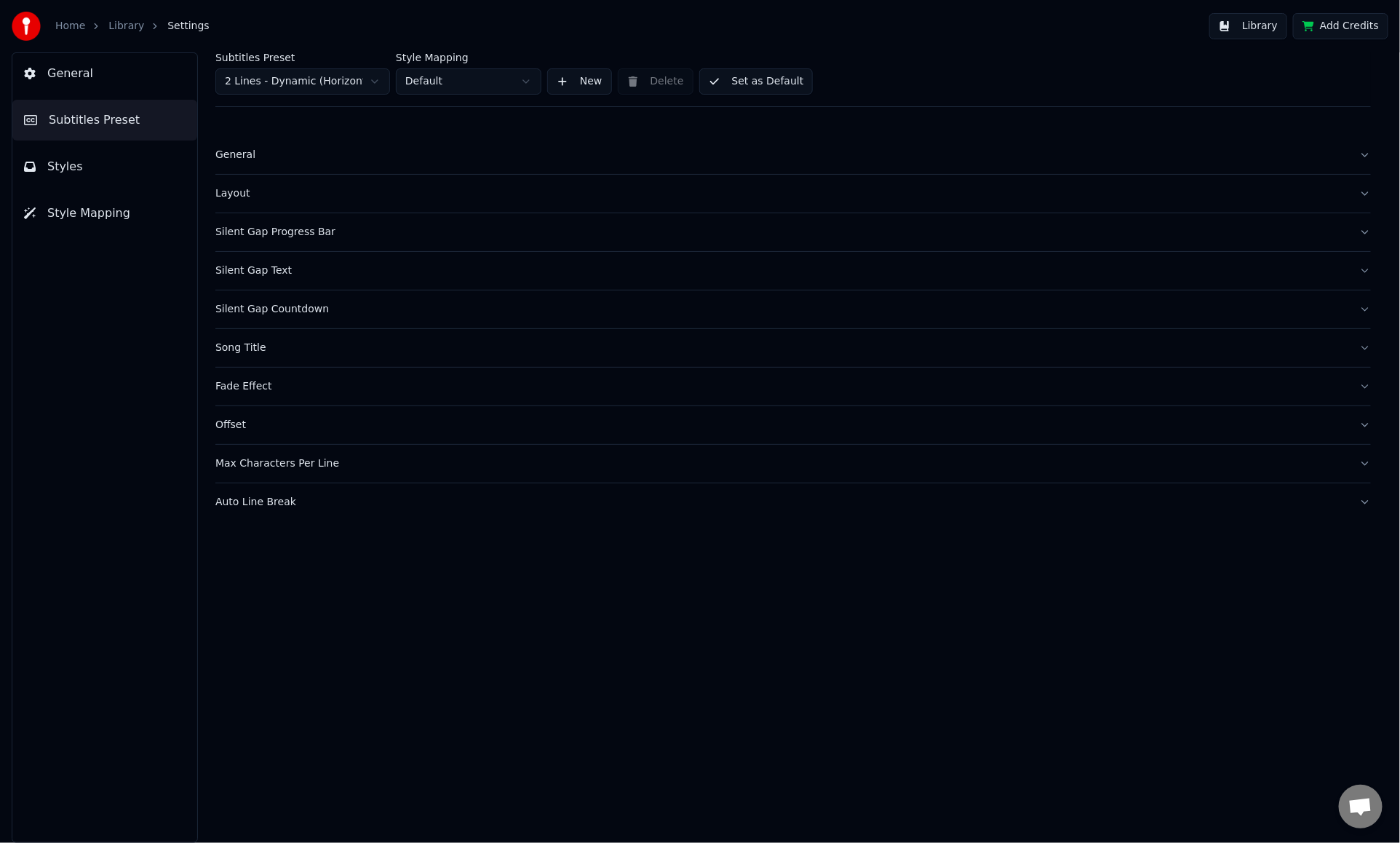
click at [277, 353] on div "Song Title" at bounding box center [781, 348] width 1132 height 15
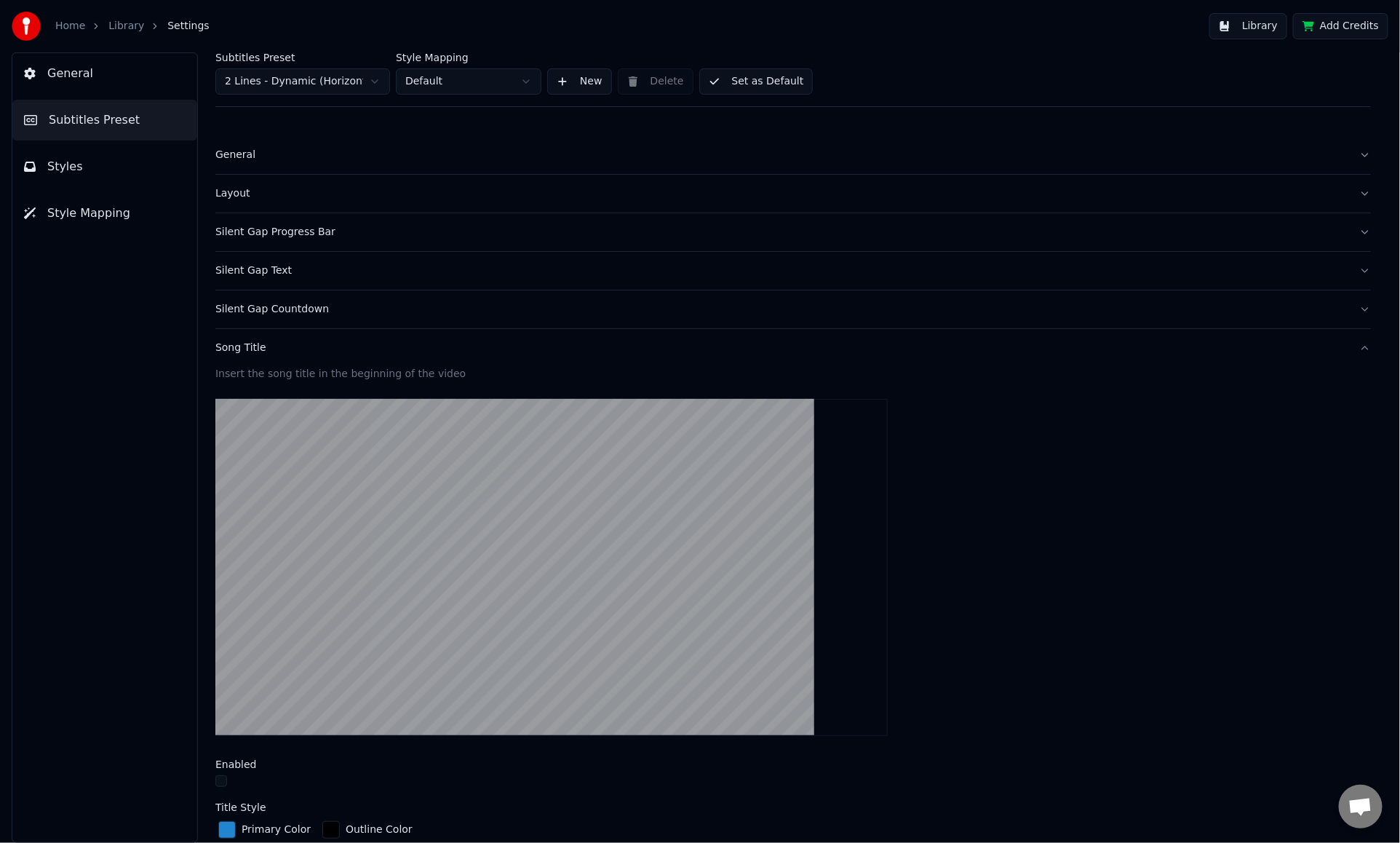
click at [277, 353] on div "Song Title" at bounding box center [781, 348] width 1132 height 15
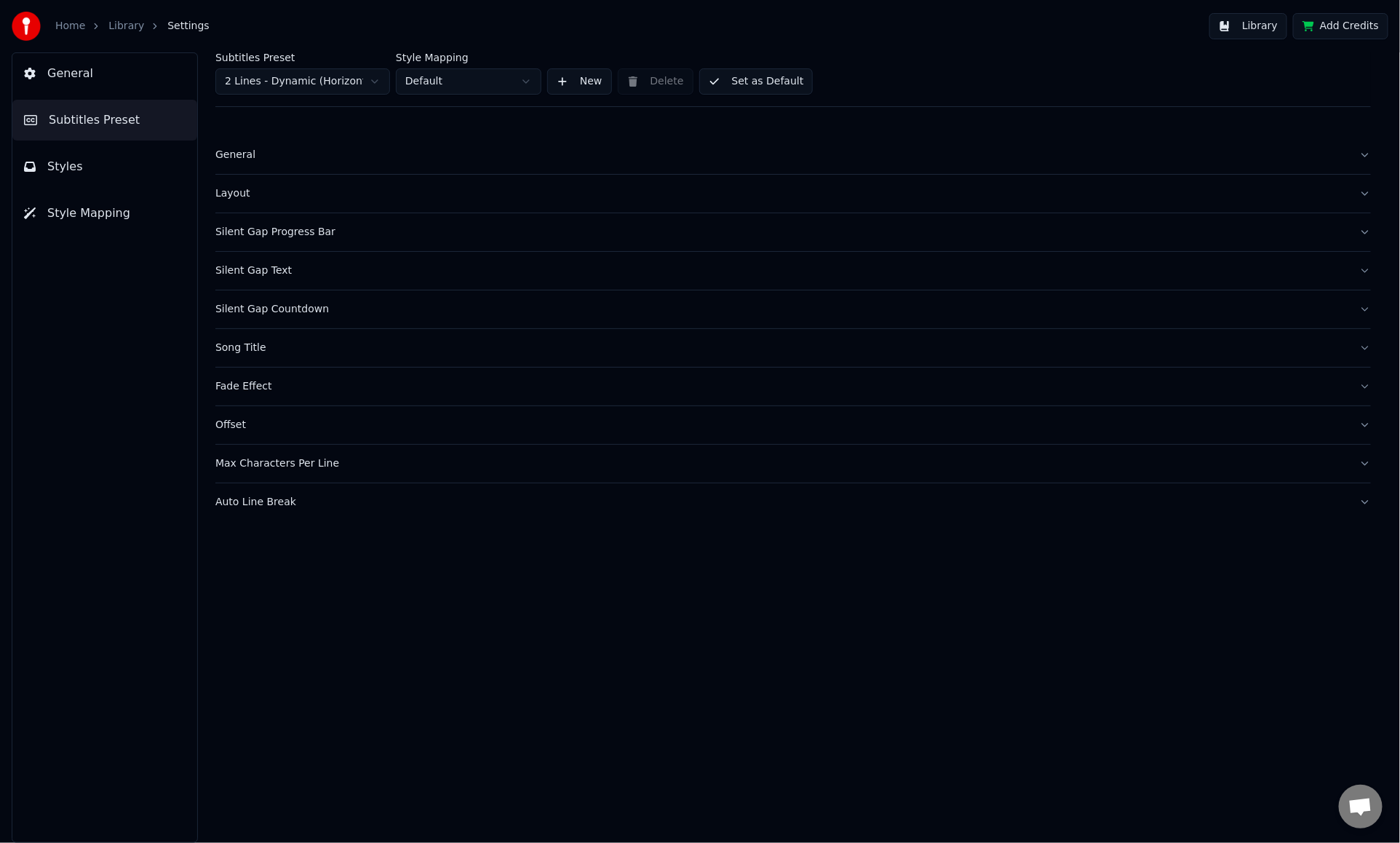
click at [274, 380] on div "Fade Effect" at bounding box center [781, 387] width 1132 height 15
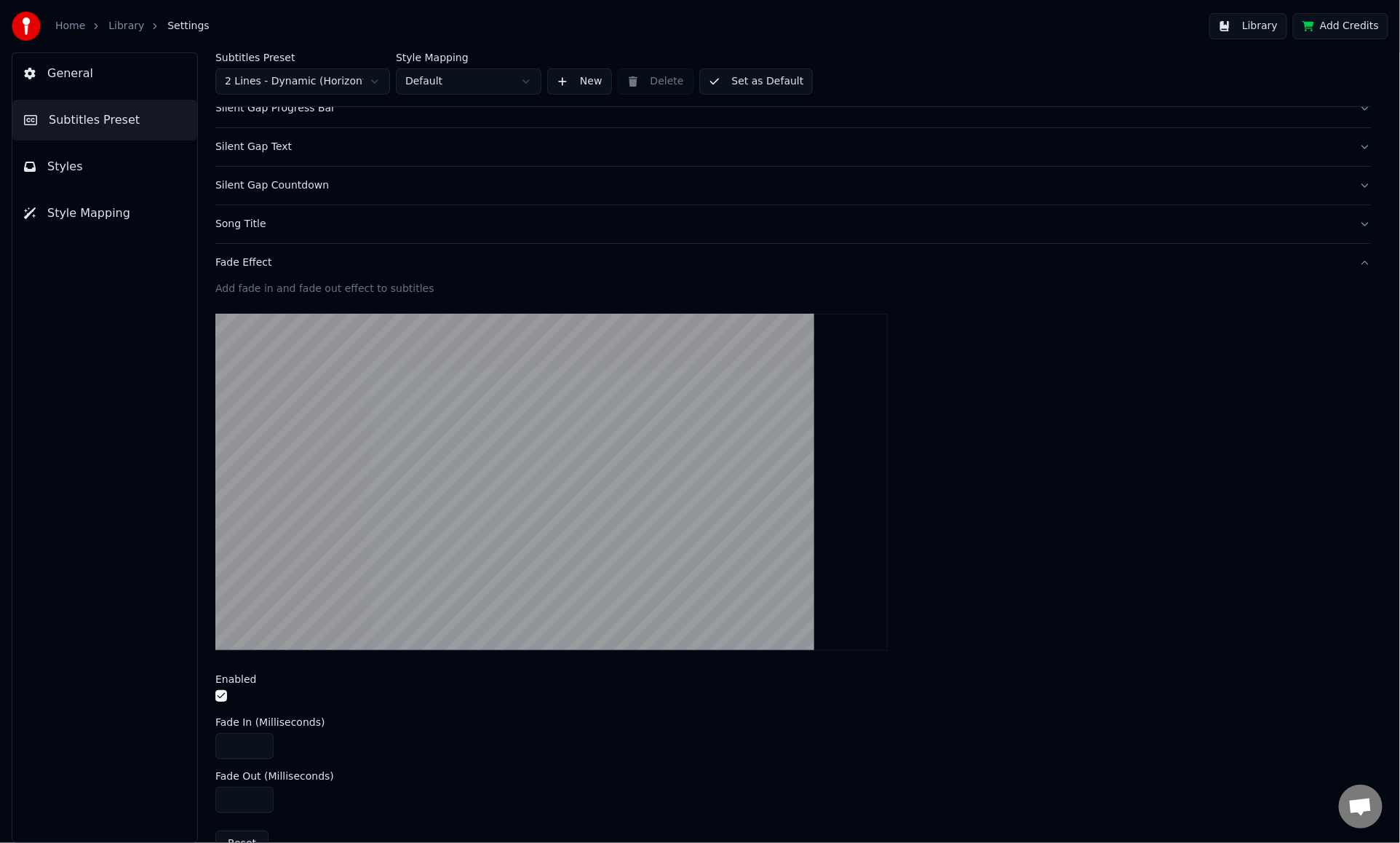
scroll to position [145, 0]
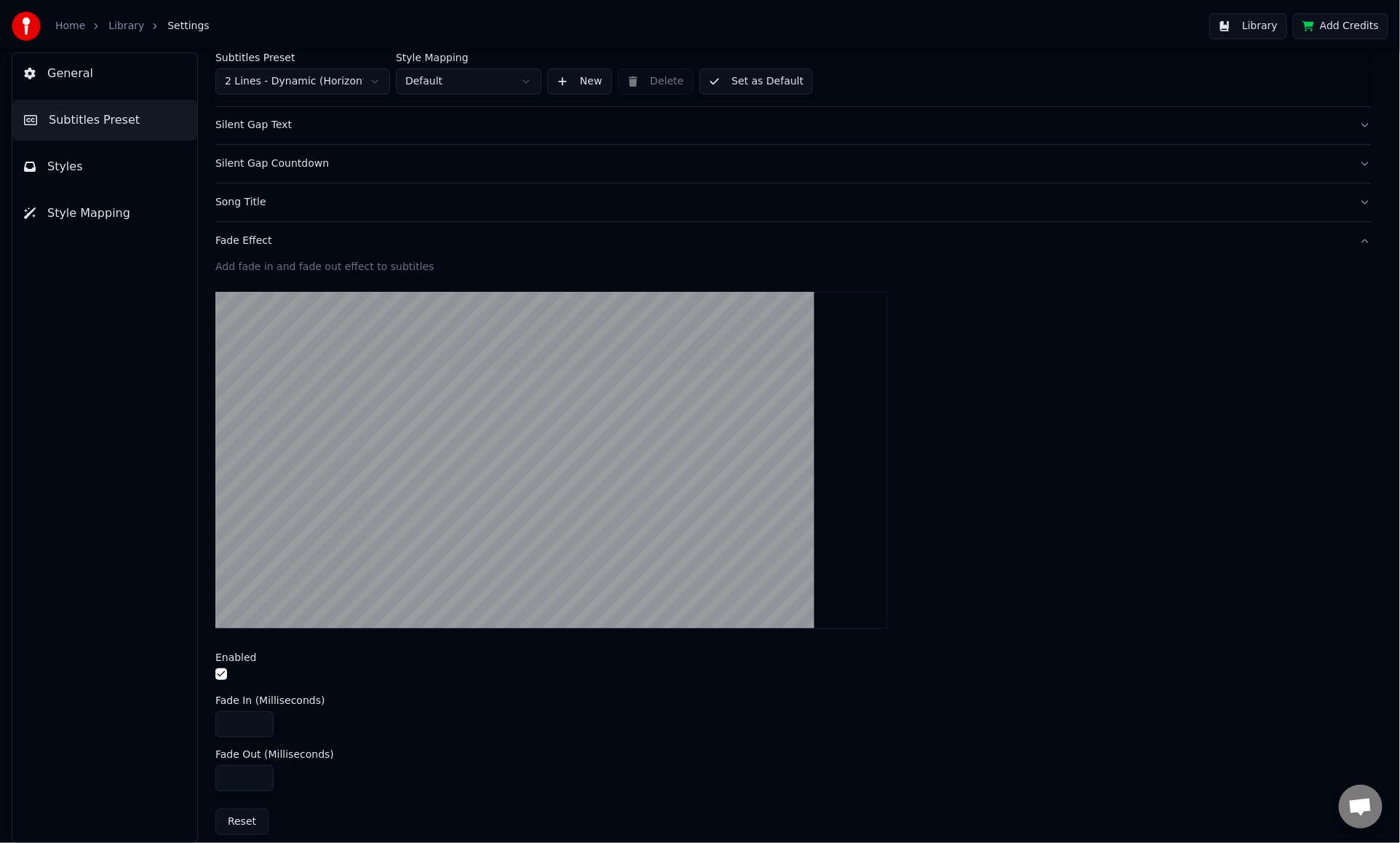
click at [375, 237] on div "Fade Effect" at bounding box center [781, 241] width 1132 height 15
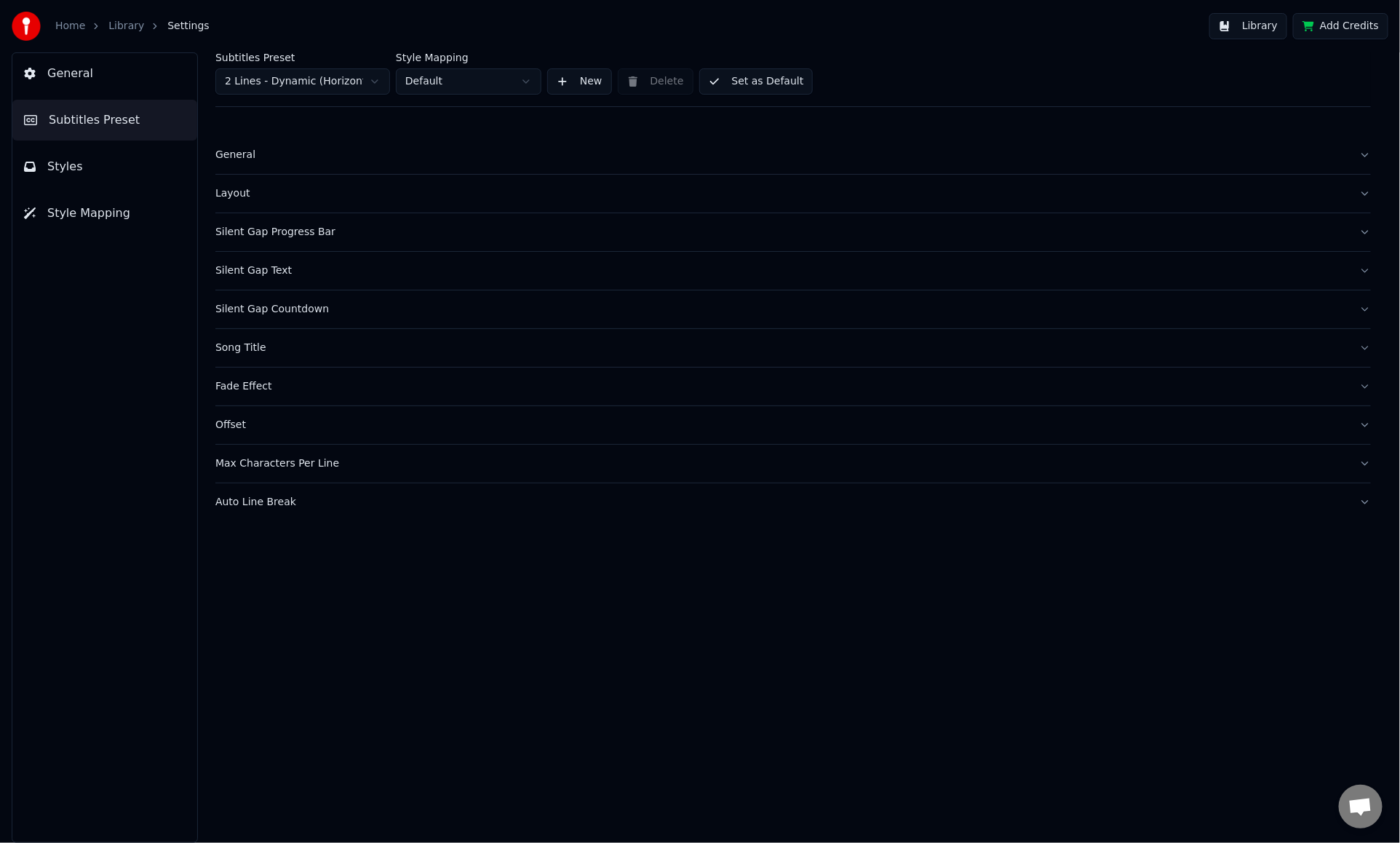
click at [328, 427] on div "Offset" at bounding box center [781, 425] width 1132 height 15
click at [316, 462] on div "Max Characters Per Line" at bounding box center [781, 464] width 1132 height 15
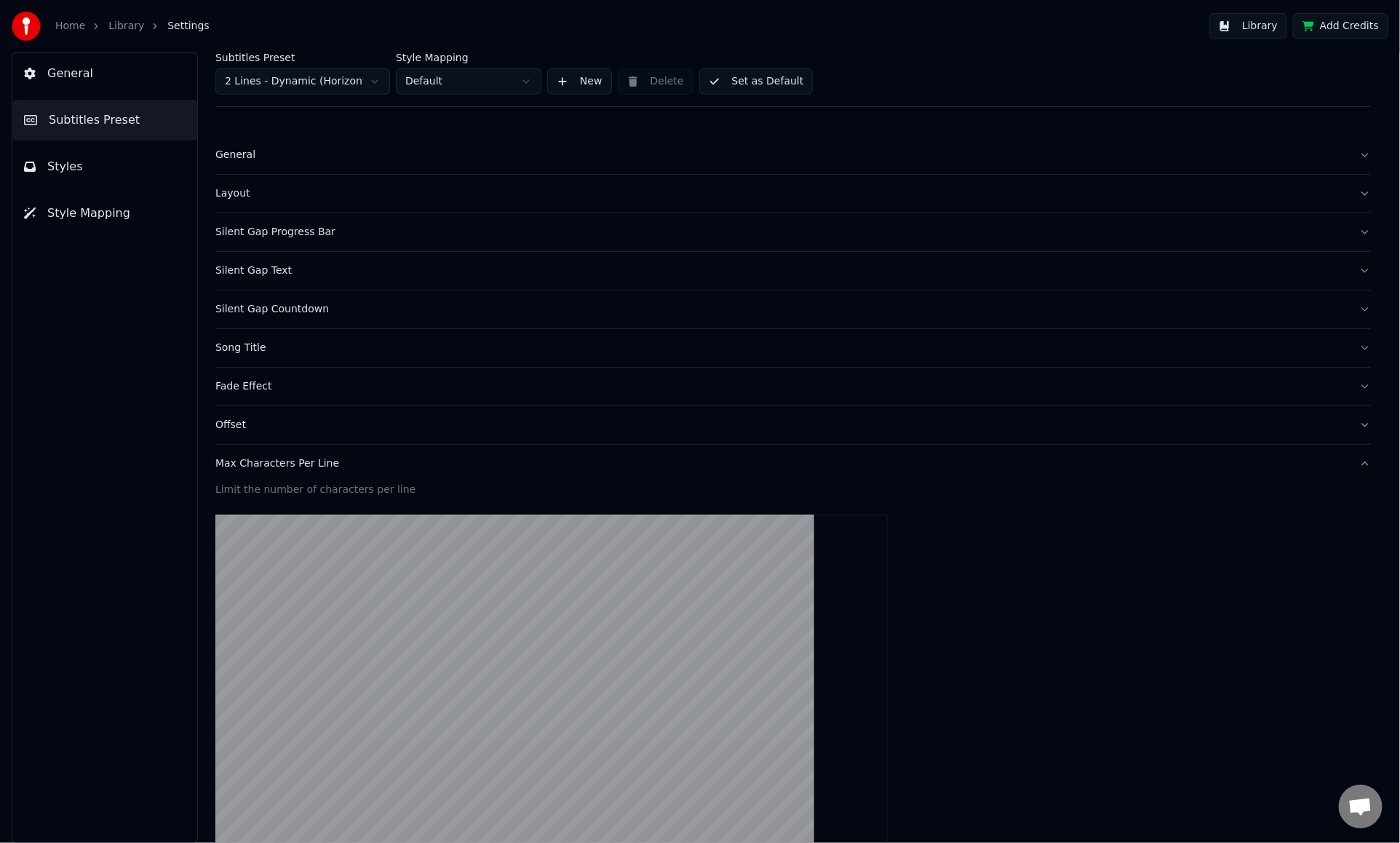
click at [316, 462] on div "Max Characters Per Line" at bounding box center [781, 464] width 1132 height 15
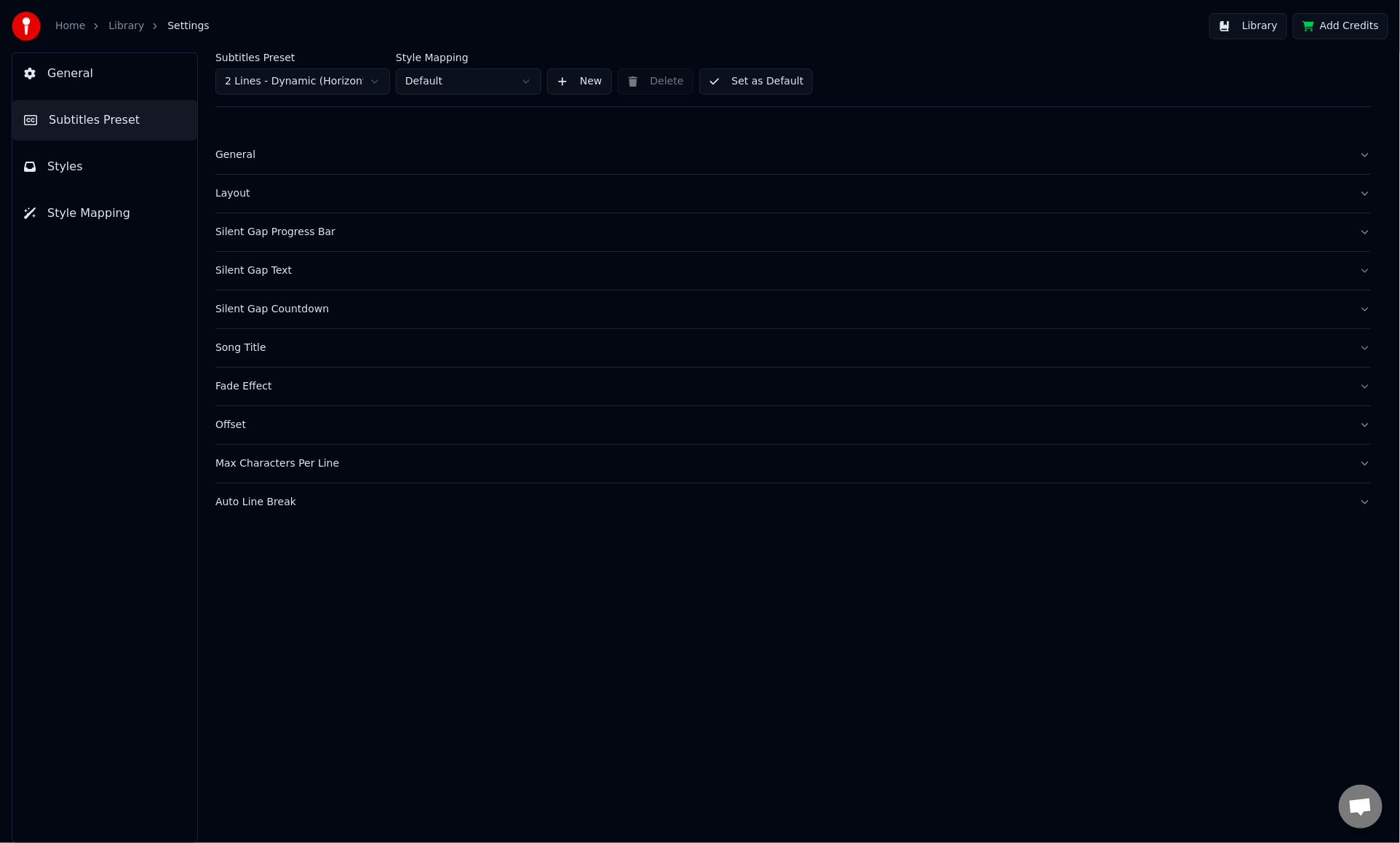
click at [308, 497] on div "Auto Line Break" at bounding box center [781, 502] width 1132 height 15
click at [123, 163] on button "Styles" at bounding box center [104, 167] width 185 height 40
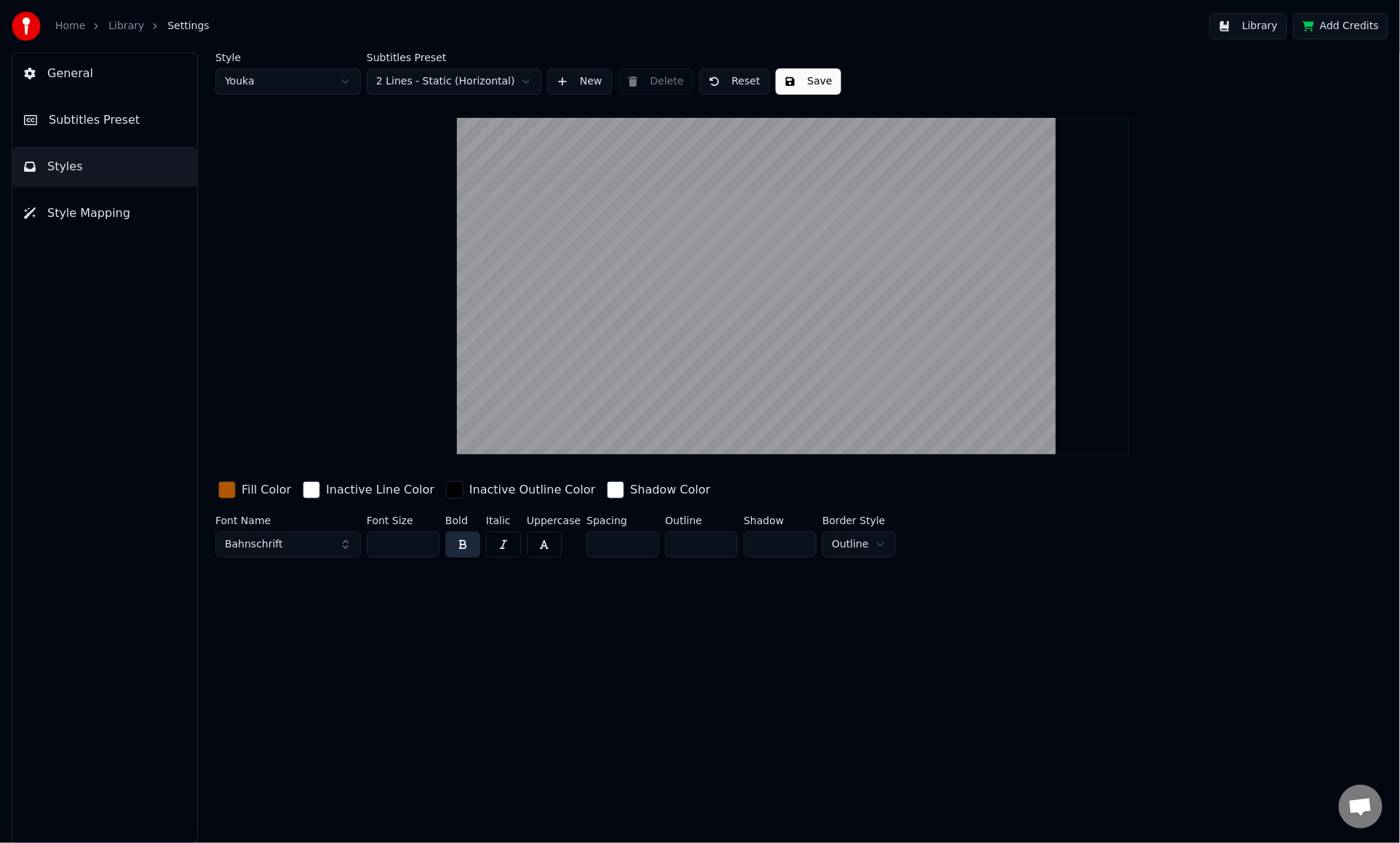
click at [1118, 35] on button "Library" at bounding box center [1248, 26] width 78 height 26
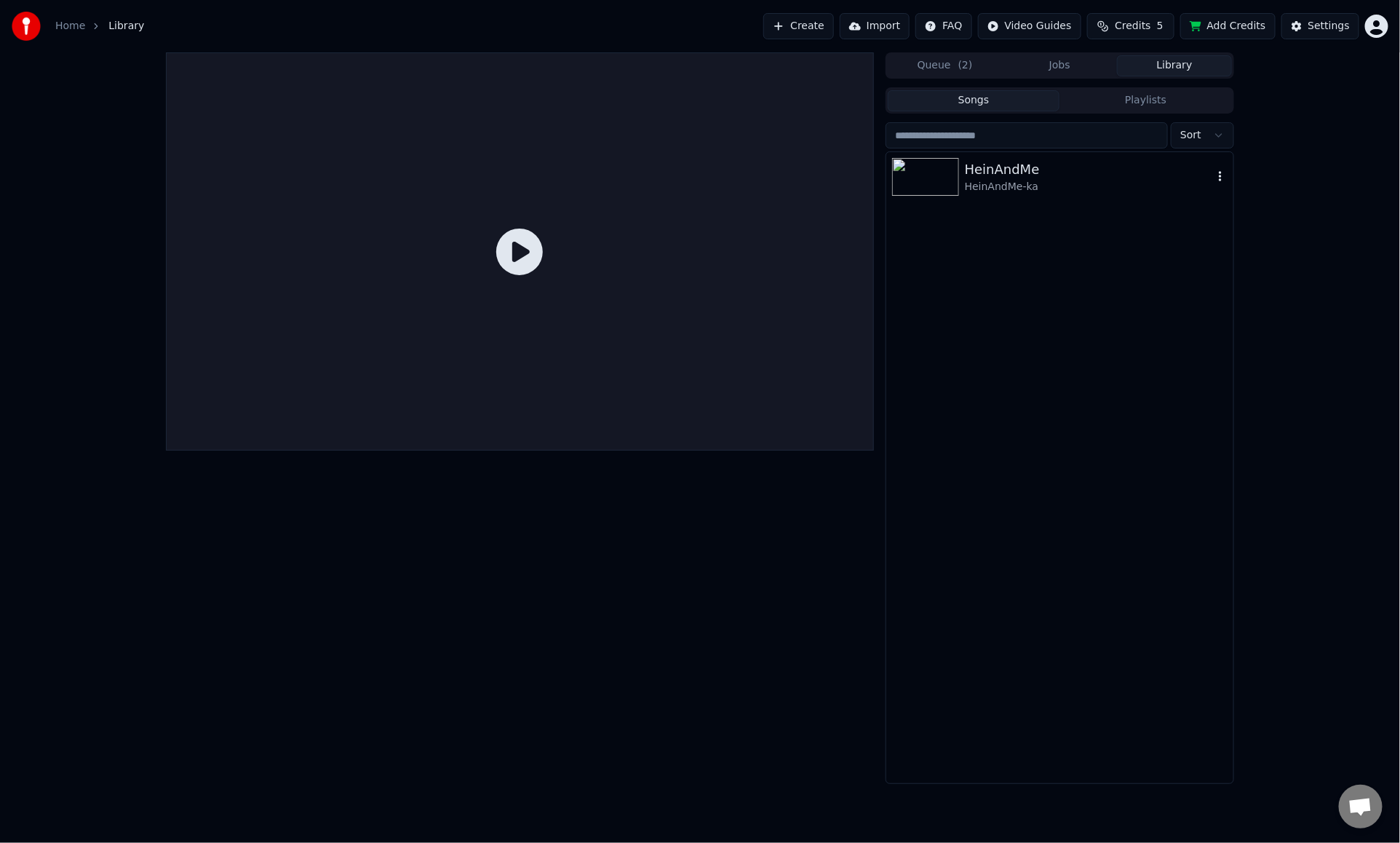
click at [1057, 179] on div "HeinAndMe-ka" at bounding box center [1089, 187] width 248 height 15
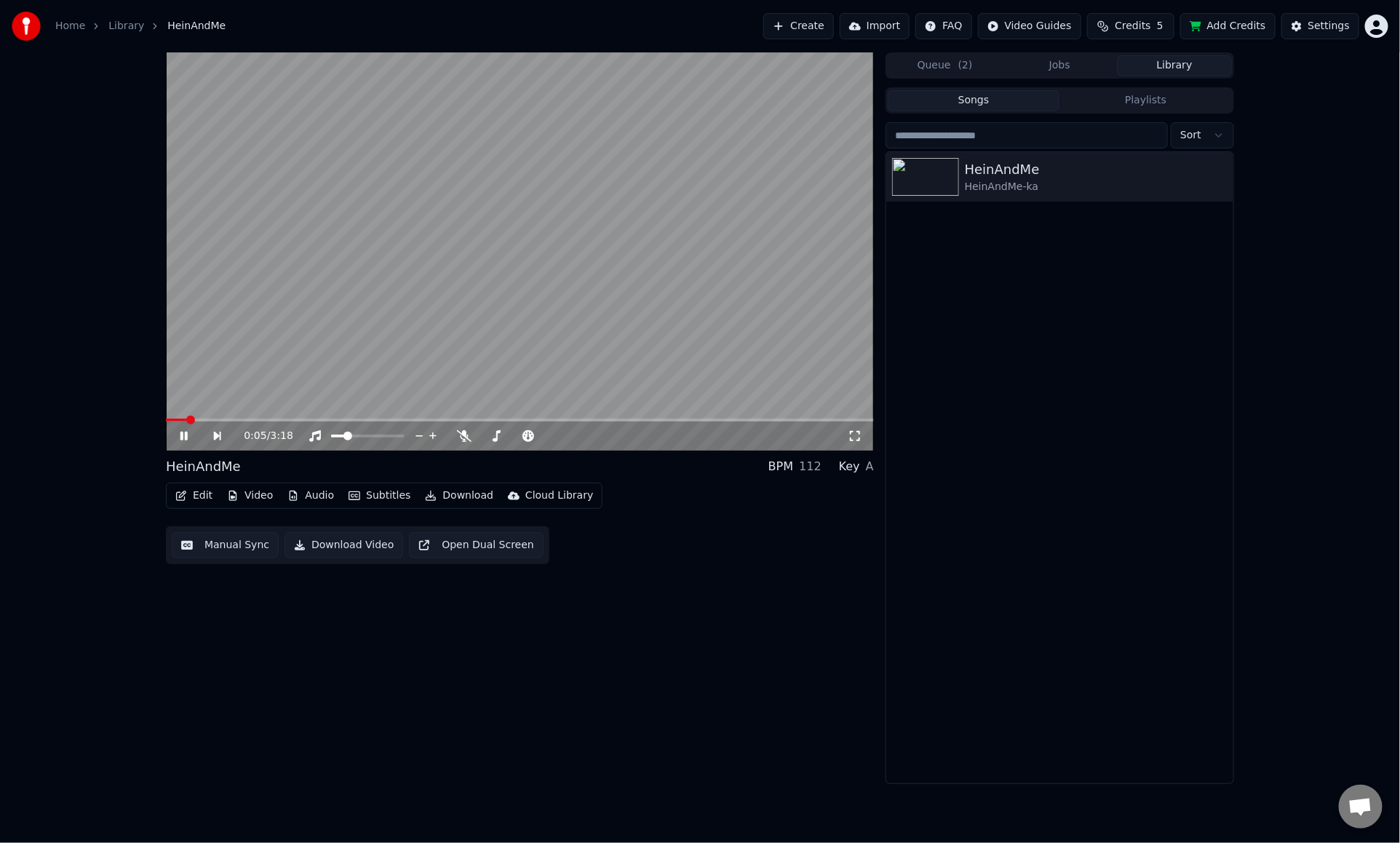
click at [193, 435] on icon at bounding box center [194, 436] width 33 height 12
click at [384, 494] on button "Subtitles" at bounding box center [380, 496] width 74 height 20
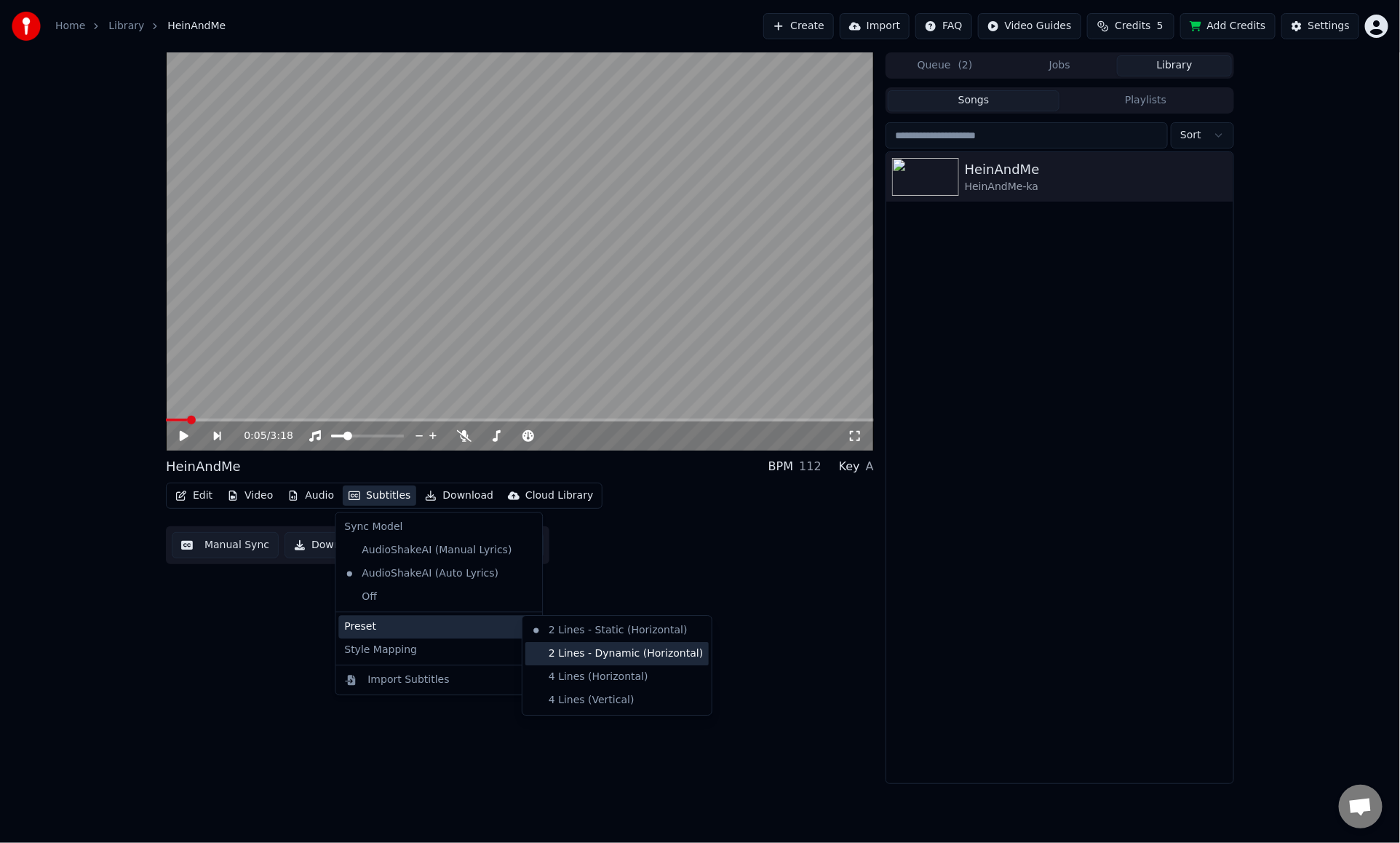
click at [574, 661] on div "2 Lines - Dynamic (Horizontal)" at bounding box center [616, 653] width 183 height 23
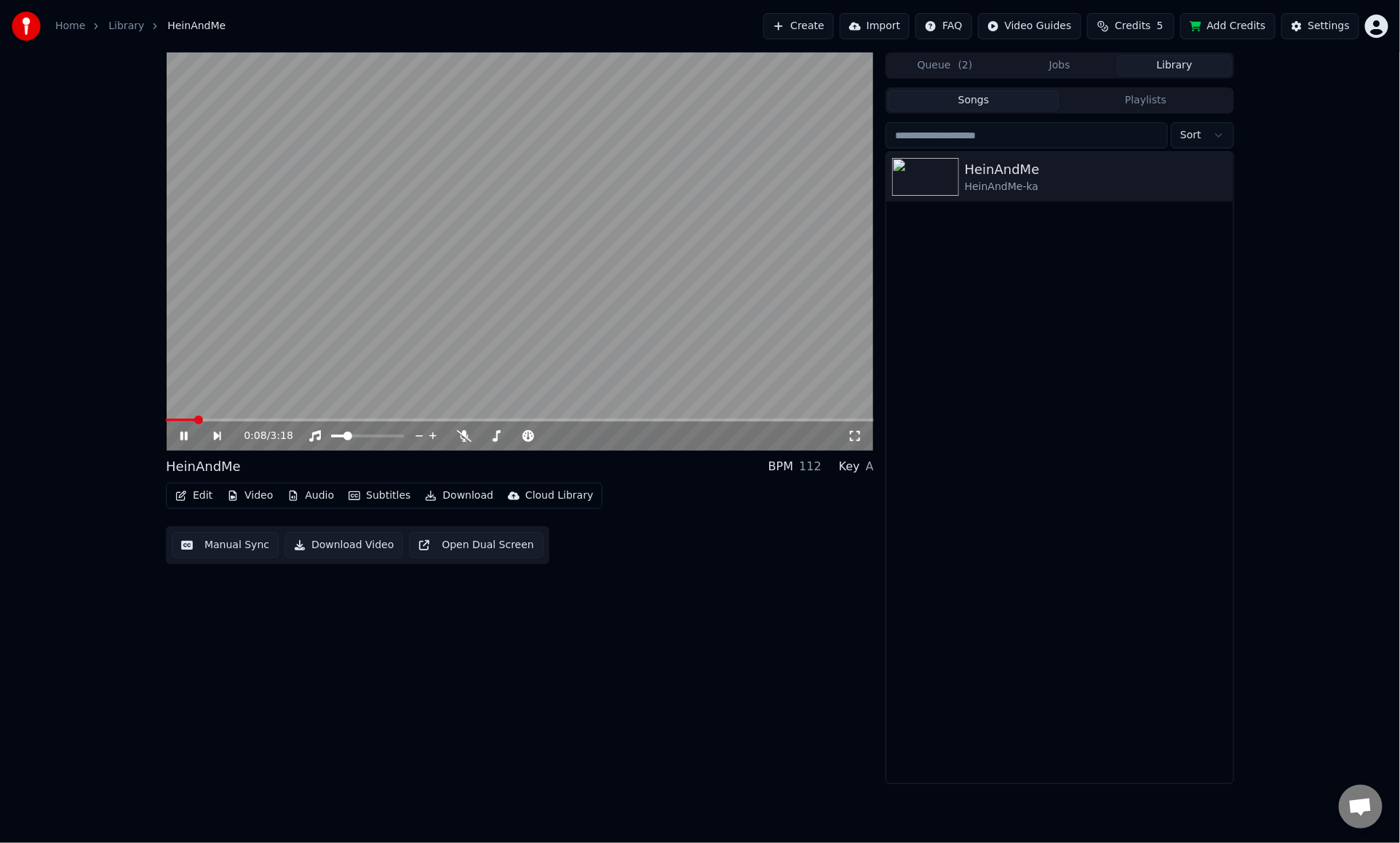
drag, startPoint x: 174, startPoint y: 417, endPoint x: 166, endPoint y: 417, distance: 8.0
click at [166, 417] on video at bounding box center [520, 251] width 708 height 398
click at [179, 426] on div "0:08 / 3:18" at bounding box center [520, 436] width 708 height 29
click at [200, 414] on video at bounding box center [520, 251] width 708 height 398
click at [166, 418] on span at bounding box center [169, 420] width 8 height 8
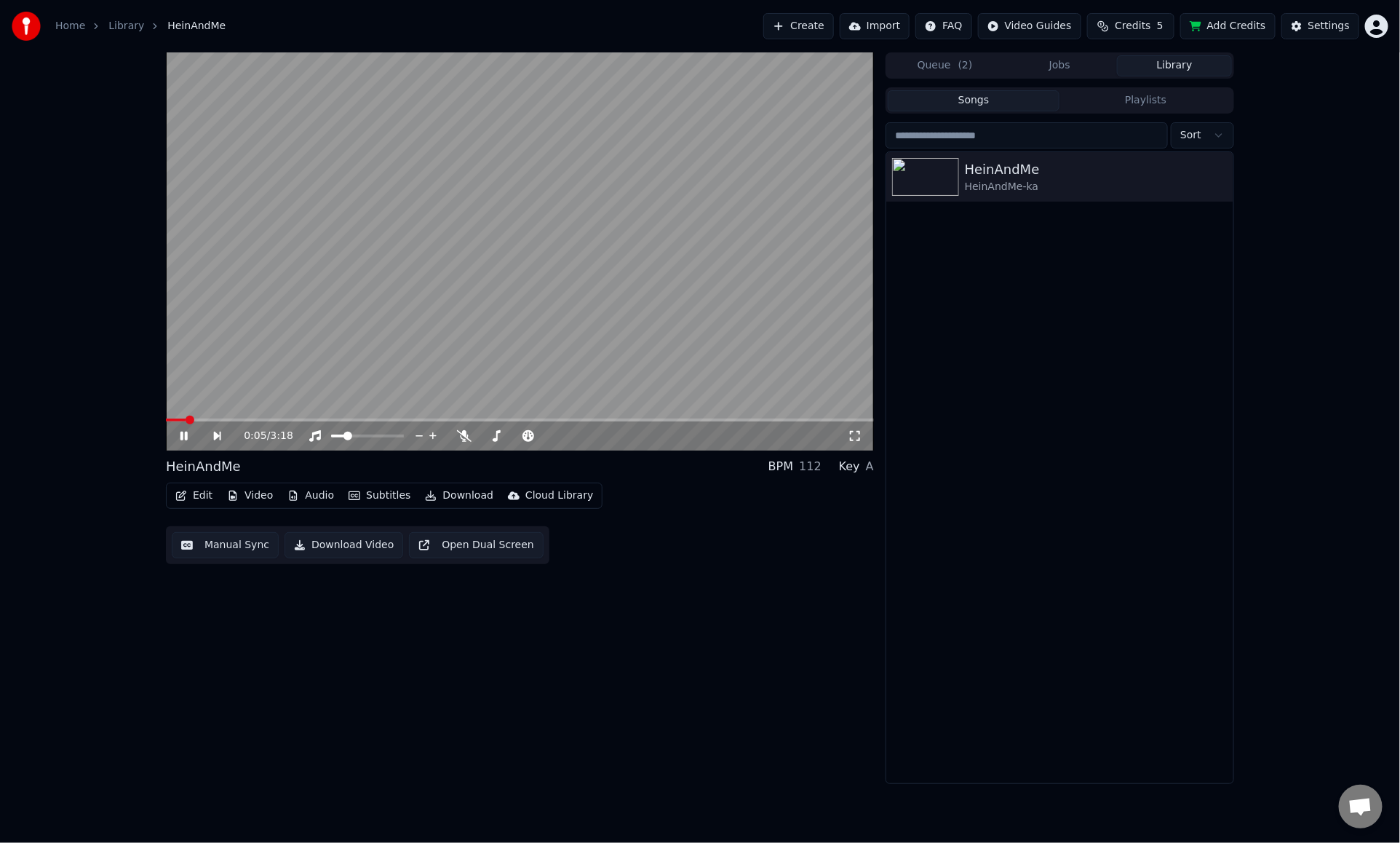
click at [188, 434] on icon at bounding box center [194, 436] width 33 height 12
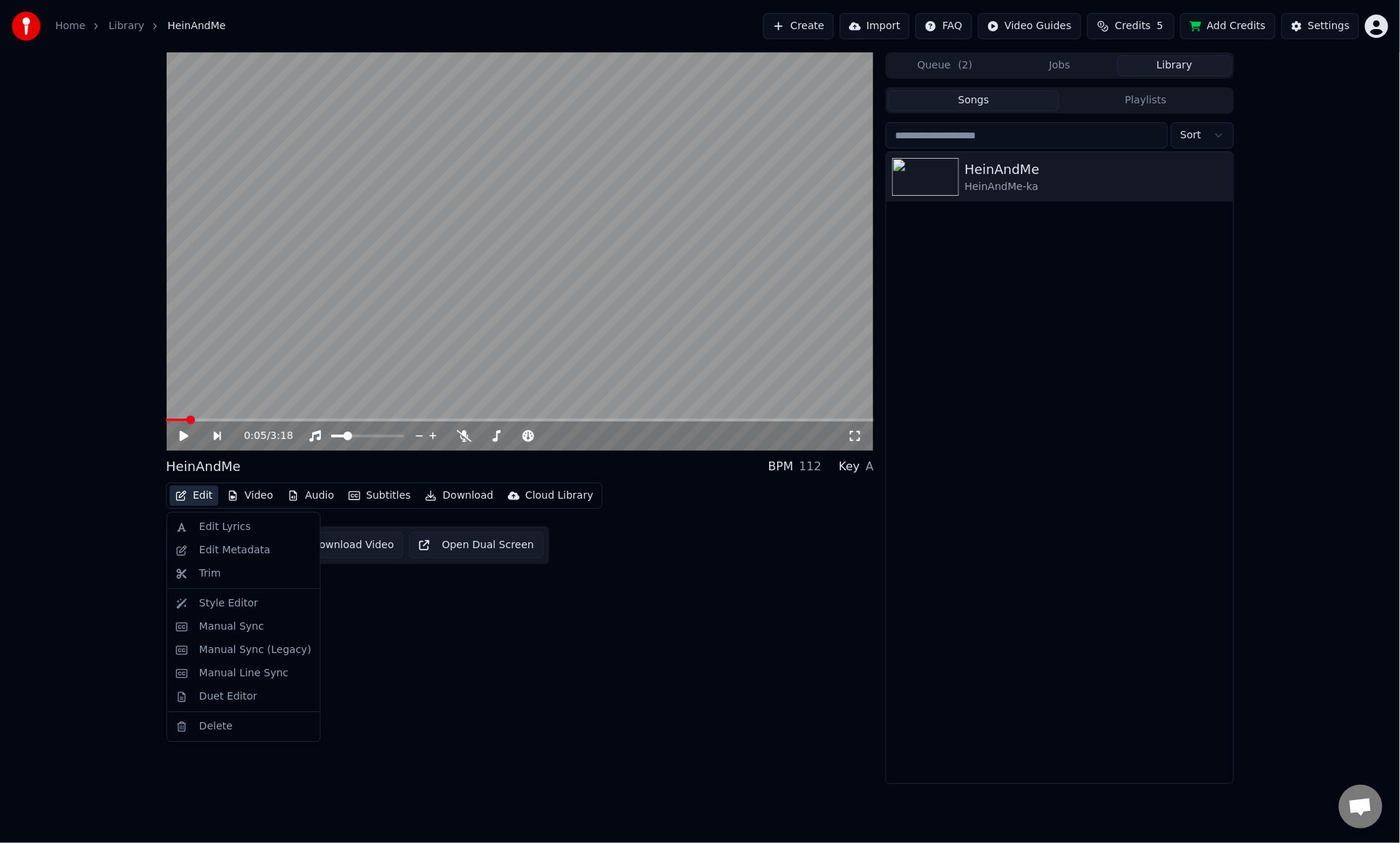
click at [211, 499] on button "Edit" at bounding box center [193, 496] width 49 height 20
click at [261, 609] on div "Style Editor" at bounding box center [256, 604] width 112 height 15
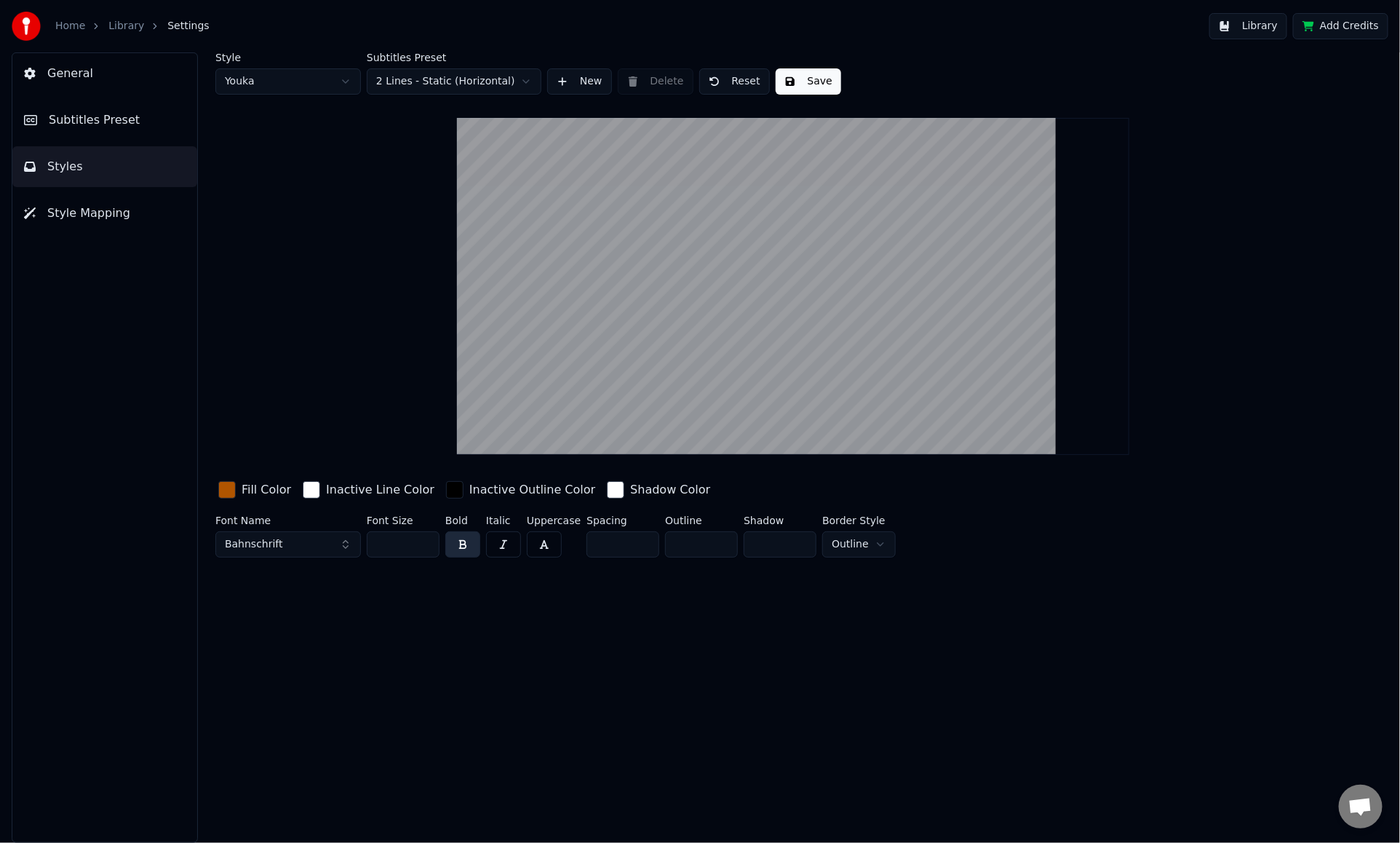
click at [113, 125] on span "Subtitles Preset" at bounding box center [94, 120] width 91 height 17
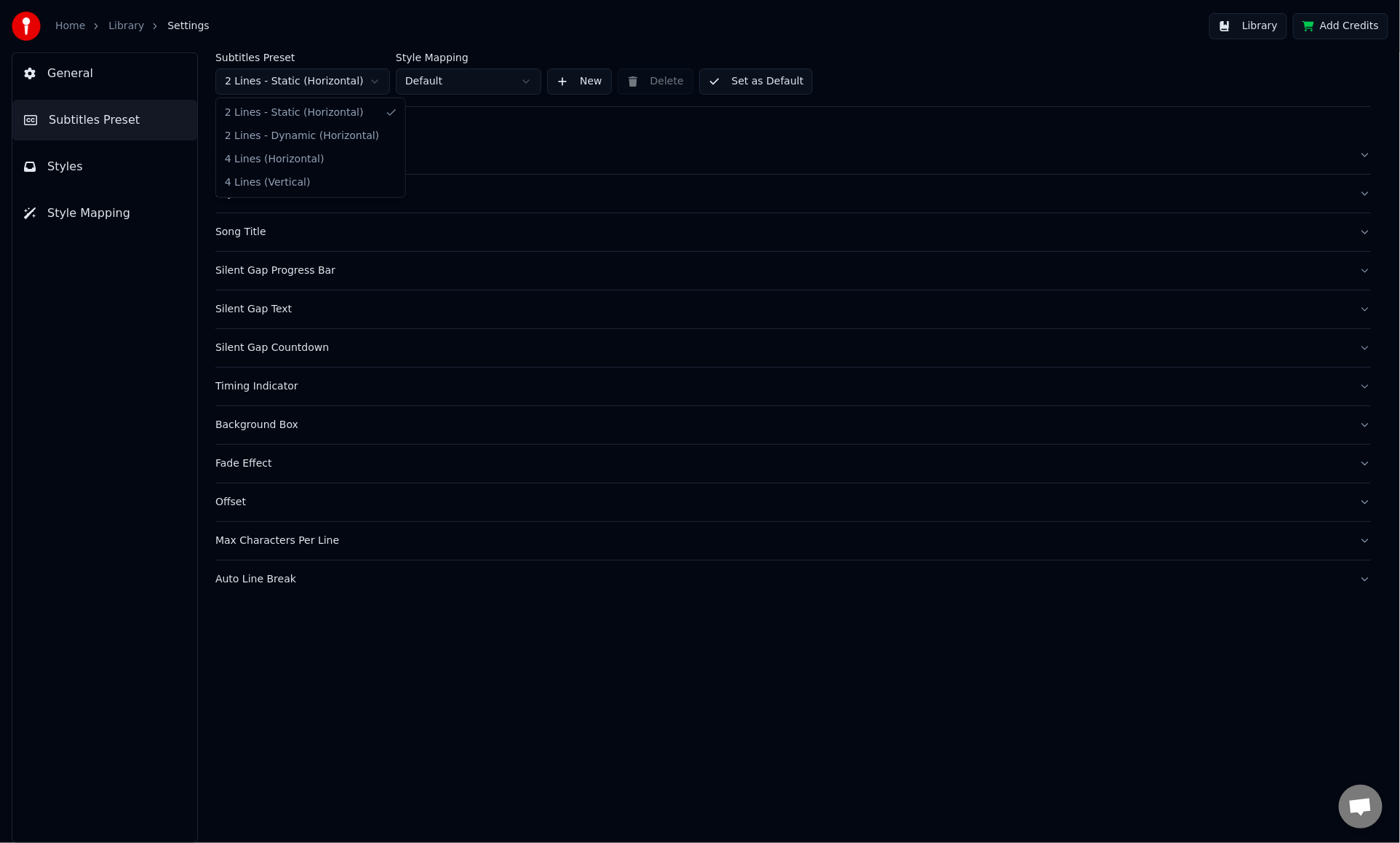
click at [305, 79] on html "Home Library Settings Library Add Credits General Subtitles Preset Styles Style…" at bounding box center [700, 422] width 1400 height 843
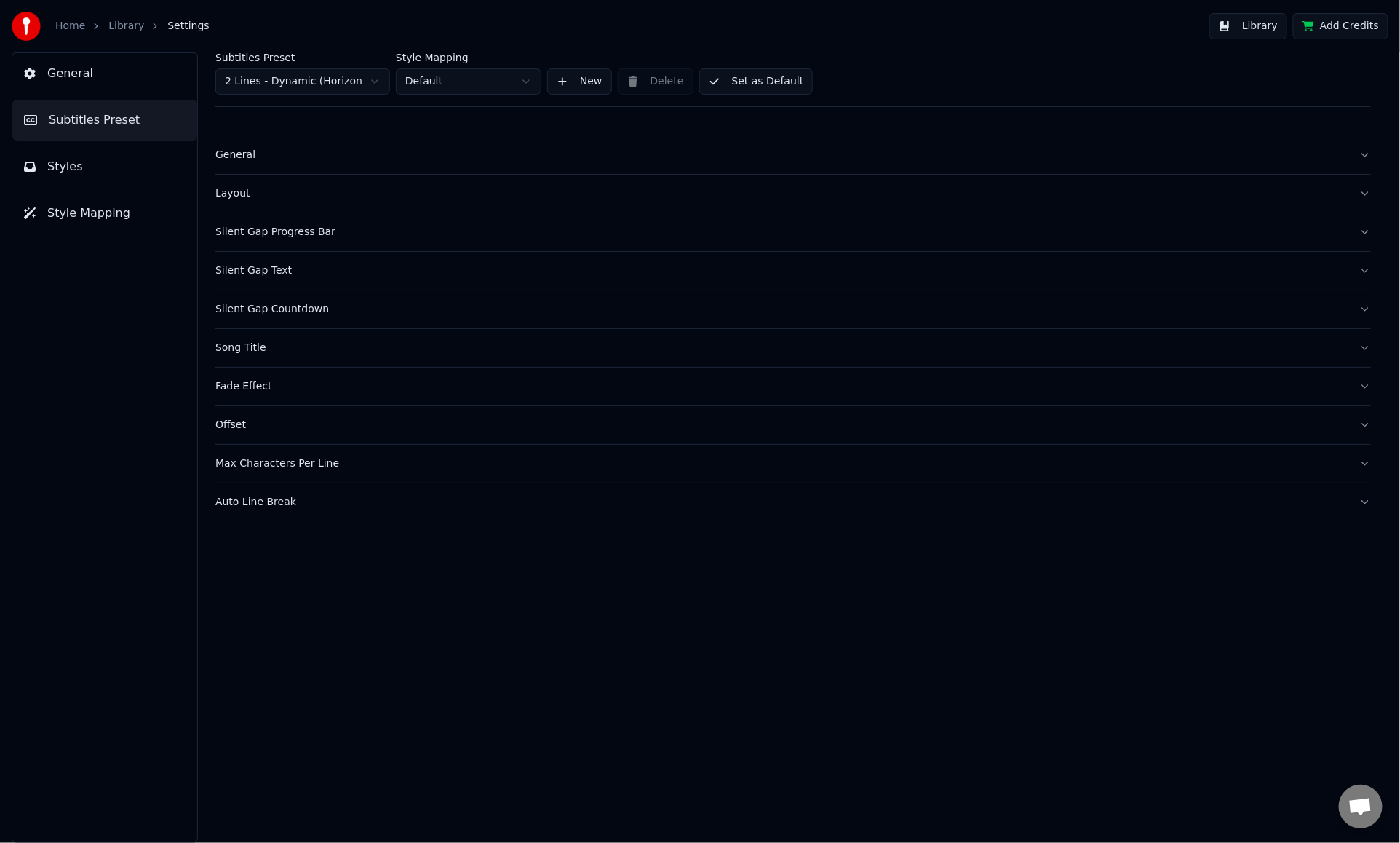
click at [328, 313] on div "Silent Gap Countdown" at bounding box center [781, 309] width 1132 height 15
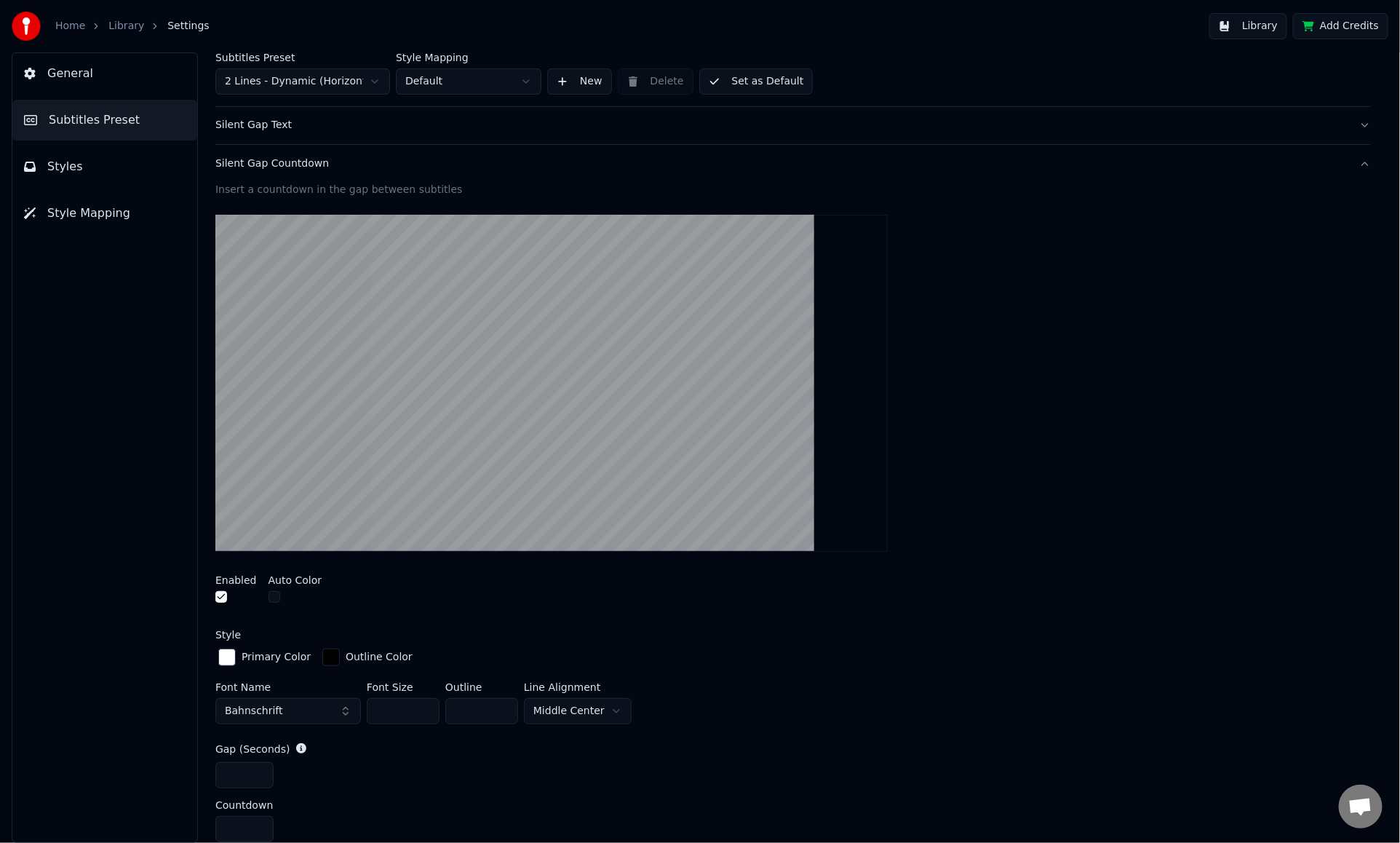
scroll to position [292, 0]
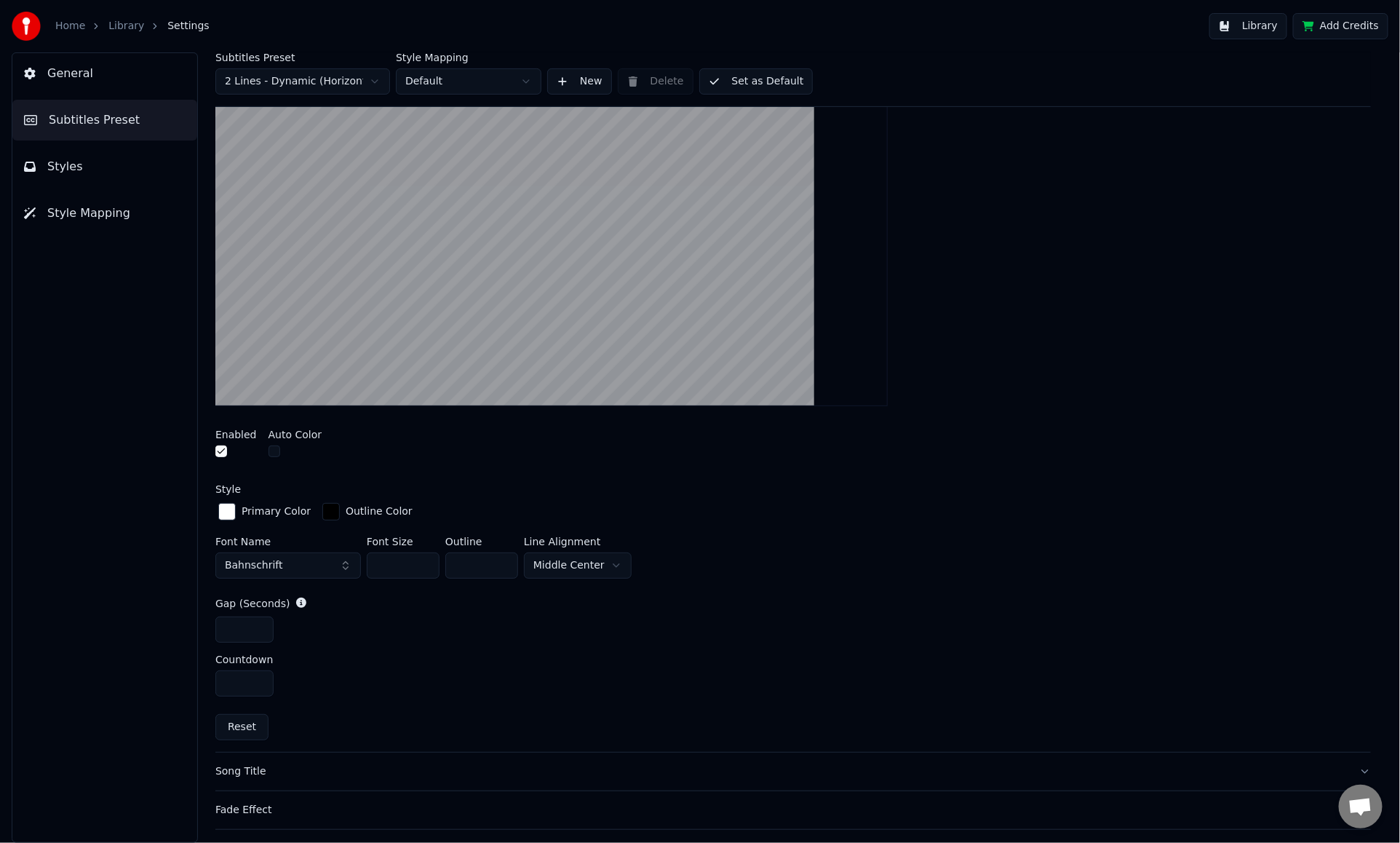
click at [500, 565] on input "*" at bounding box center [481, 566] width 73 height 26
type input "*"
click at [500, 565] on input "*" at bounding box center [481, 566] width 73 height 26
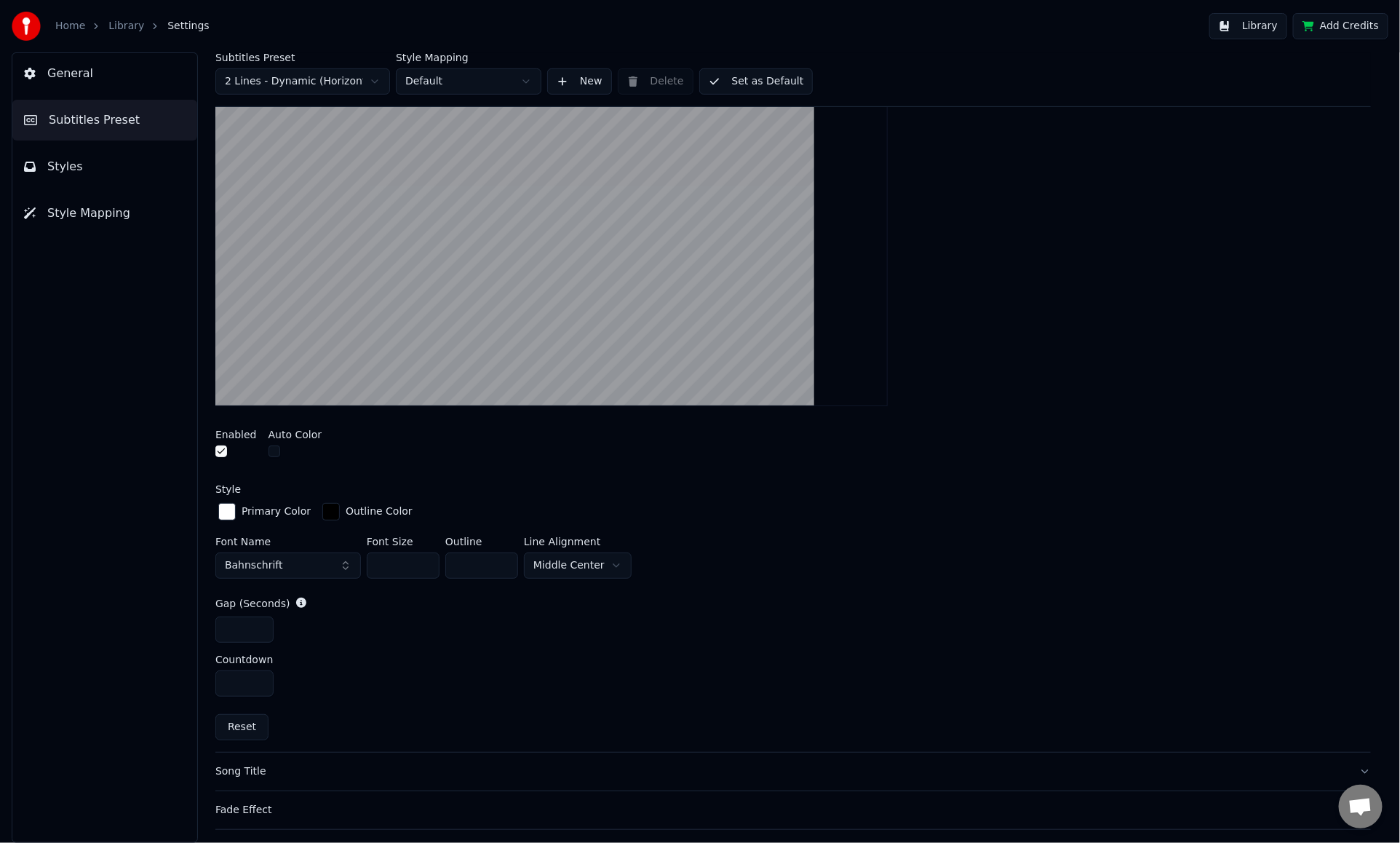
scroll to position [145, 0]
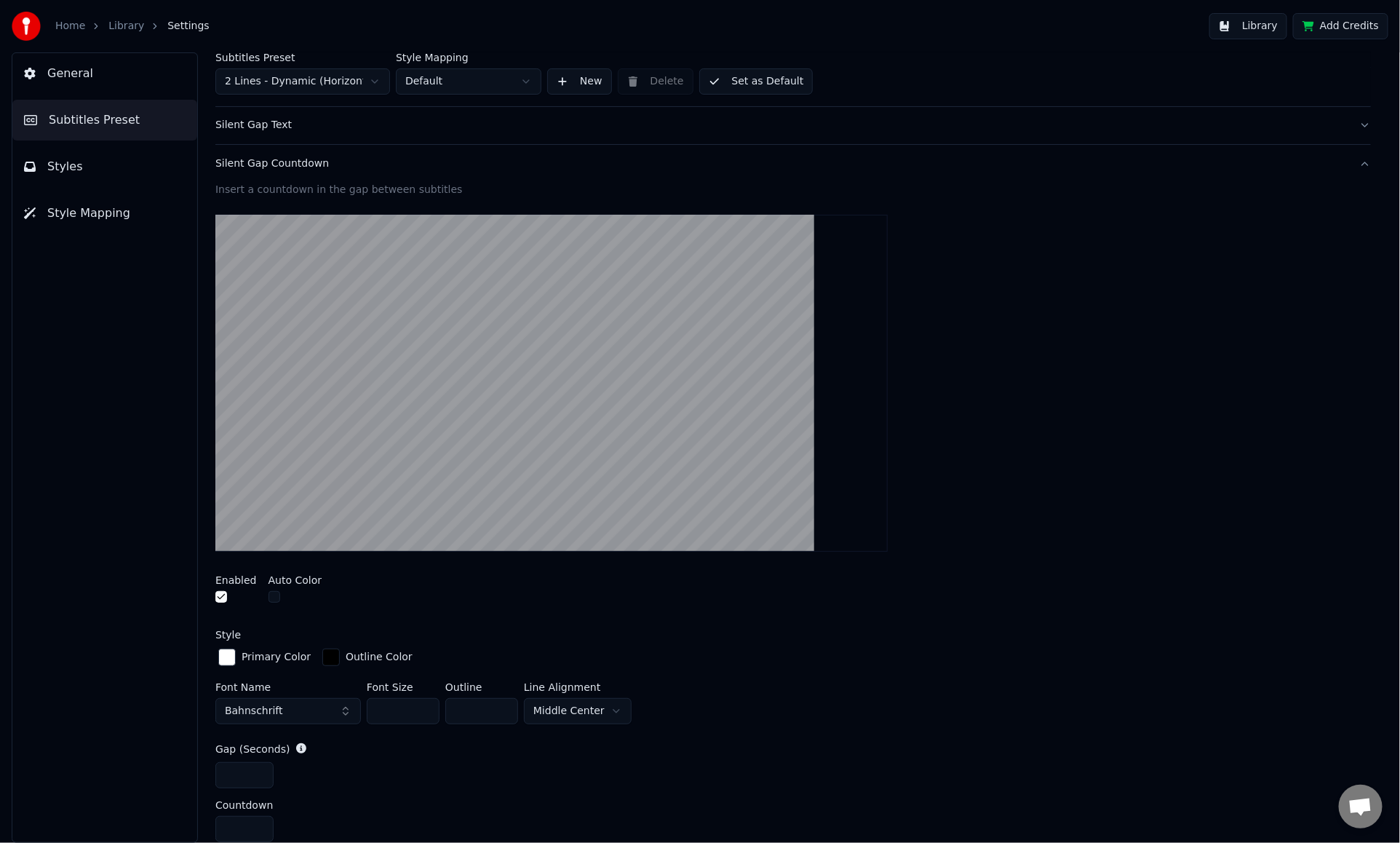
click at [417, 163] on div "Silent Gap Countdown" at bounding box center [781, 164] width 1132 height 15
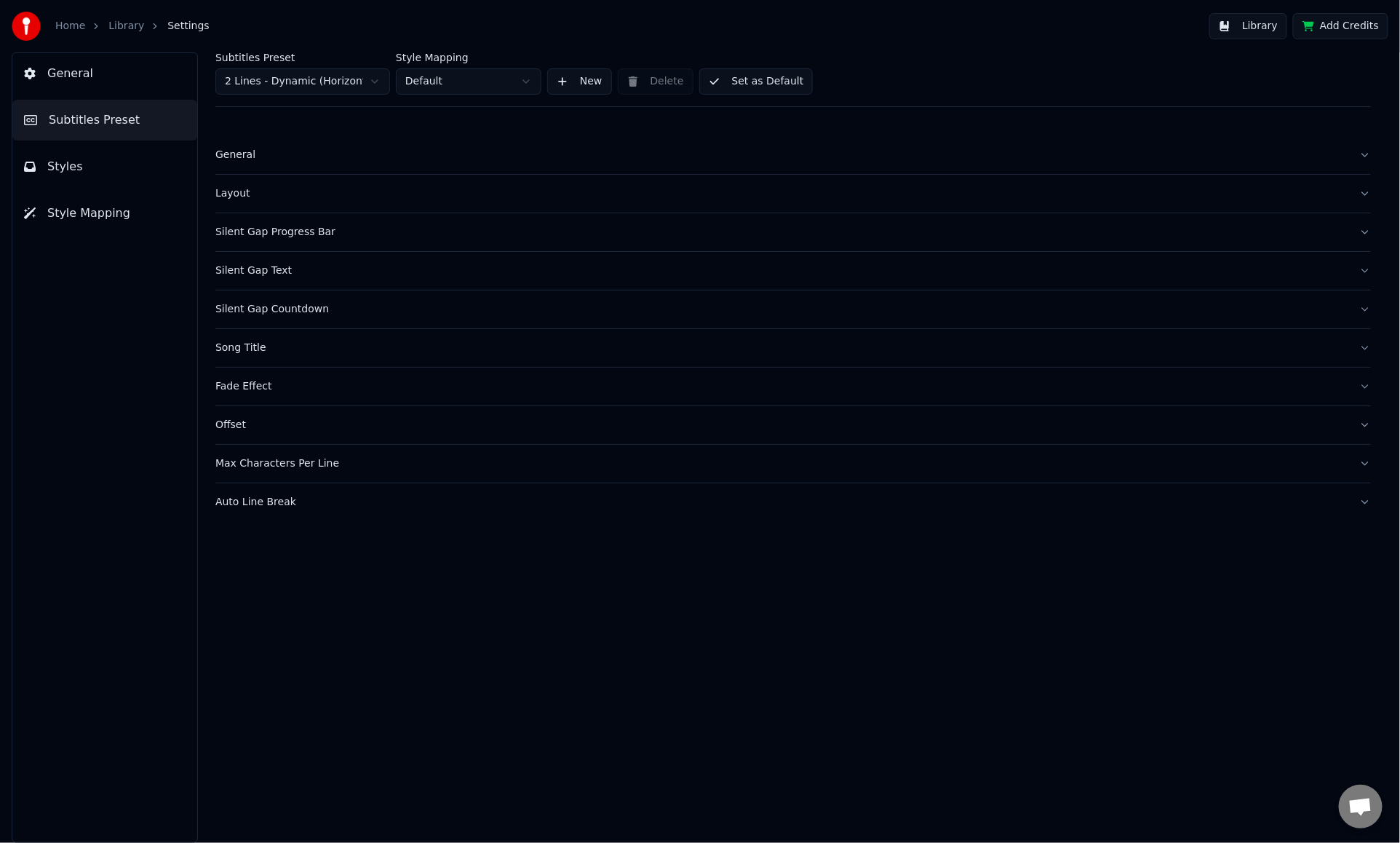
click at [1118, 26] on button "Library" at bounding box center [1248, 26] width 78 height 26
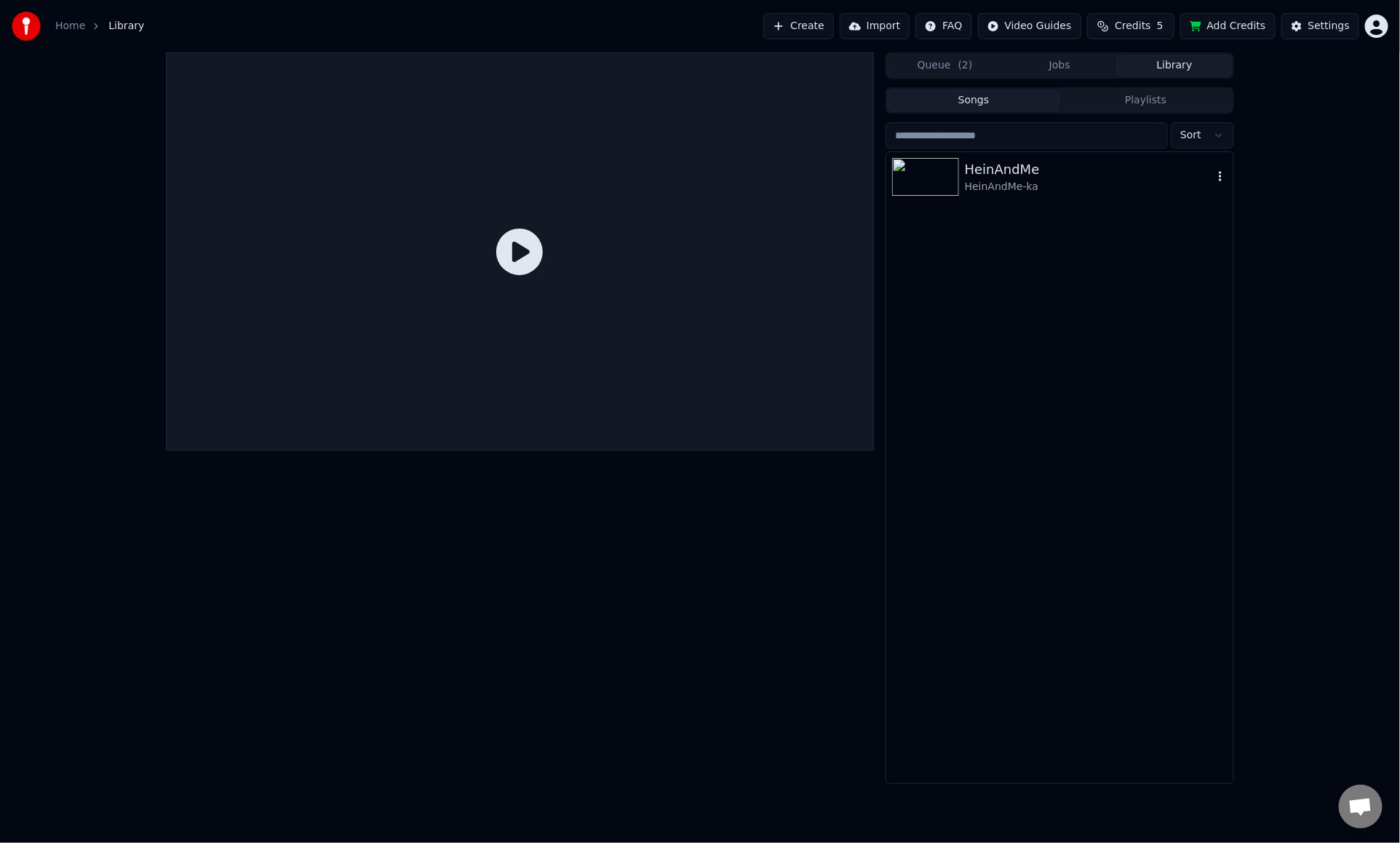
click at [1040, 167] on div "HeinAndMe" at bounding box center [1089, 169] width 248 height 20
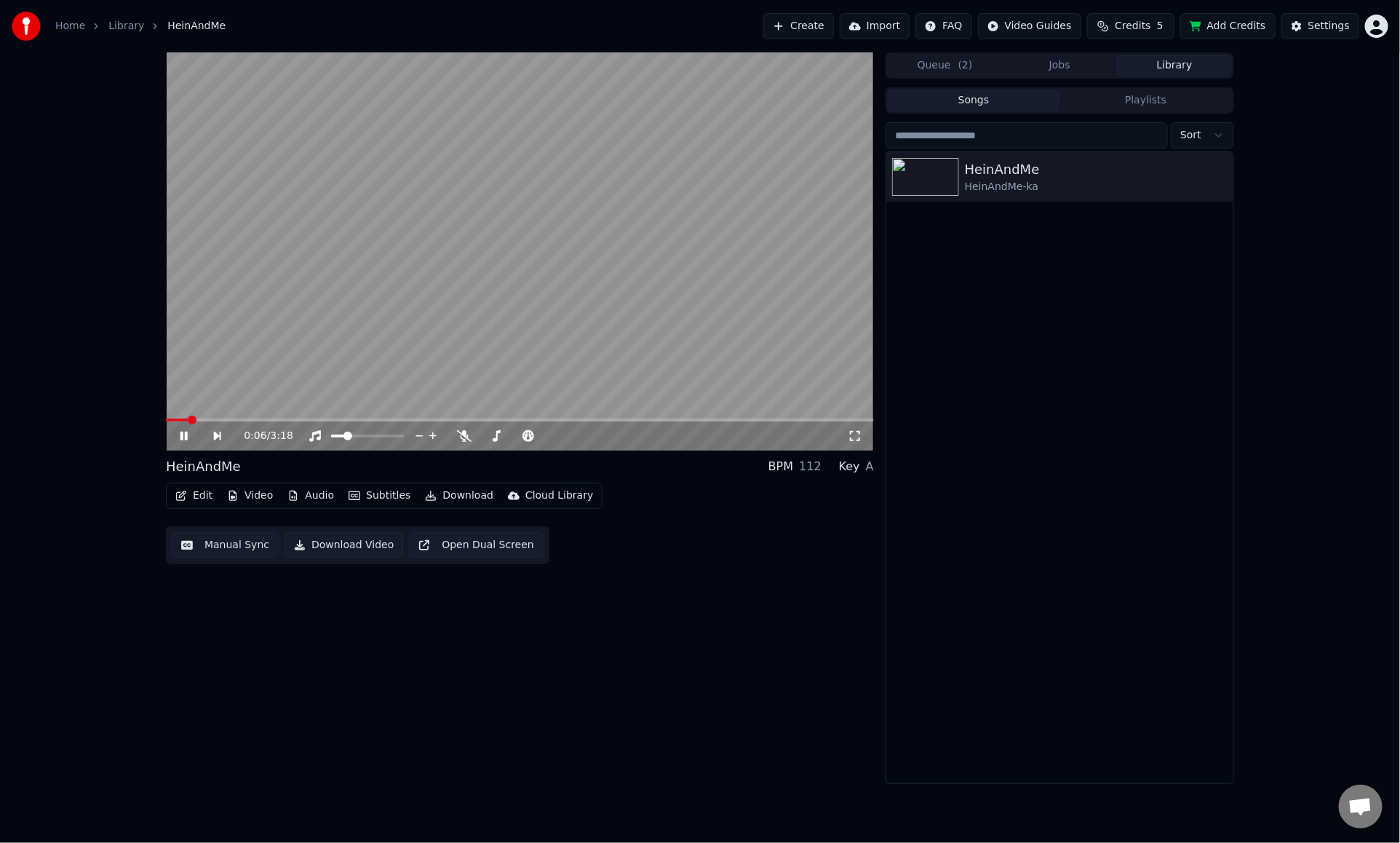
click at [557, 319] on video at bounding box center [520, 251] width 708 height 398
click at [250, 544] on button "Manual Sync" at bounding box center [225, 545] width 107 height 26
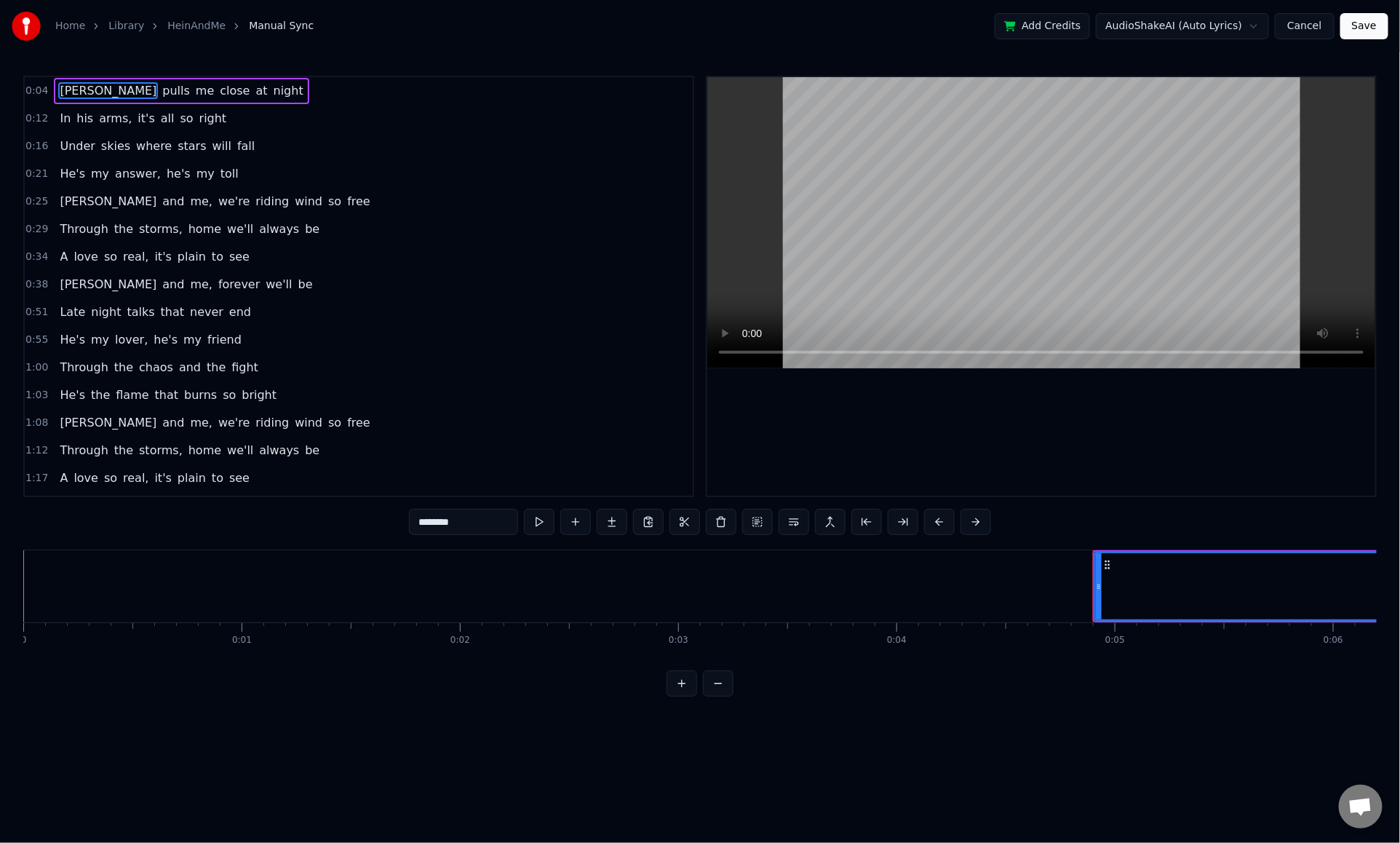
click at [123, 29] on link "Library" at bounding box center [126, 27] width 36 height 15
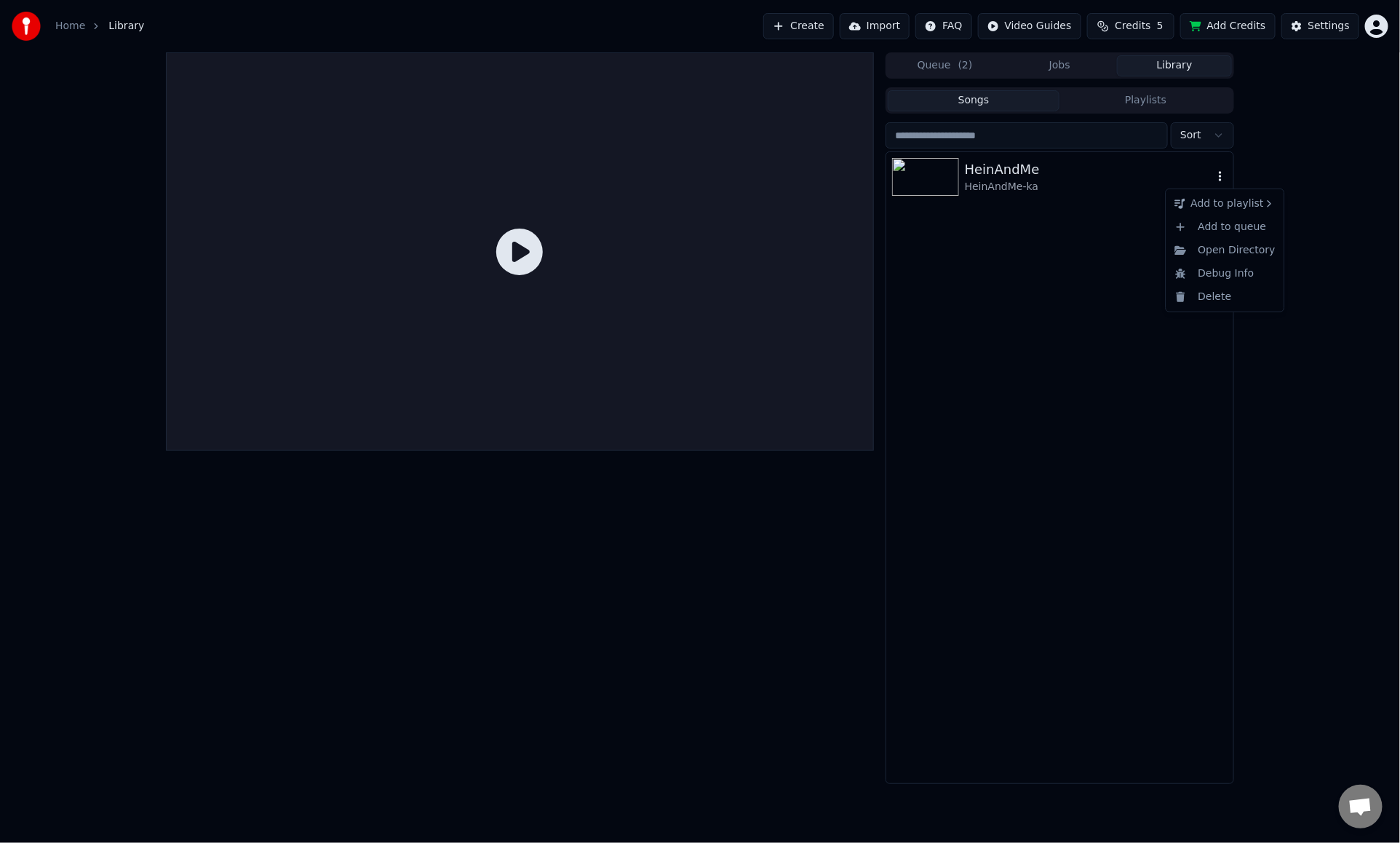
click at [1118, 173] on icon "button" at bounding box center [1220, 176] width 3 height 10
click at [1118, 294] on div "Delete" at bounding box center [1226, 296] width 112 height 23
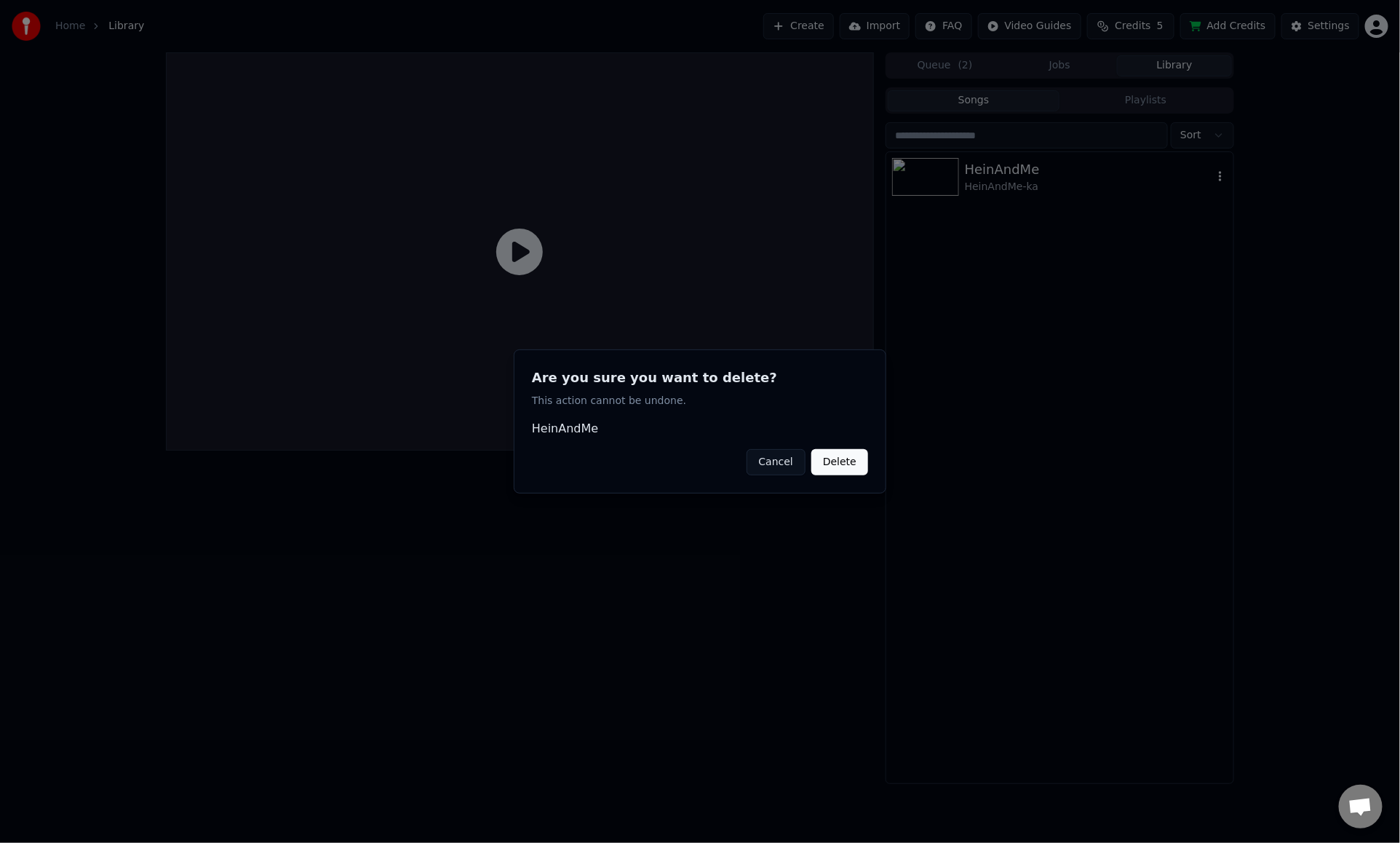
click at [846, 463] on button "Delete" at bounding box center [840, 462] width 57 height 26
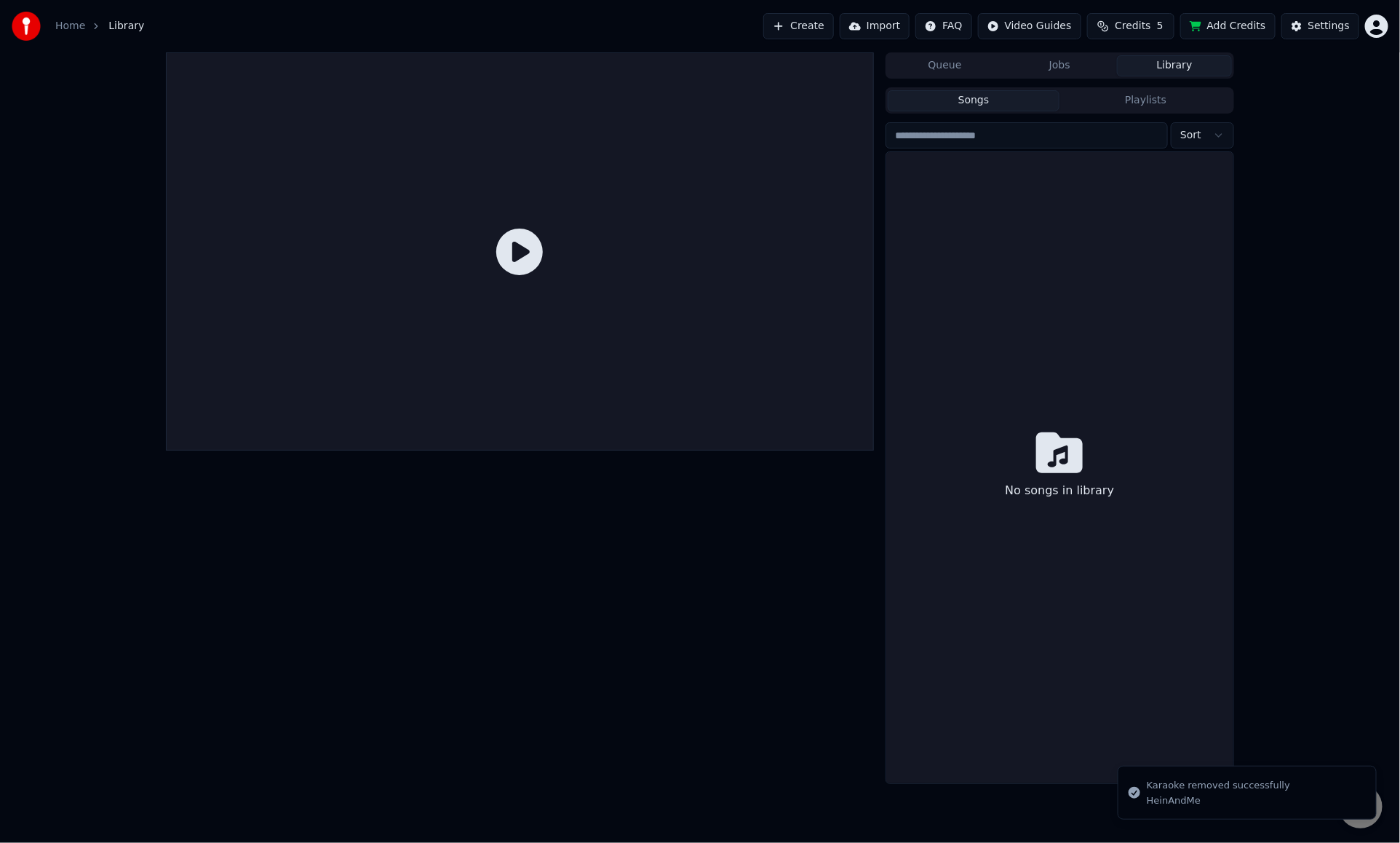
click at [1118, 26] on span "Credits" at bounding box center [1132, 27] width 36 height 15
click at [1118, 134] on button "Refresh" at bounding box center [1142, 135] width 75 height 26
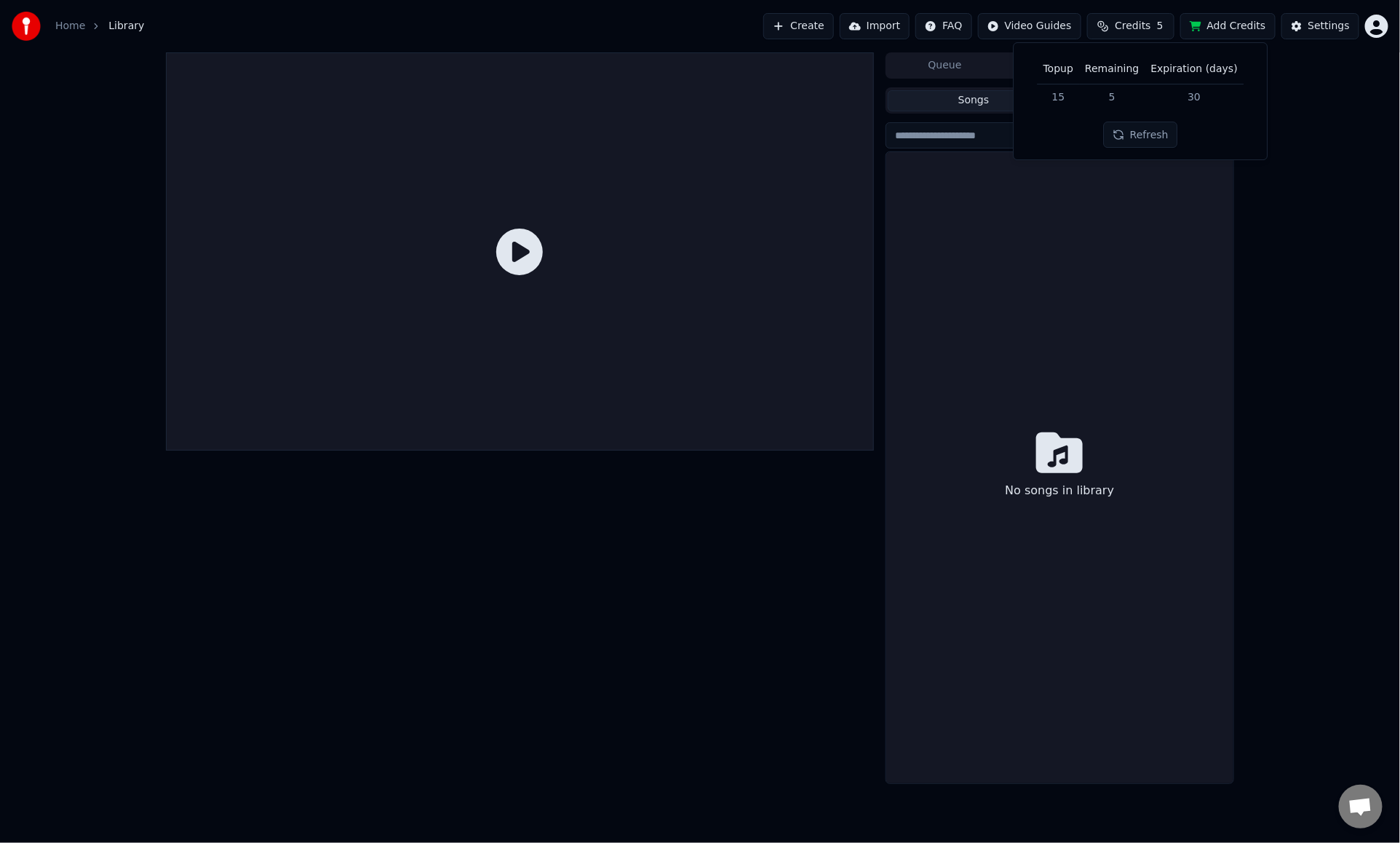
click at [1118, 113] on div "Queue Jobs Library Songs Playlists Sort No songs in library" at bounding box center [700, 418] width 1400 height 732
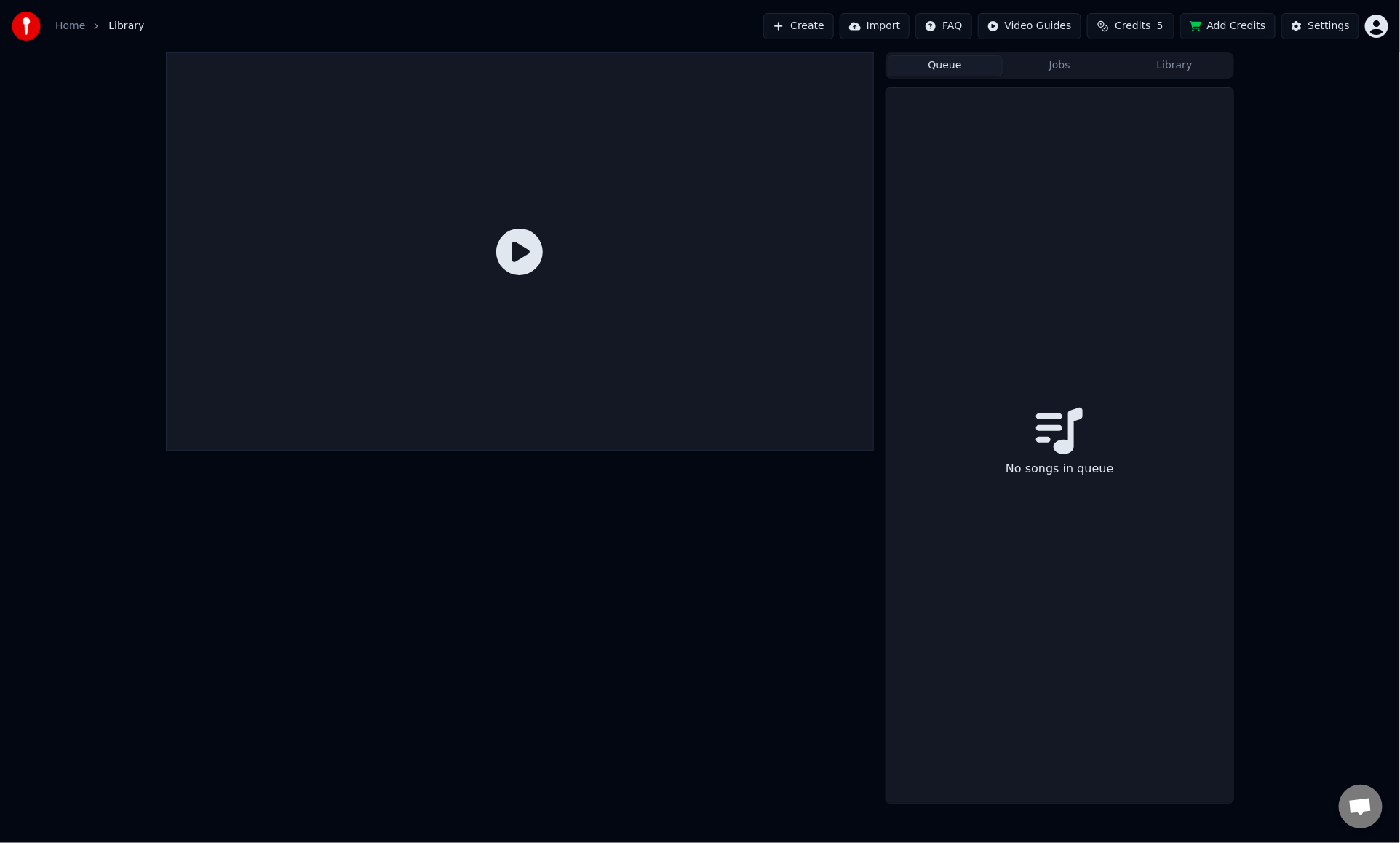
click at [966, 64] on button "Queue" at bounding box center [945, 65] width 115 height 21
click at [1073, 71] on button "Jobs" at bounding box center [1060, 65] width 115 height 21
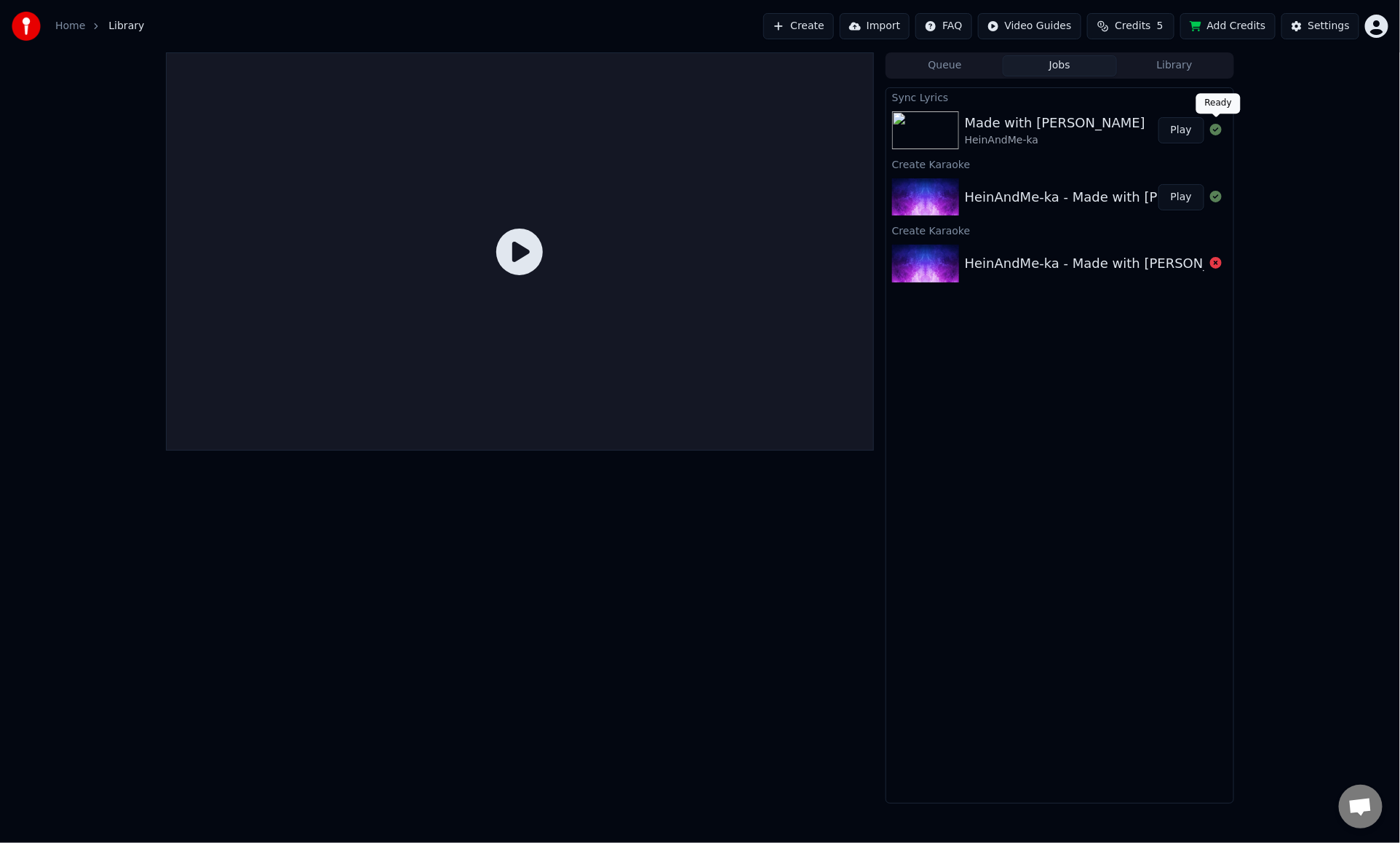
click at [1118, 128] on icon at bounding box center [1216, 130] width 12 height 12
click at [1118, 29] on button "Credits 5" at bounding box center [1130, 26] width 87 height 26
click at [1118, 127] on button "Refresh" at bounding box center [1142, 135] width 75 height 26
click at [1061, 105] on td "15" at bounding box center [1058, 97] width 41 height 26
click at [1118, 24] on button "Add Credits" at bounding box center [1228, 26] width 96 height 26
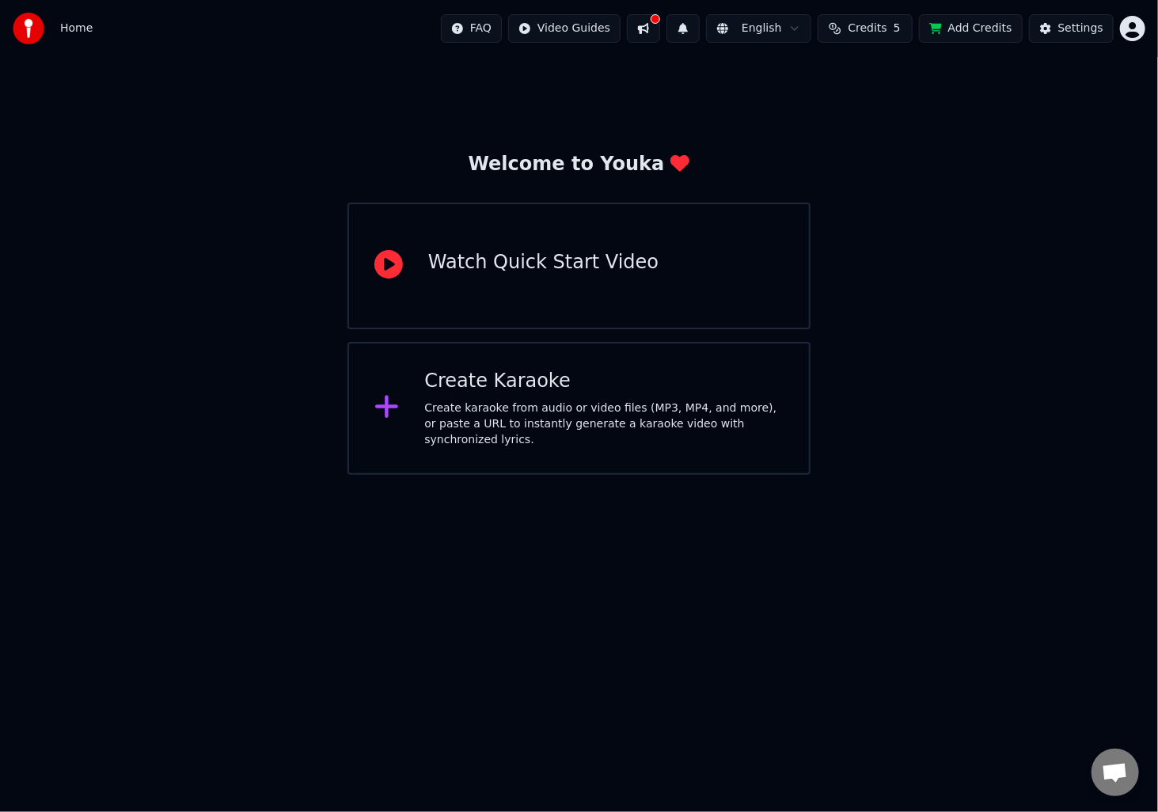
click at [1136, 31] on html "Home FAQ Video Guides English Credits 5 Add Credits Settings Welcome to Youka W…" at bounding box center [579, 237] width 1158 height 475
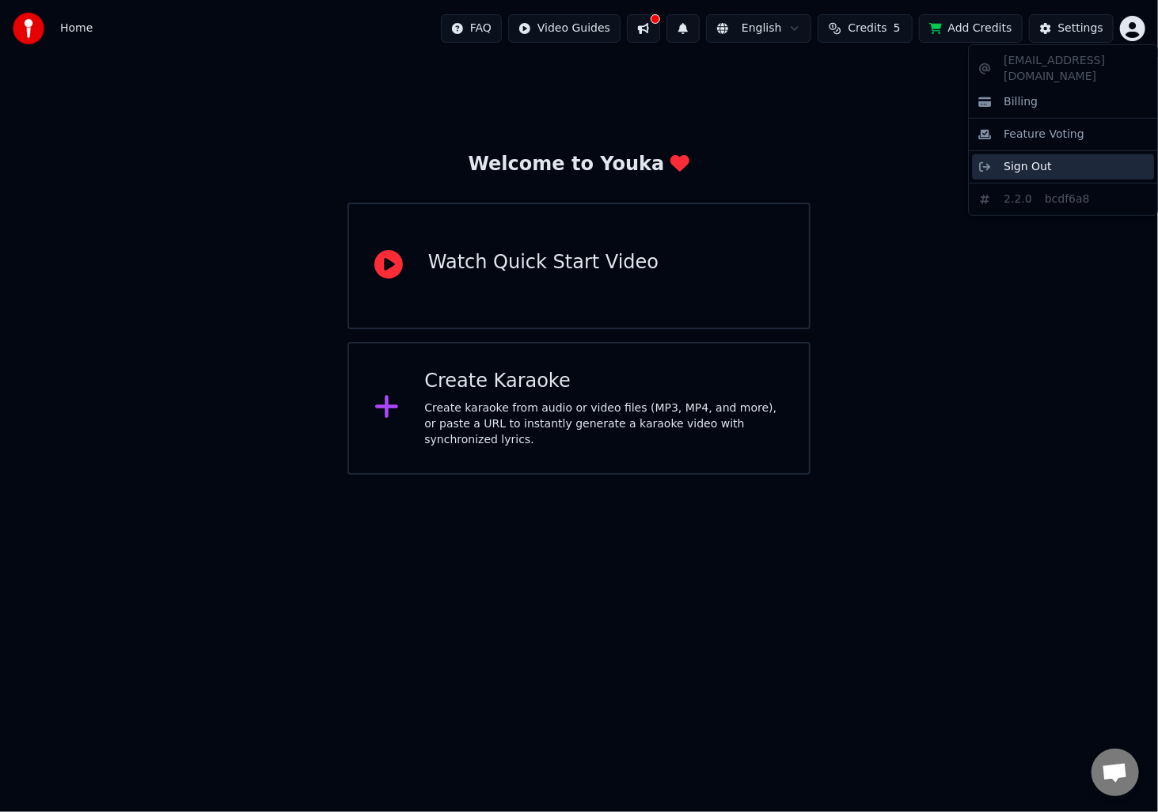
click at [1023, 159] on span "Sign Out" at bounding box center [1026, 167] width 47 height 16
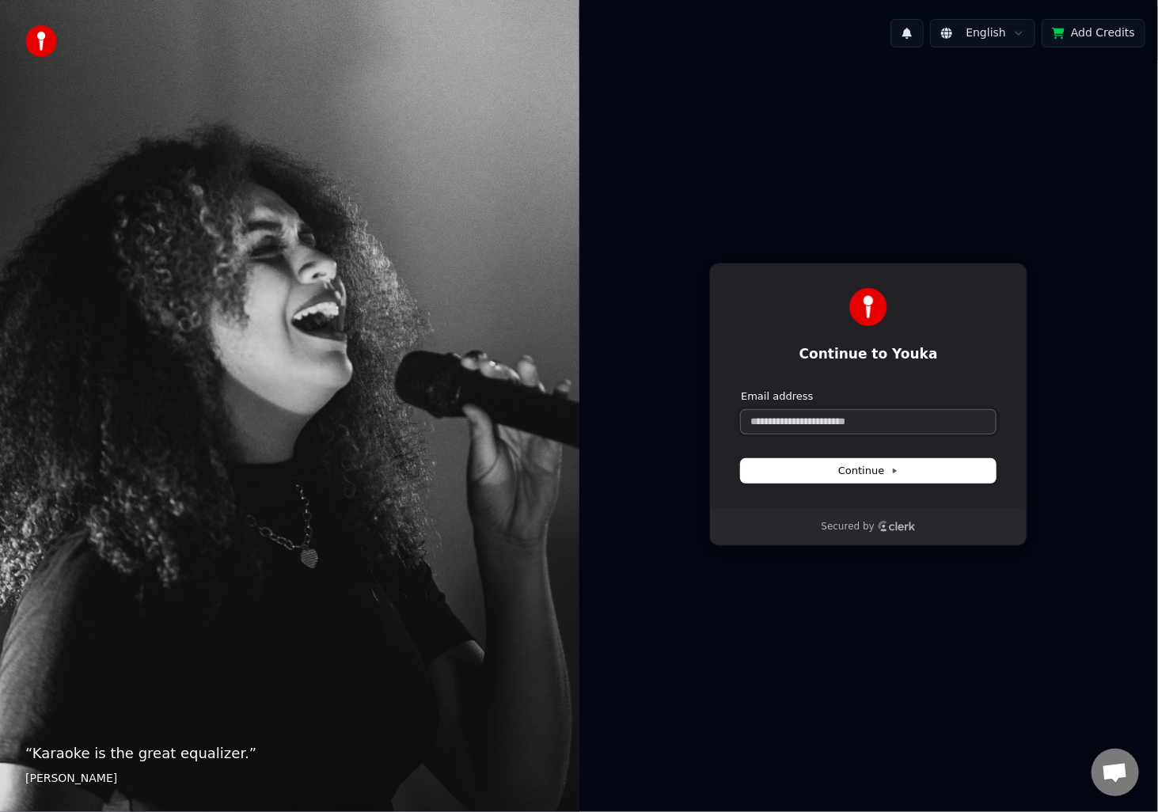
click at [855, 426] on input "Email address" at bounding box center [868, 422] width 255 height 24
click at [834, 467] on button "Continue" at bounding box center [868, 471] width 255 height 24
type input "**********"
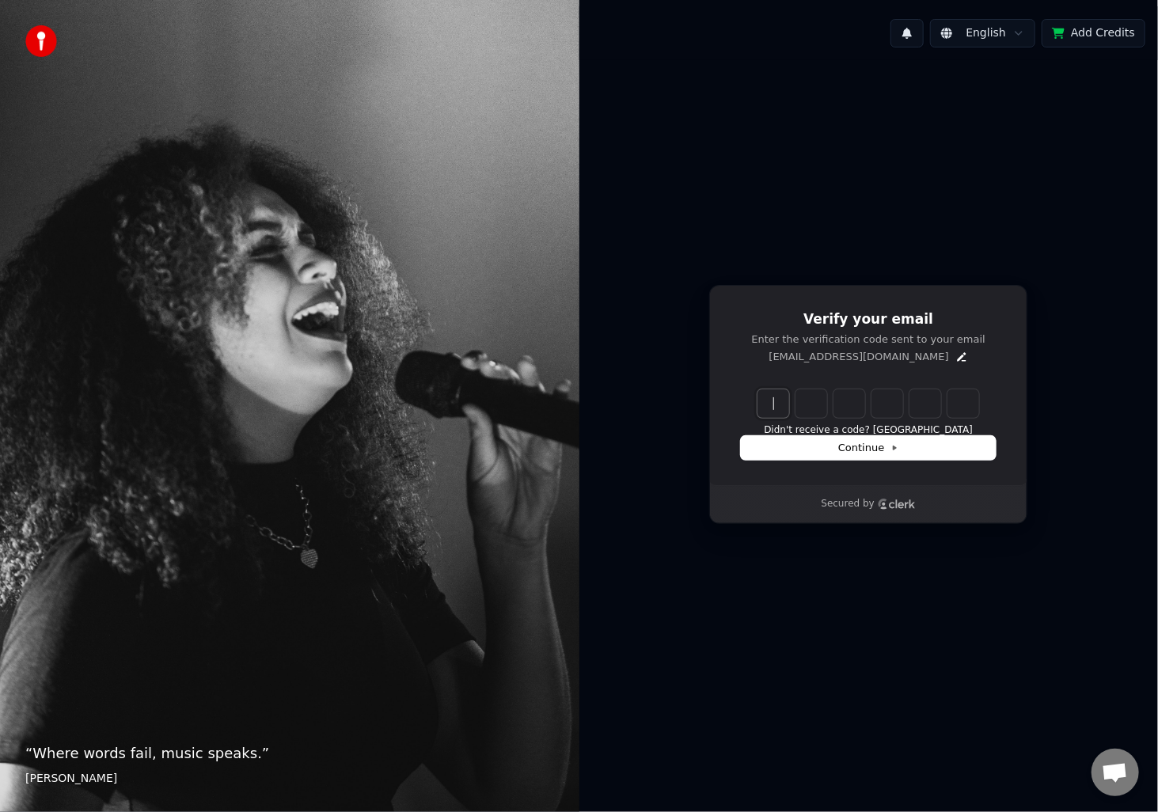
click at [768, 398] on input "Enter verification code" at bounding box center [883, 403] width 253 height 28
type input "******"
